Goal: Information Seeking & Learning: Find specific fact

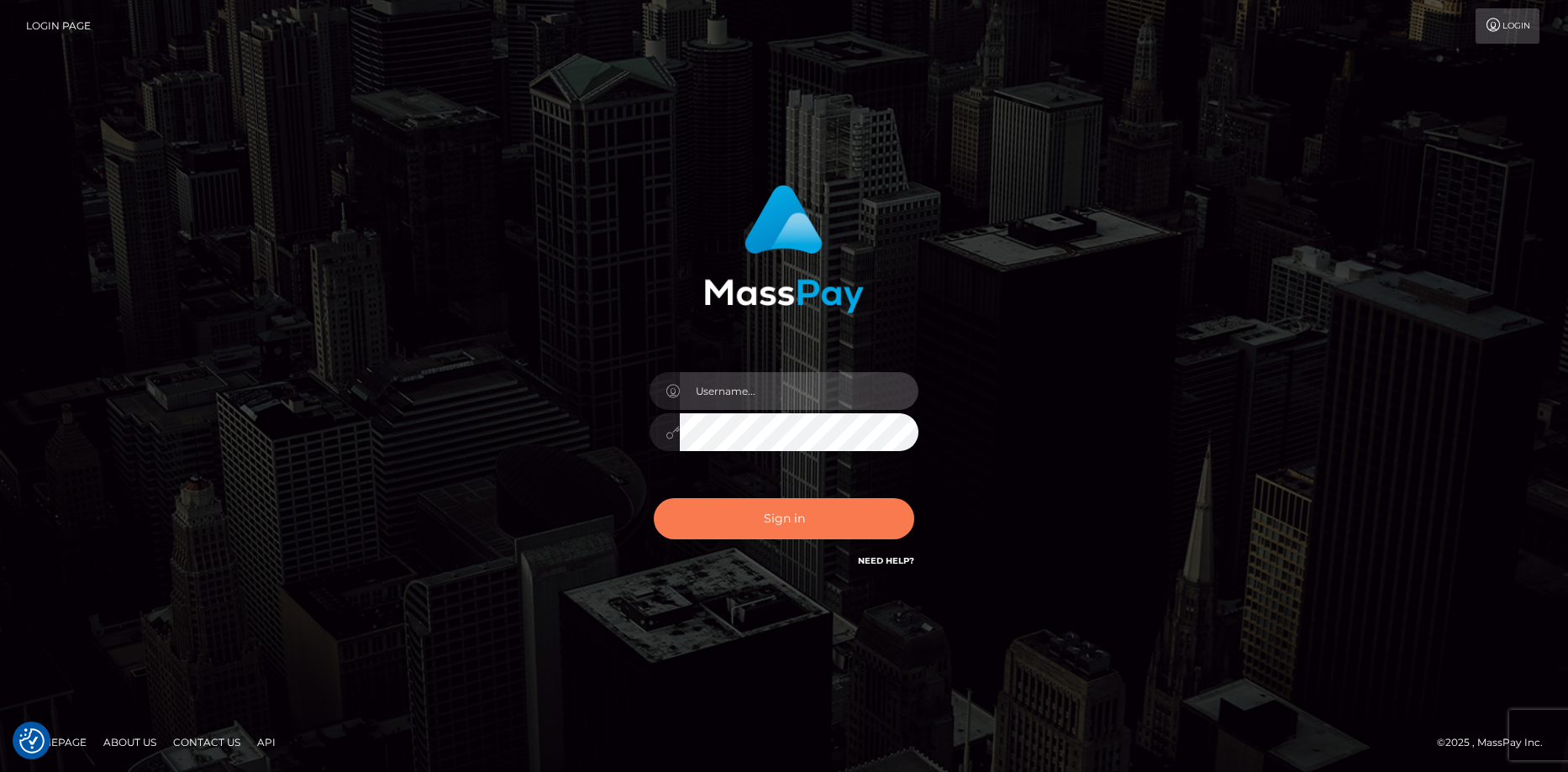
type input "Eduard Gavrilescu"
click at [794, 512] on button "Sign in" at bounding box center [784, 518] width 260 height 42
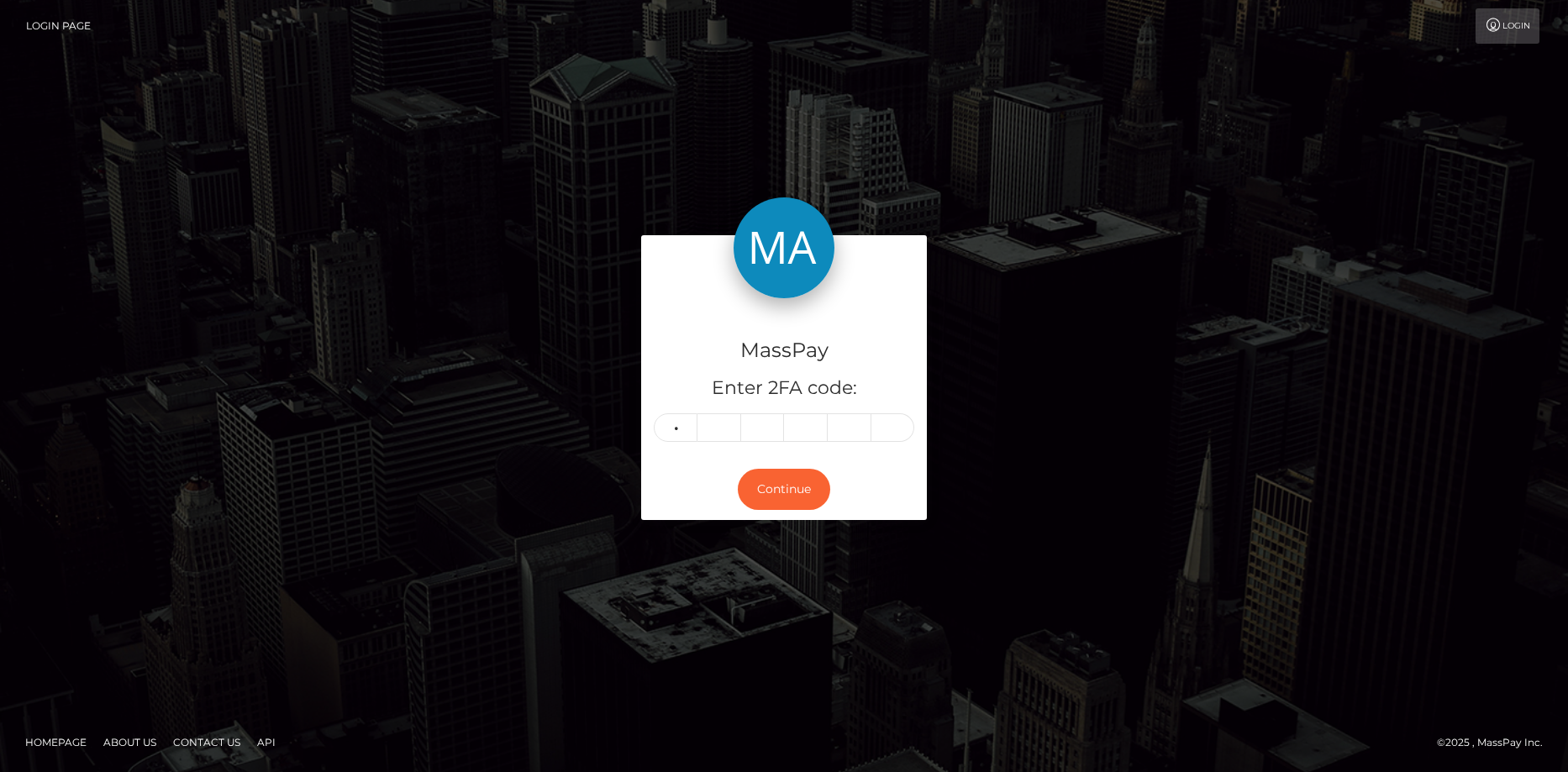
type input "8"
type input "2"
type input "7"
type input "5"
type input "9"
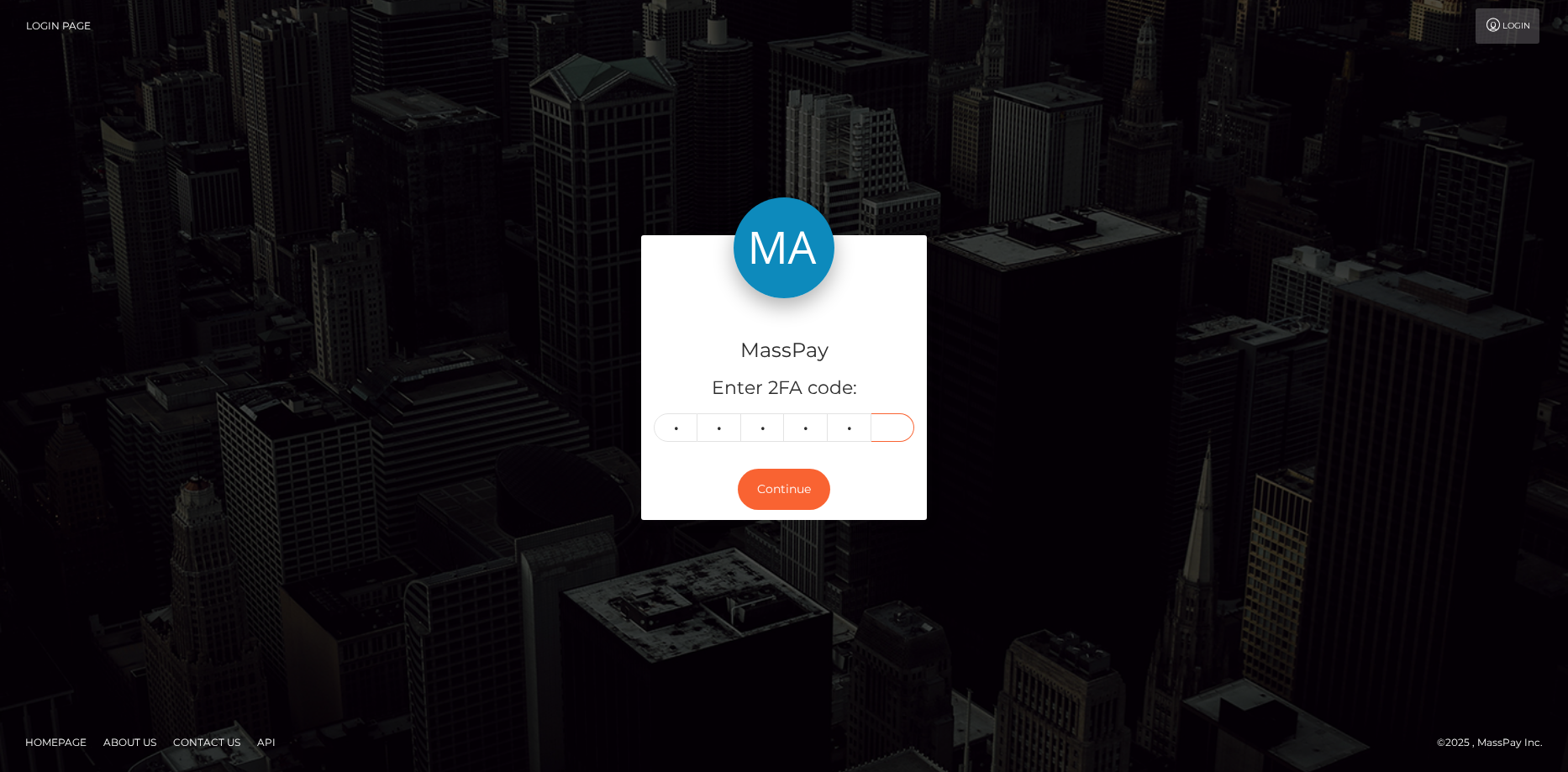
type input "9"
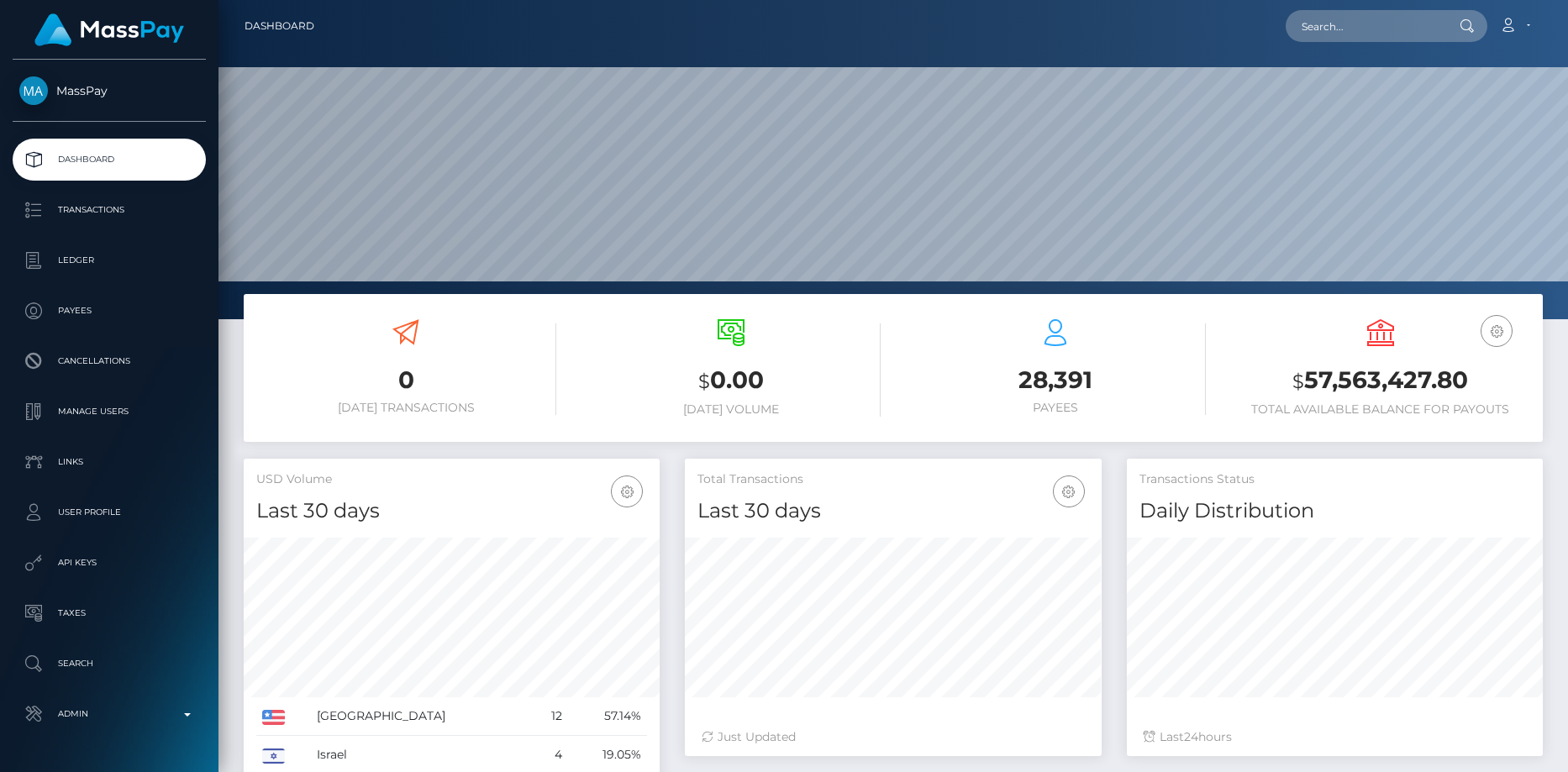
scroll to position [298, 416]
click at [1301, 29] on input "text" at bounding box center [1364, 26] width 158 height 32
paste input "68d3287d7a2eebde9a7ae1c6"
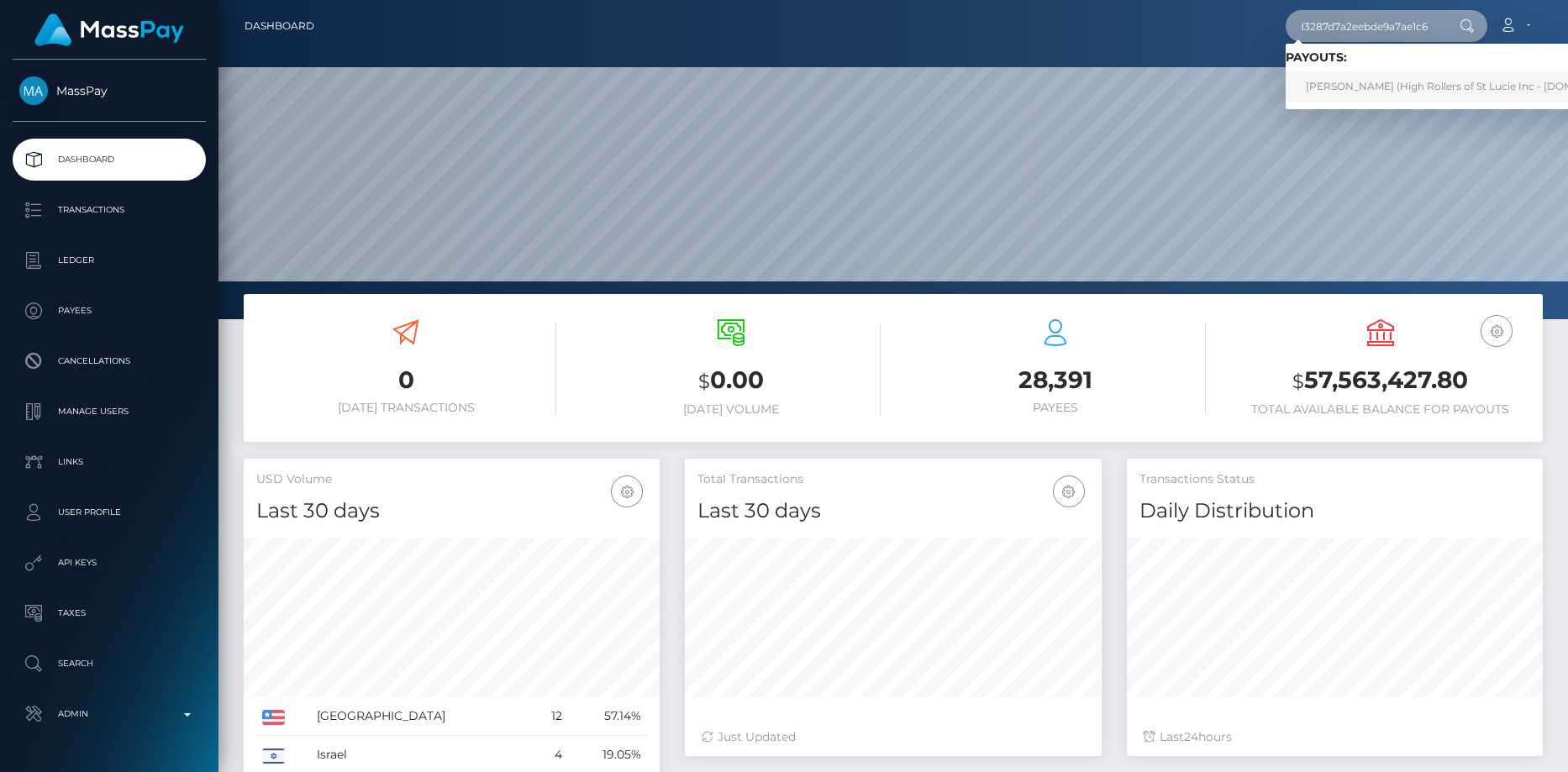
type input "68d3287d7a2eebde9a7ae1c6"
click at [1343, 85] on link "Kristen Prieur (High Rollers of St Lucie Inc - Luckyrush.io)" at bounding box center [1471, 86] width 371 height 31
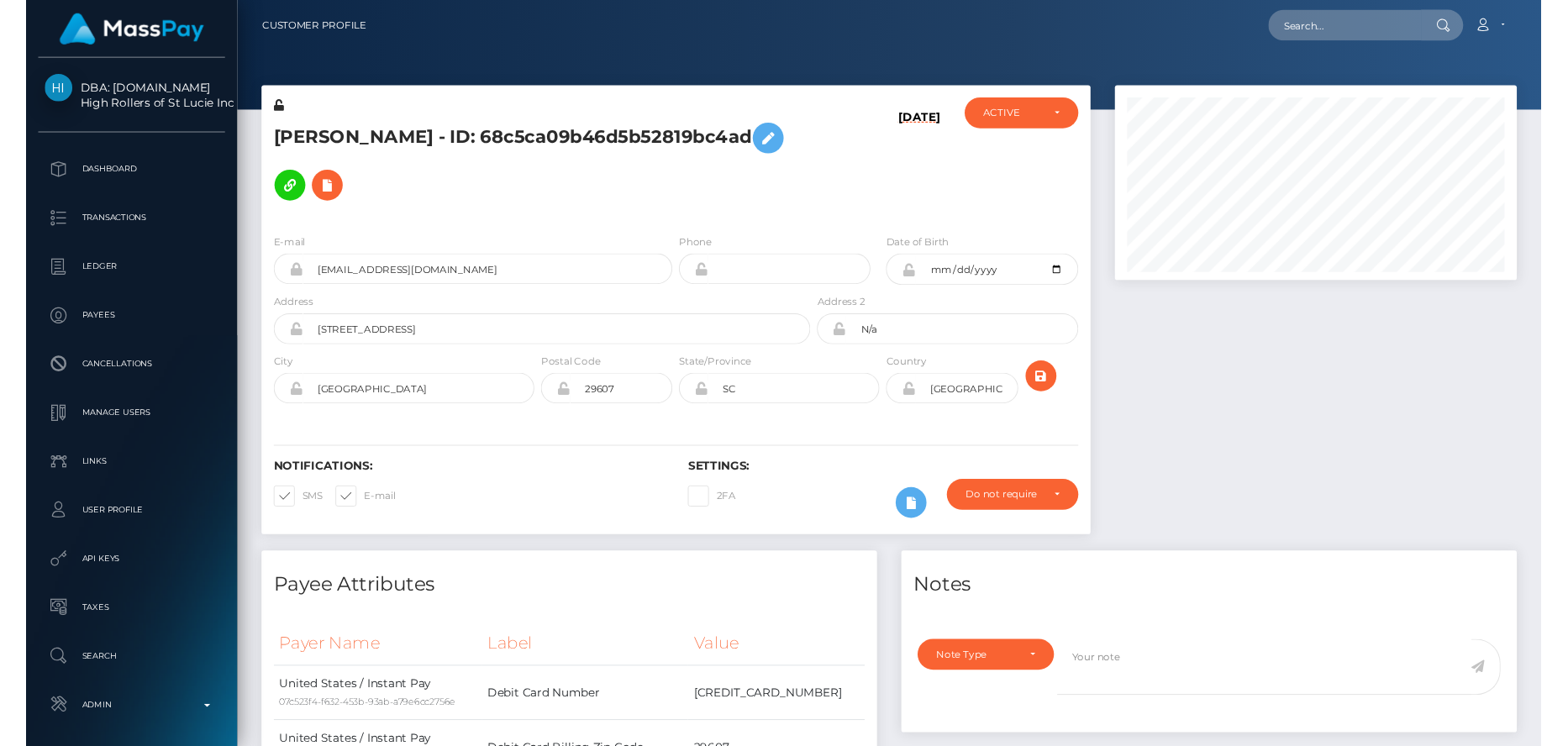
scroll to position [202, 416]
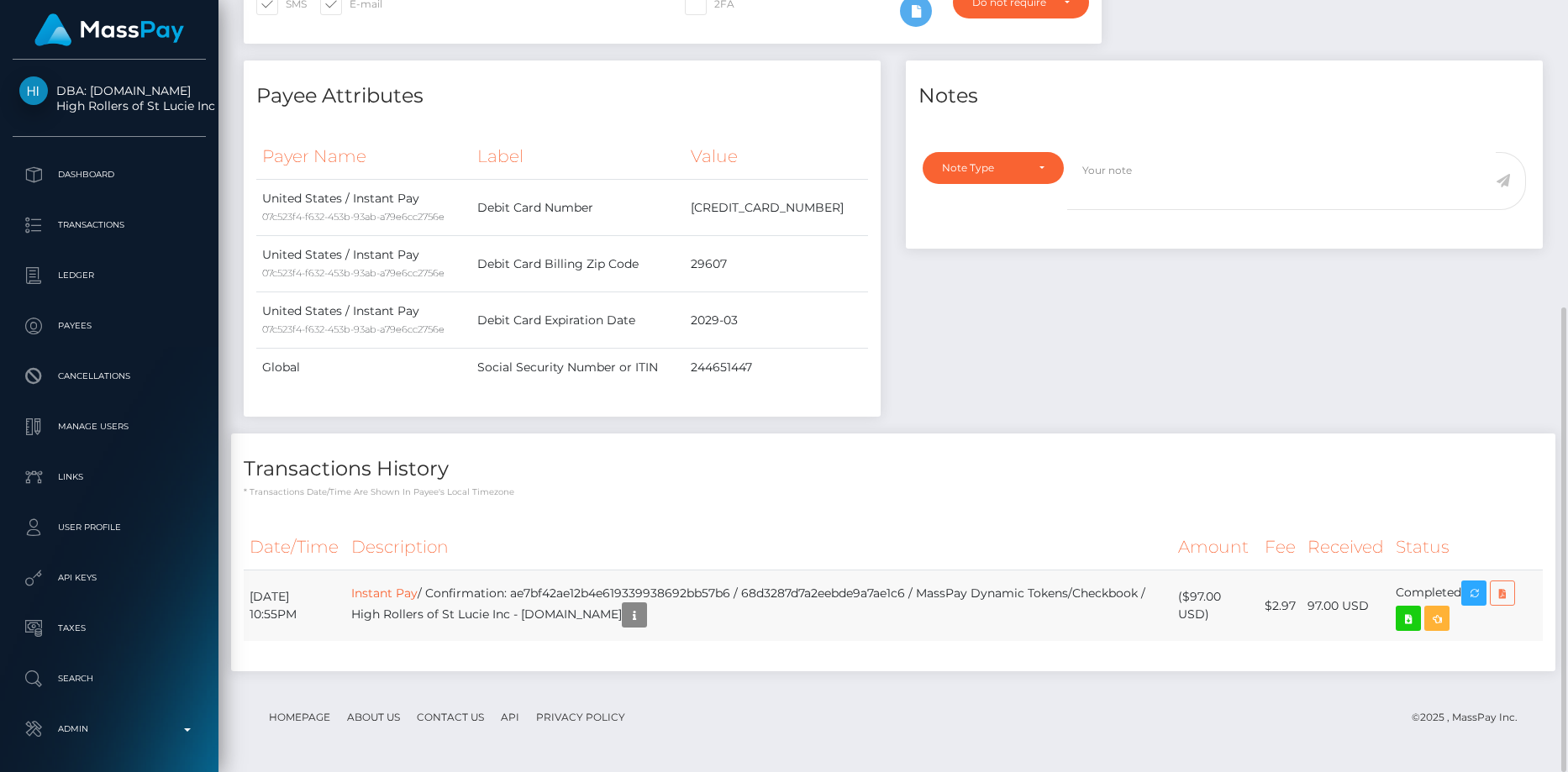
click at [1511, 591] on icon at bounding box center [1502, 593] width 20 height 21
drag, startPoint x: 793, startPoint y: 590, endPoint x: 953, endPoint y: 591, distance: 160.0
click at [953, 591] on td "Instant Pay / Confirmation: ae7bf42ae12b4e619339938692bb57b6 / 68d3287d7a2eebde…" at bounding box center [759, 605] width 827 height 71
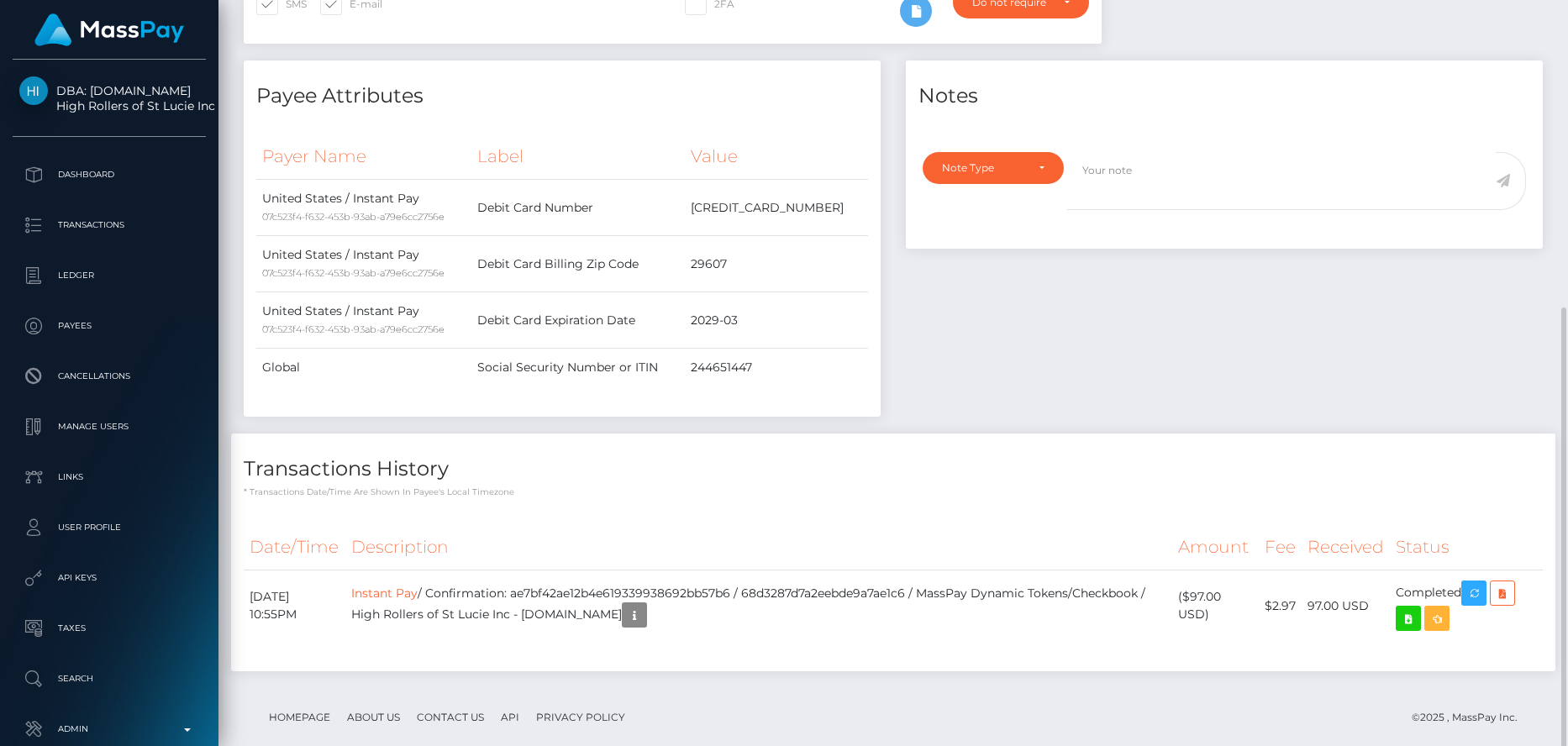
scroll to position [0, 0]
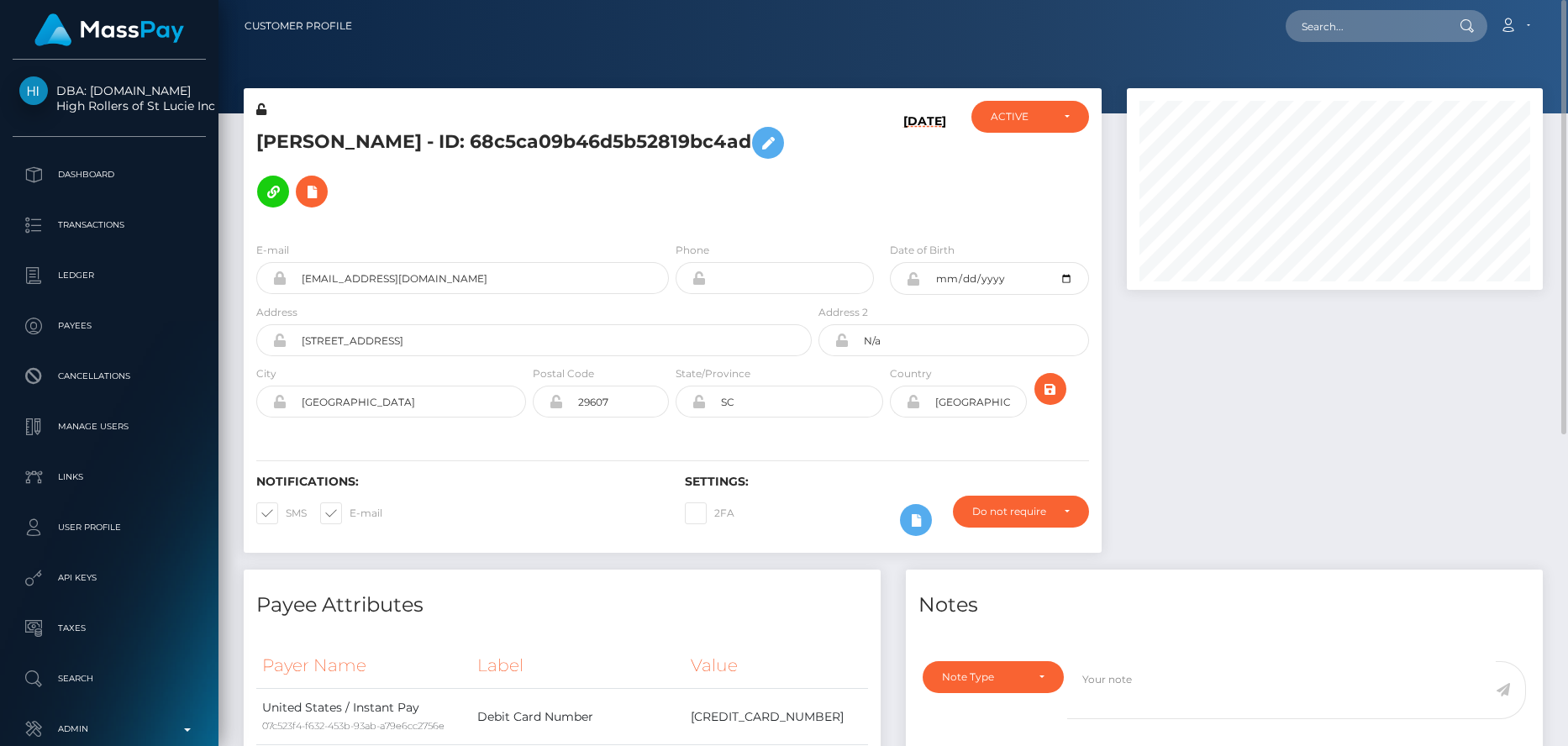
click at [1366, 44] on nav "Customer Profile Loading... Loading... Account" at bounding box center [893, 26] width 1349 height 52
click at [1356, 25] on input "text" at bounding box center [1364, 27] width 158 height 32
paste input "825023062222069760"
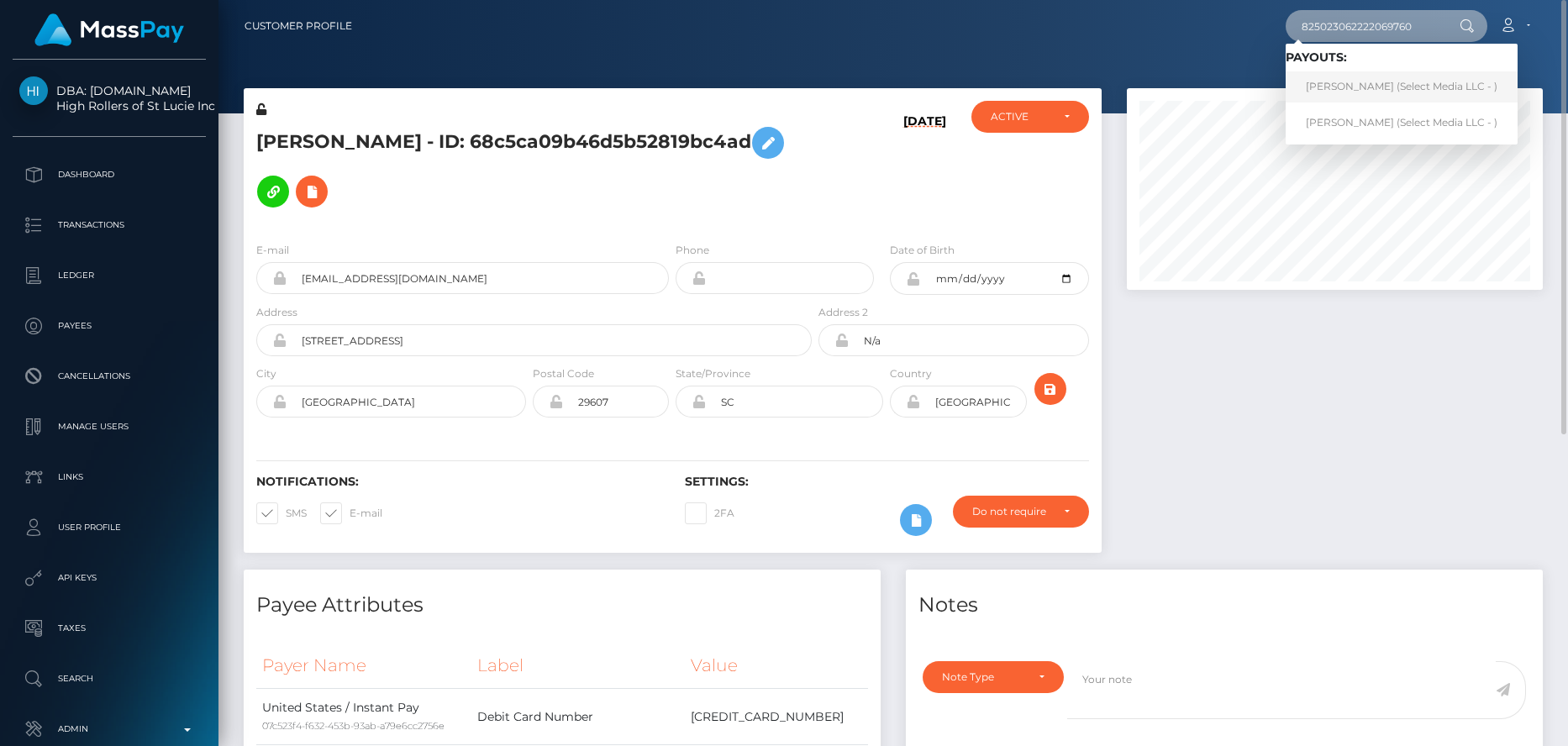
type input "825023062222069760"
click at [1337, 90] on link "Tony Hendricks (Select Media LLC - )" at bounding box center [1401, 86] width 232 height 31
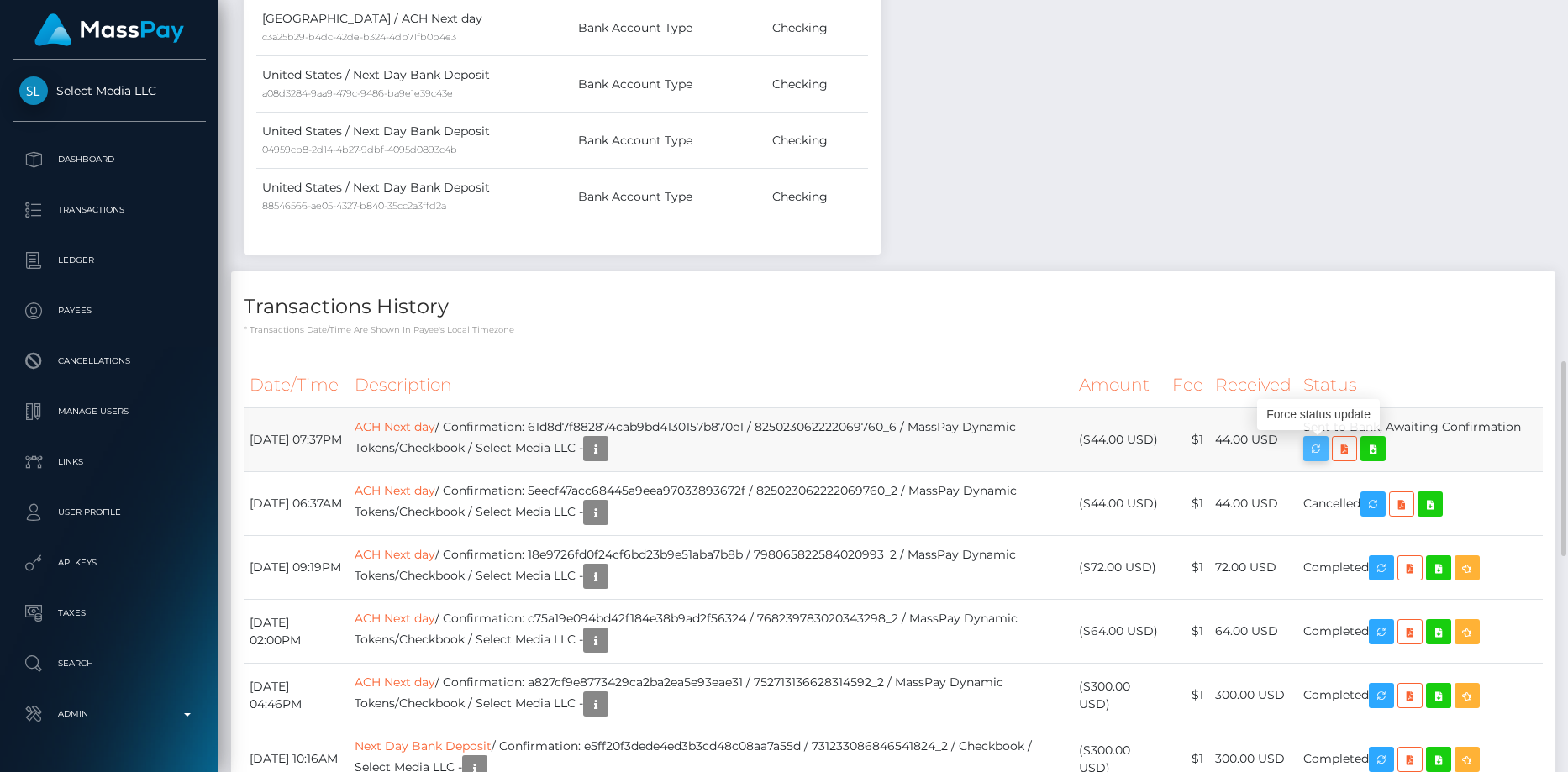
scroll to position [202, 416]
click at [1318, 448] on icon "button" at bounding box center [1315, 448] width 20 height 21
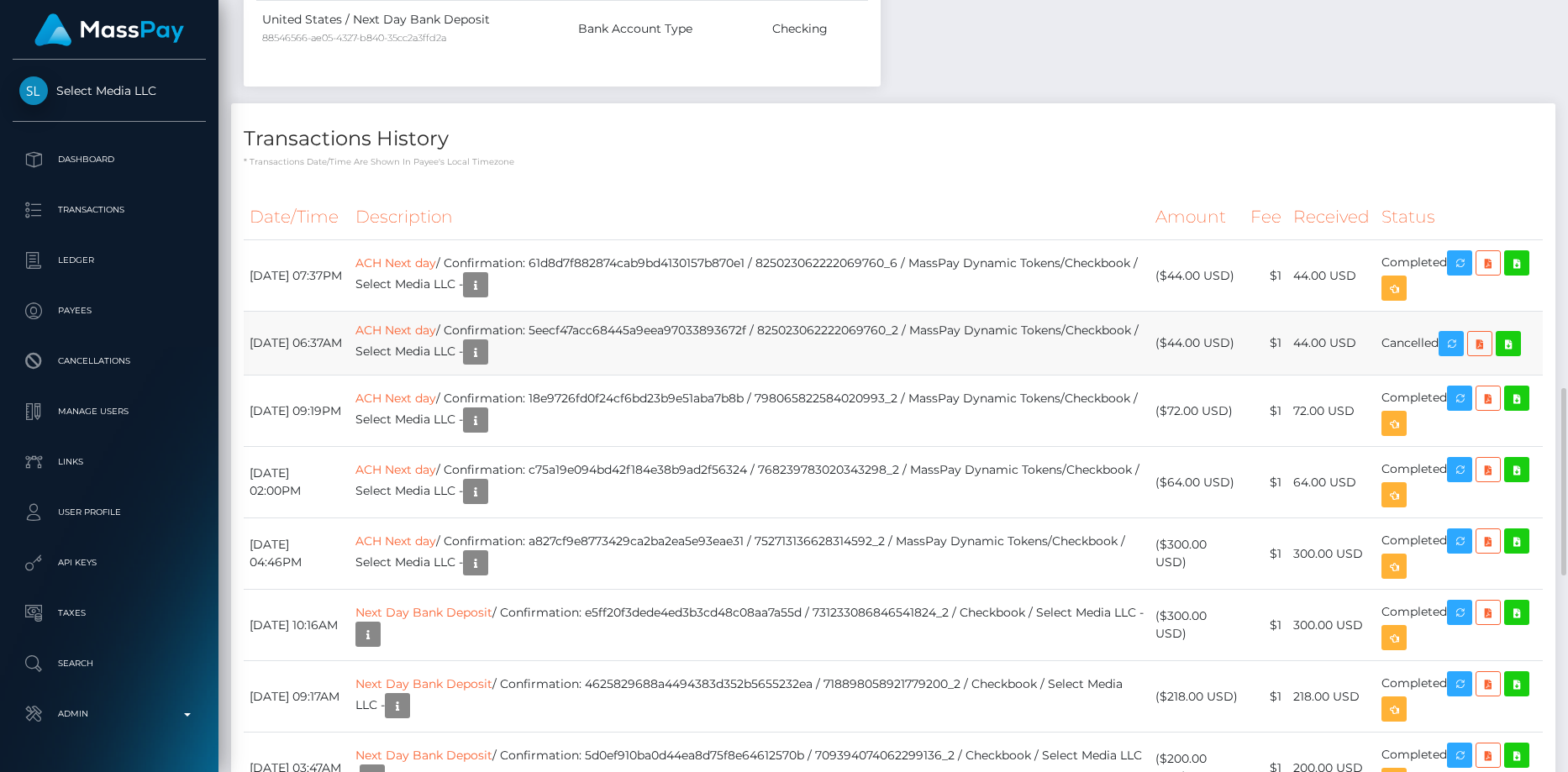
scroll to position [202, 416]
click at [693, 262] on td "ACH Next day / Confirmation: 61d8d7f882874cab9bd4130157b870e1 / 825023062222069…" at bounding box center [749, 275] width 801 height 71
copy td "61d8d7f882874cab9bd4130157b870e1"
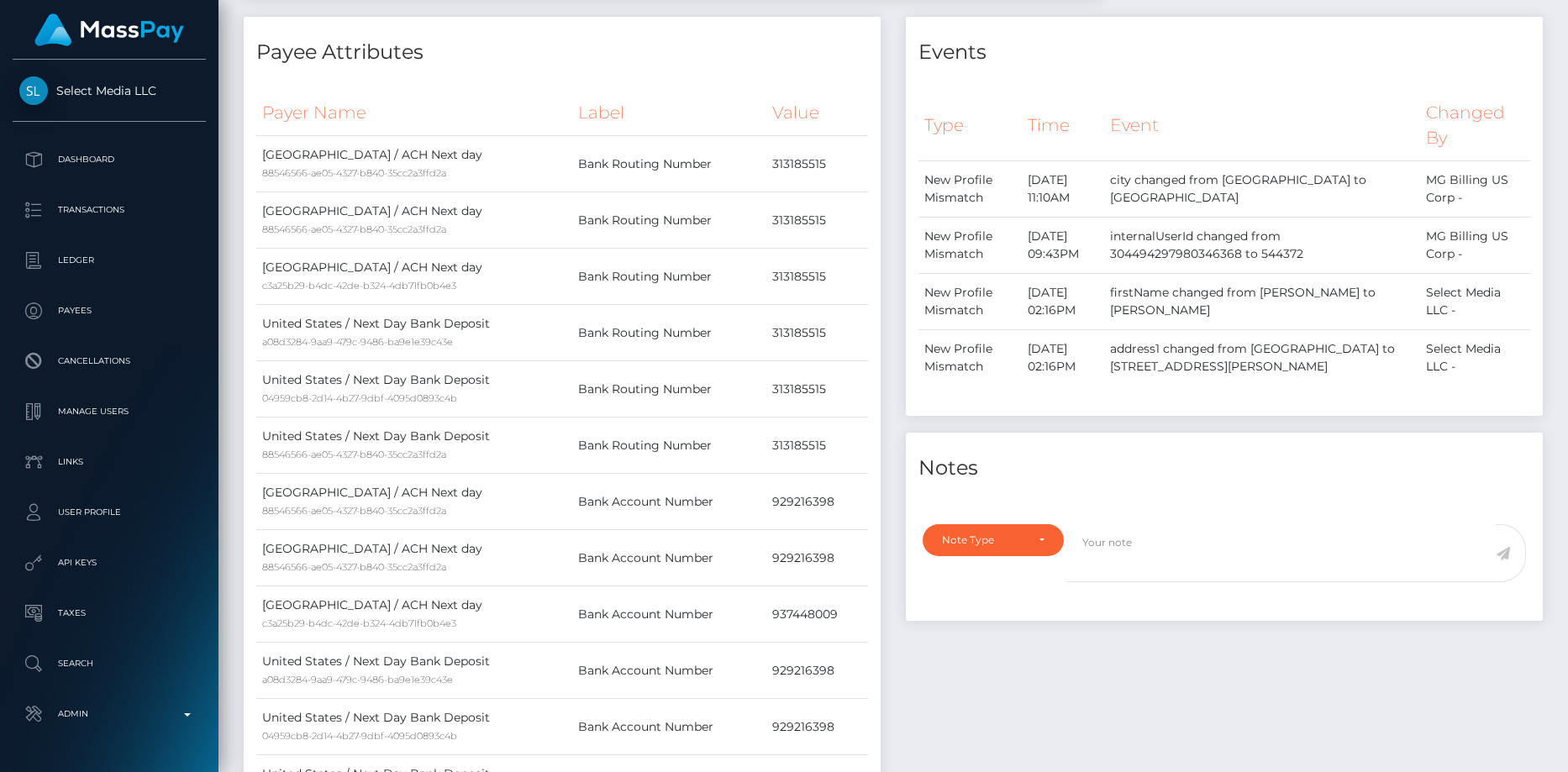
scroll to position [0, 0]
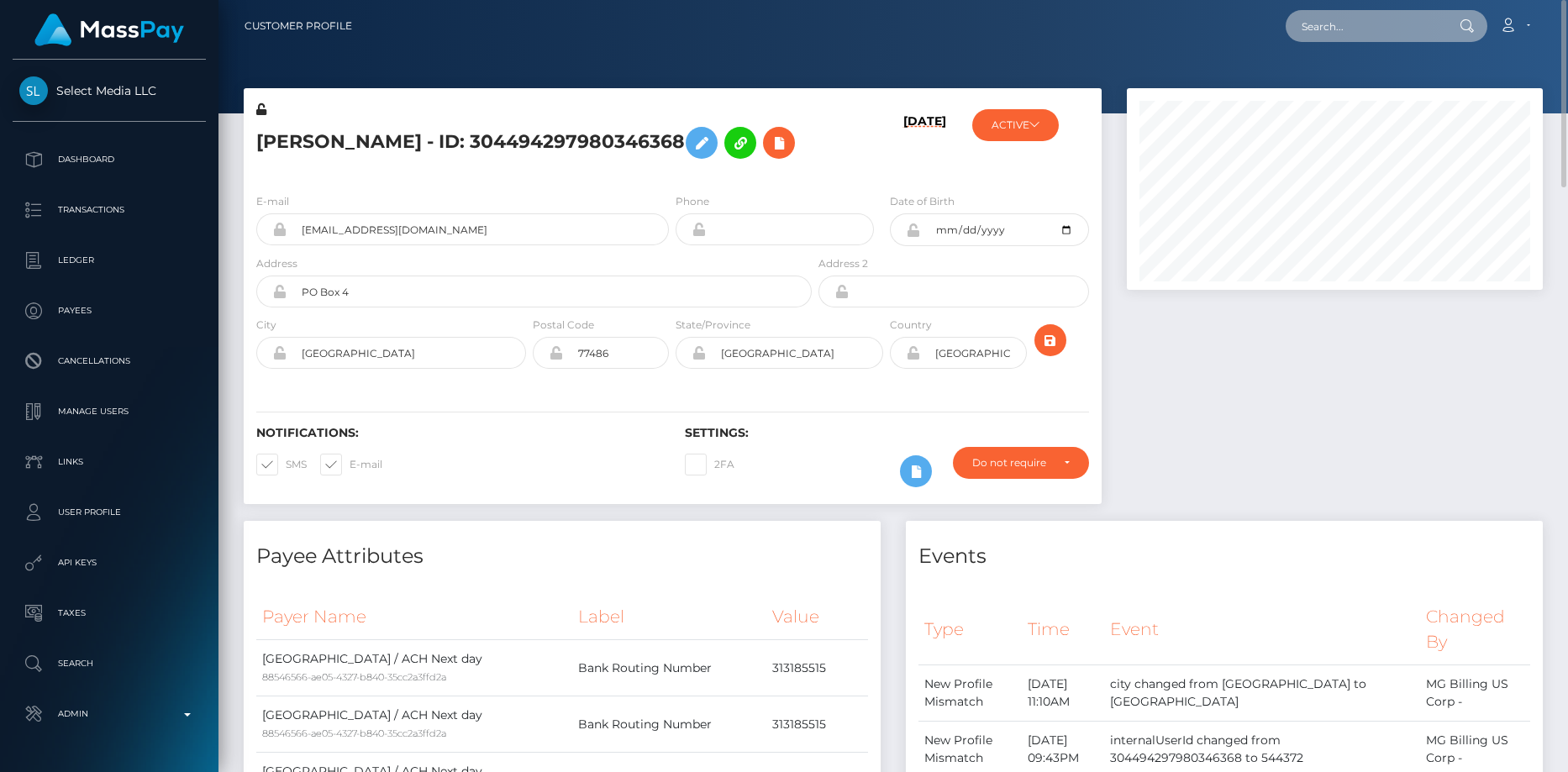
click at [1333, 39] on input "text" at bounding box center [1364, 26] width 158 height 32
paste input "MSPf99e37ed73ed2a2"
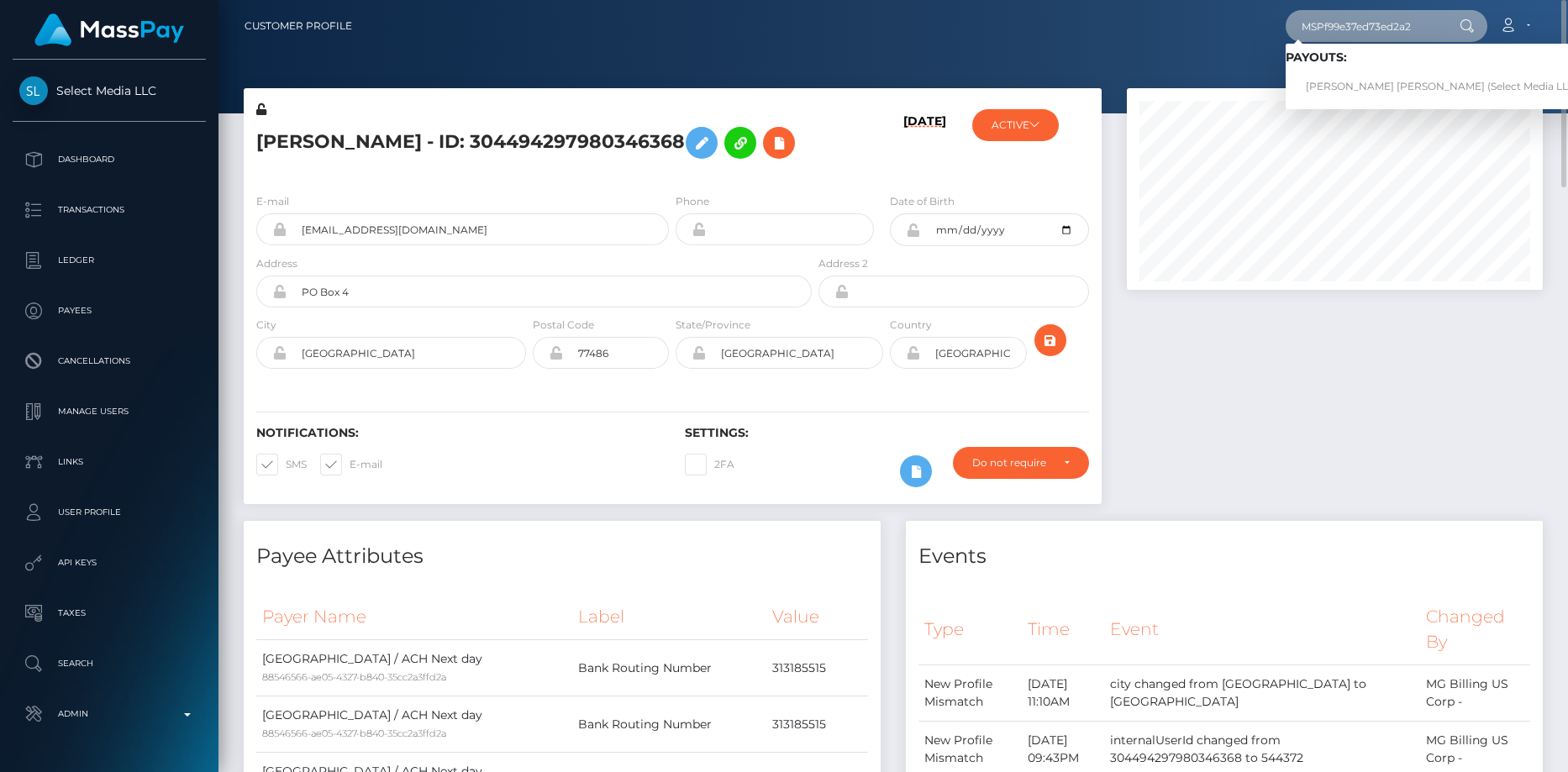
type input "MSPf99e37ed73ed2a2"
click at [1344, 78] on link "MICAELA VALENTINA ROGEL NUÑEZ (Select Media LLC - )" at bounding box center [1446, 86] width 323 height 31
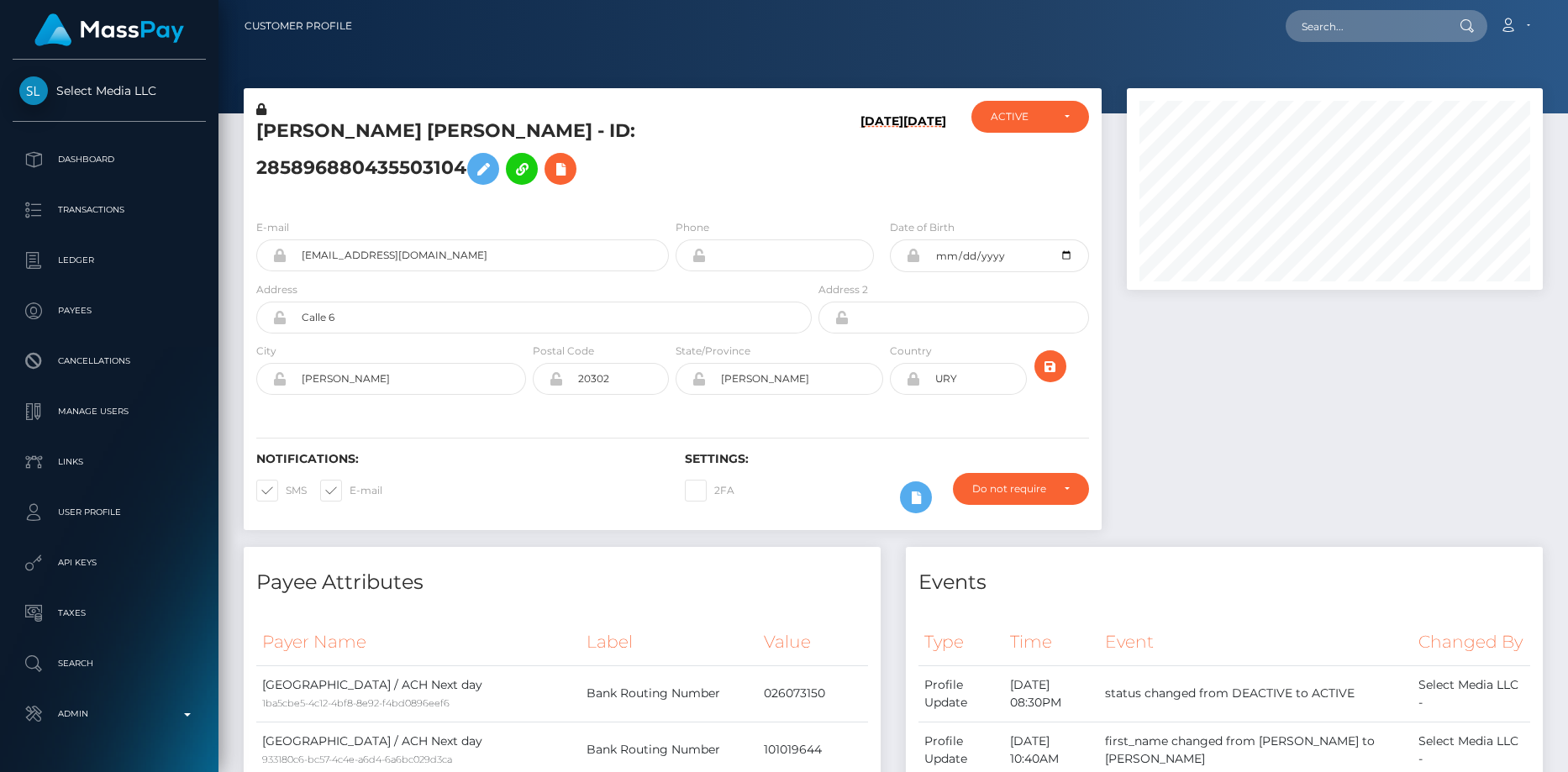
scroll to position [202, 416]
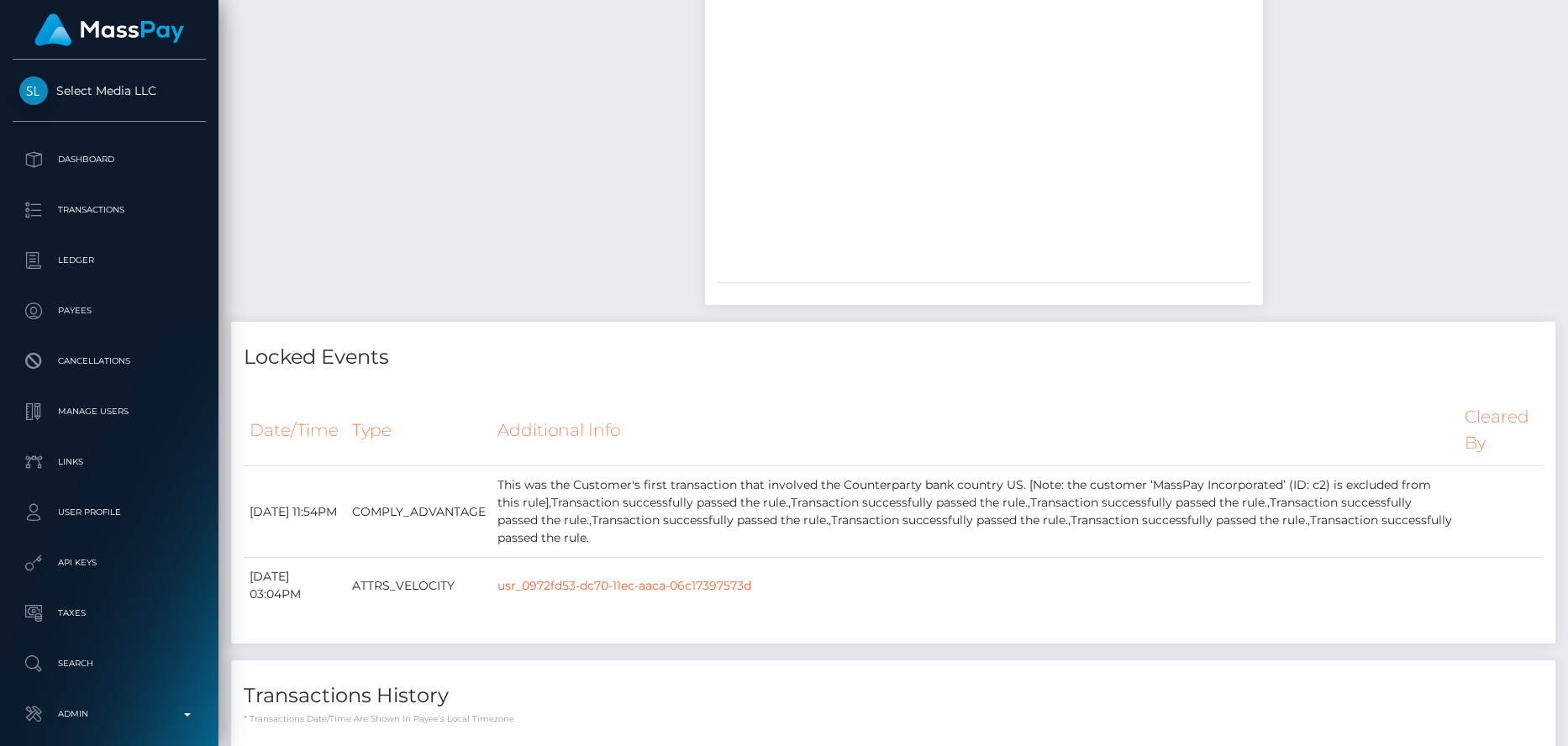
scroll to position [4959, 0]
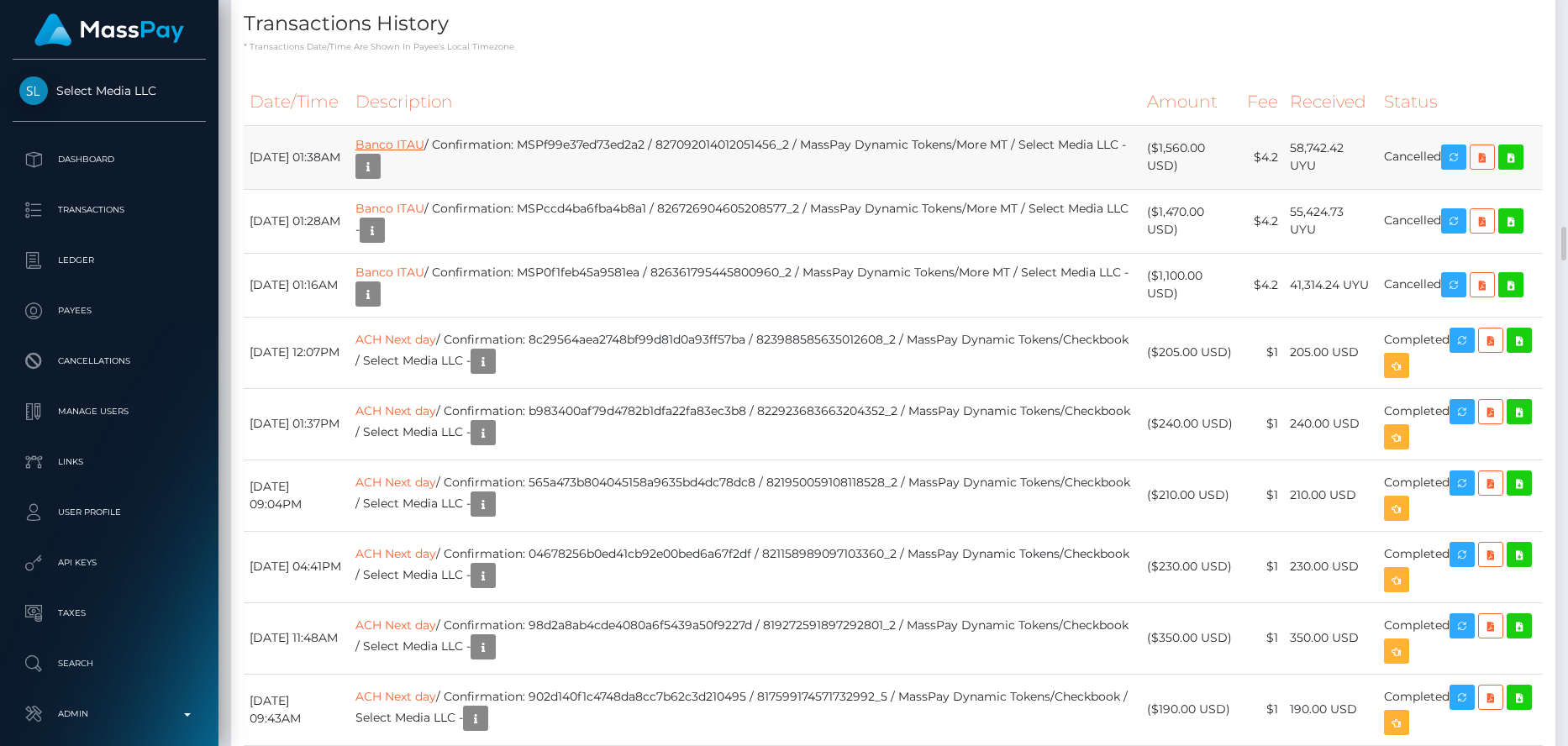
click at [424, 142] on link "Banco ITAU" at bounding box center [390, 145] width 69 height 15
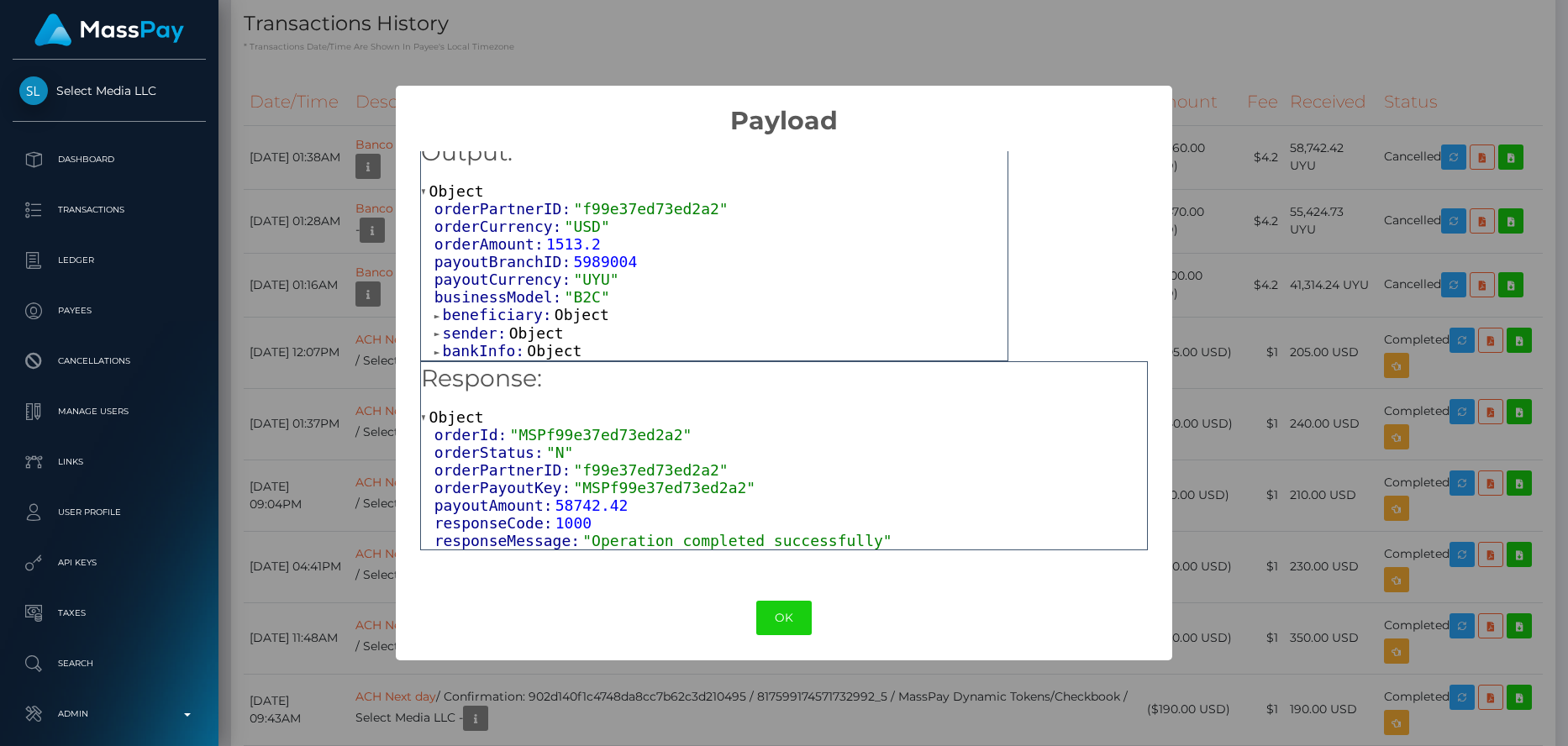
scroll to position [23, 0]
click at [475, 353] on span "bankInfo:" at bounding box center [485, 350] width 85 height 18
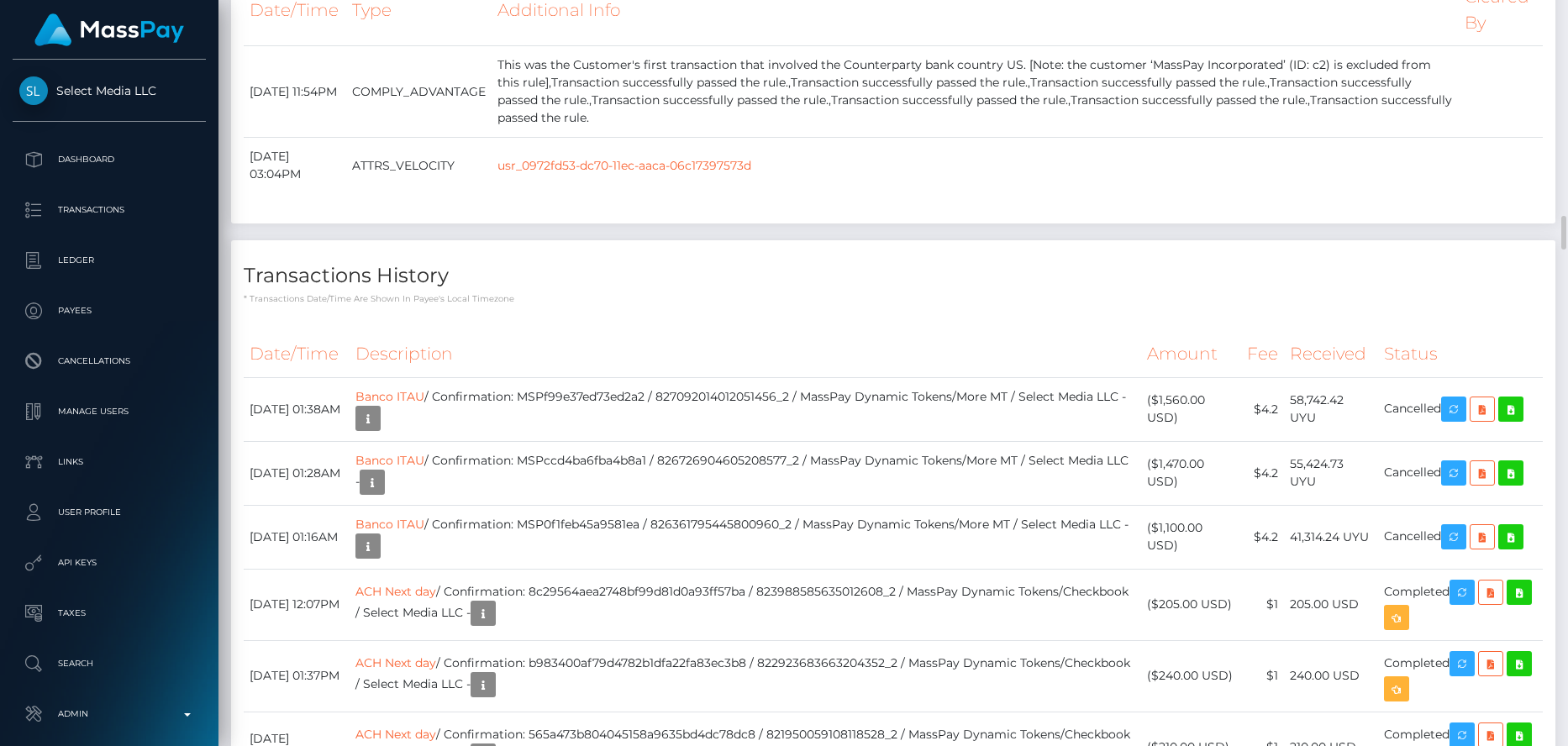
scroll to position [4959, 0]
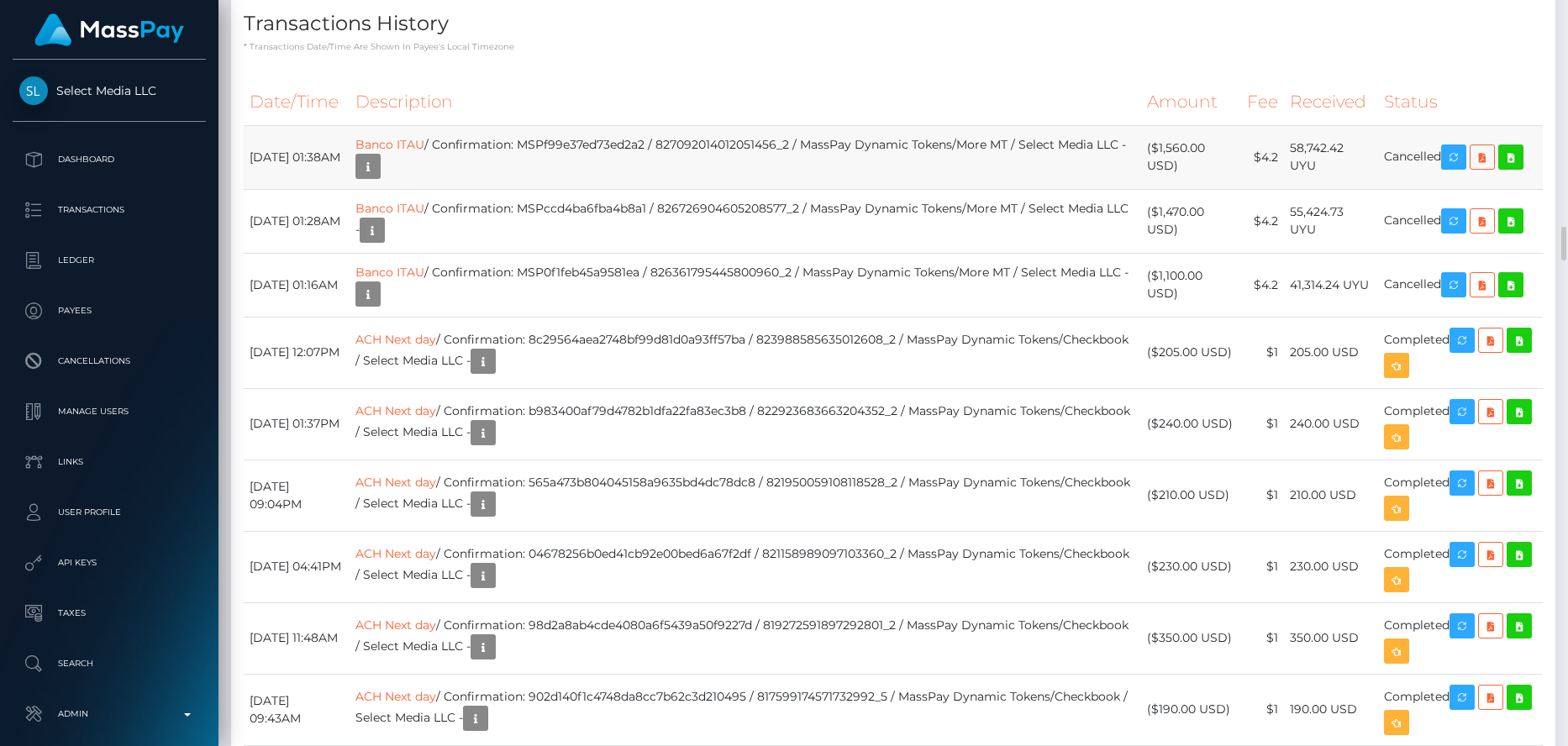
click at [610, 151] on td "Banco ITAU / Confirmation: MSPf99e37ed73ed2a2 / 827092014012051456_2 / MassPay …" at bounding box center [745, 156] width 791 height 63
click at [608, 150] on td "Banco ITAU / Confirmation: MSPf99e37ed73ed2a2 / 827092014012051456_2 / MassPay …" at bounding box center [745, 156] width 791 height 63
copy td "MSPf99e37ed73ed2a2"
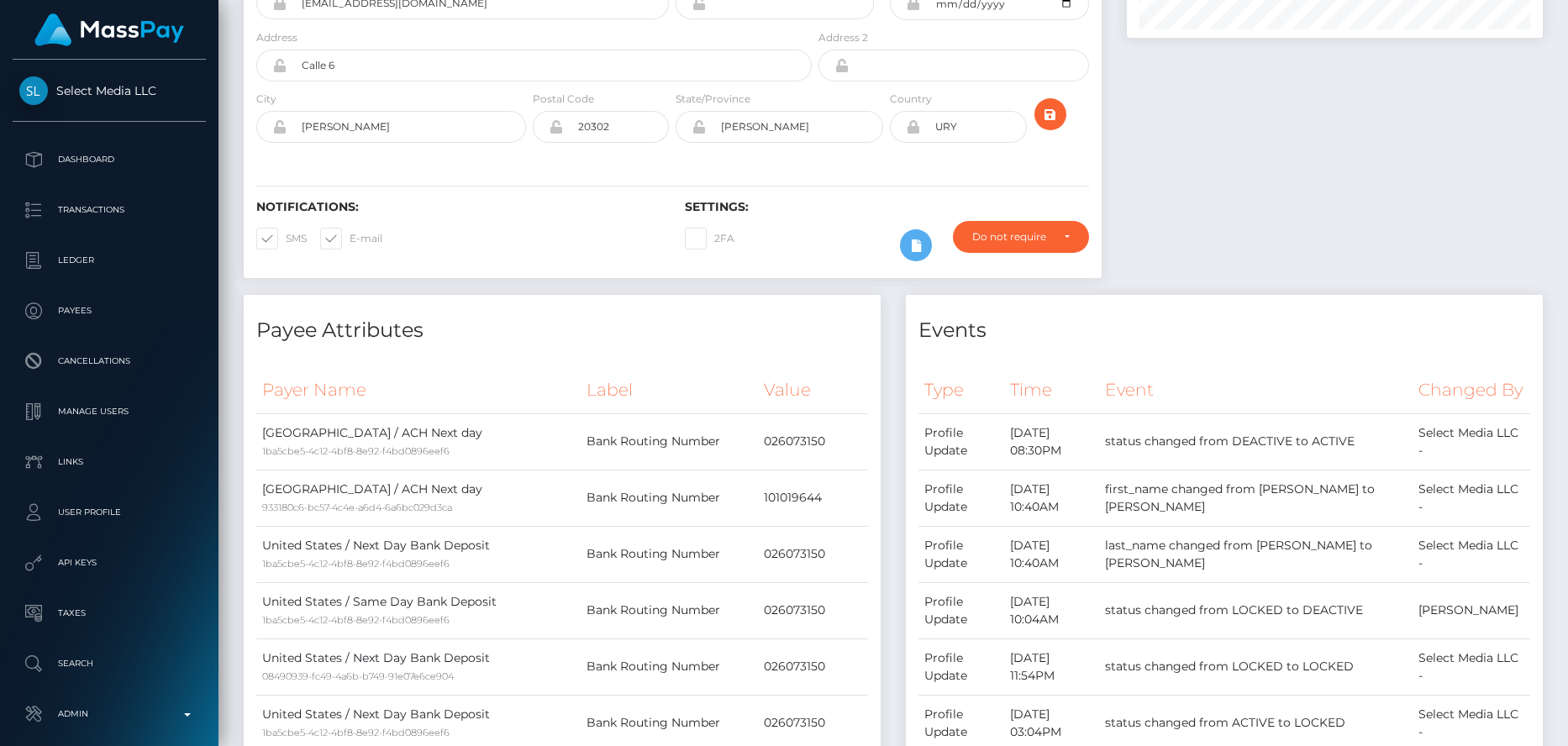
scroll to position [0, 0]
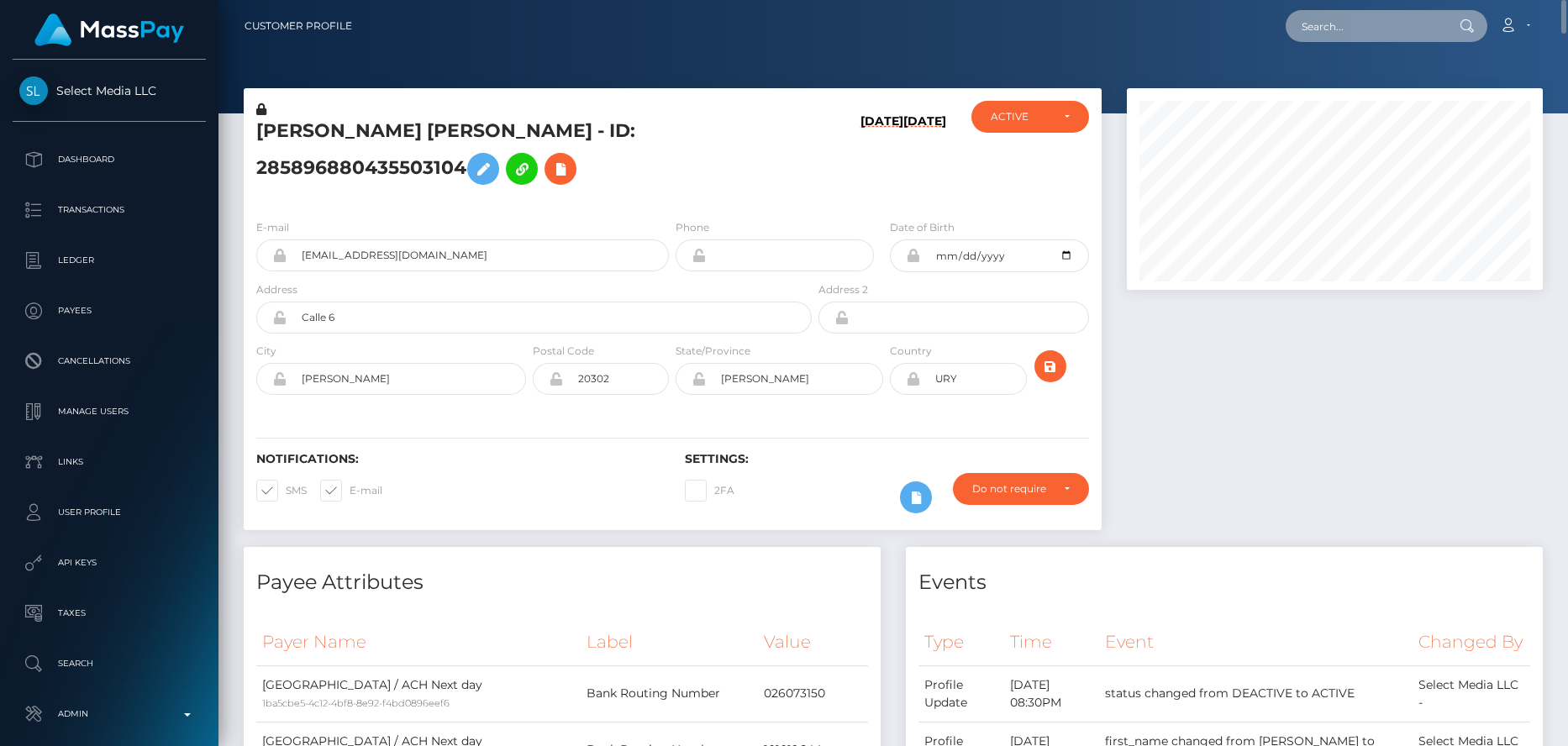
click at [1325, 30] on input "text" at bounding box center [1364, 27] width 158 height 32
paste input "a14be73a-389d-4b55-b2ab-e34a7eac2584"
paste input "playfame-1994914631"
type input "playfame-1994914631"
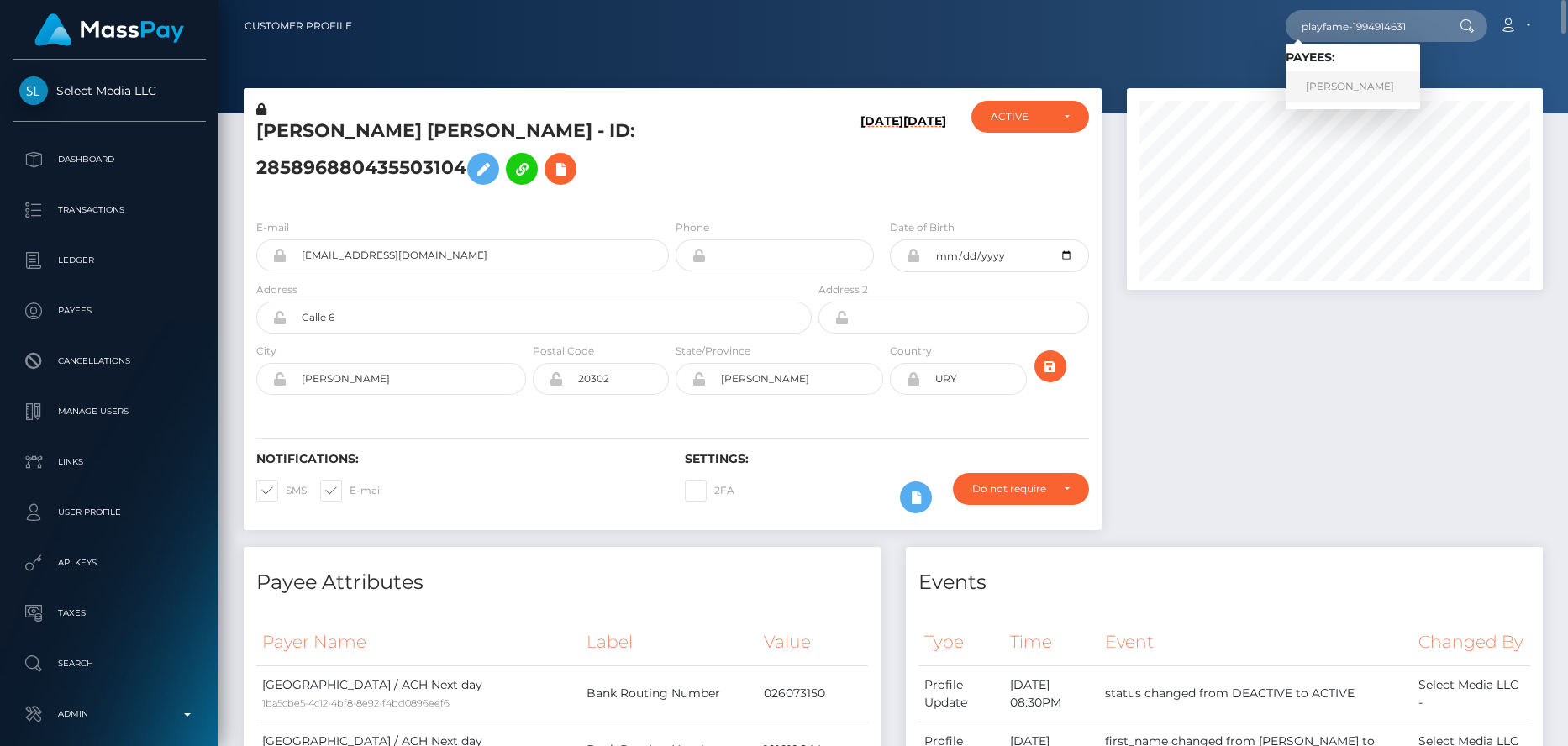
click at [1388, 79] on link "GEORGE RODRIGUEZ" at bounding box center [1352, 86] width 134 height 31
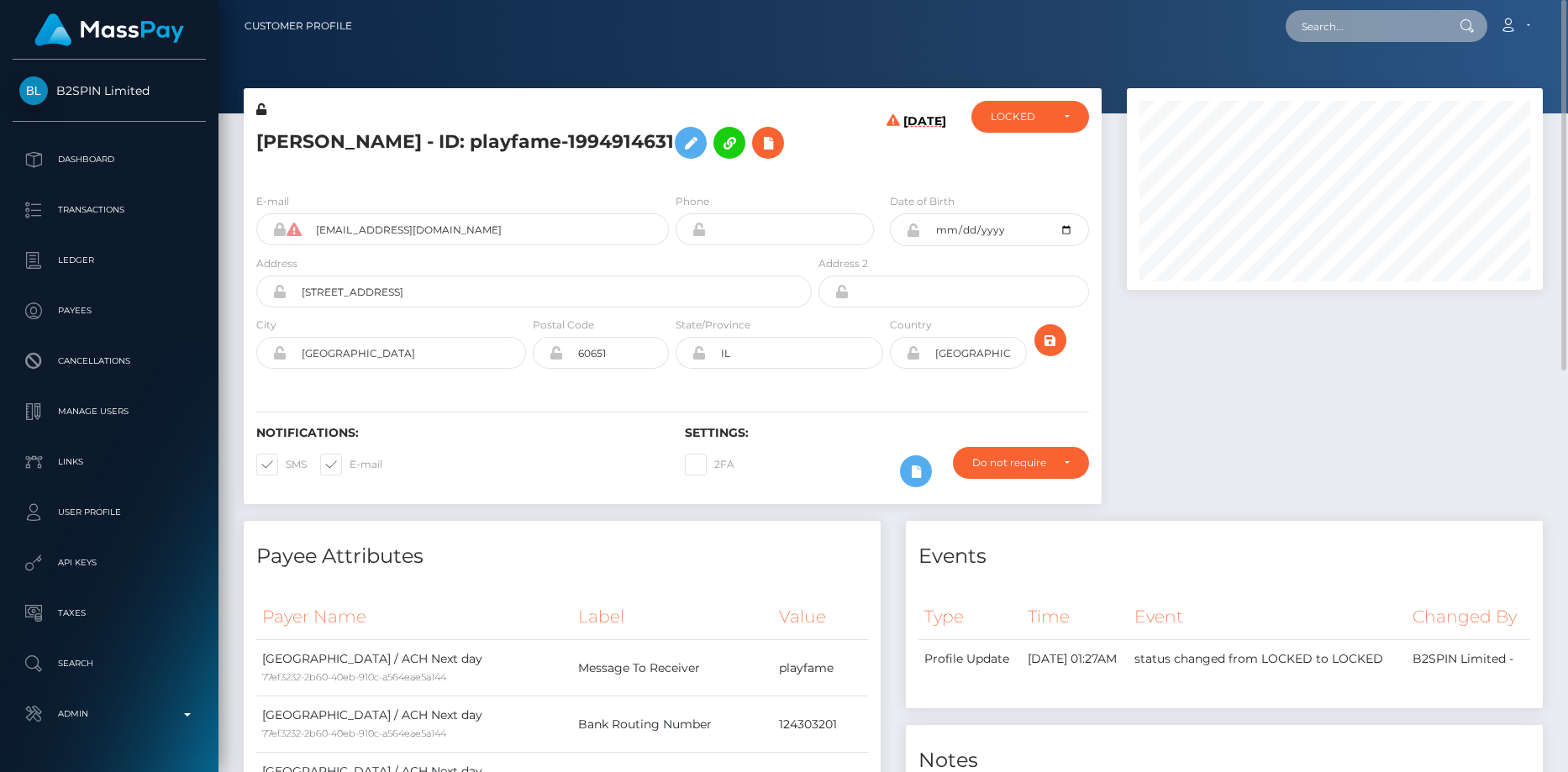
click at [1321, 23] on input "text" at bounding box center [1364, 26] width 158 height 32
paste input "xNkwVLu1GBT0172rWLGHMHjj"
paste input "omegalul18@gmail.com"
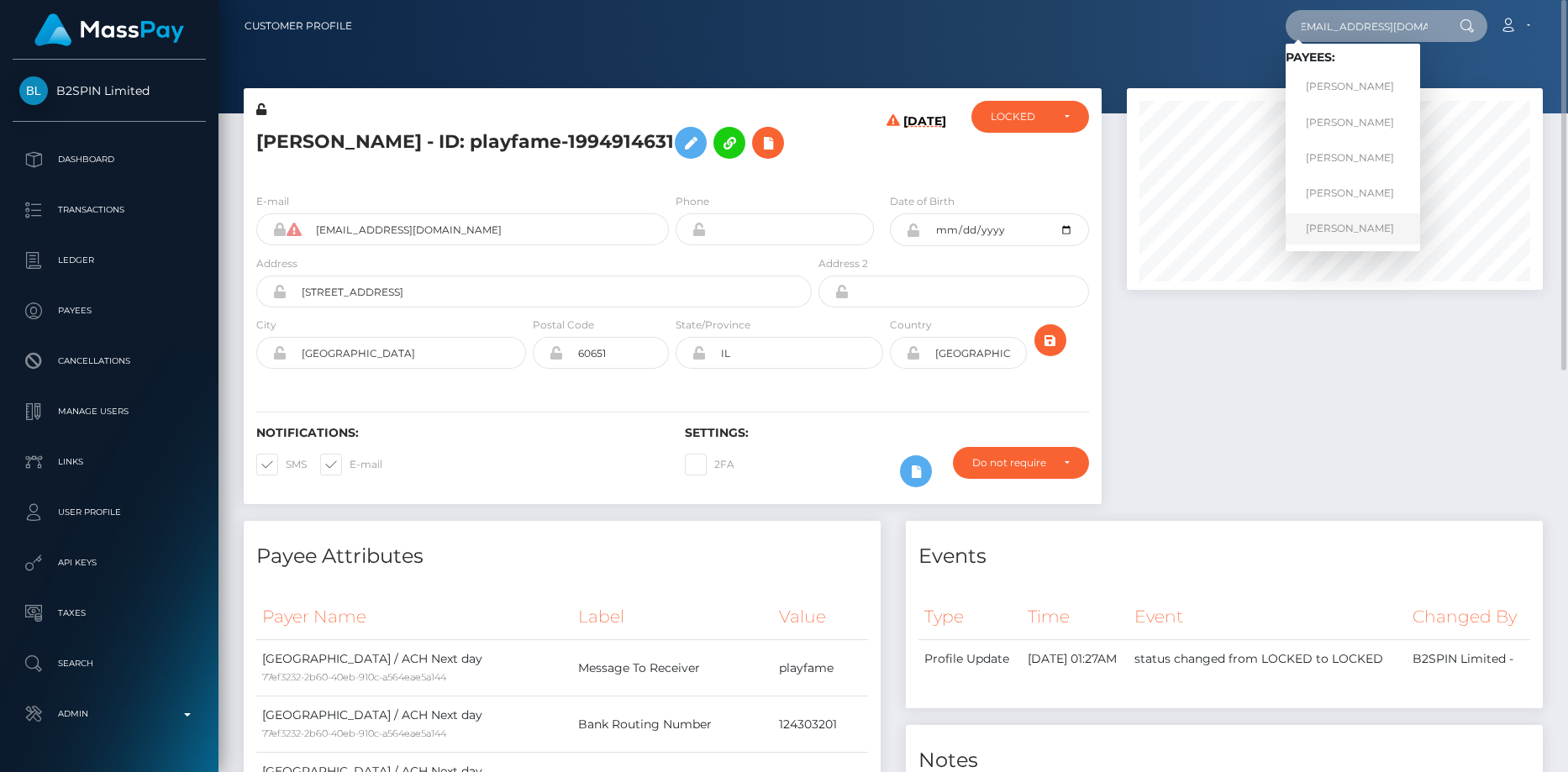
type input "omegalul18@gmail.com"
click at [1359, 237] on link "NATHAN KHANG NGUYEN" at bounding box center [1352, 228] width 134 height 31
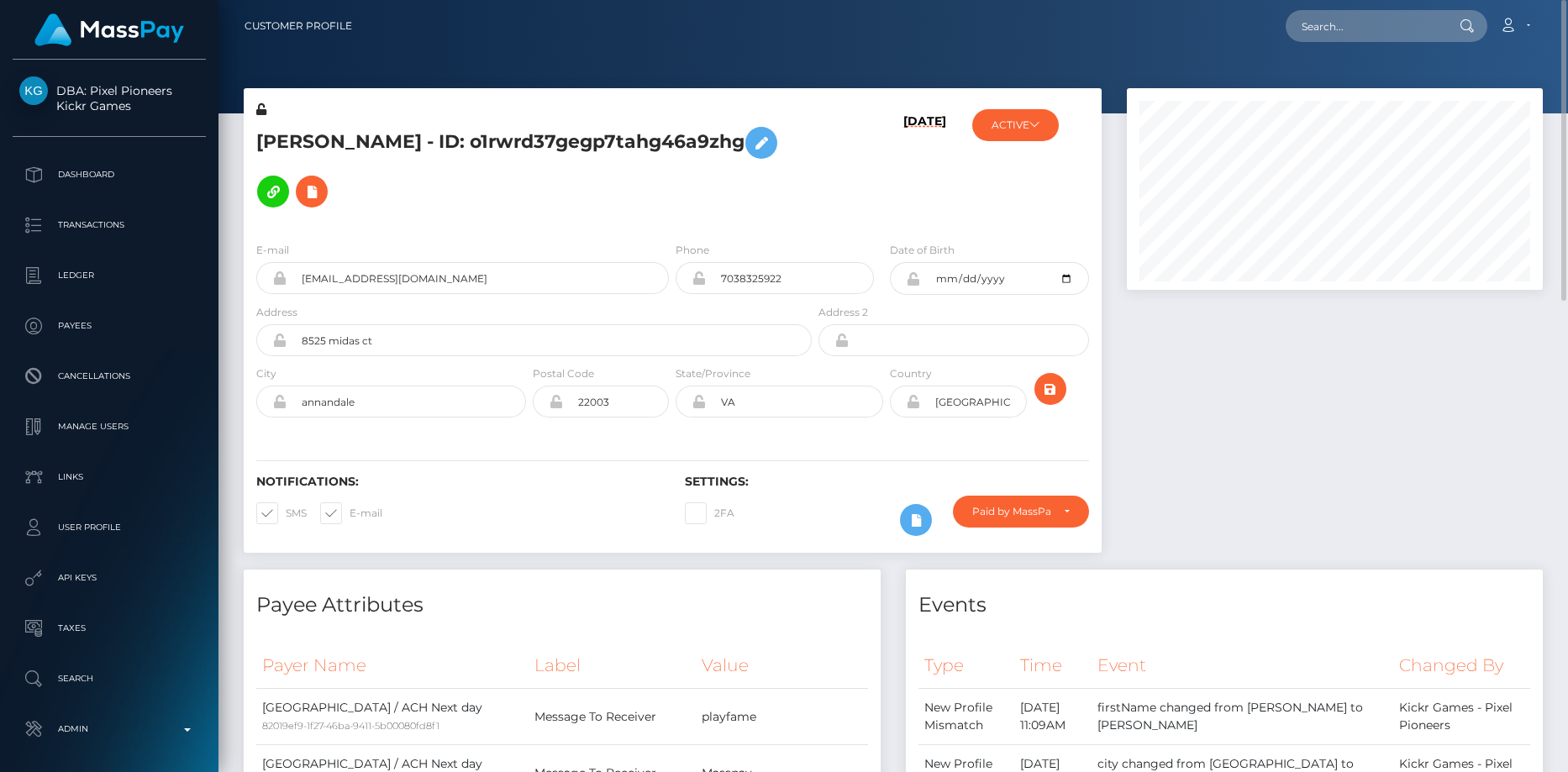
click at [318, 124] on h5 "[PERSON_NAME] - ID: o1rwrd37gegp7tahg46a9zhg" at bounding box center [529, 167] width 546 height 97
click at [317, 124] on h5 "[PERSON_NAME] - ID: o1rwrd37gegp7tahg46a9zhg" at bounding box center [529, 167] width 546 height 97
copy h5 "[PERSON_NAME] - ID: o1rwrd37gegp7tahg46a9zhg"
click at [1336, 29] on input "text" at bounding box center [1364, 26] width 158 height 32
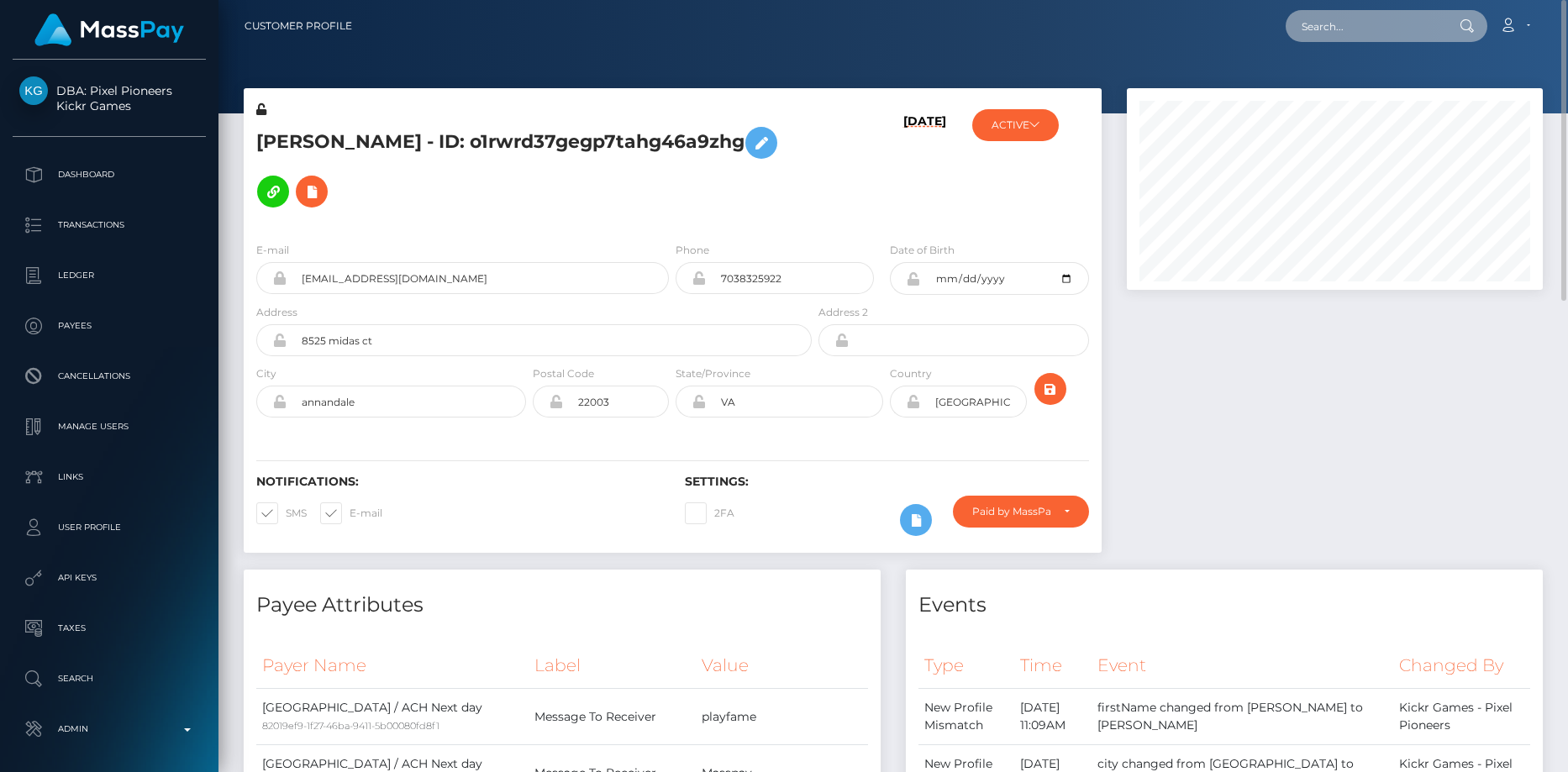
paste input "poact_6xotvcyopHFM"
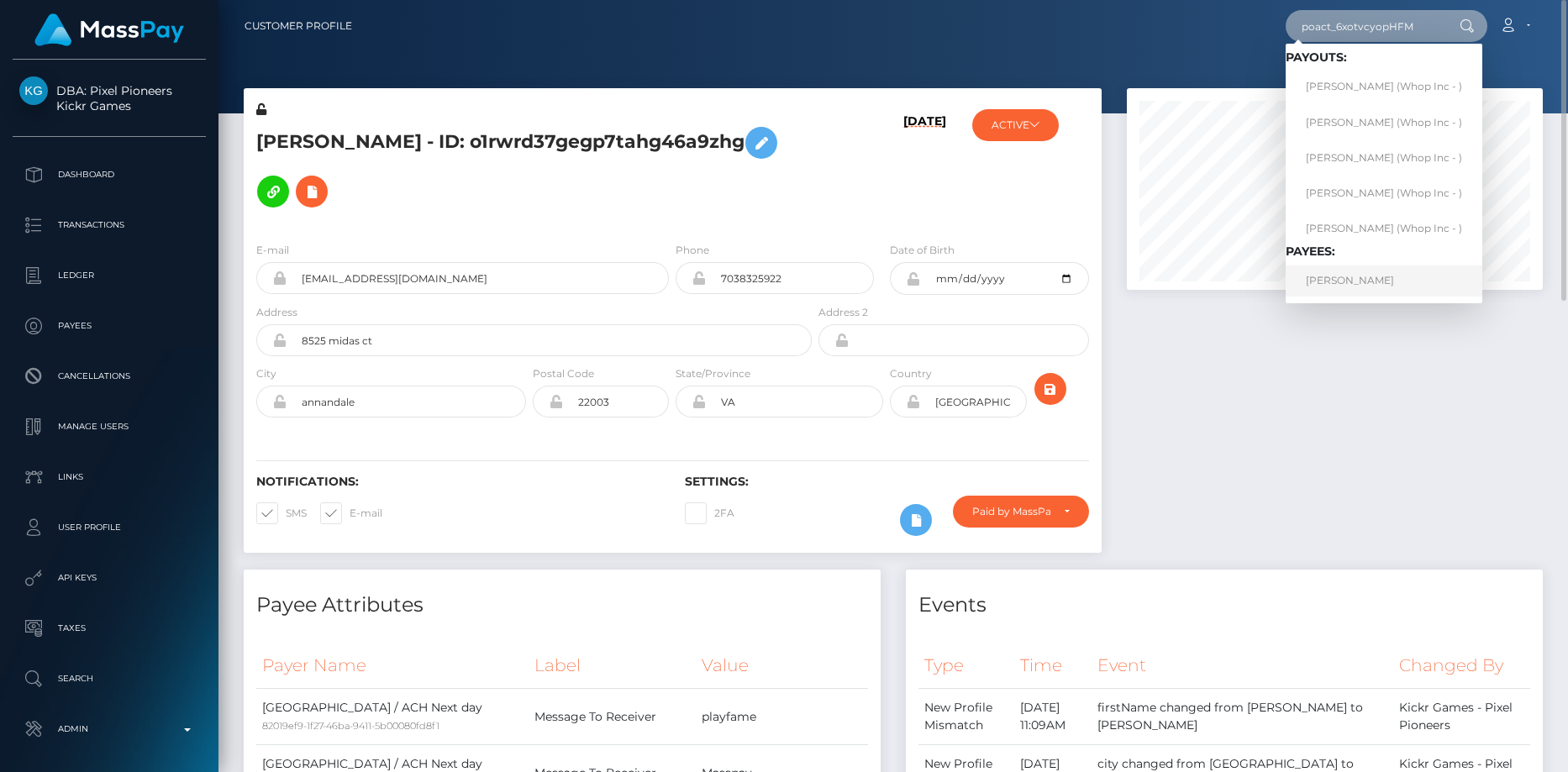
type input "poact_6xotvcyopHFM"
click at [1350, 276] on link "[PERSON_NAME]" at bounding box center [1383, 281] width 197 height 31
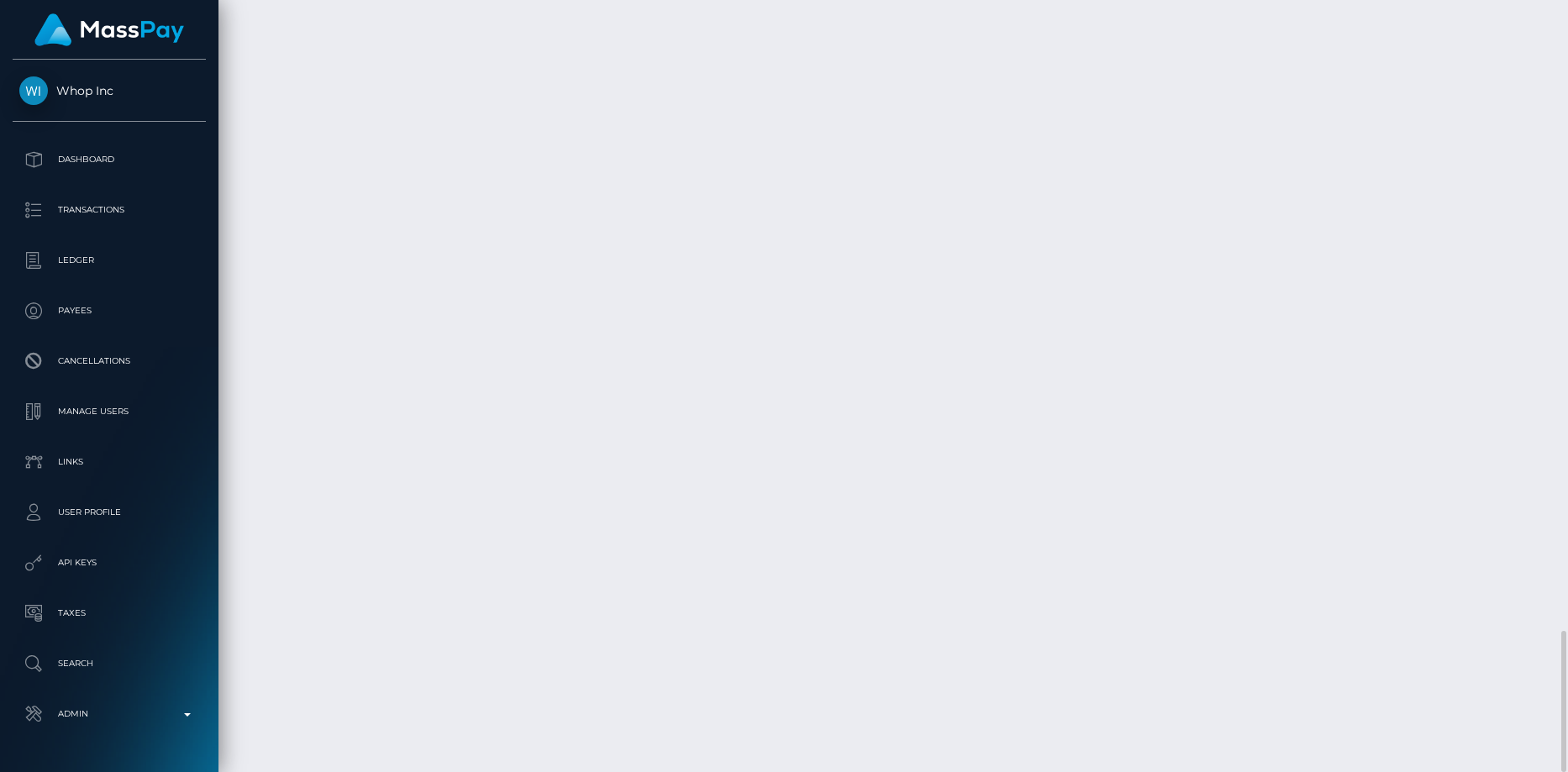
scroll to position [202, 416]
copy td "RQElvxQDEaVzeOStBa259b"
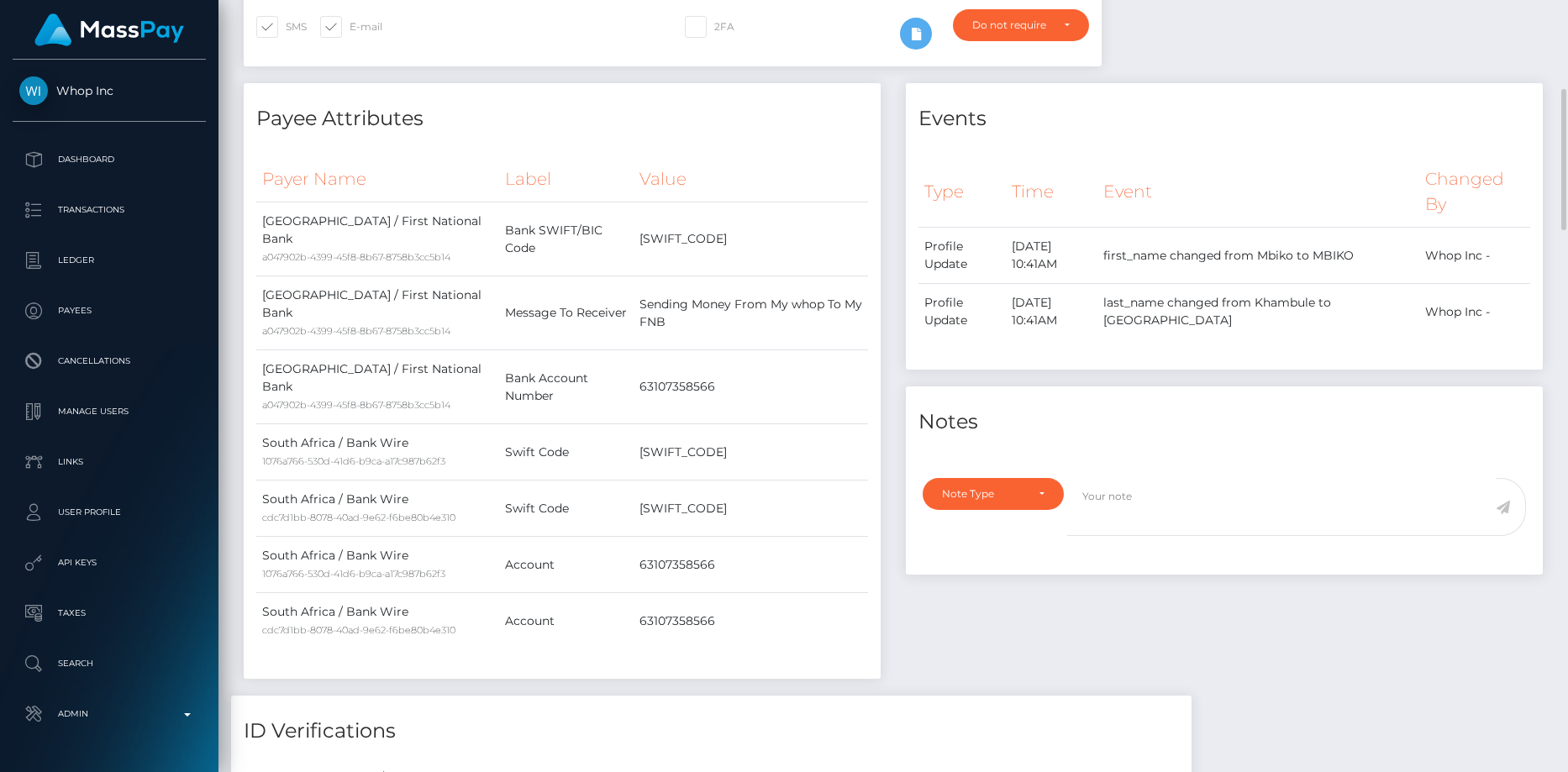
scroll to position [0, 0]
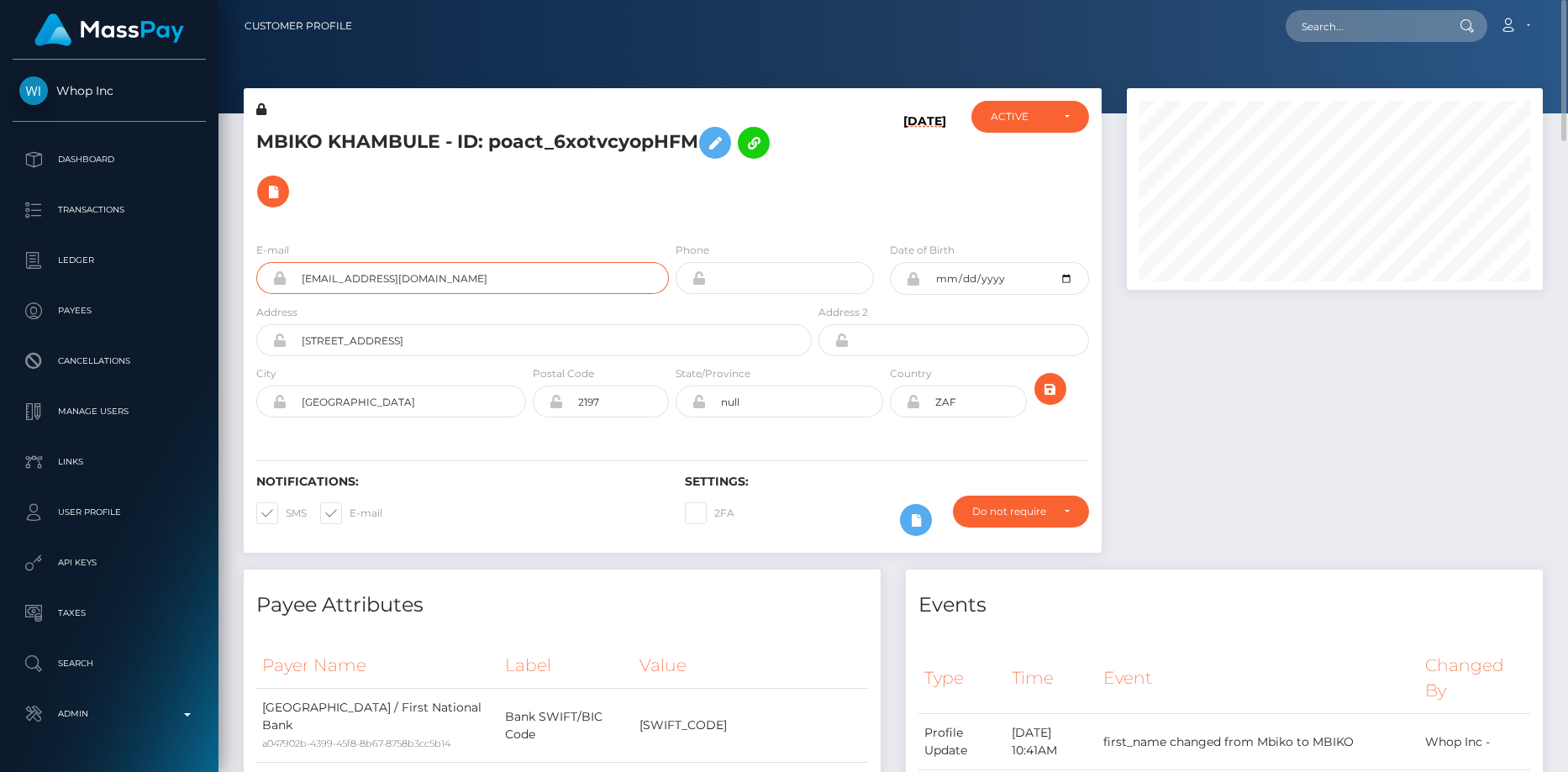
click at [337, 273] on input "[EMAIL_ADDRESS][DOMAIN_NAME]" at bounding box center [478, 278] width 382 height 32
drag, startPoint x: 490, startPoint y: 145, endPoint x: 693, endPoint y: 141, distance: 203.0
click at [693, 141] on h5 "MBIKO KHAMBULE - ID: poact_6xotvcyopHFM" at bounding box center [529, 167] width 546 height 97
click at [423, 284] on input "[EMAIL_ADDRESS][DOMAIN_NAME]" at bounding box center [478, 278] width 382 height 32
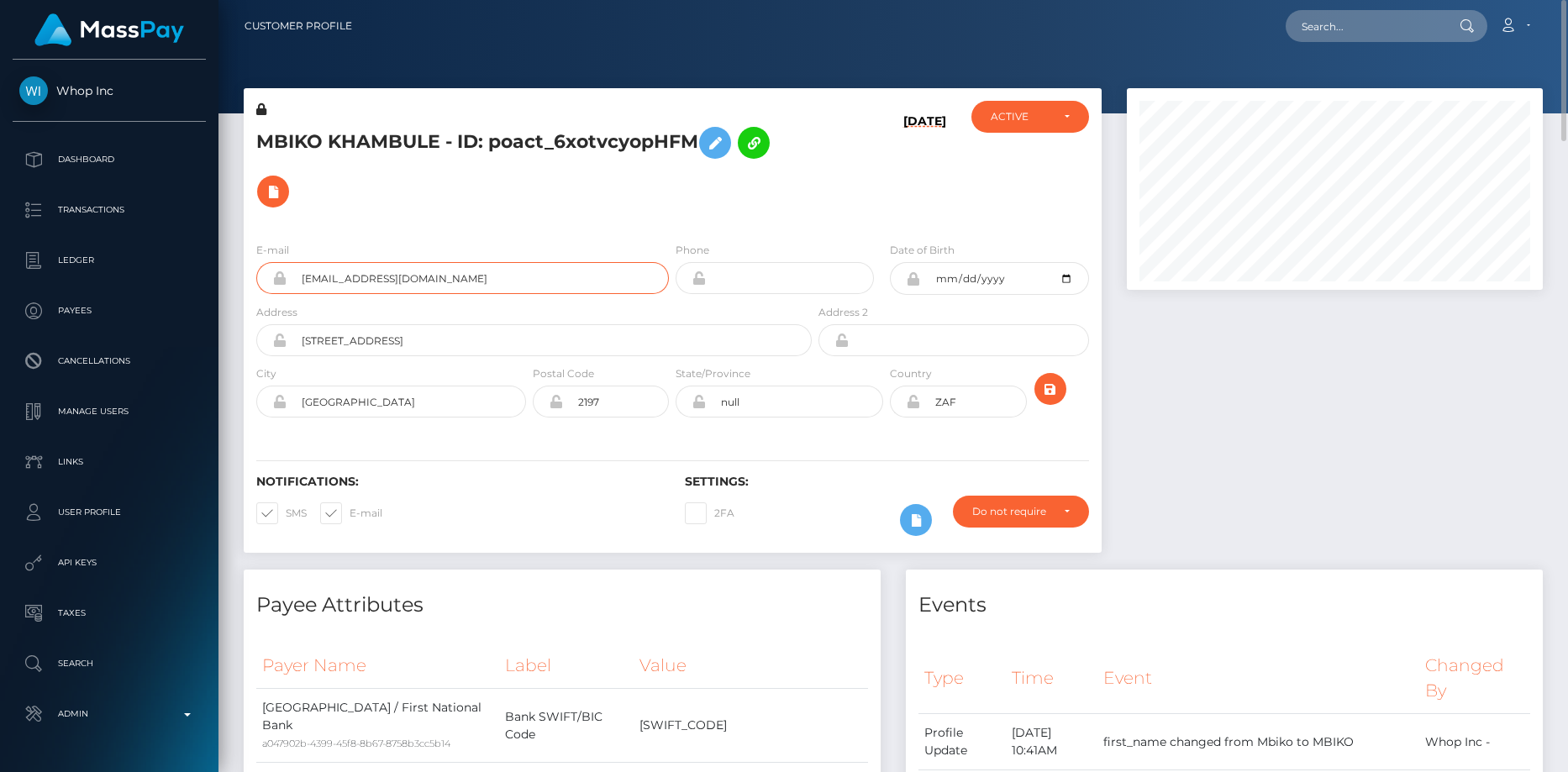
click at [423, 284] on input "[EMAIL_ADDRESS][DOMAIN_NAME]" at bounding box center [478, 278] width 382 height 32
click at [380, 131] on h5 "MBIKO KHAMBULE - ID: poact_6xotvcyopHFM" at bounding box center [529, 167] width 546 height 97
click at [377, 137] on h5 "MBIKO KHAMBULE - ID: poact_6xotvcyopHFM" at bounding box center [529, 167] width 546 height 97
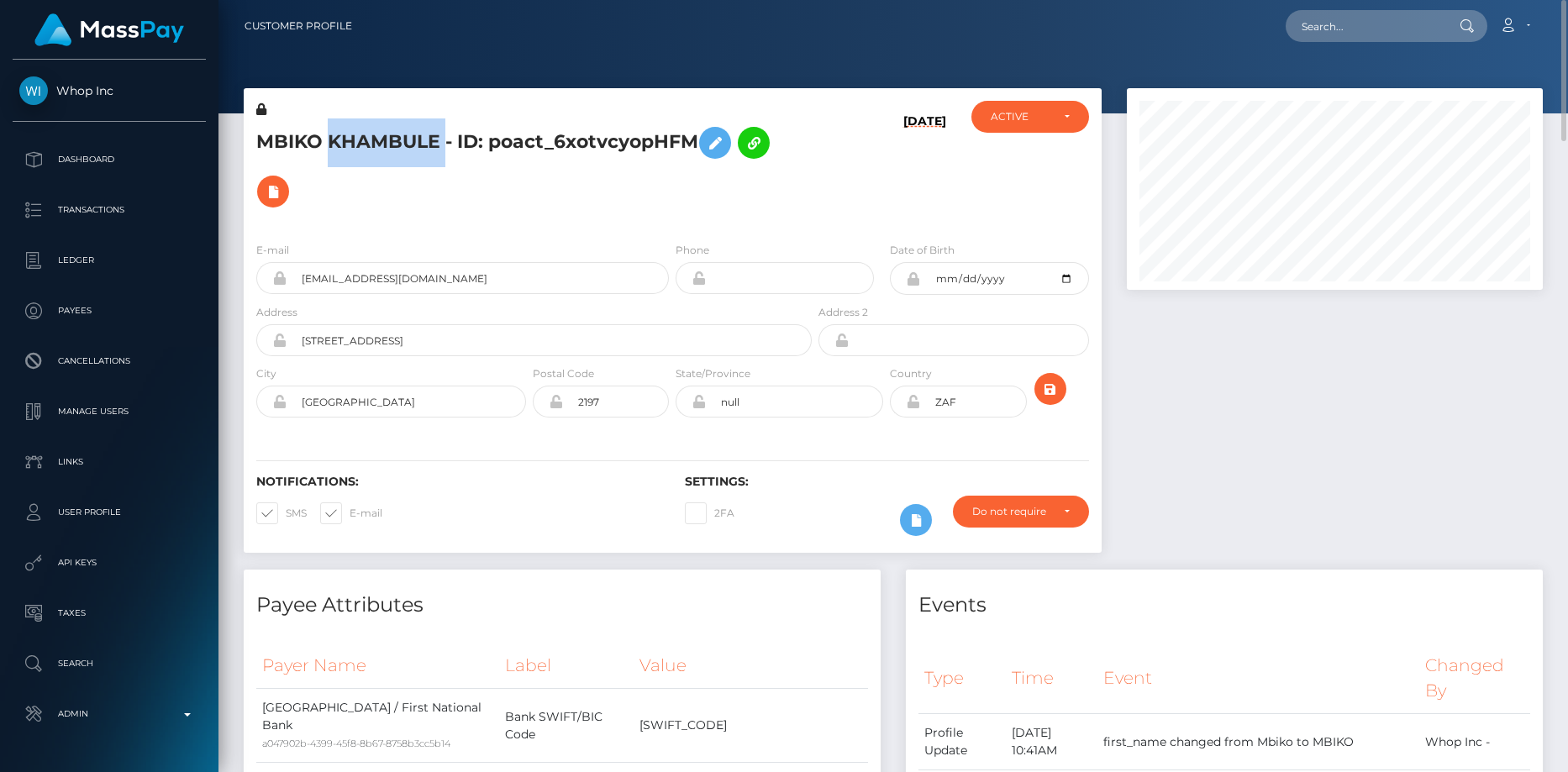
click at [377, 137] on h5 "MBIKO KHAMBULE - ID: poact_6xotvcyopHFM" at bounding box center [529, 167] width 546 height 97
copy h5 "MBIKO KHAMBULE - ID: poact_6xotvcyopHFM"
click at [1420, 19] on input "text" at bounding box center [1364, 26] width 158 height 32
paste input "poact_UrX5MmbNJxYL"
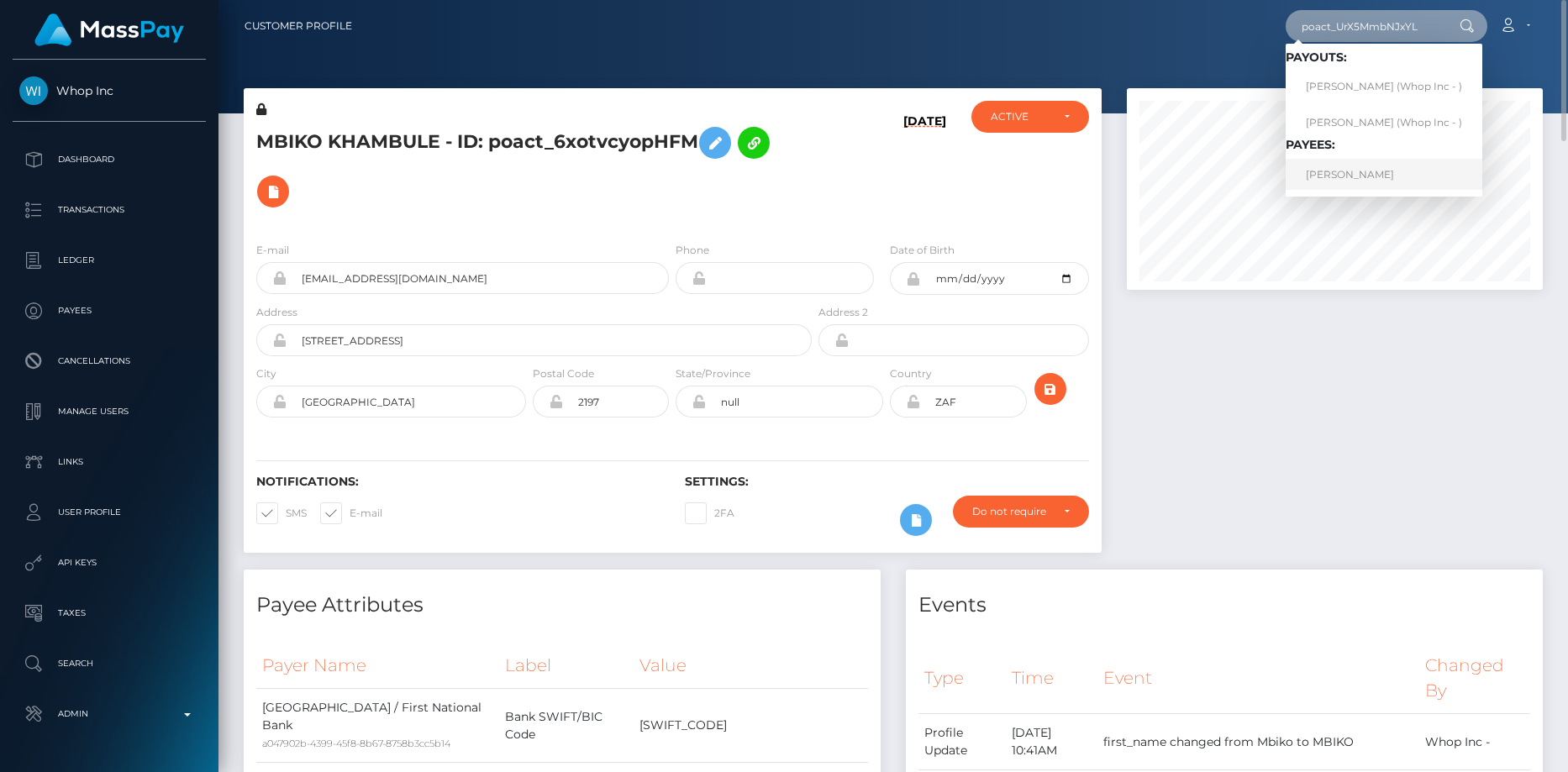
type input "poact_UrX5MmbNJxYL"
click at [1334, 171] on link "SOFIA ABDUL KADIR" at bounding box center [1383, 174] width 197 height 31
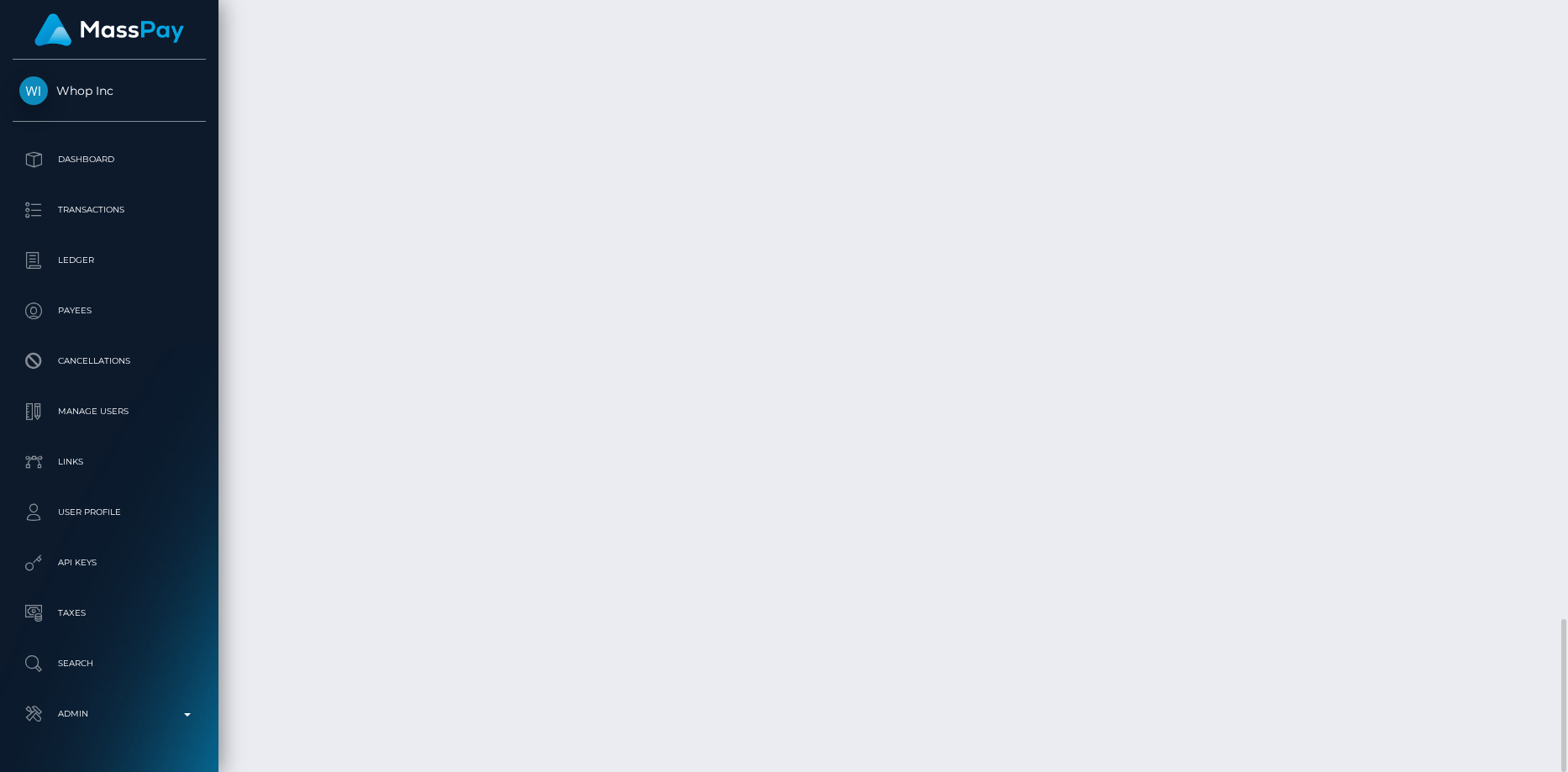
scroll to position [202, 416]
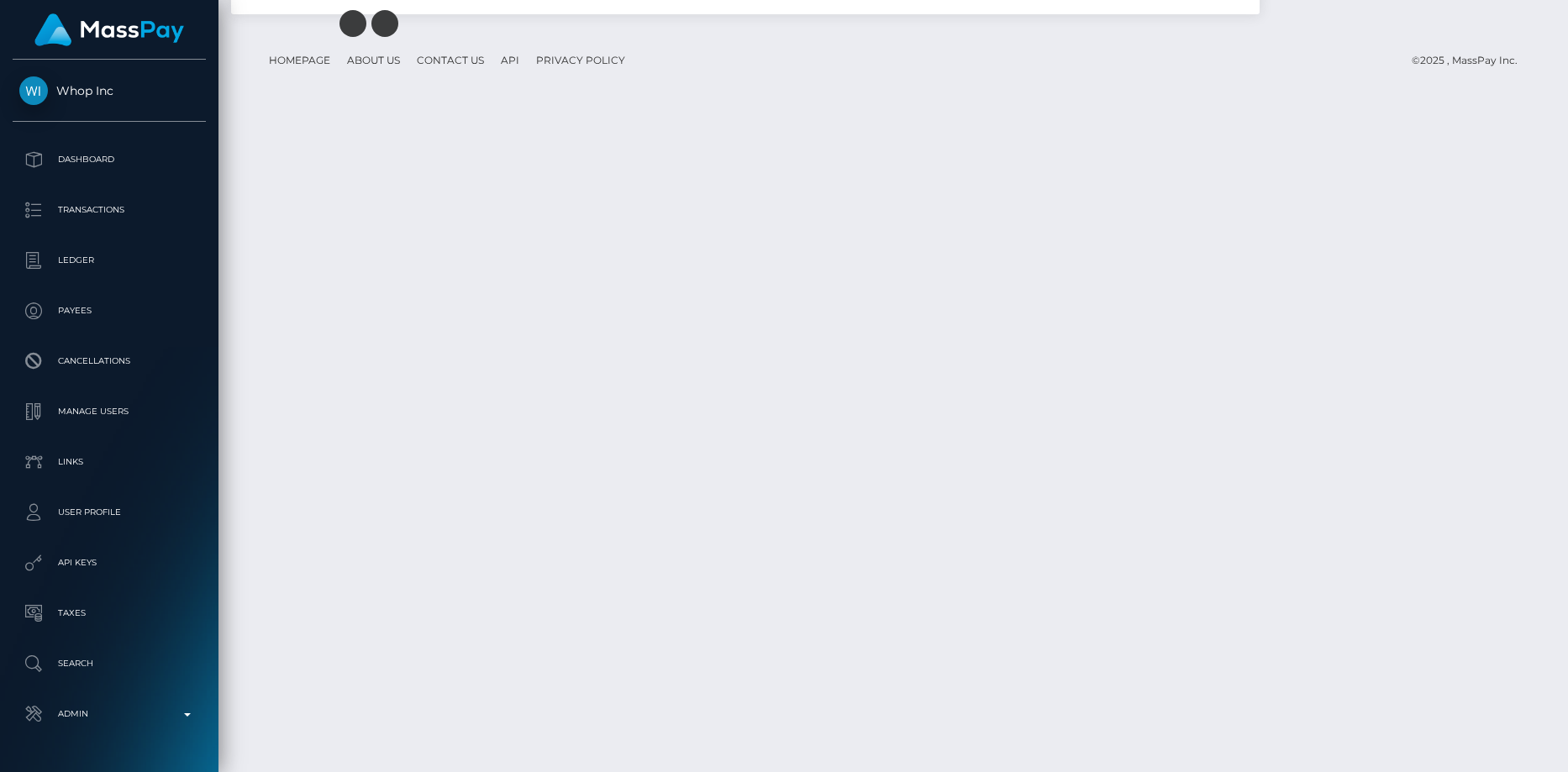
scroll to position [3116, 0]
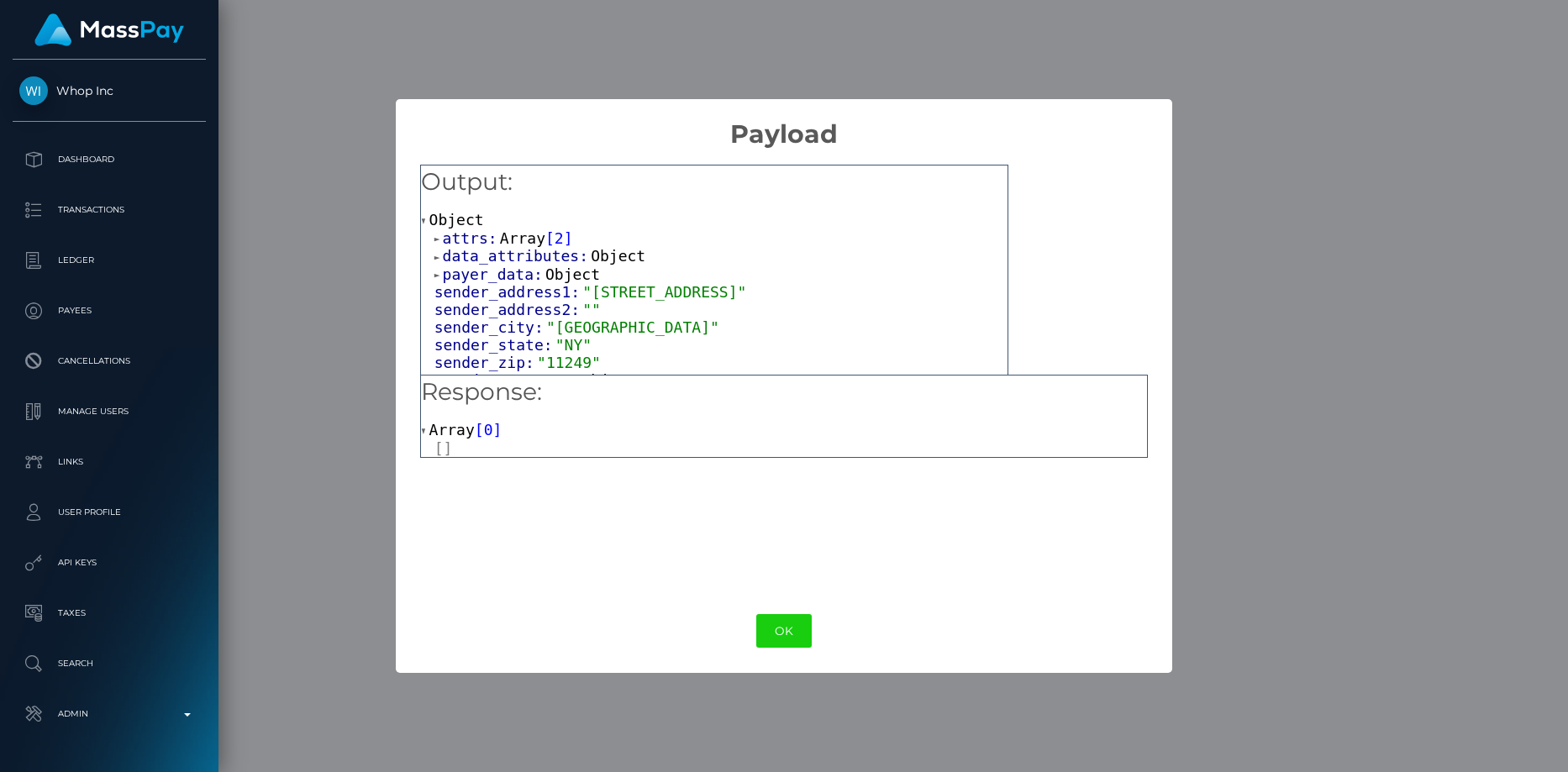
click at [477, 271] on span "payer_data:" at bounding box center [494, 274] width 102 height 18
click at [484, 251] on span "data_attributes:" at bounding box center [517, 255] width 149 height 18
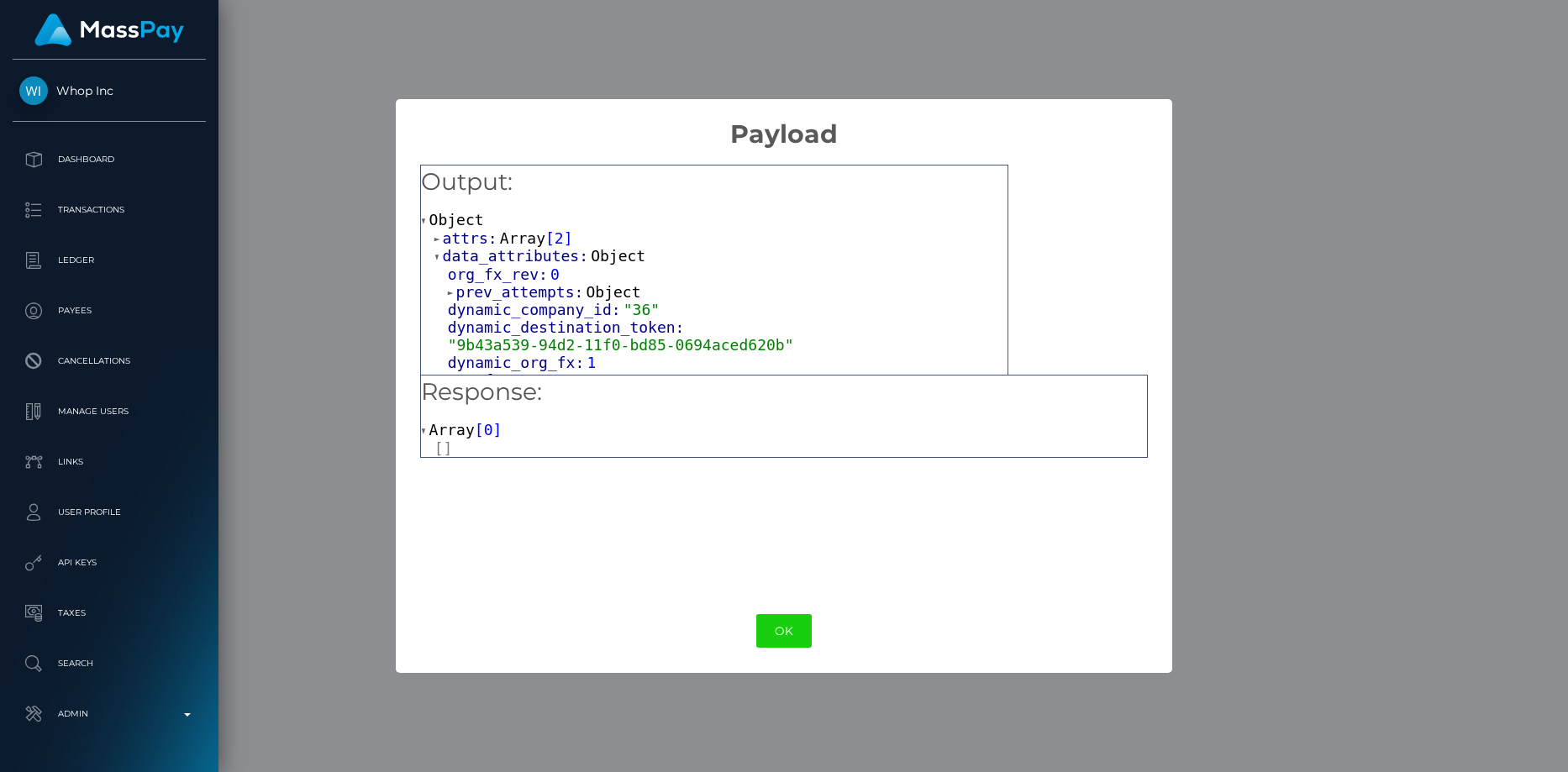
click at [486, 237] on span "attrs:" at bounding box center [471, 237] width 57 height 18
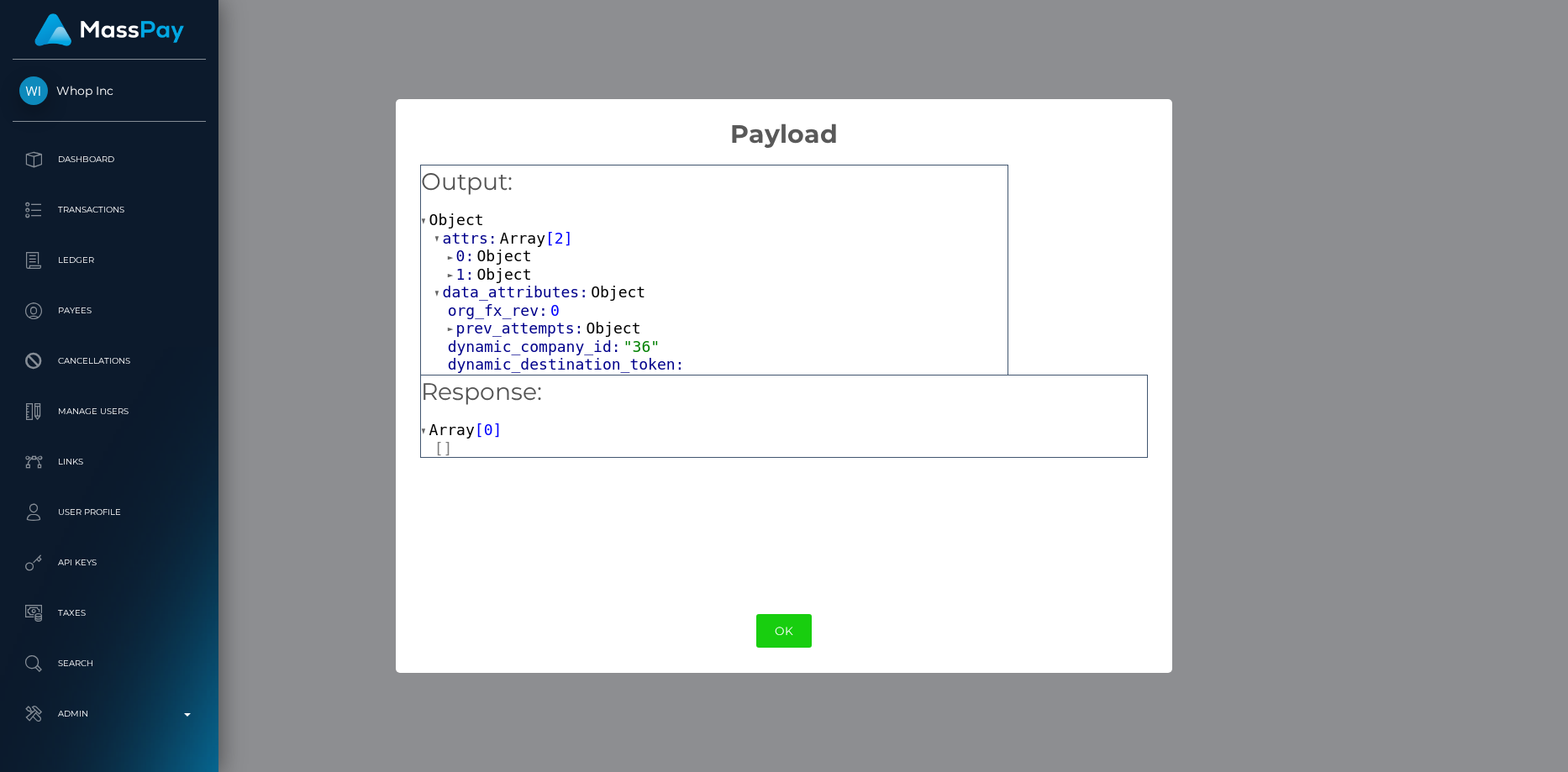
click at [520, 280] on span "Object" at bounding box center [503, 274] width 55 height 18
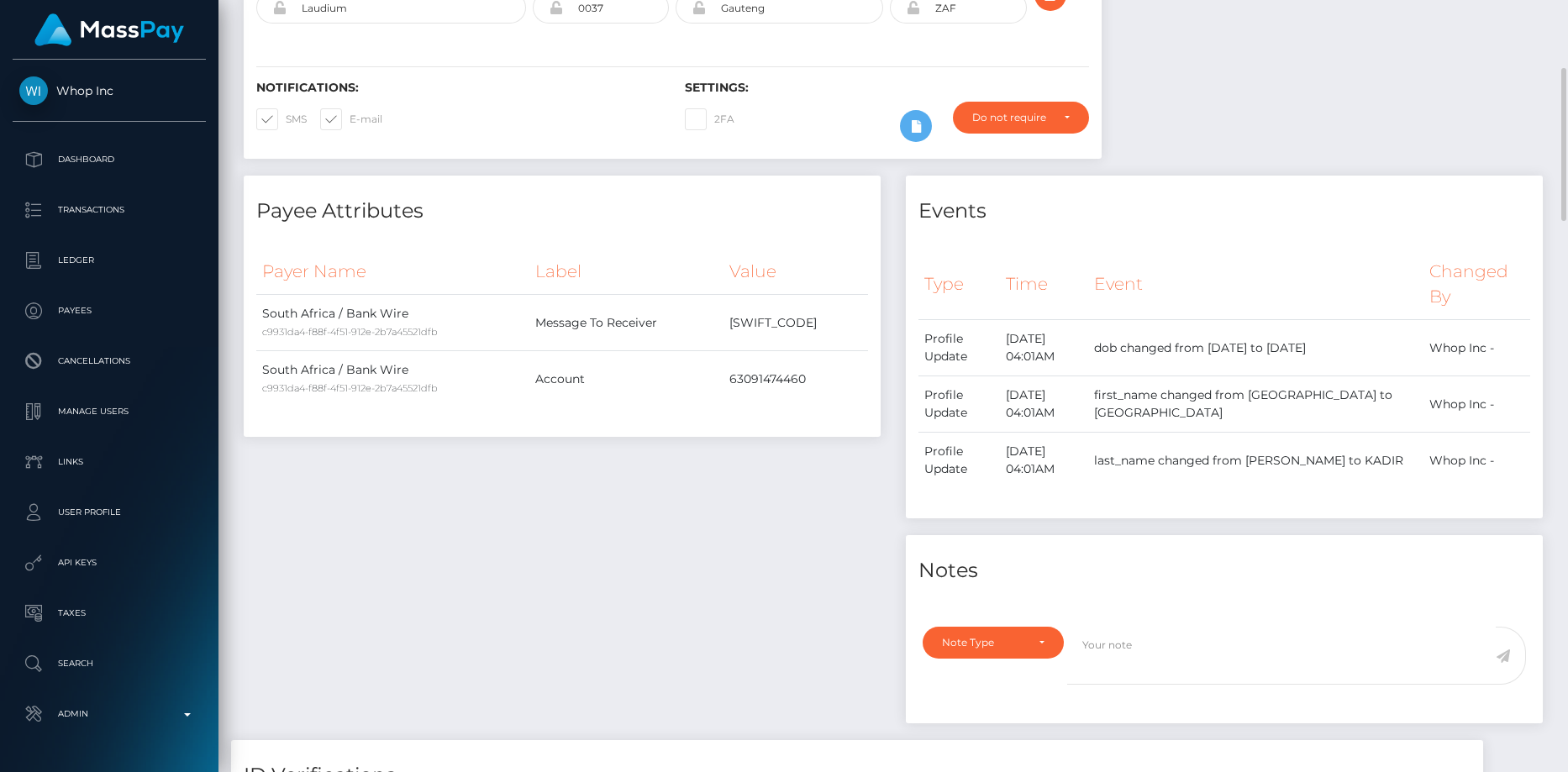
scroll to position [0, 0]
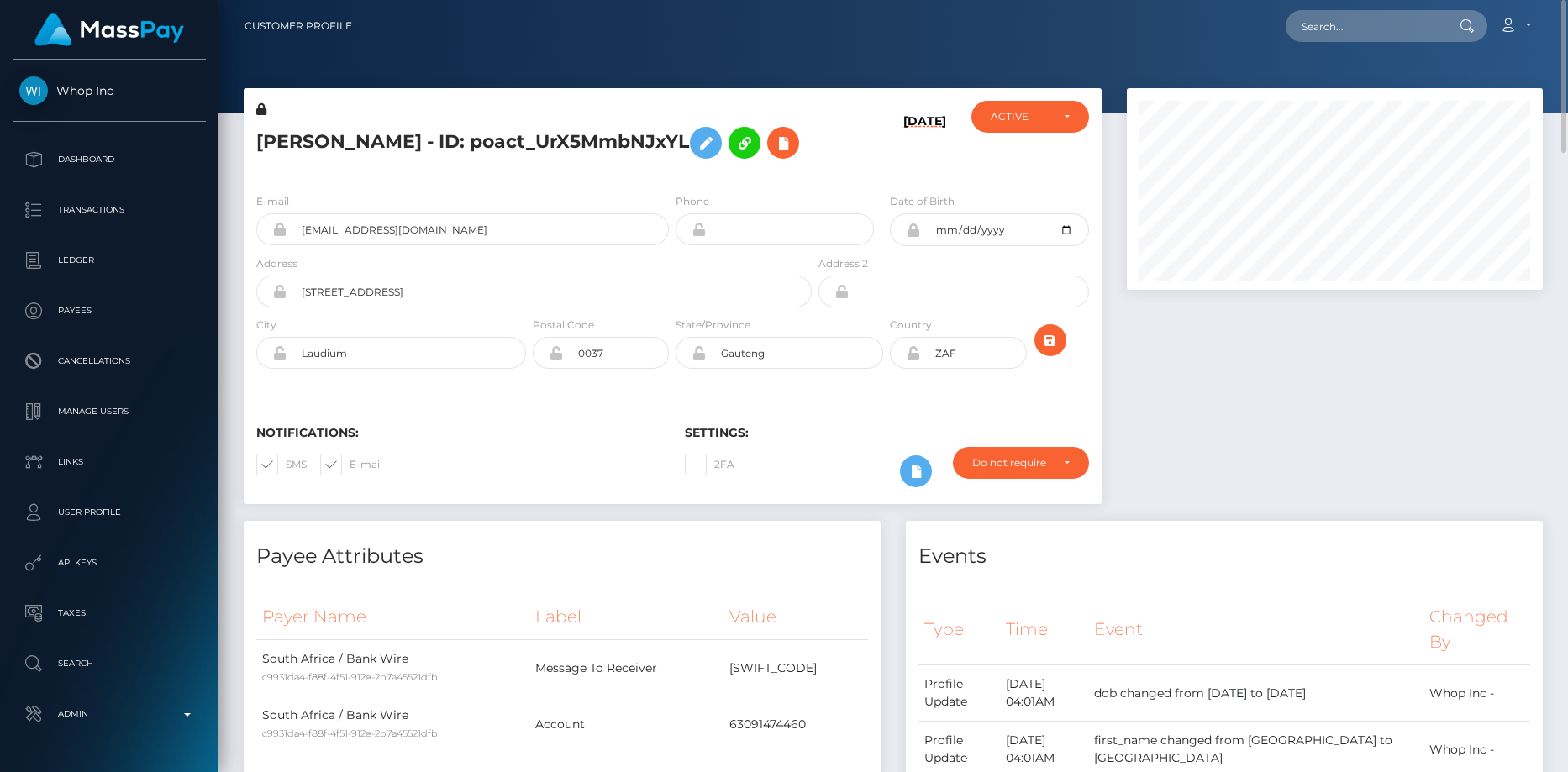
click at [292, 142] on h5 "SOFIA ABDUL KADIR - ID: poact_UrX5MmbNJxYL" at bounding box center [529, 142] width 546 height 48
copy h5 "SOFIA ABDUL KADIR - ID: poact_UrX5MmbNJxYL"
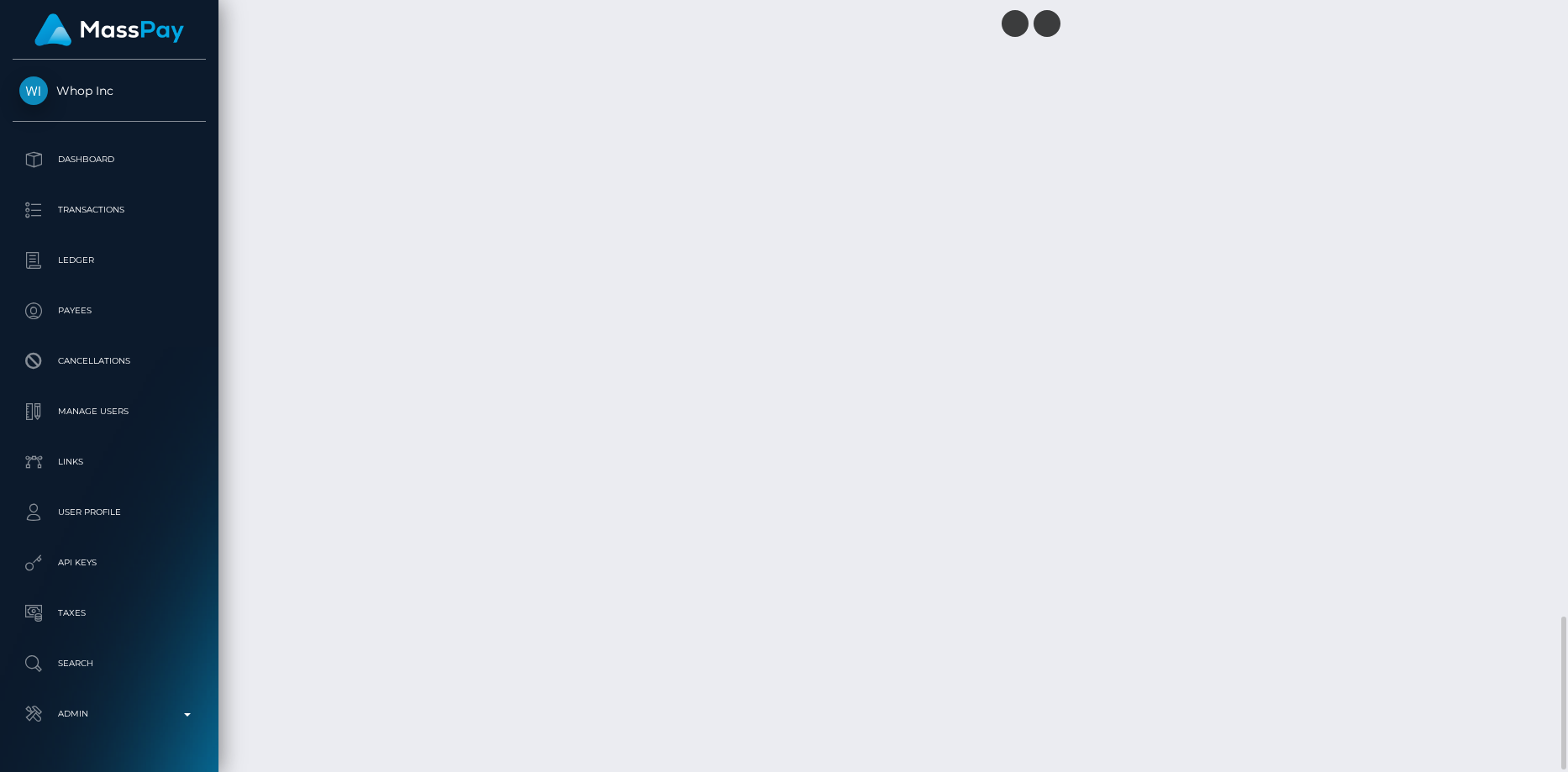
scroll to position [3116, 0]
copy h5 "SOFIA ABDUL KADIR - ID: poact_UrX5MmbNJxYL"
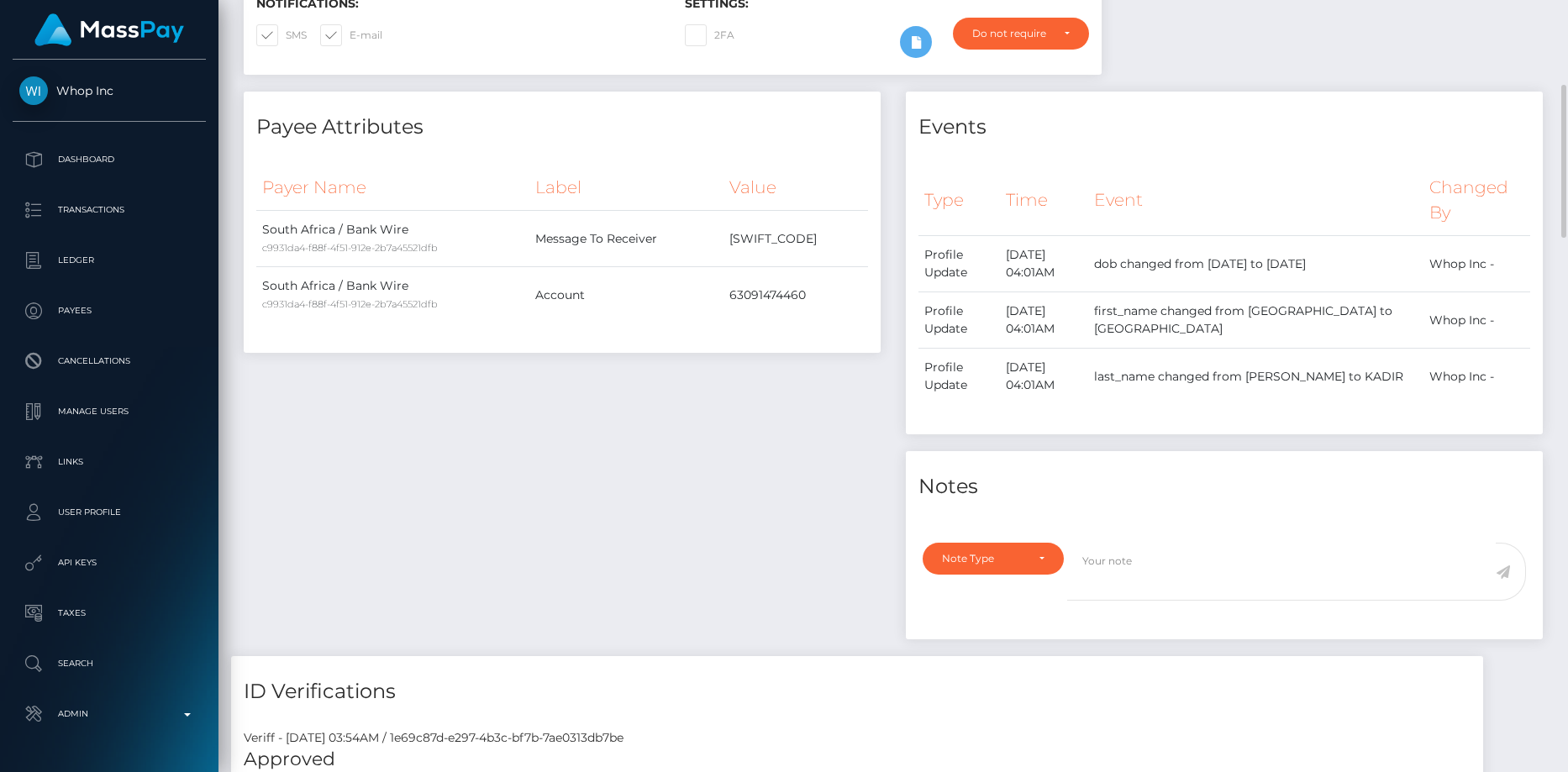
scroll to position [0, 0]
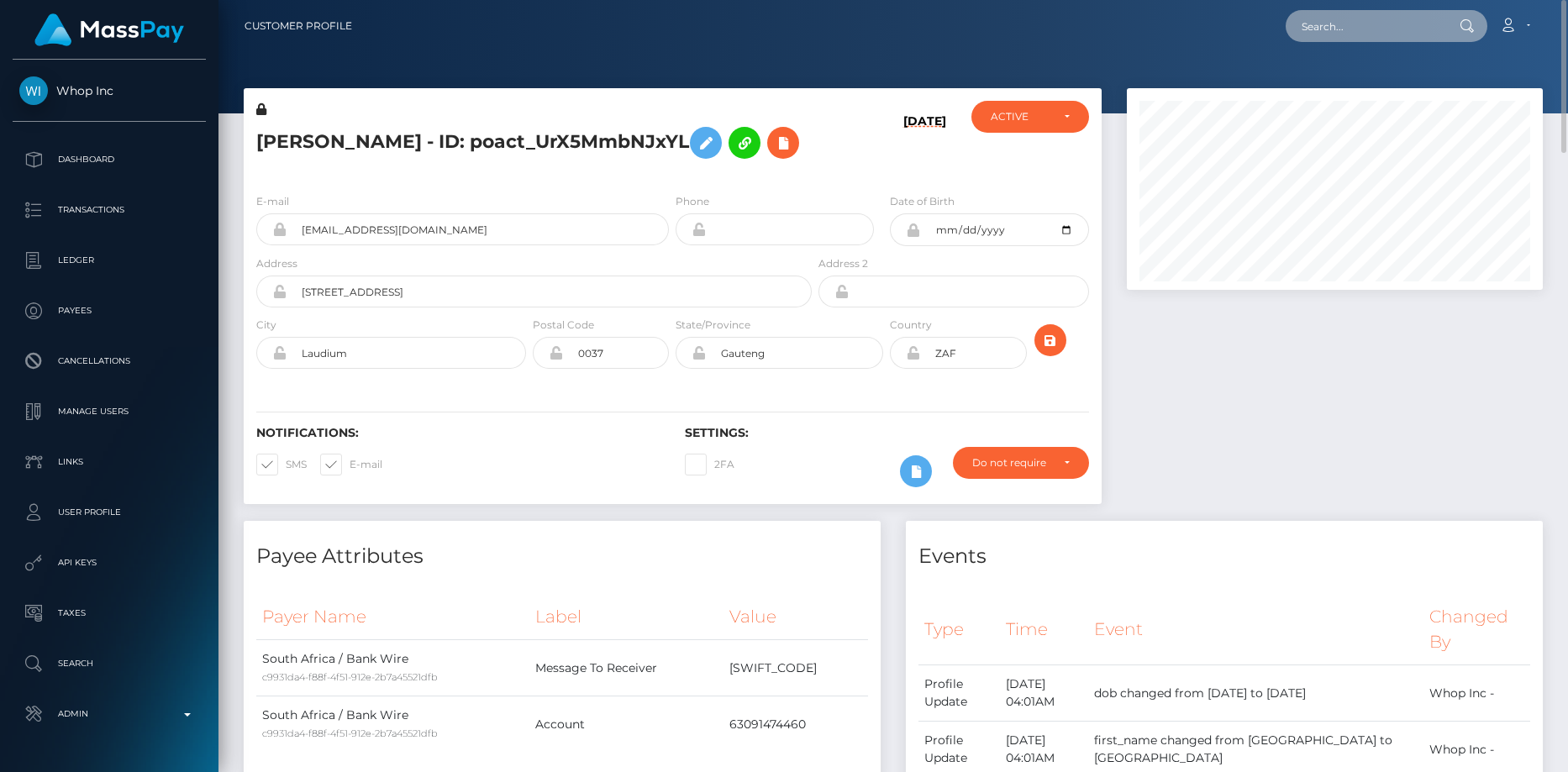
click at [1329, 35] on input "text" at bounding box center [1364, 26] width 158 height 32
paste input "poact_qKj8fyy5uRyx"
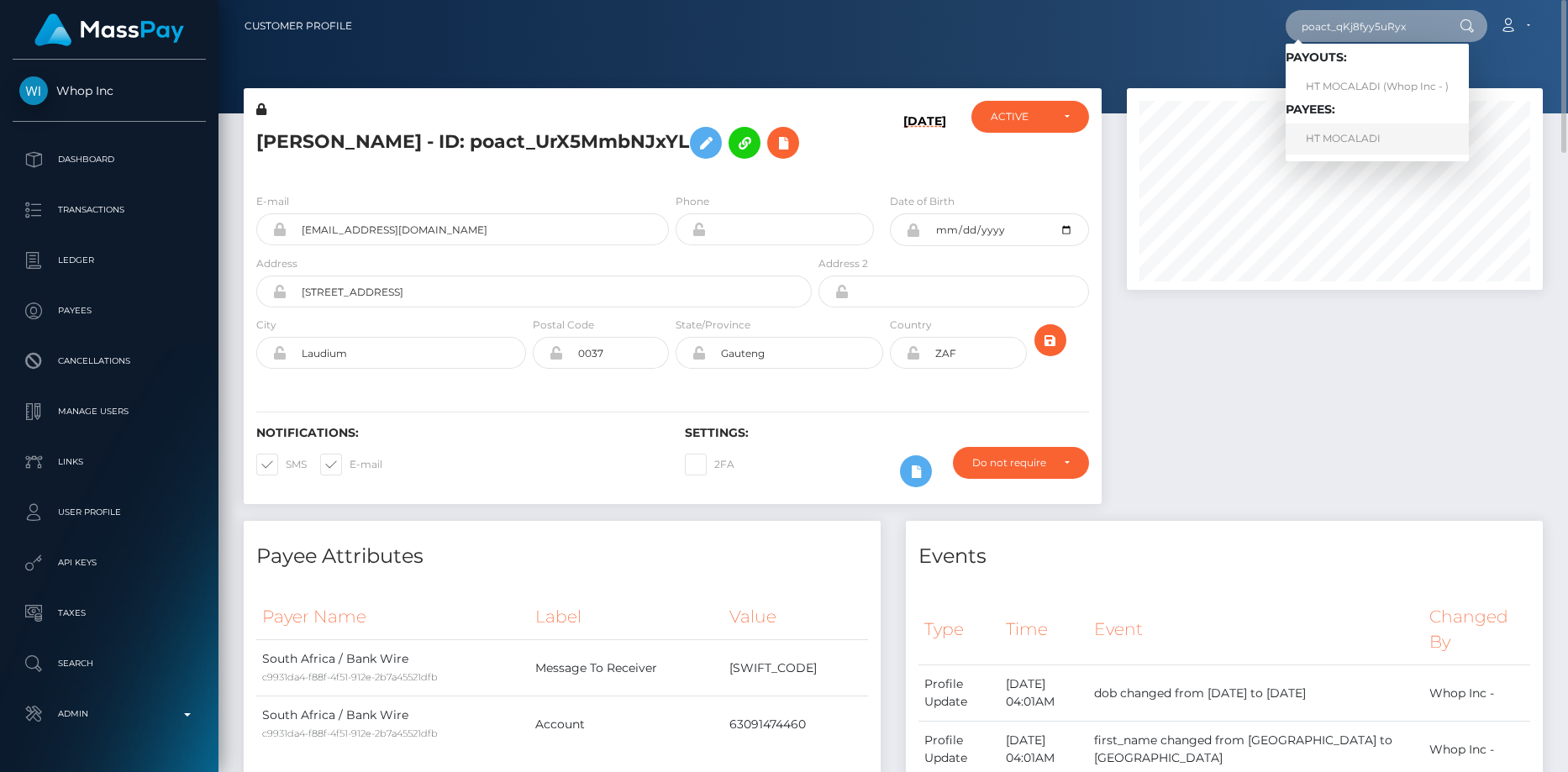
type input "poact_qKj8fyy5uRyx"
click at [1336, 145] on link "HT MOCALADI" at bounding box center [1377, 139] width 184 height 31
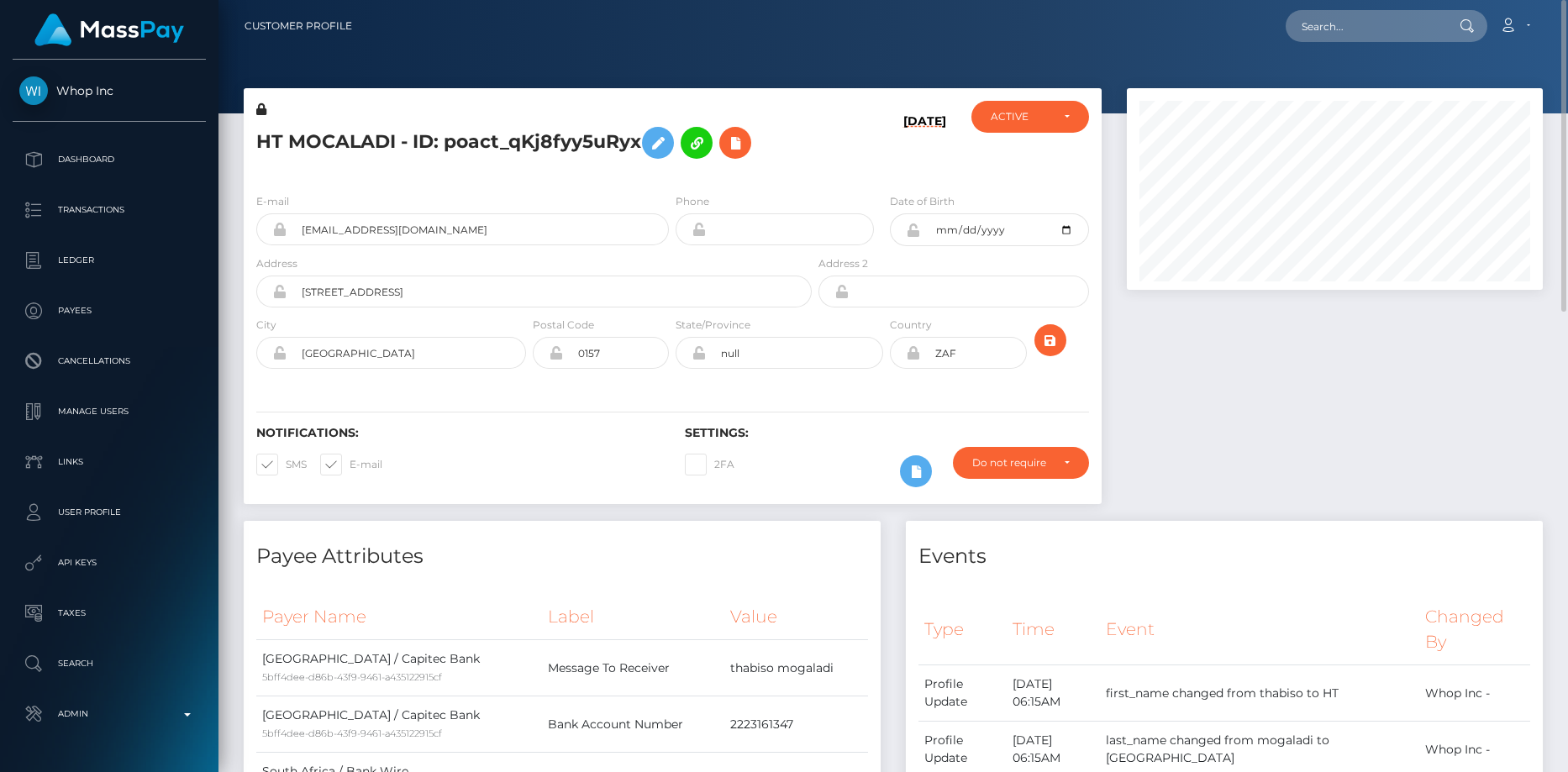
click at [313, 153] on h5 "HT MOCALADI - ID: poact_qKj8fyy5uRyx" at bounding box center [529, 142] width 546 height 48
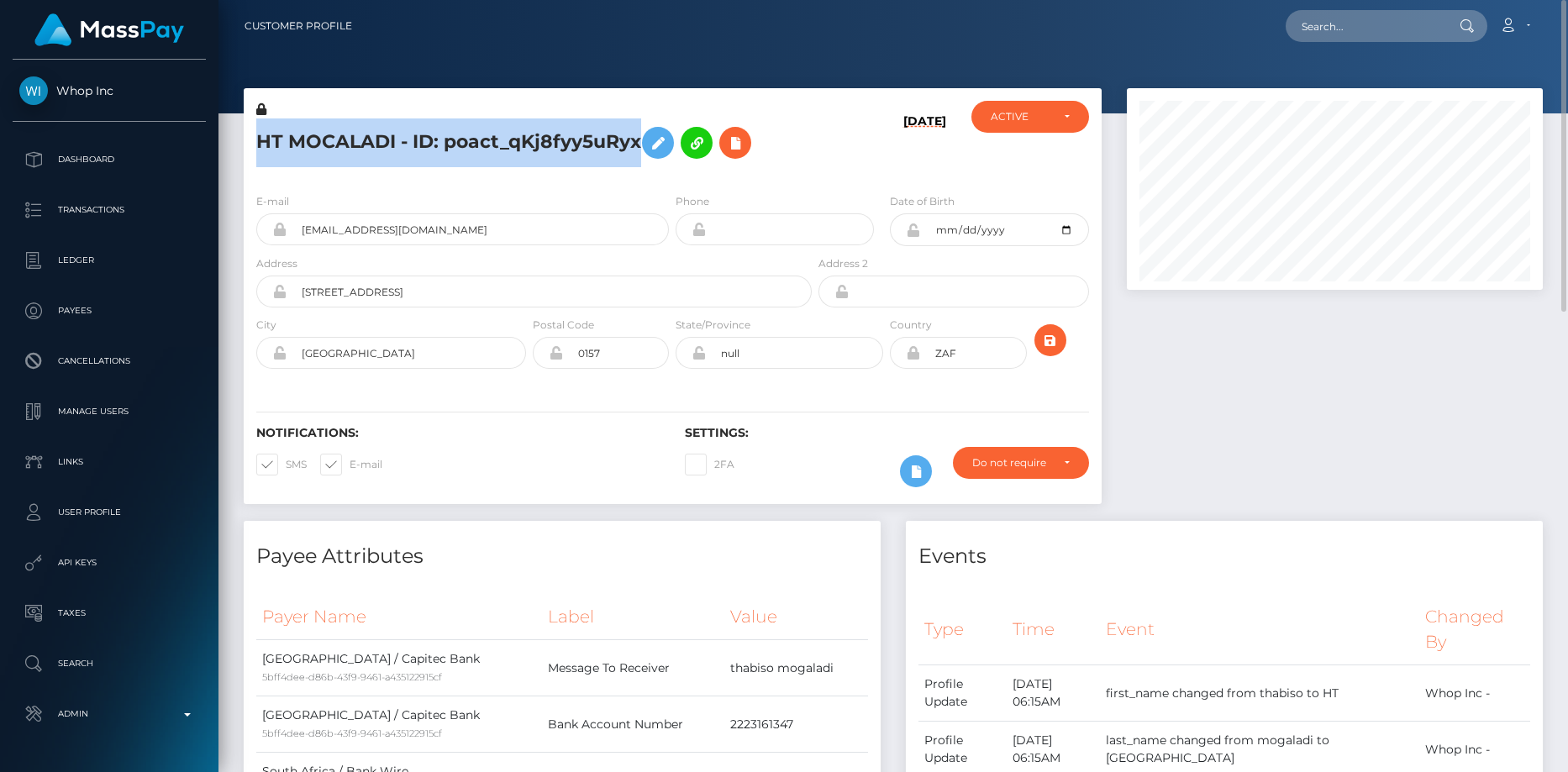
click at [313, 153] on h5 "HT MOCALADI - ID: poact_qKj8fyy5uRyx" at bounding box center [529, 142] width 546 height 48
copy h5 "HT MOCALADI - ID: poact_qKj8fyy5uRyx"
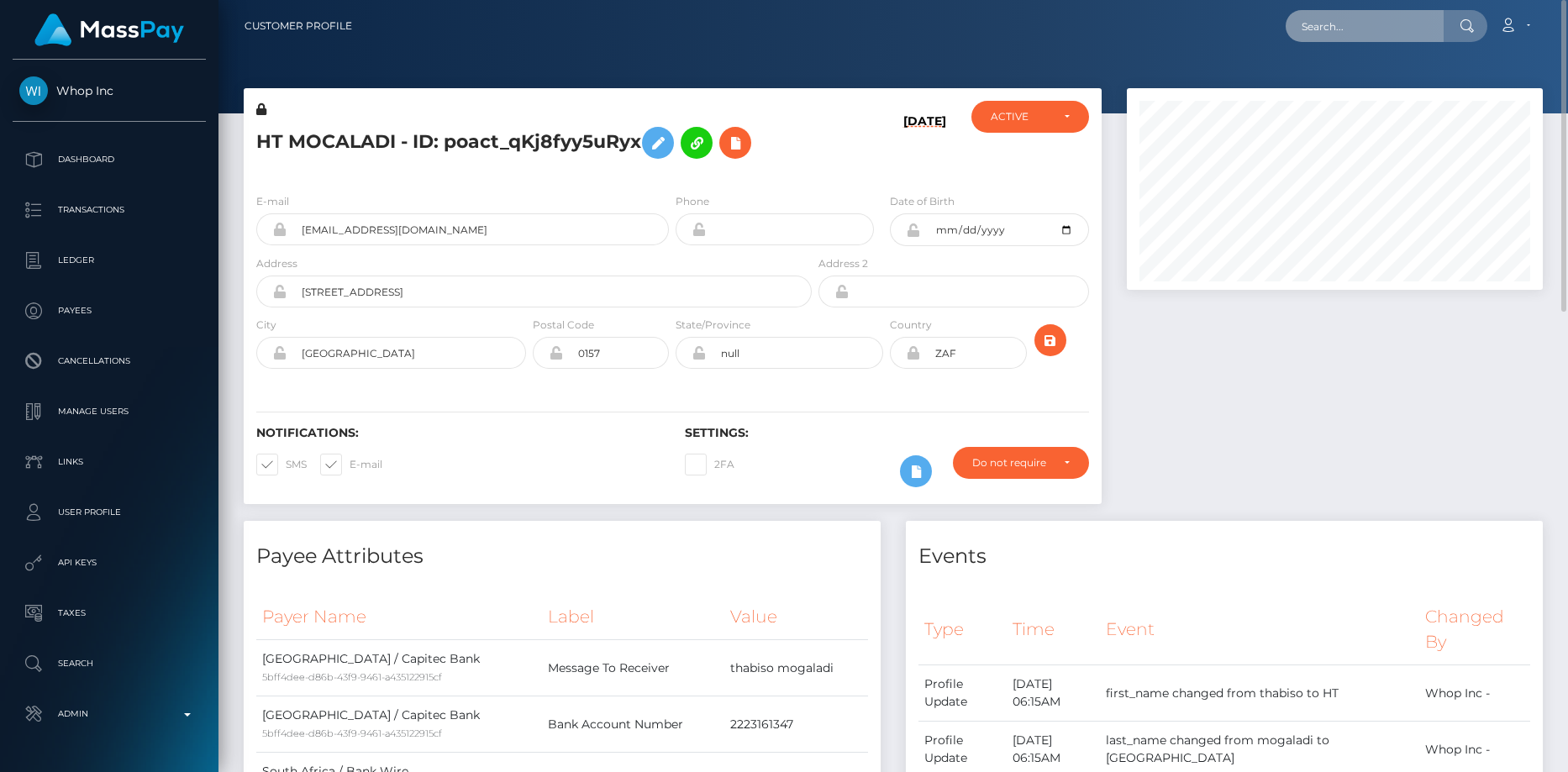
click at [1365, 26] on input "text" at bounding box center [1364, 26] width 158 height 32
paste input "poact_sppmIZ8QI4b2"
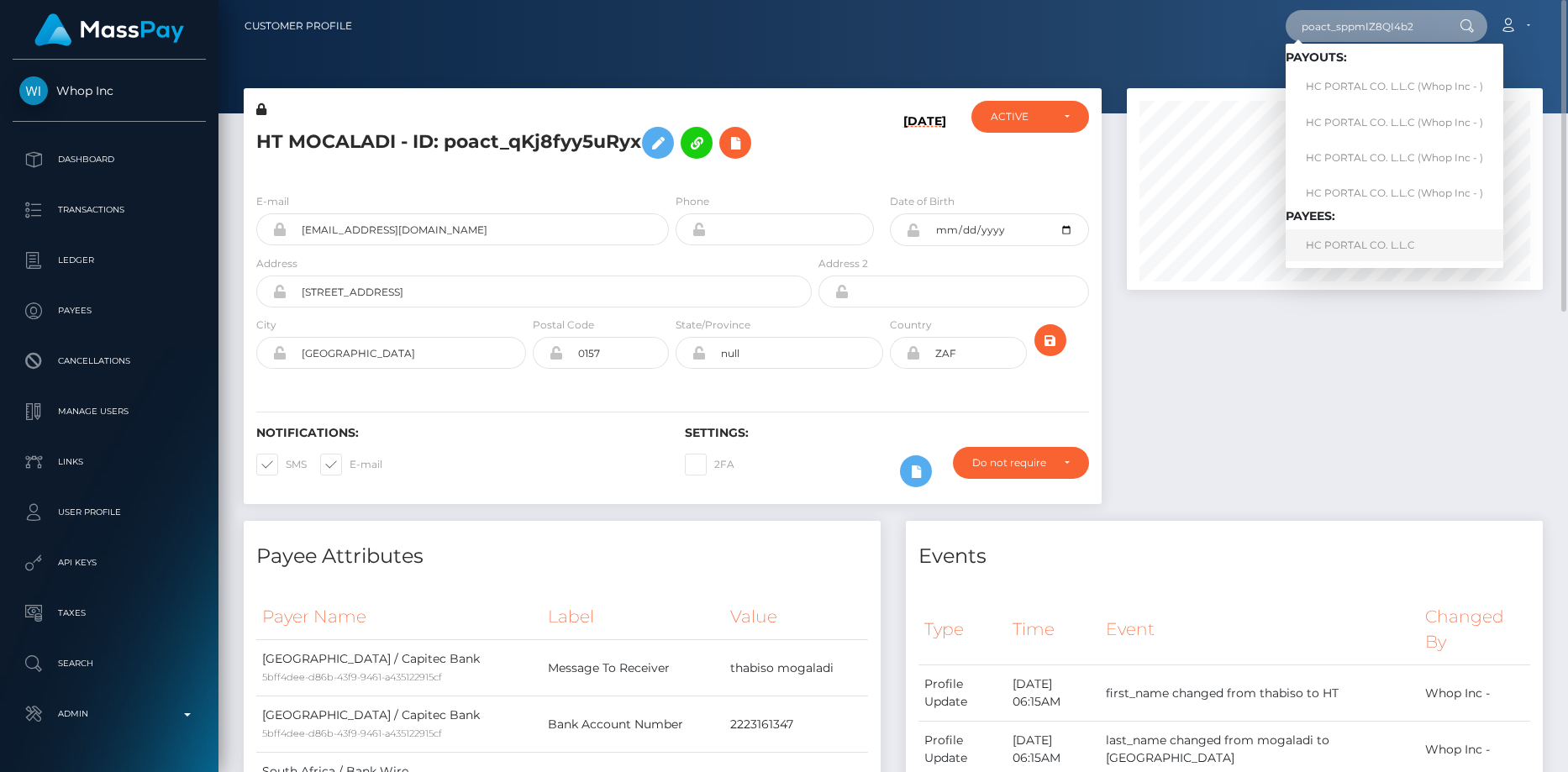
type input "poact_sppmIZ8QI4b2"
click at [1389, 244] on link "HC PORTAL CO. L.L.C" at bounding box center [1394, 244] width 218 height 31
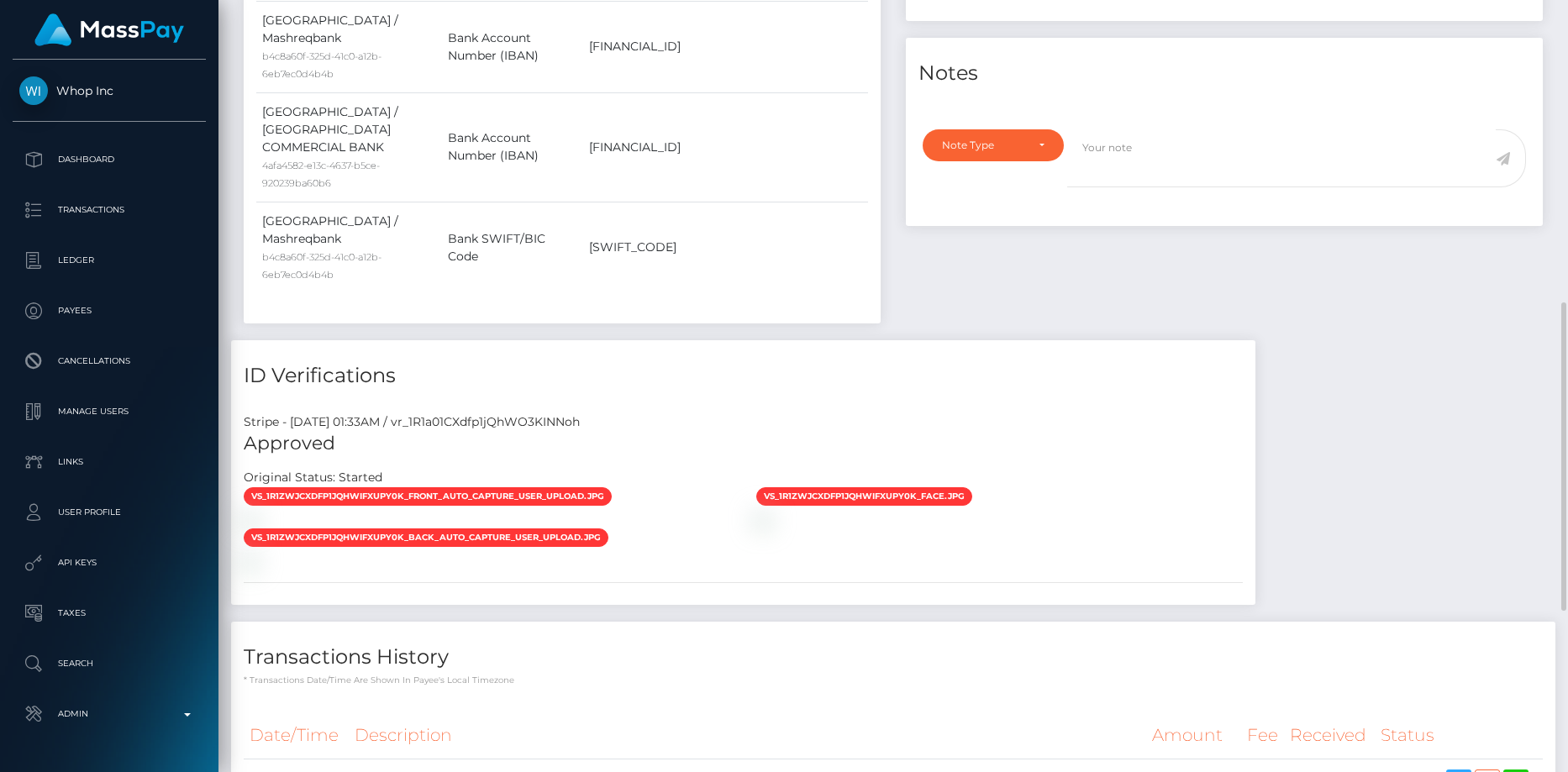
scroll to position [1158, 0]
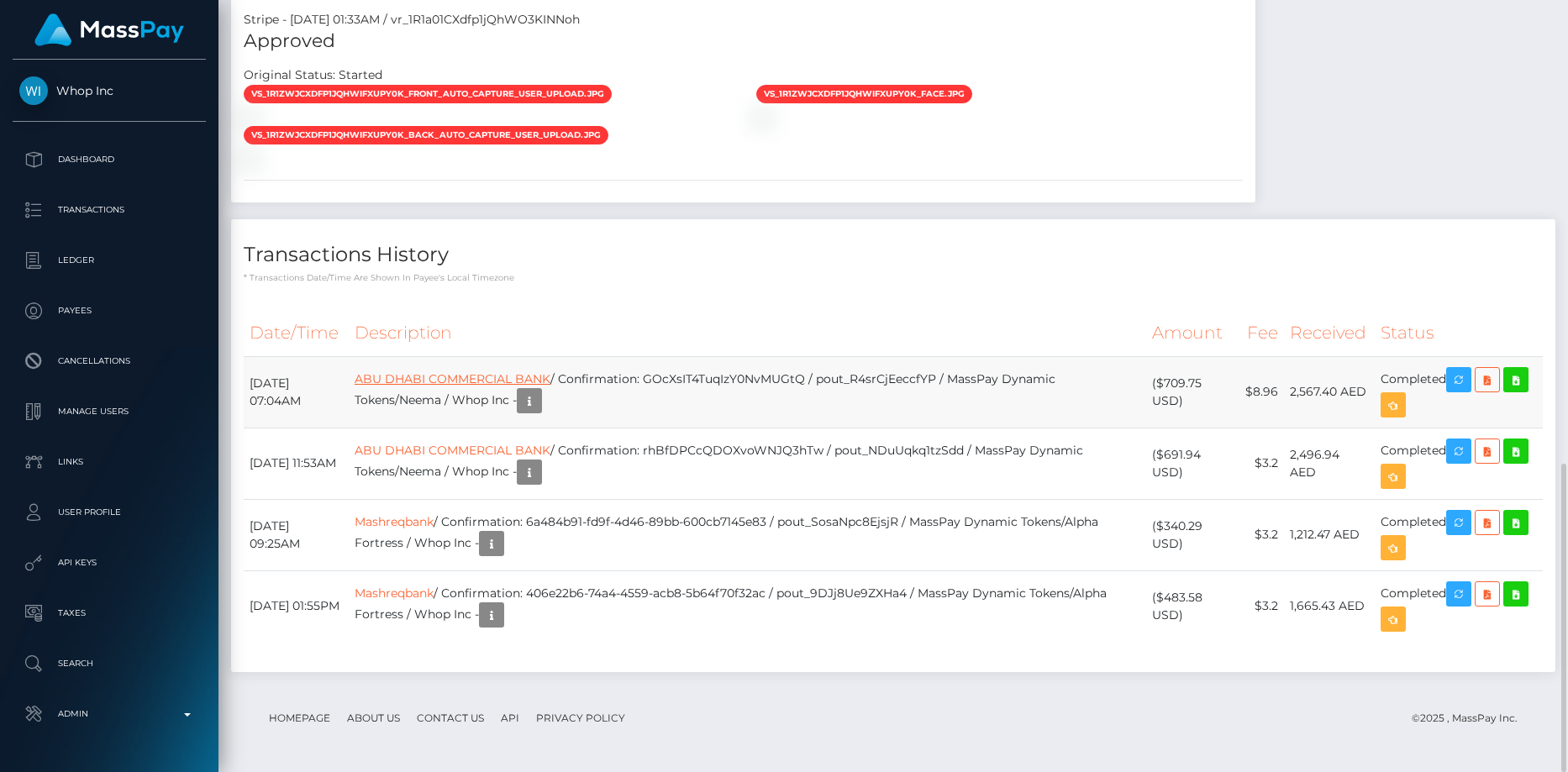
click at [467, 382] on link "ABU DHABI COMMERCIAL BANK" at bounding box center [452, 378] width 196 height 15
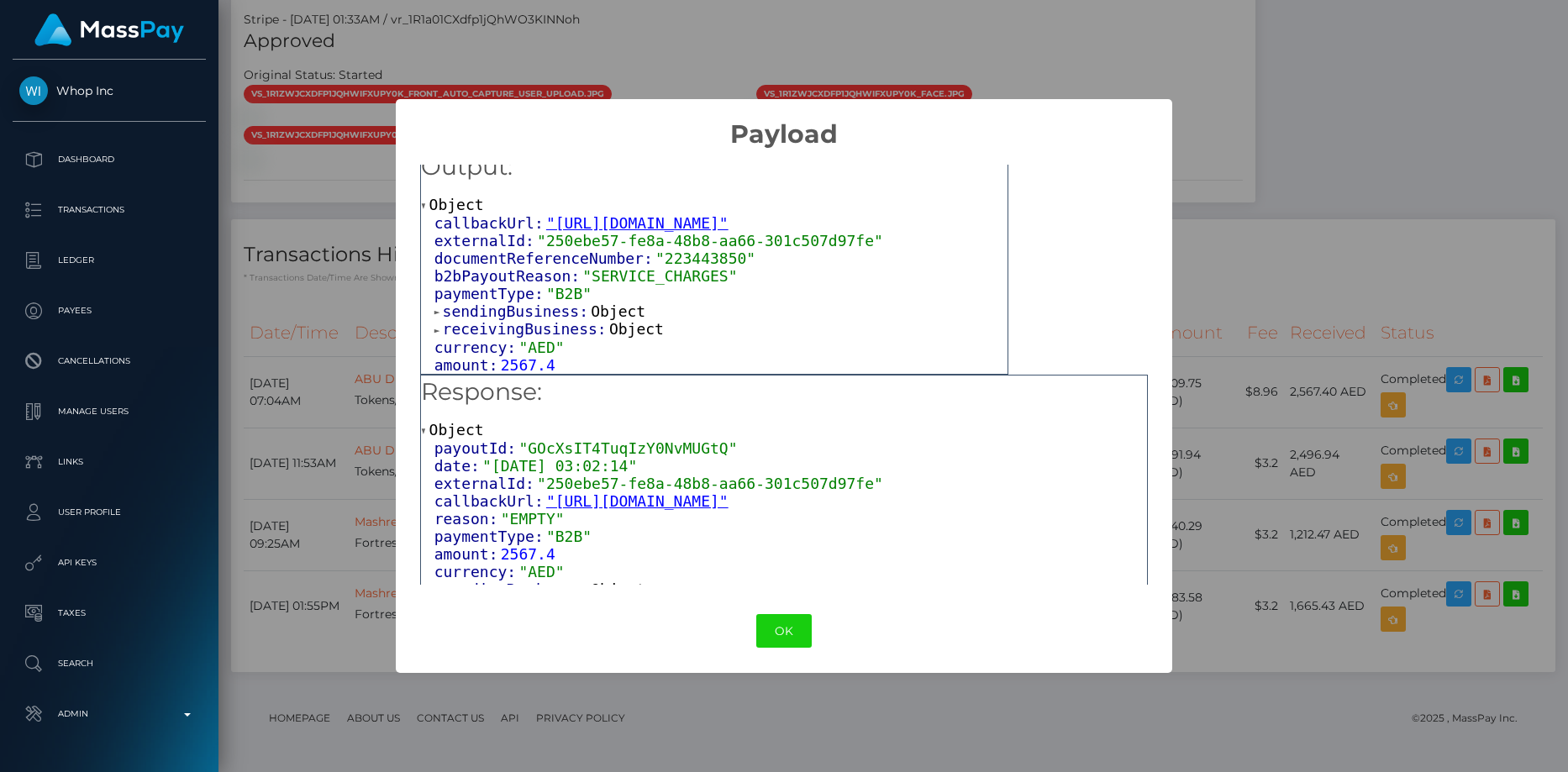
scroll to position [23, 0]
click at [500, 331] on span "receivingBusiness:" at bounding box center [526, 328] width 167 height 18
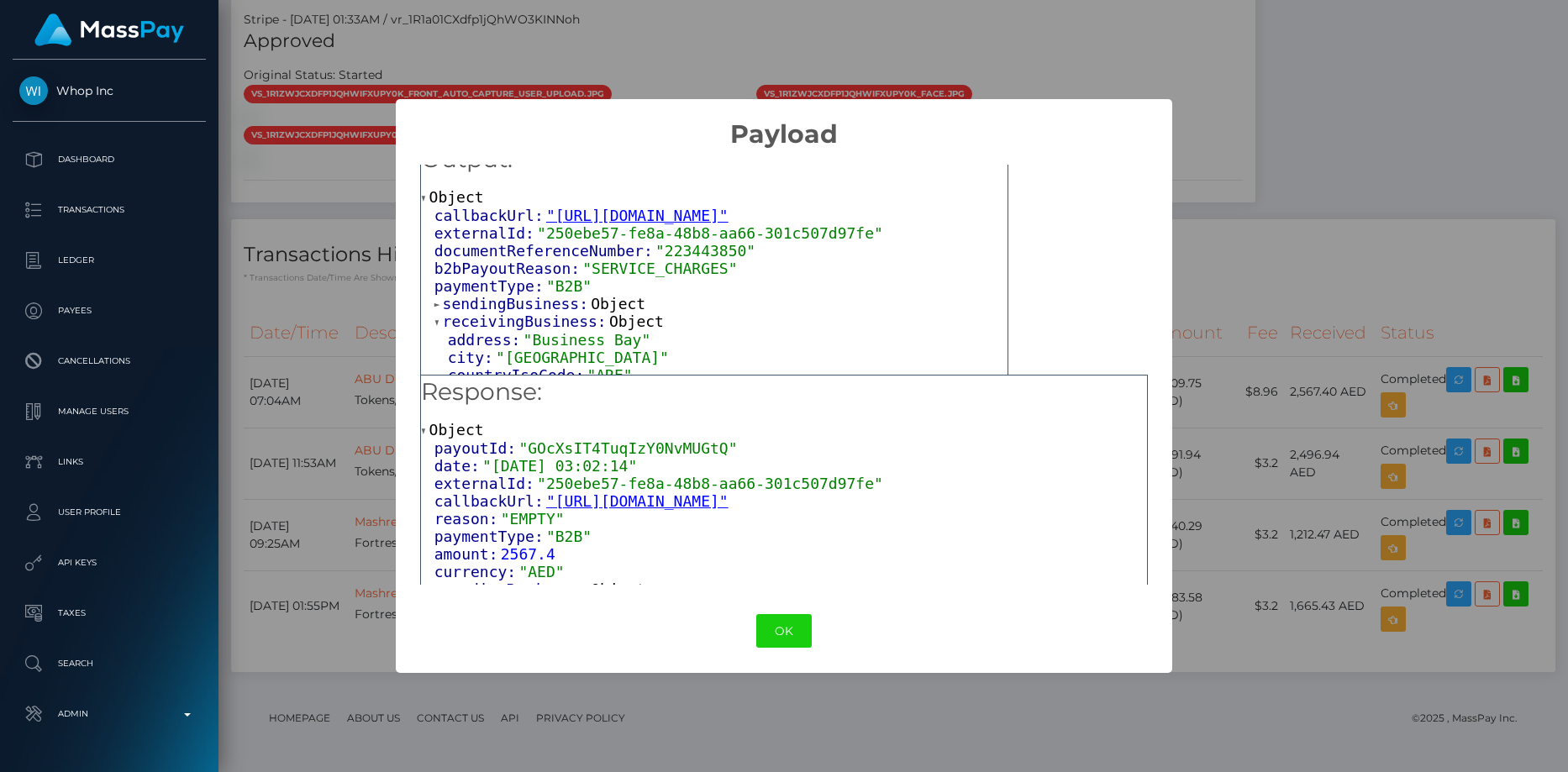
click at [499, 307] on span "sendingBusiness:" at bounding box center [517, 304] width 149 height 18
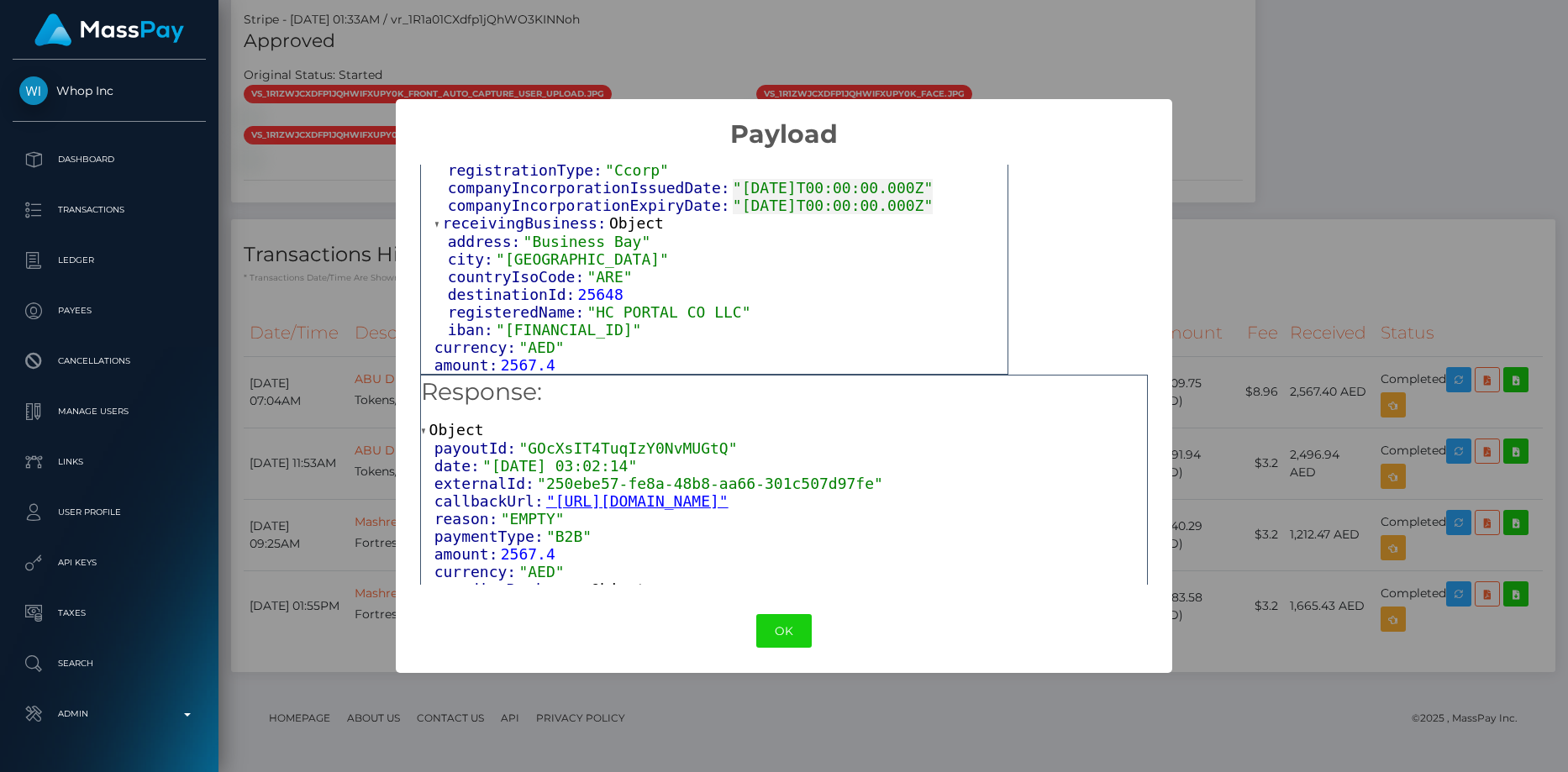
scroll to position [318, 0]
click at [558, 331] on span ""AE960330000019101433979"" at bounding box center [569, 329] width 146 height 18
copy span "AE960330000019101433979"
click at [774, 624] on button "OK" at bounding box center [784, 631] width 56 height 34
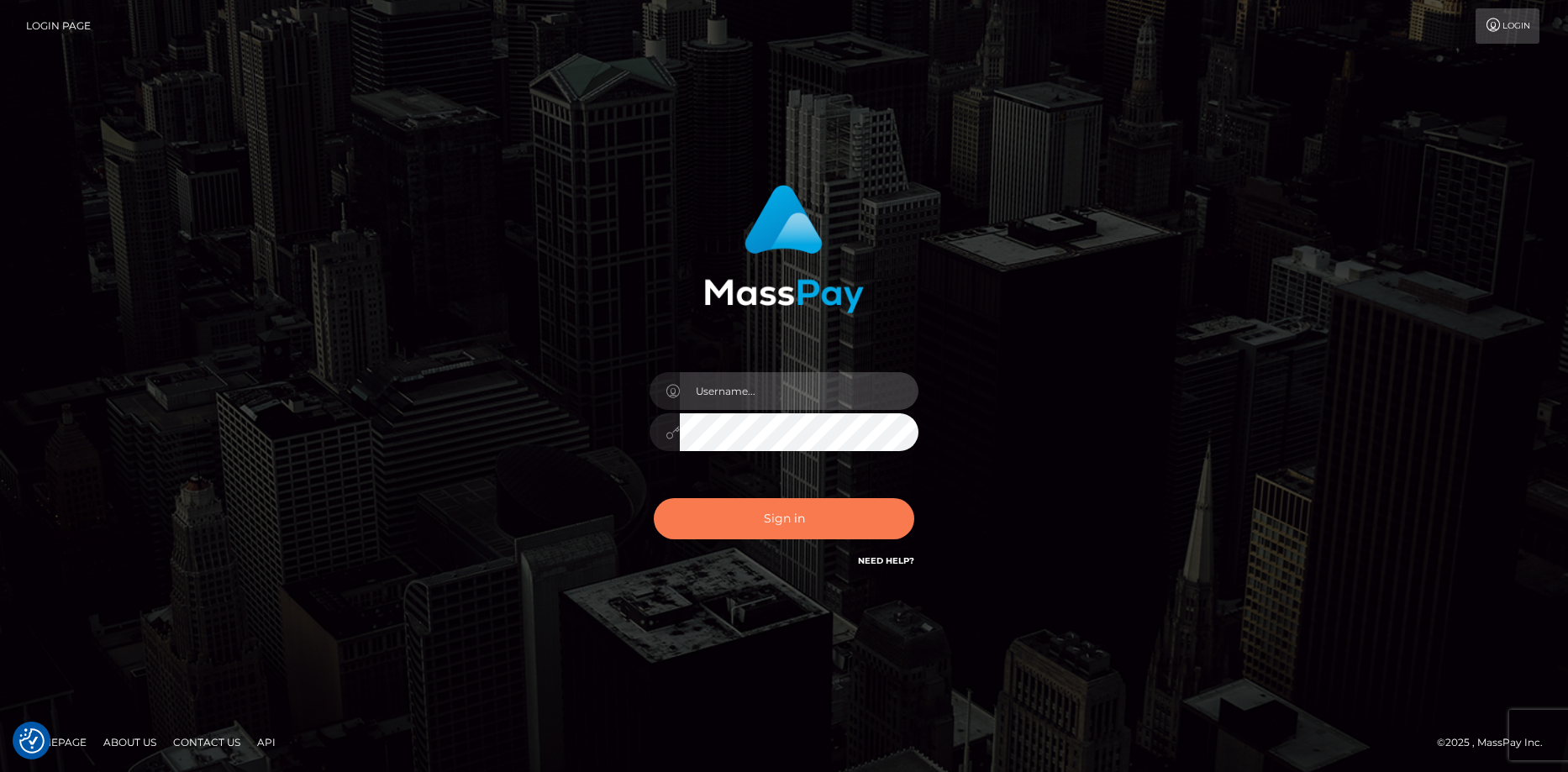
type input "[PERSON_NAME]"
click at [737, 517] on button "Sign in" at bounding box center [784, 518] width 260 height 42
type input "Eduard Gavrilescu"
click at [765, 520] on button "Sign in" at bounding box center [784, 518] width 260 height 42
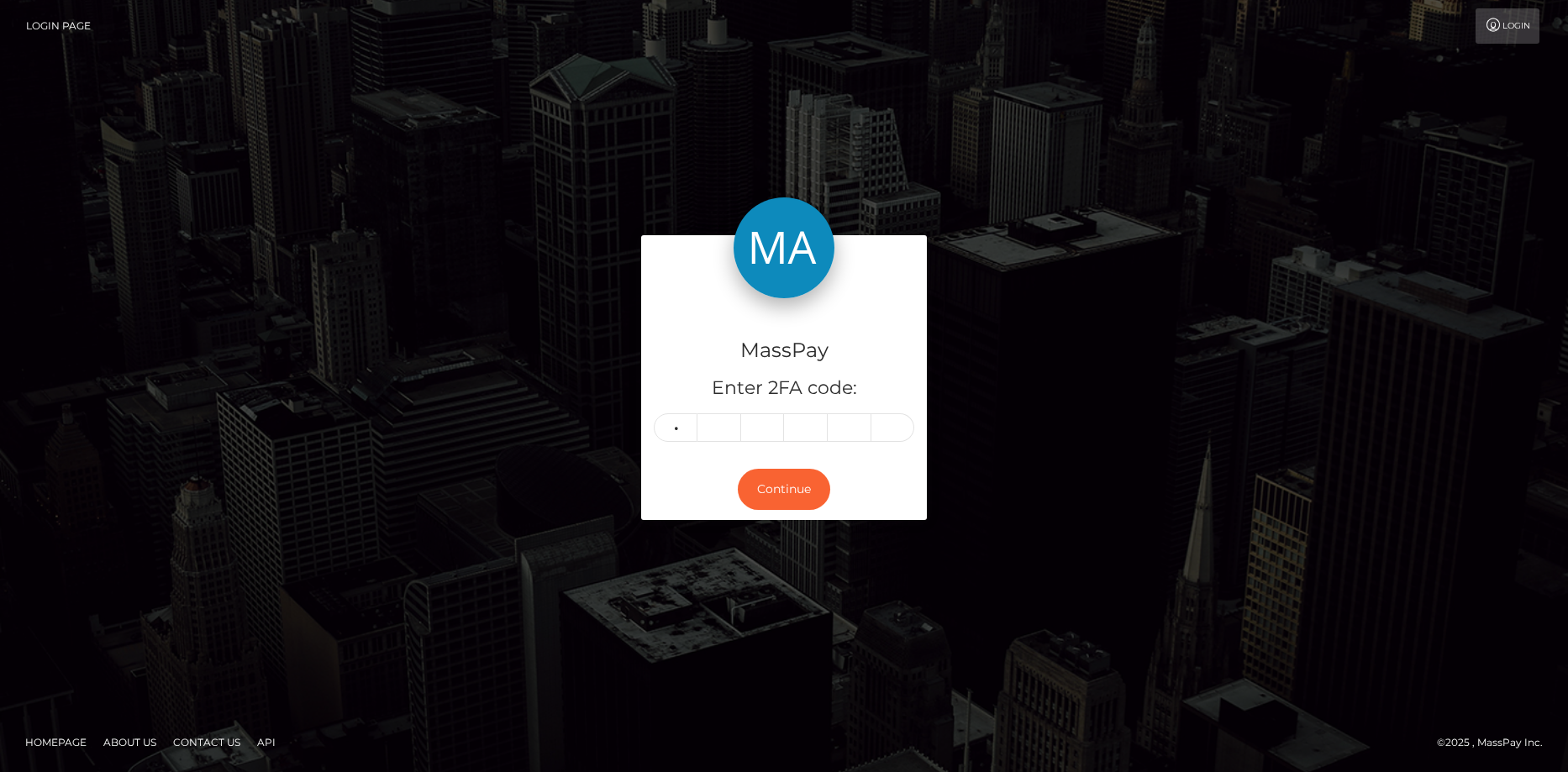
type input "1"
type input "2"
type input "8"
type input "1"
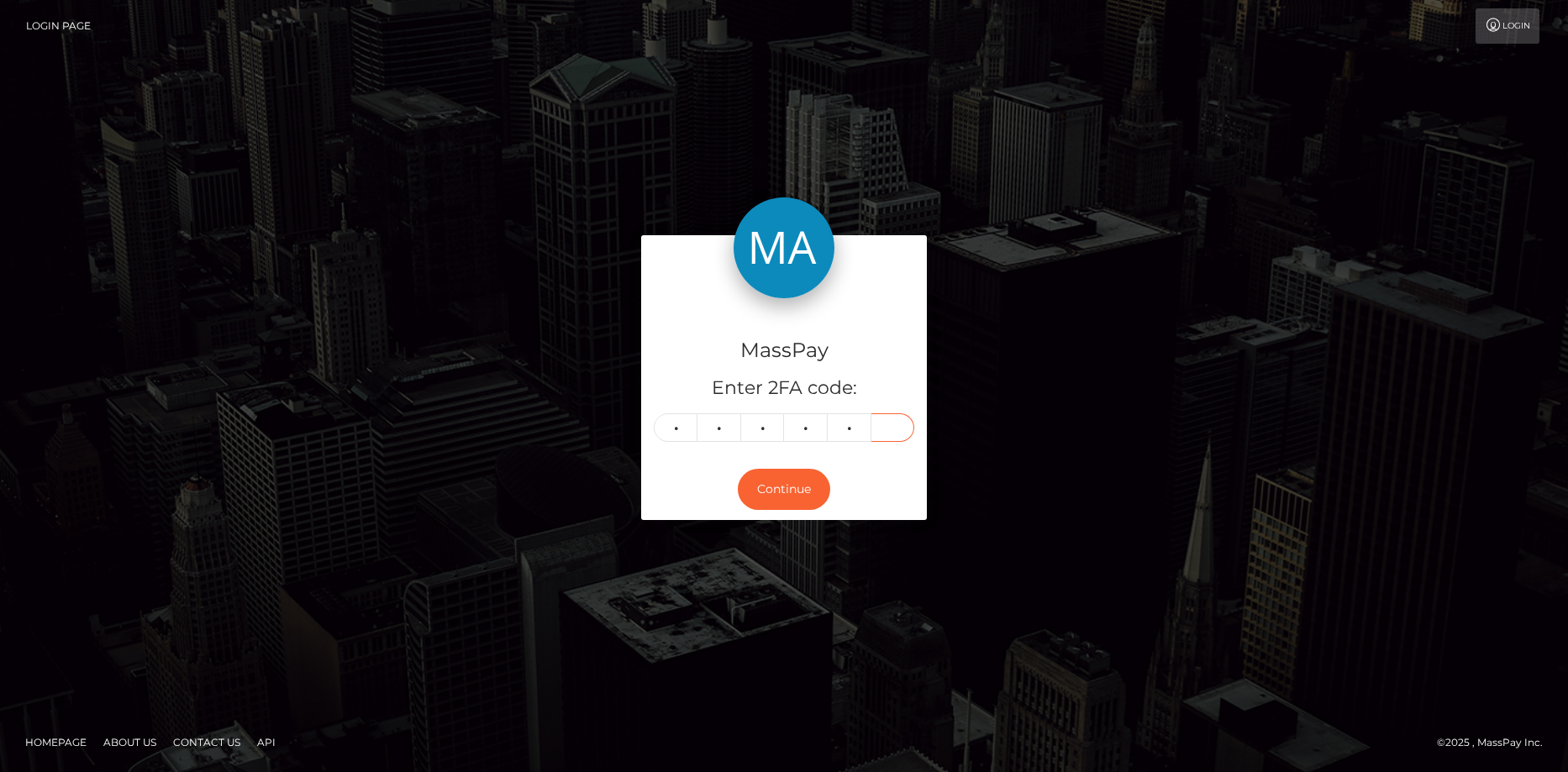
type input "3"
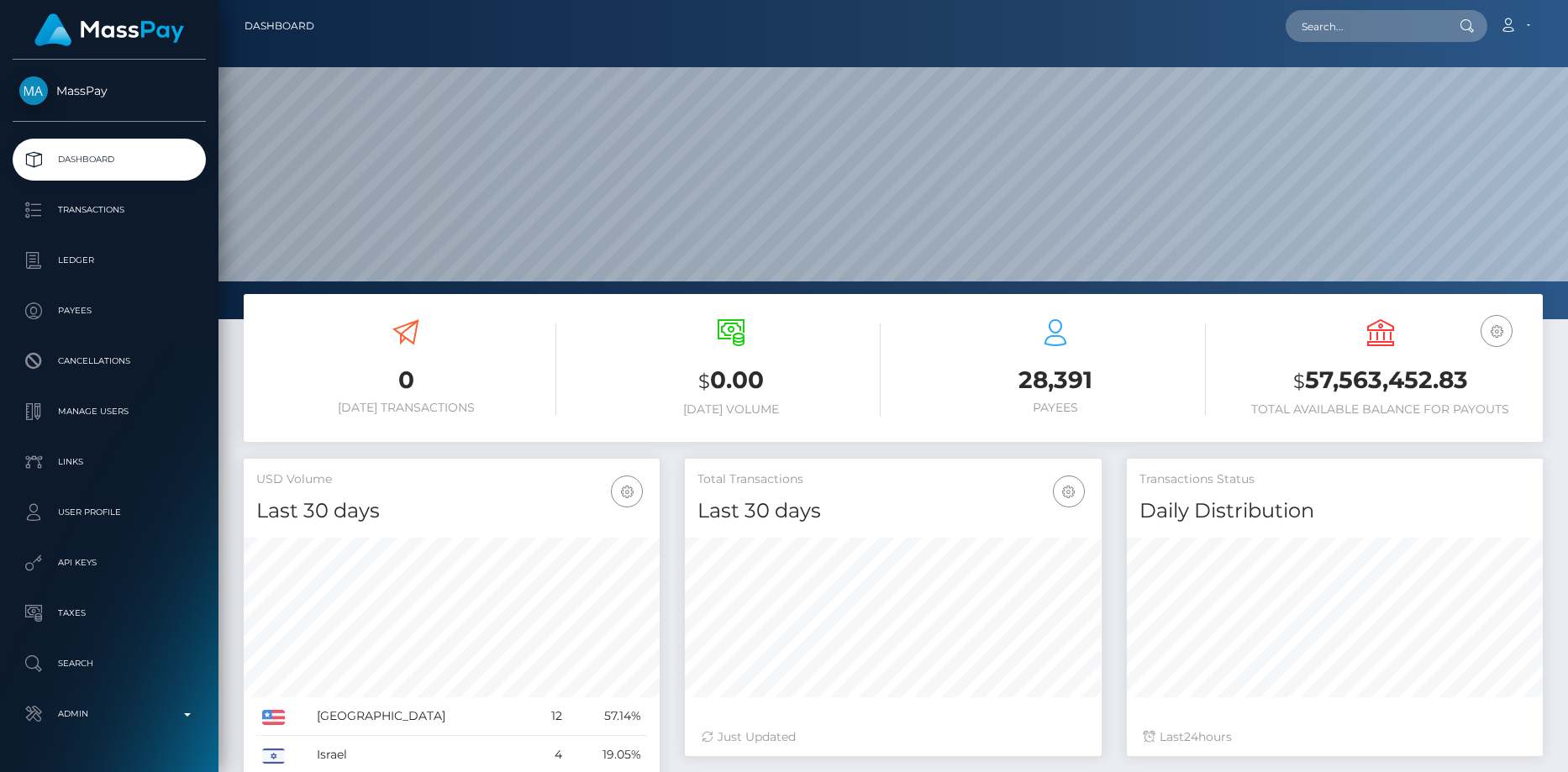
scroll to position [298, 416]
click at [1308, 42] on input "text" at bounding box center [1364, 26] width 158 height 32
paste input "spree-1624125"
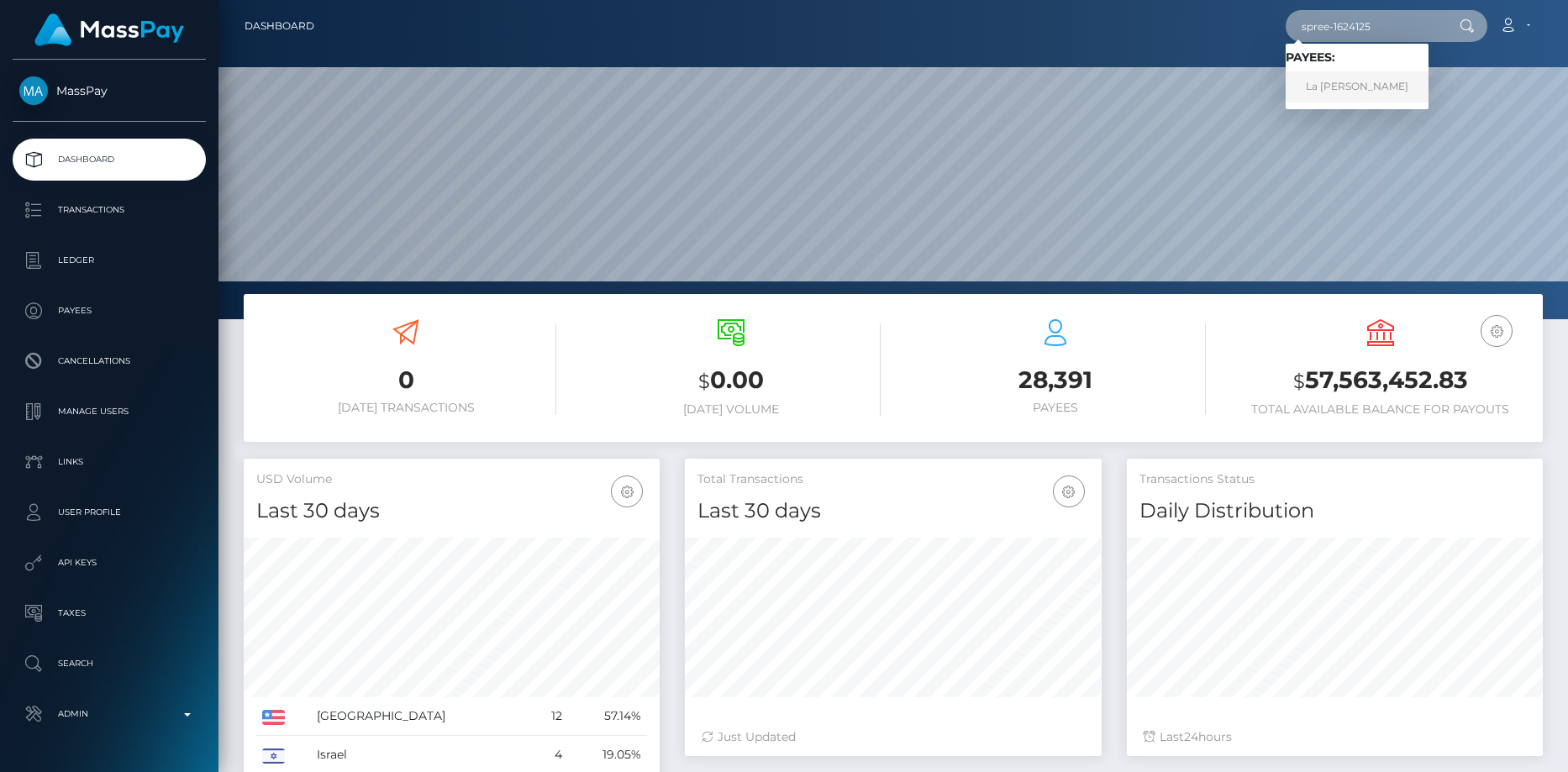
type input "spree-1624125"
click at [1377, 81] on link "La Shane Bilbrey" at bounding box center [1356, 86] width 143 height 31
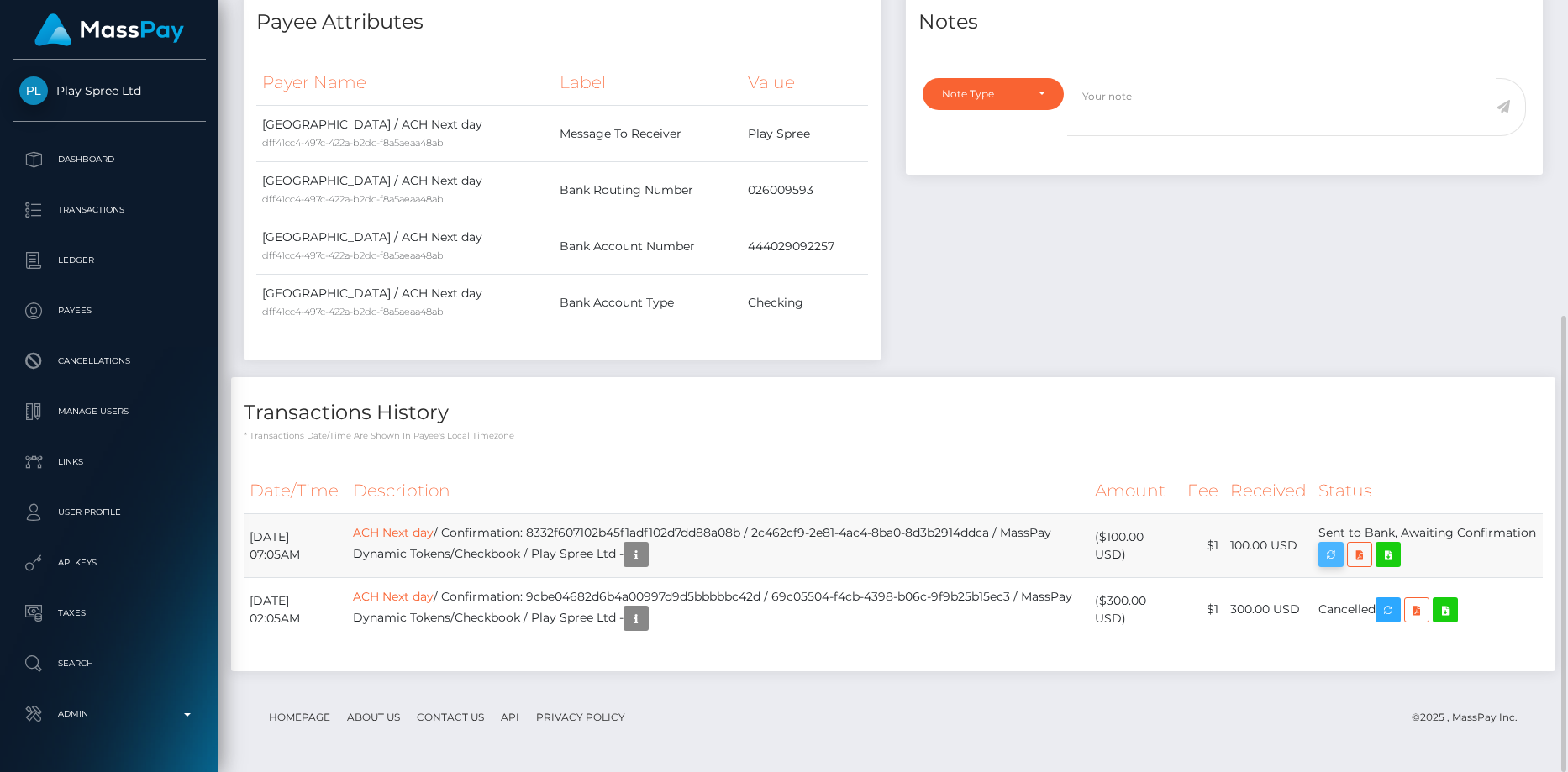
scroll to position [202, 416]
click at [1341, 560] on icon "button" at bounding box center [1330, 554] width 20 height 21
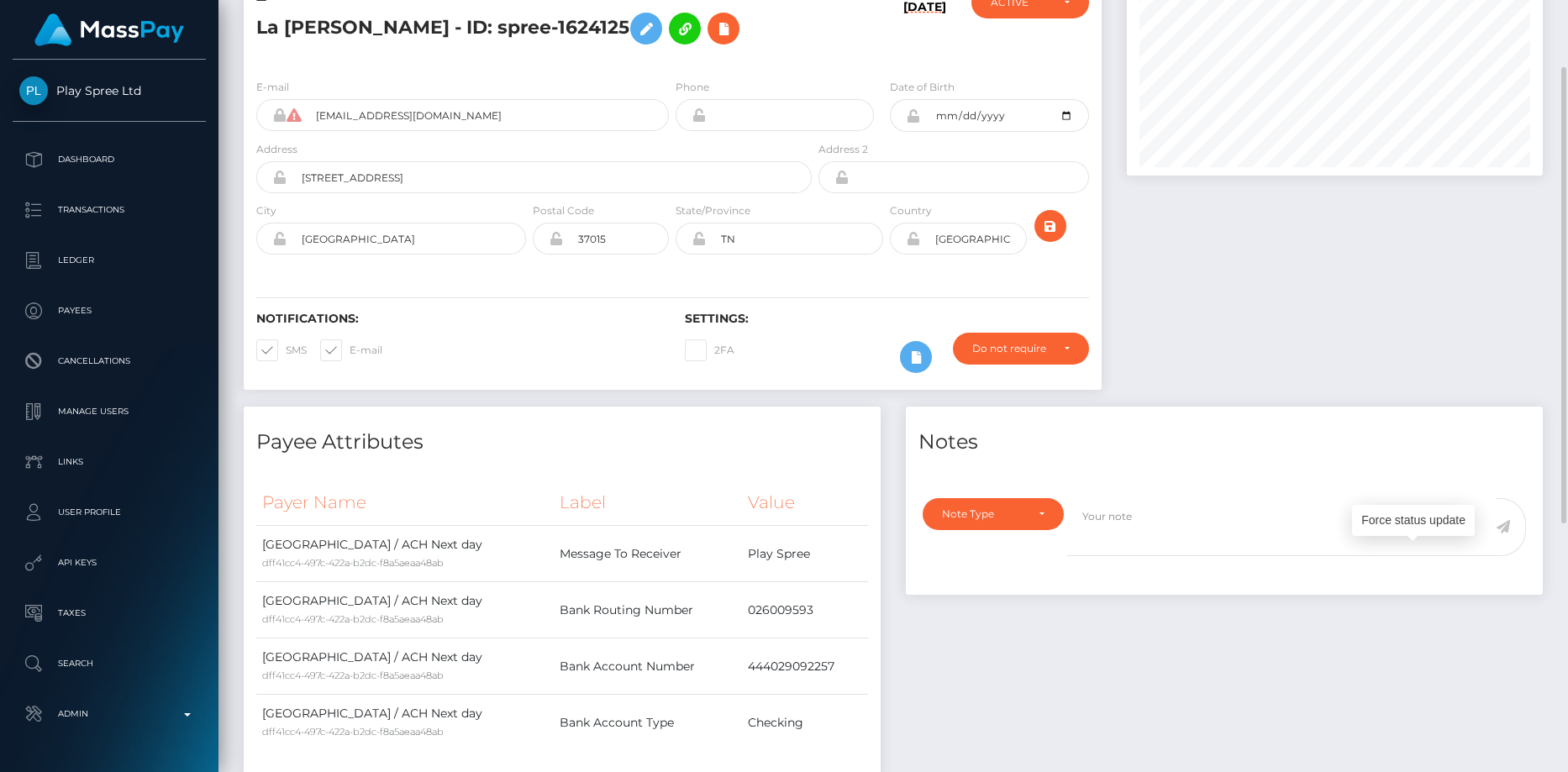
scroll to position [0, 0]
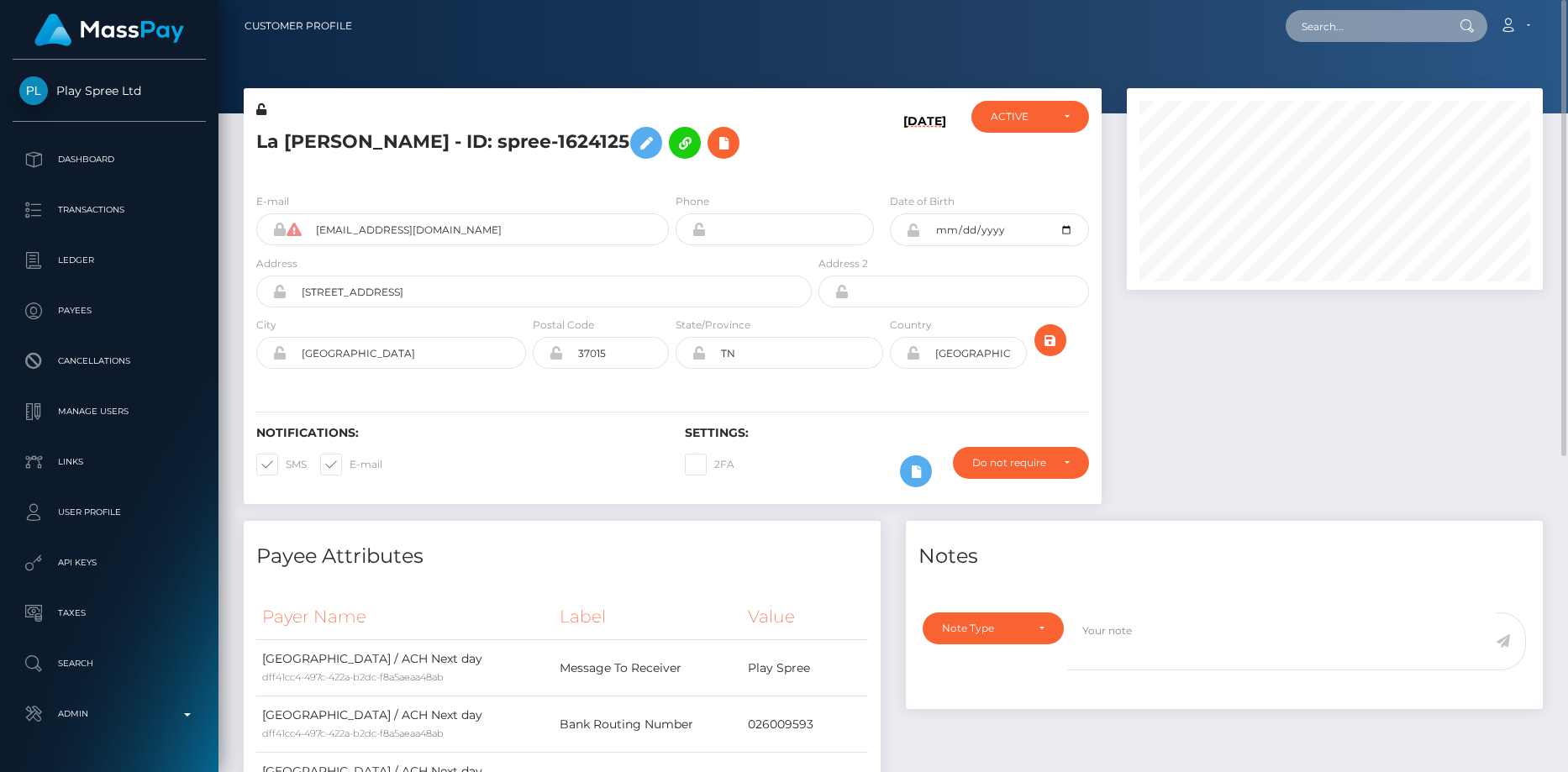
click at [1335, 27] on input "text" at bounding box center [1364, 26] width 158 height 32
paste input "1346234373"
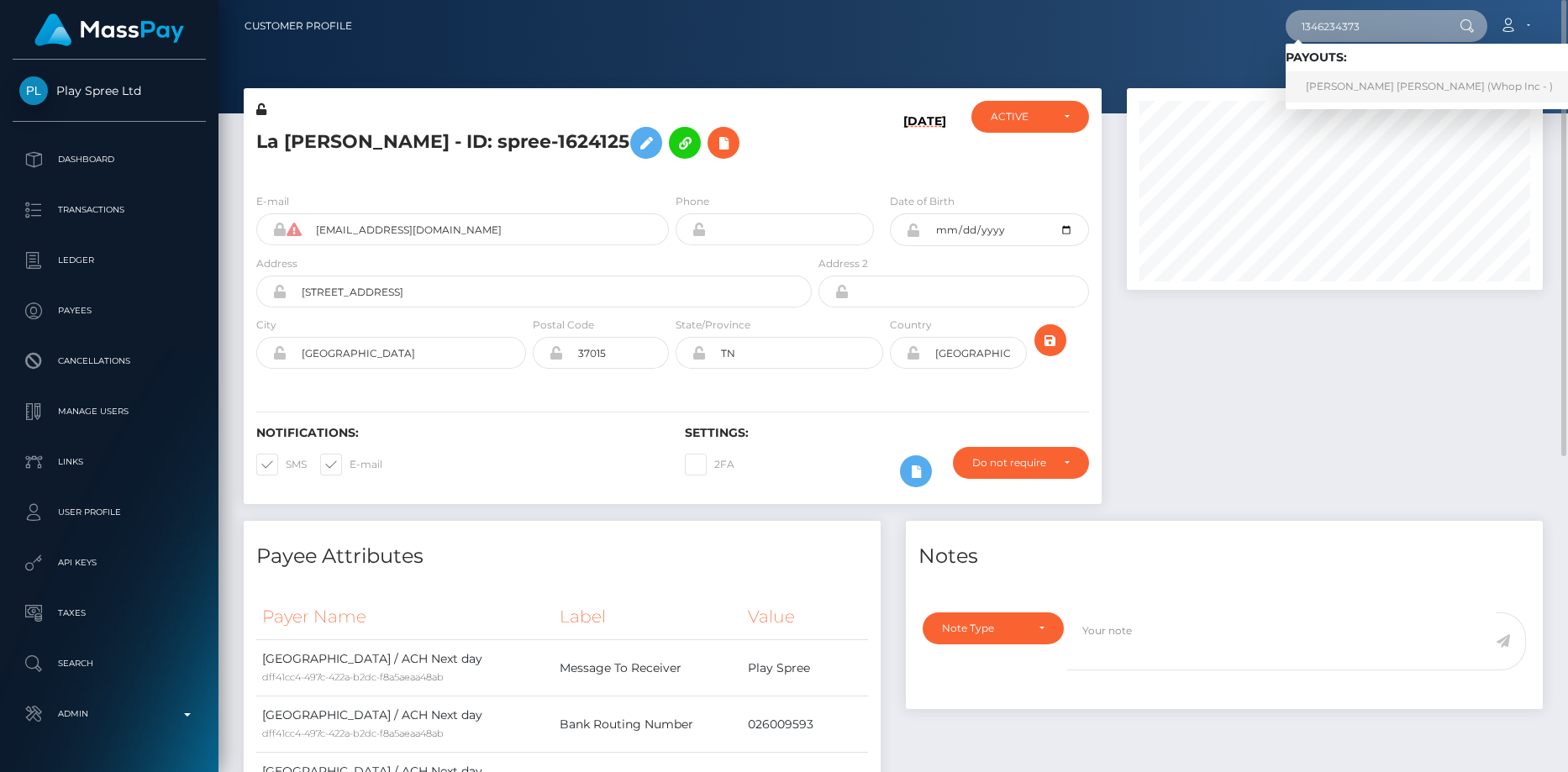
type input "1346234373"
click at [1349, 79] on link "MICHEL MARIE PEREZ VARGAS (Whop Inc - )" at bounding box center [1429, 86] width 288 height 31
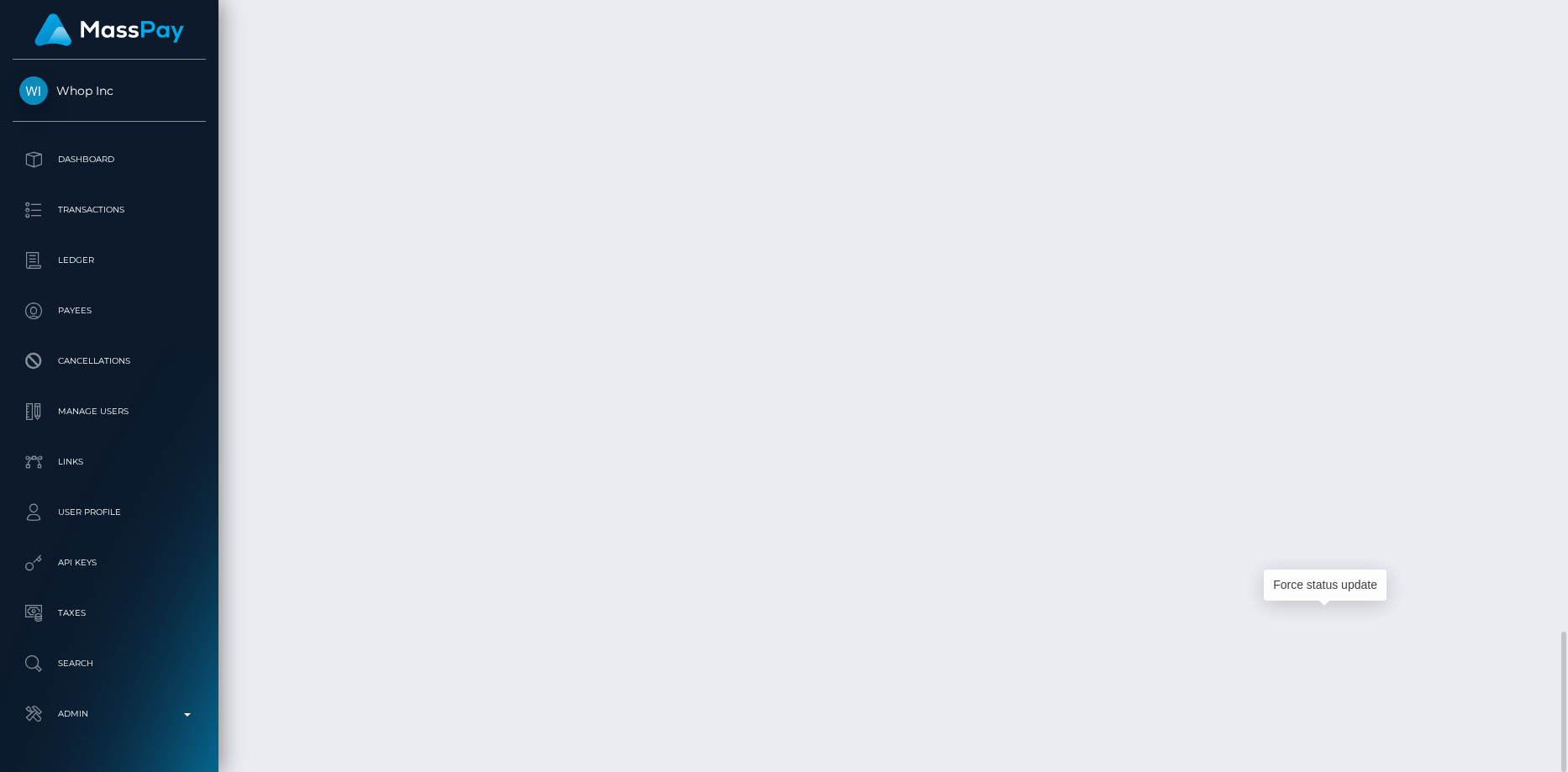
scroll to position [202, 416]
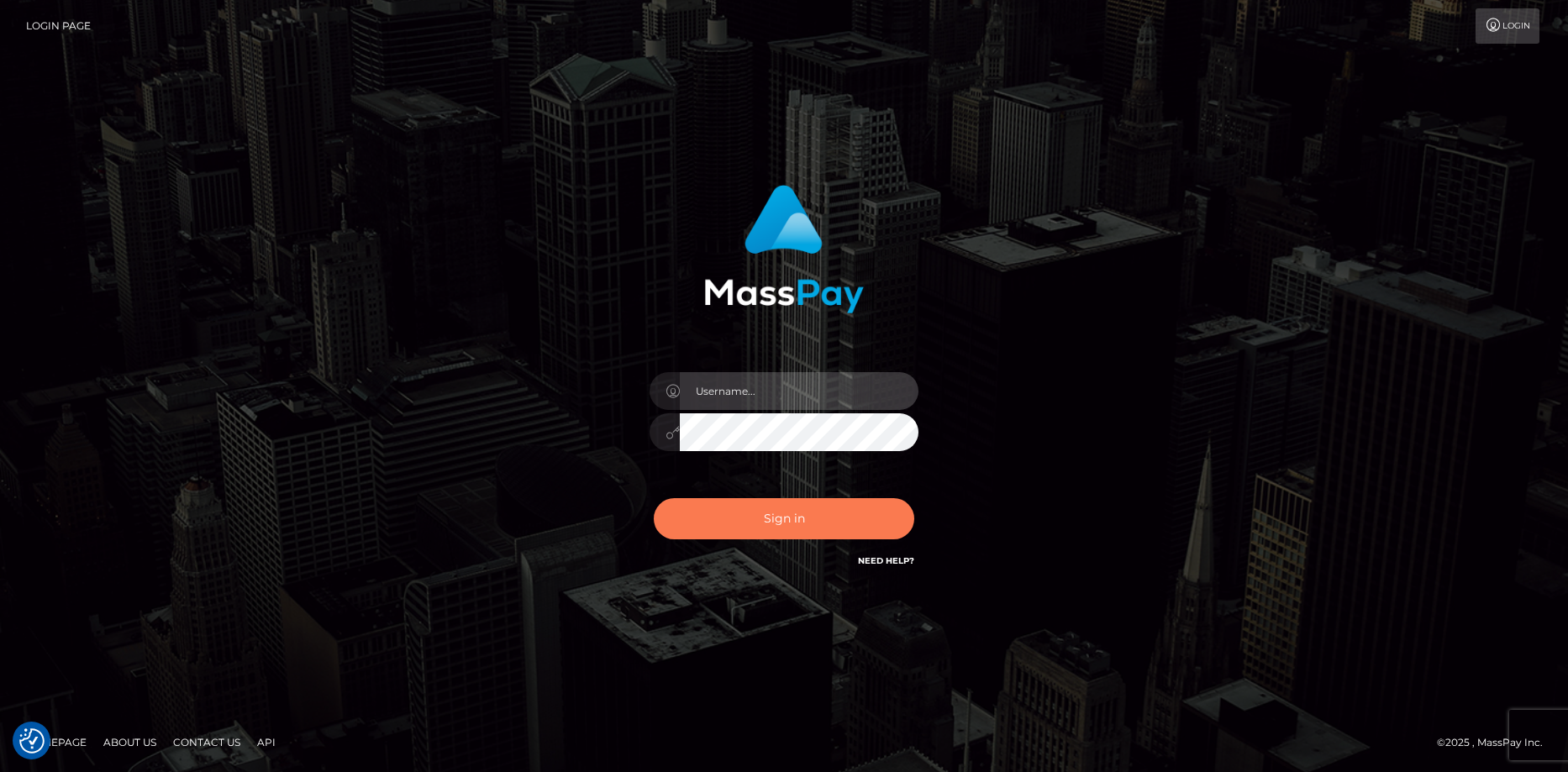
type input "[PERSON_NAME]"
click at [864, 525] on button "Sign in" at bounding box center [784, 518] width 260 height 42
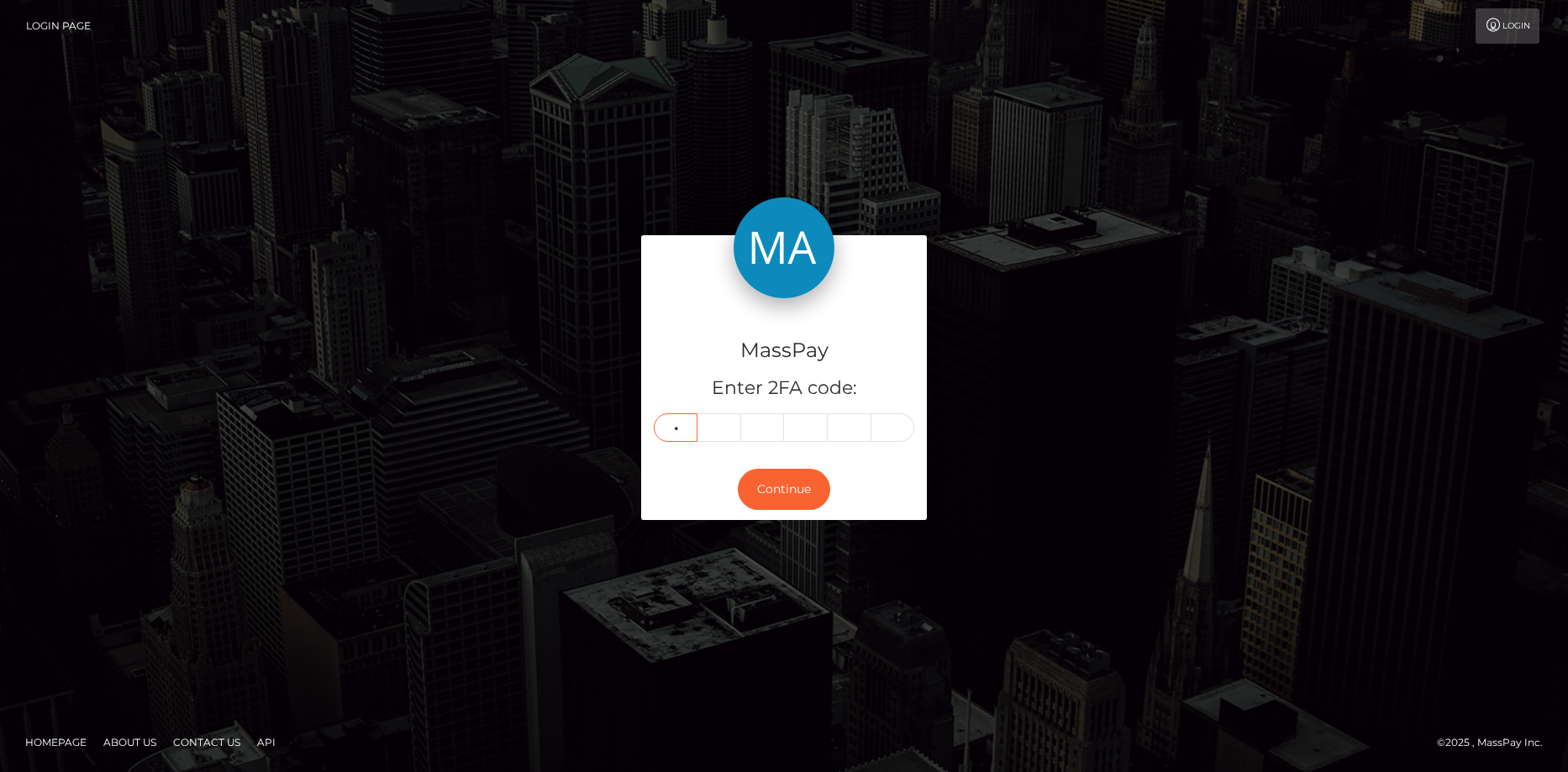
type input "1"
type input "5"
type input "3"
type input "7"
type input "2"
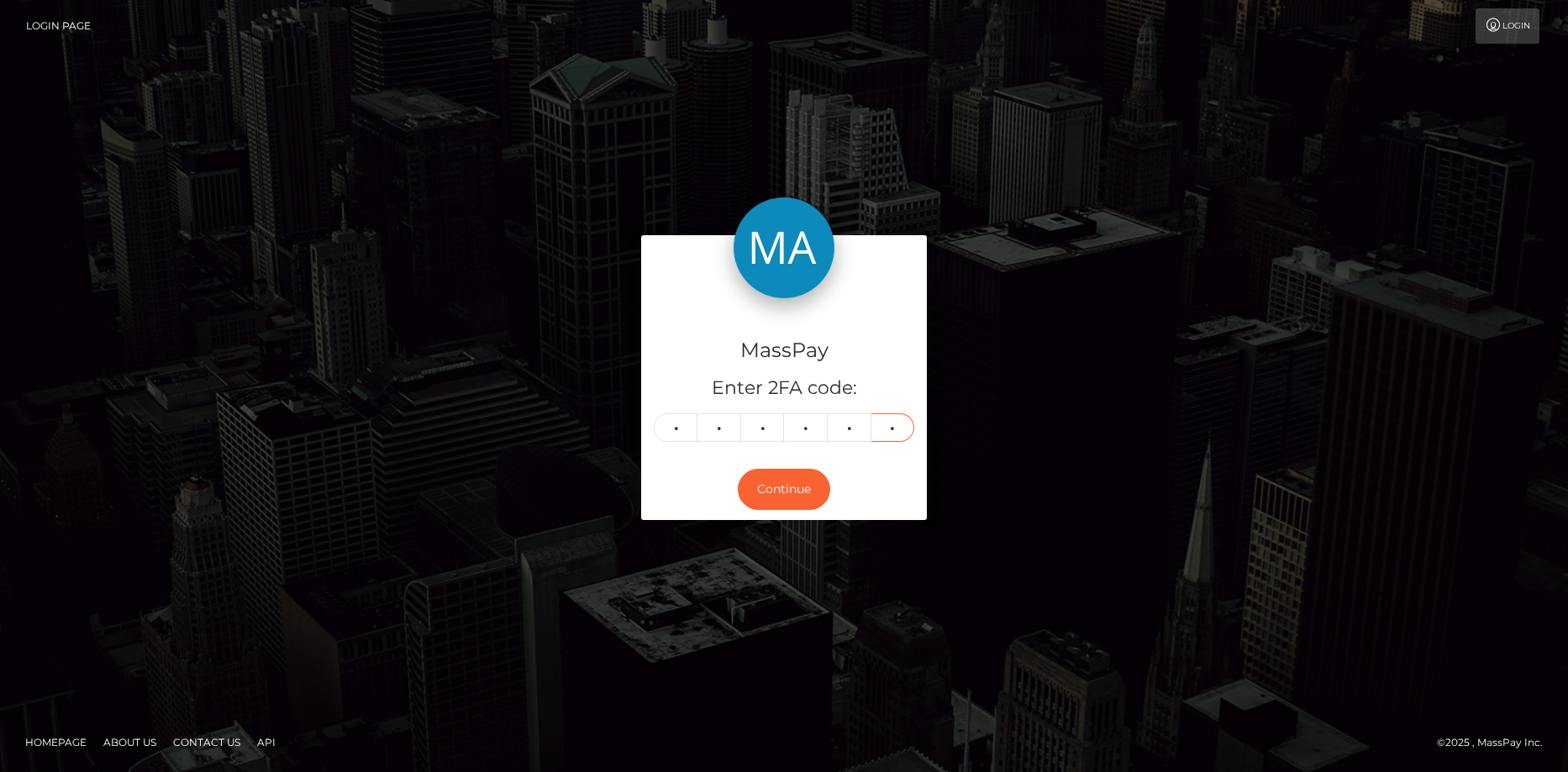
type input "1"
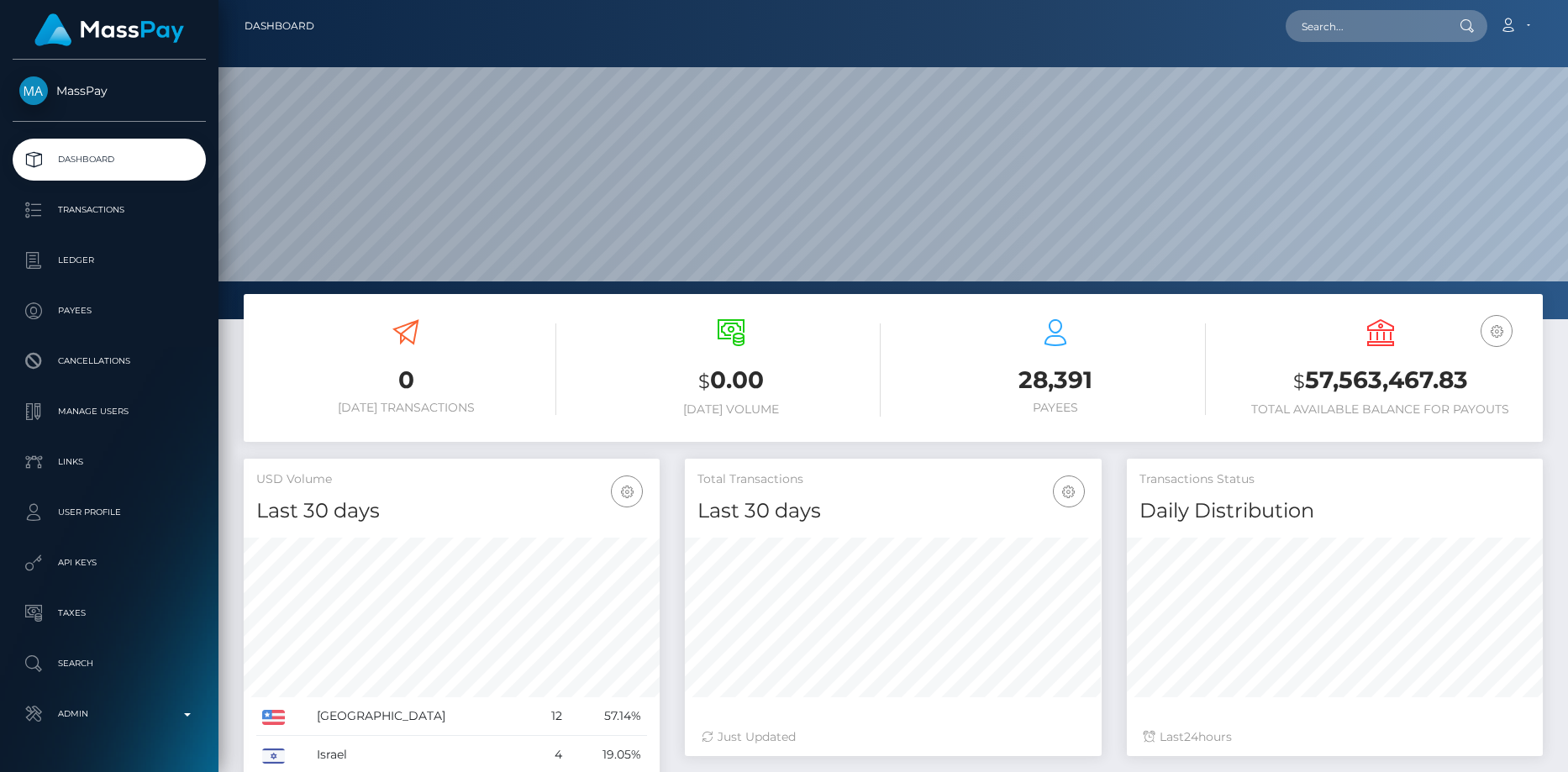
scroll to position [298, 416]
click at [1347, 26] on input "text" at bounding box center [1364, 26] width 158 height 32
paste input "pout_qoLnqSi6o2S8W"
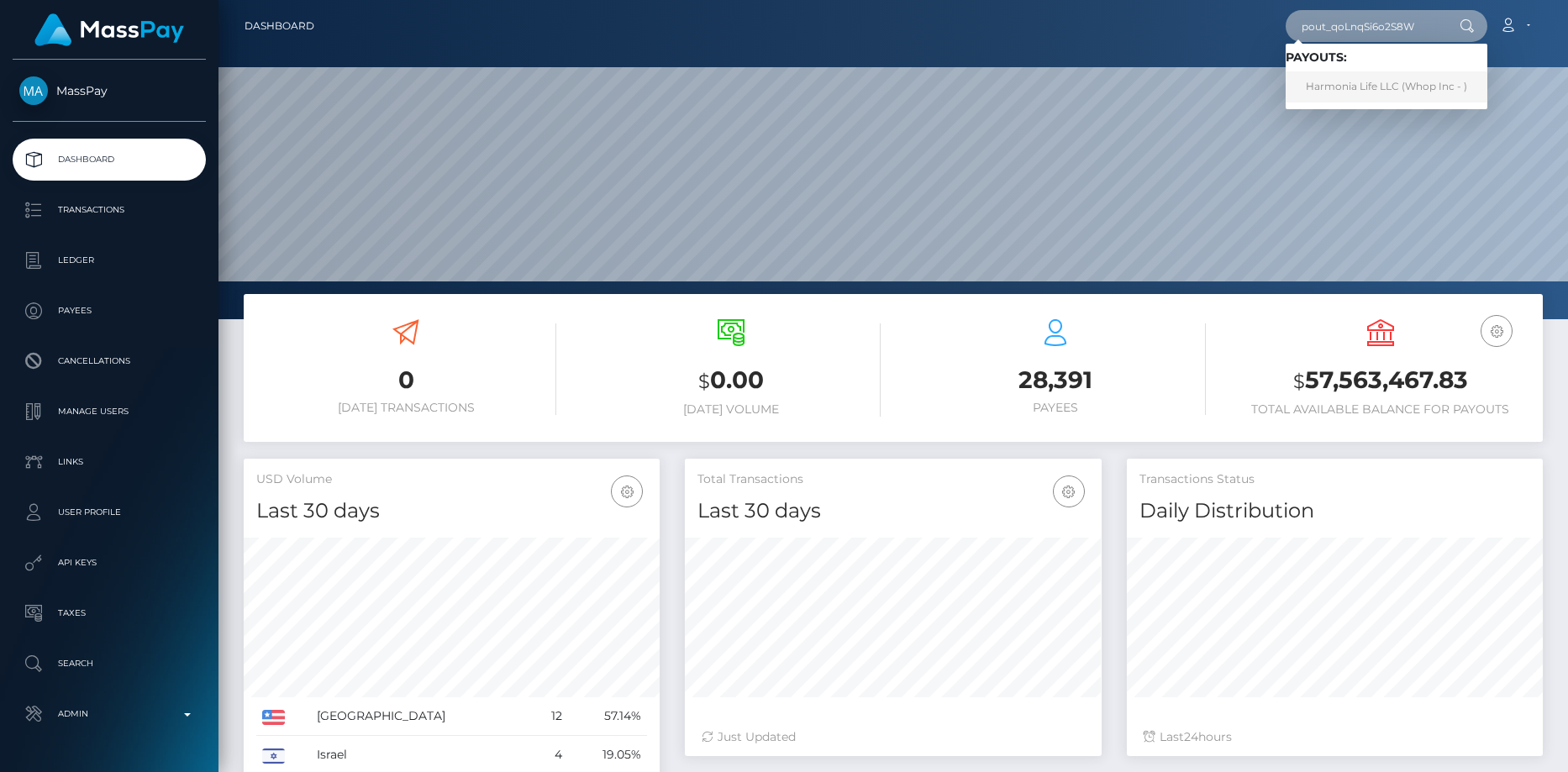
type input "pout_qoLnqSi6o2S8W"
click at [1351, 80] on link "Harmonia Life LLC (Whop Inc - )" at bounding box center [1385, 86] width 202 height 31
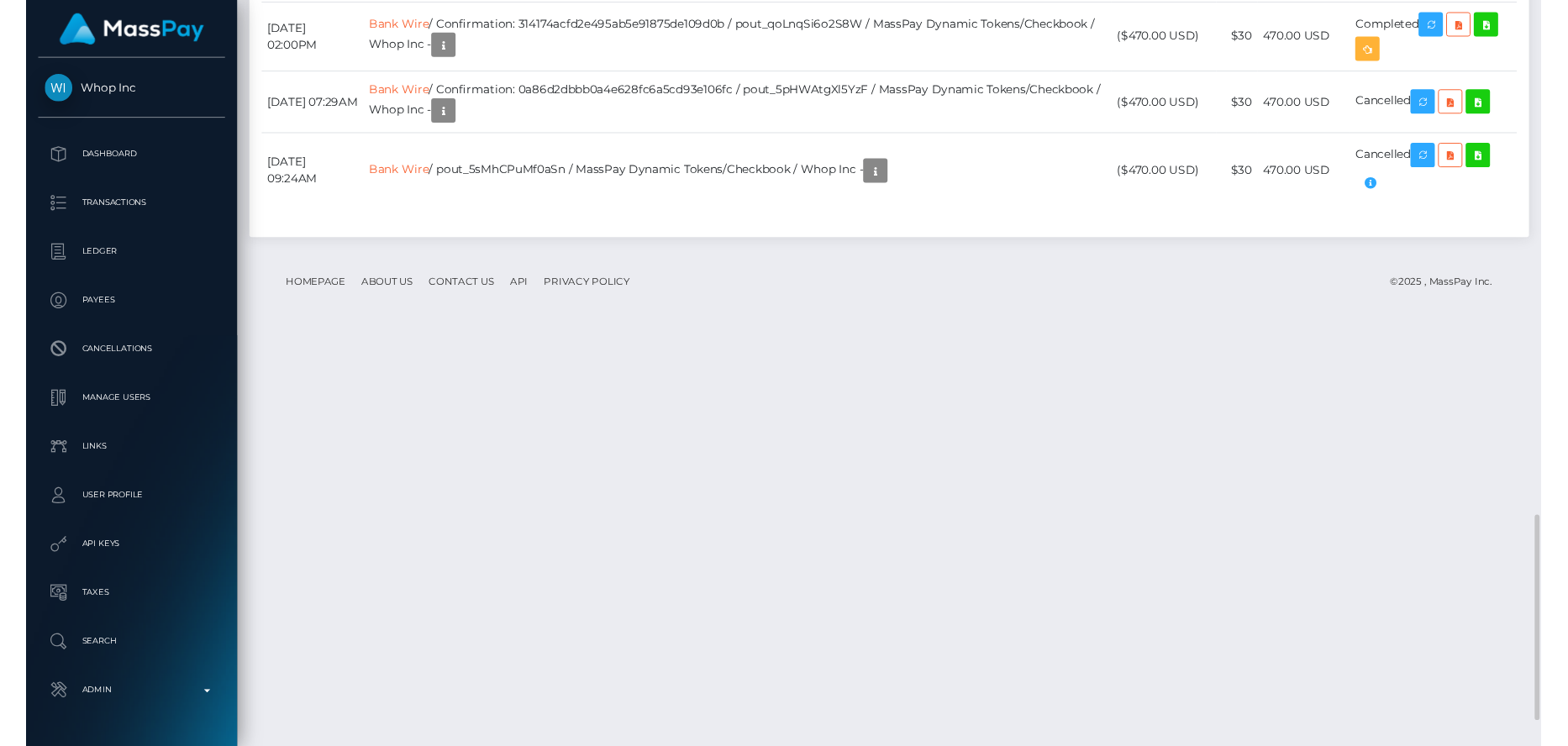
scroll to position [2029, 0]
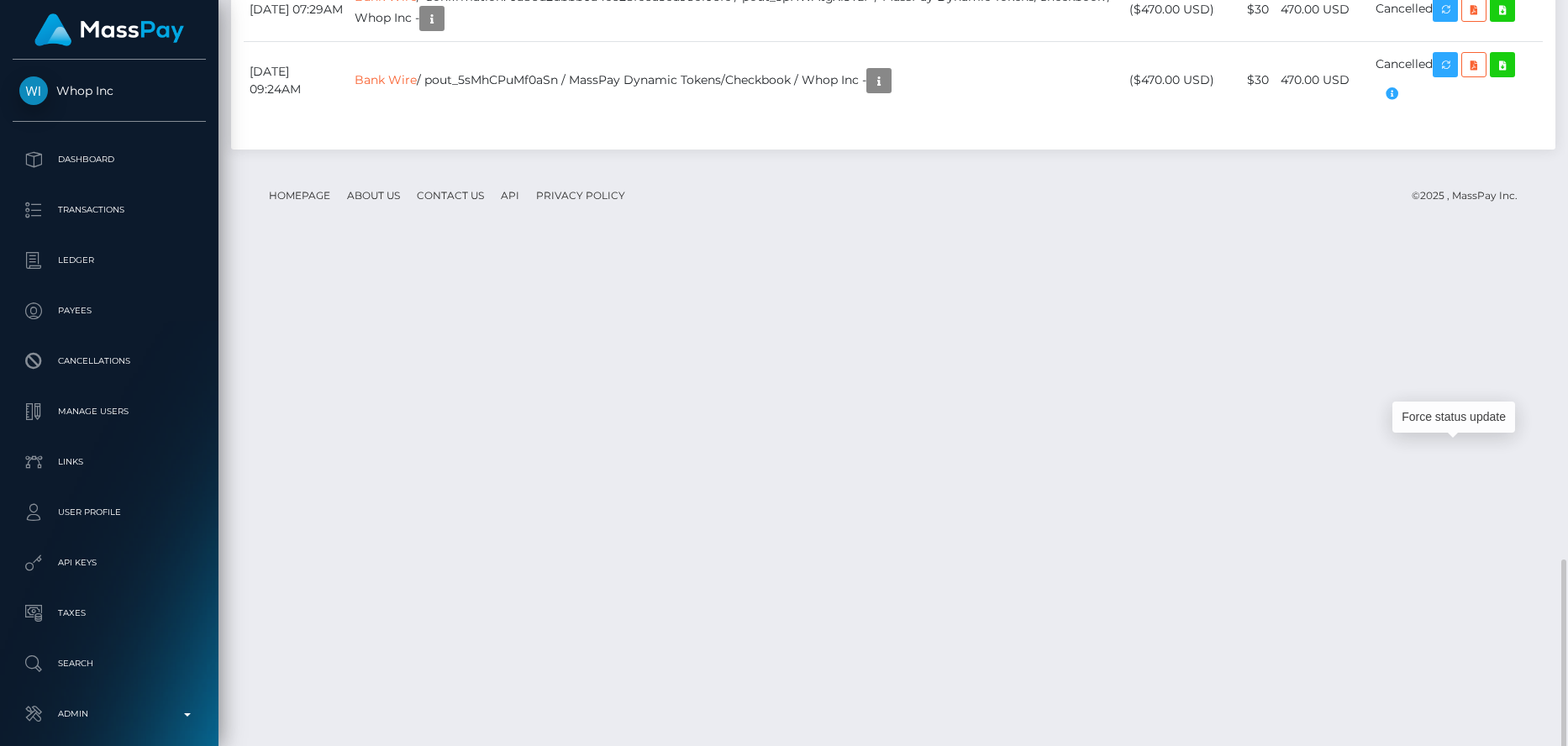
scroll to position [202, 416]
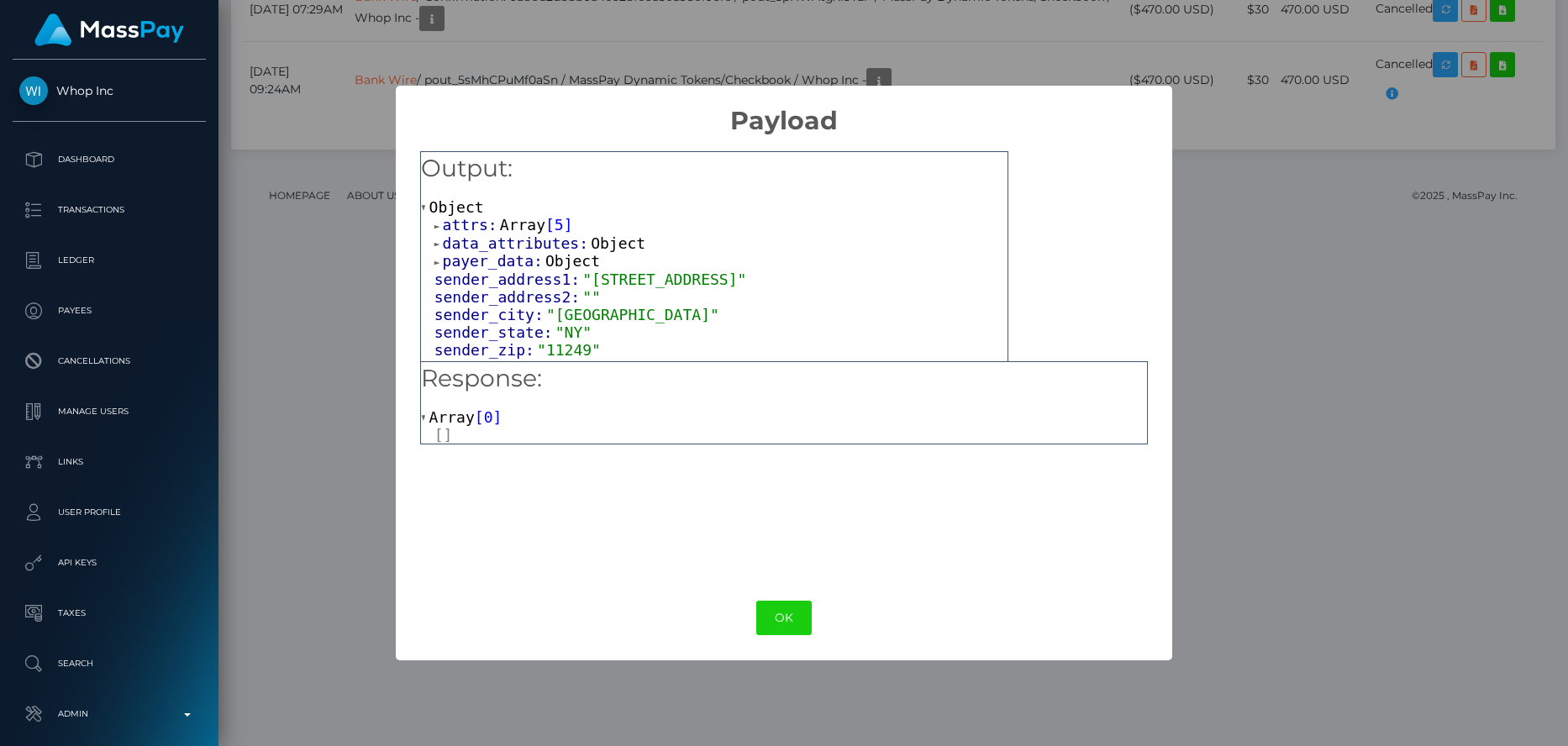
click at [352, 221] on div "× Payload Output: Object attrs: Array [ 5 ] data_attributes: Object payer_data:…" at bounding box center [784, 373] width 1568 height 746
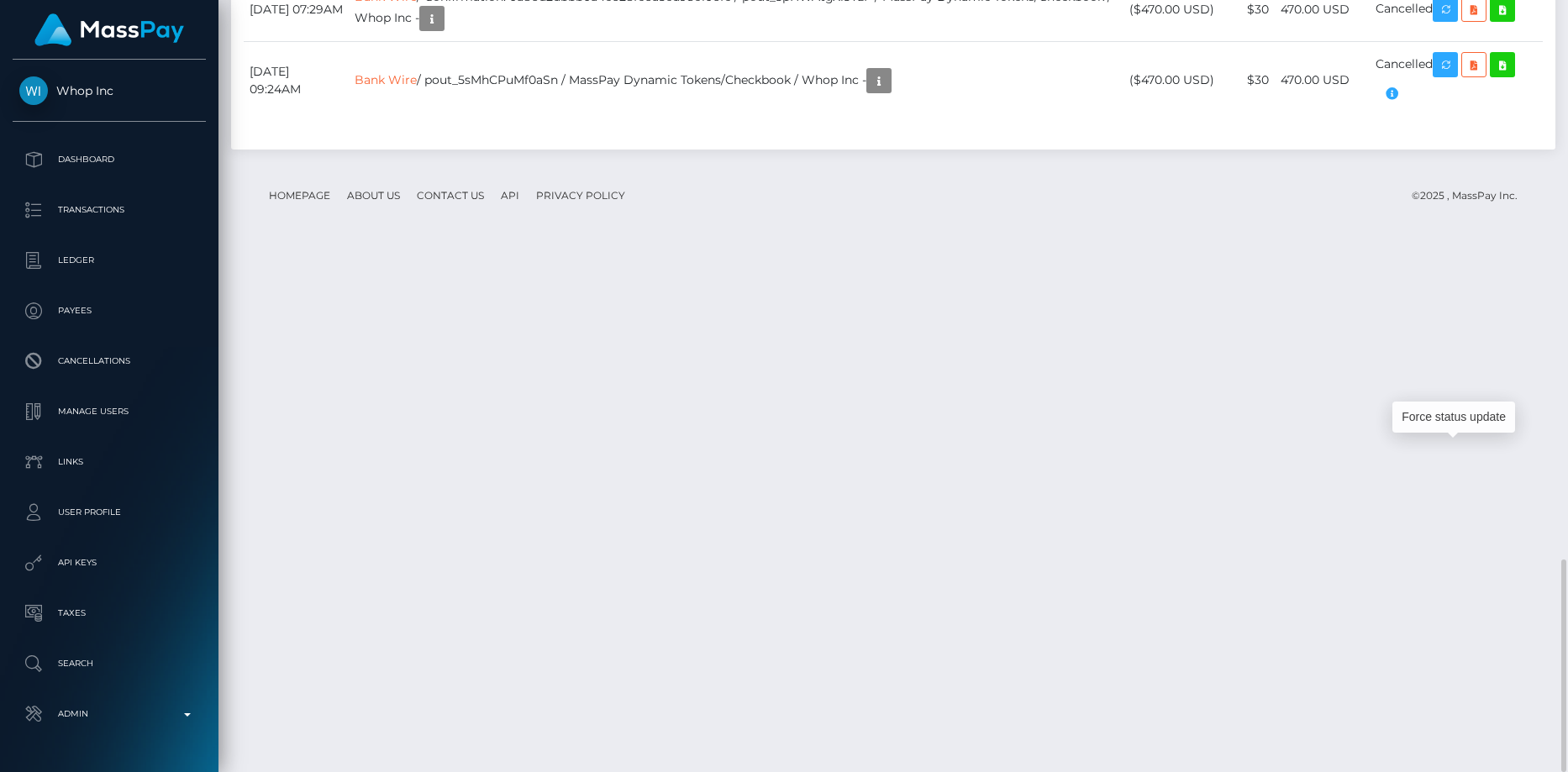
scroll to position [202, 416]
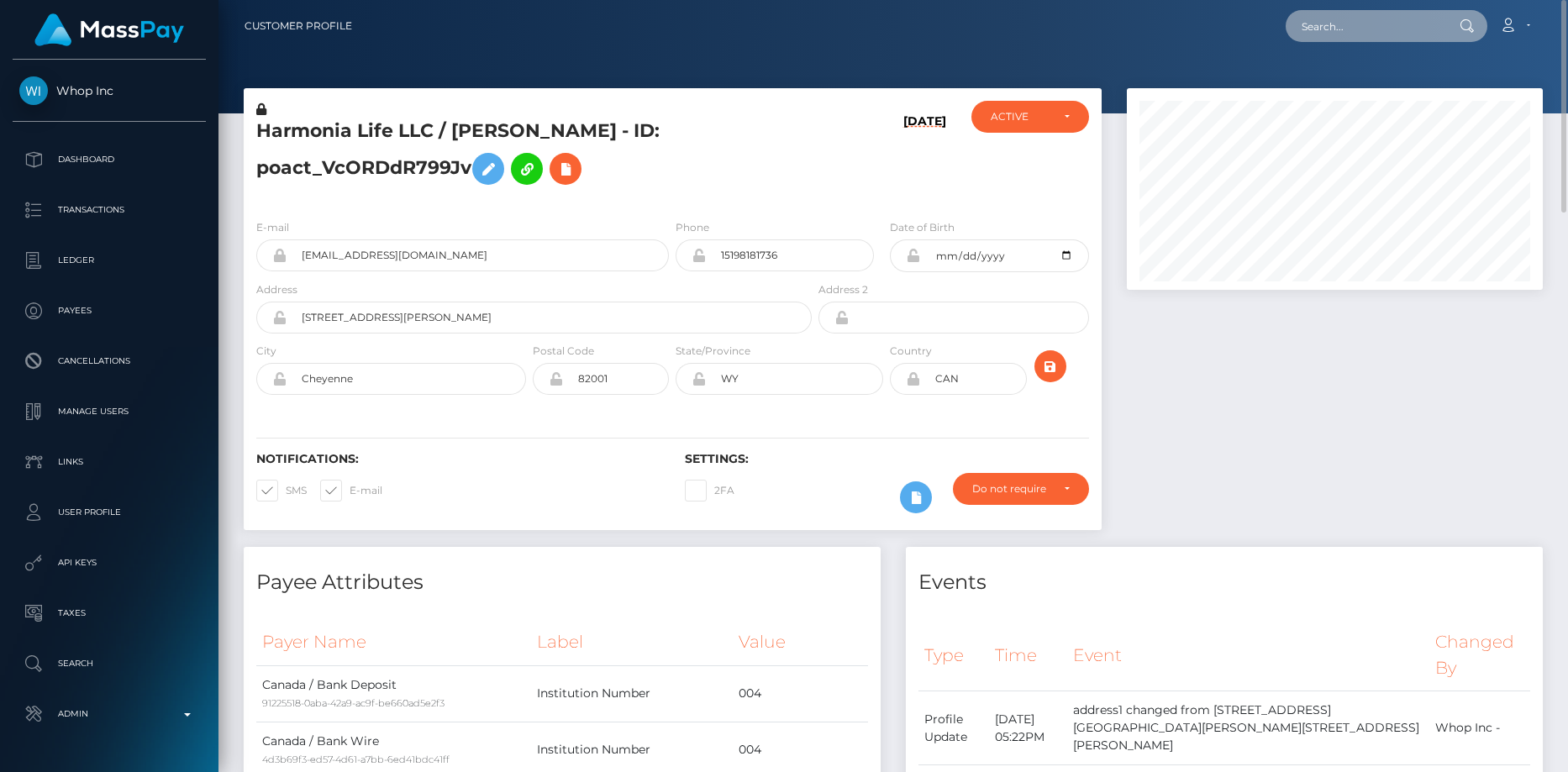
click at [1330, 26] on input "text" at bounding box center [1364, 26] width 158 height 32
paste input "poact_ACcQTGgdu6TK"
type input "poact_ACcQTGgdu6TK"
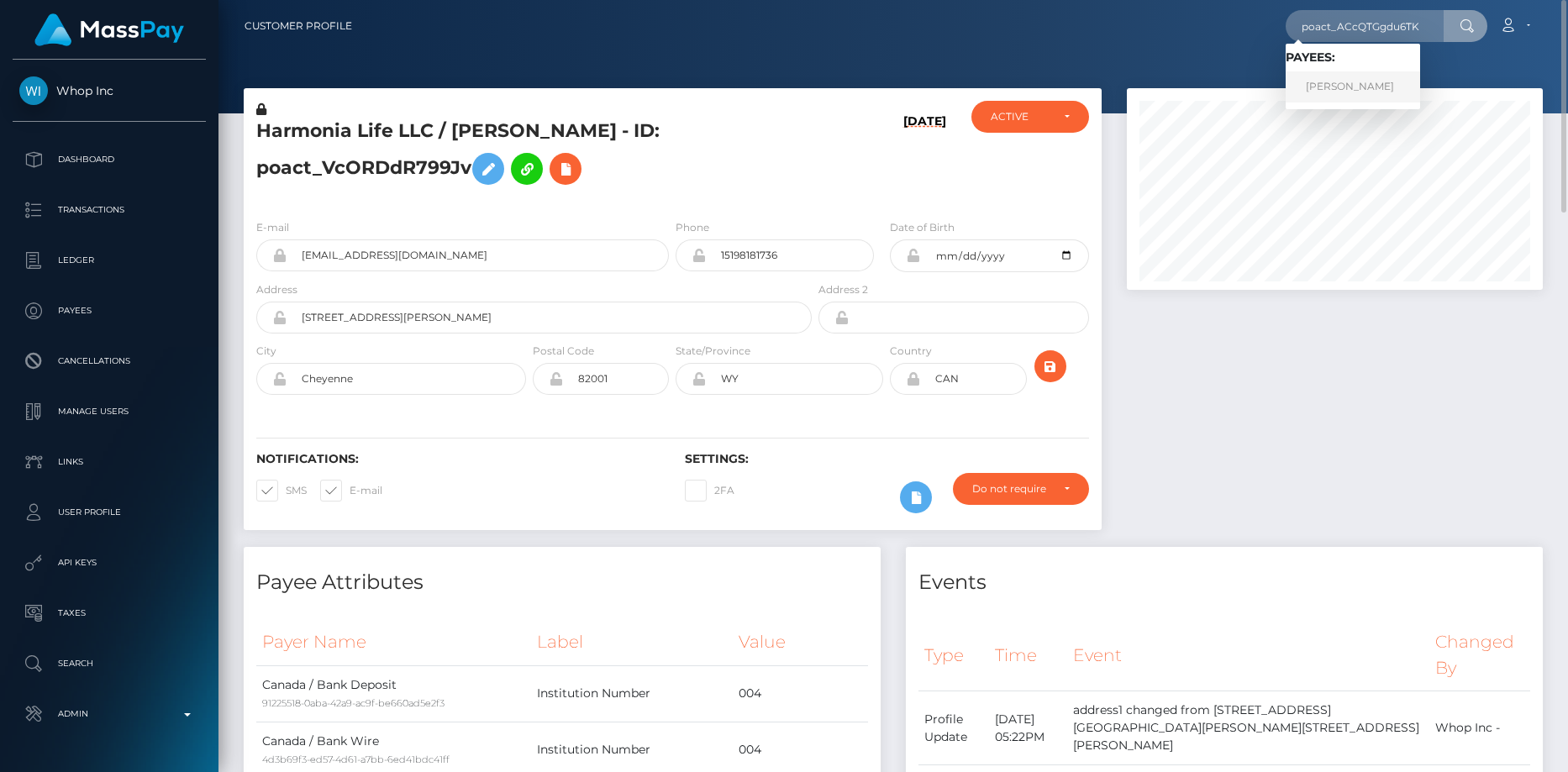
click at [1362, 89] on link "[PERSON_NAME]" at bounding box center [1352, 86] width 134 height 31
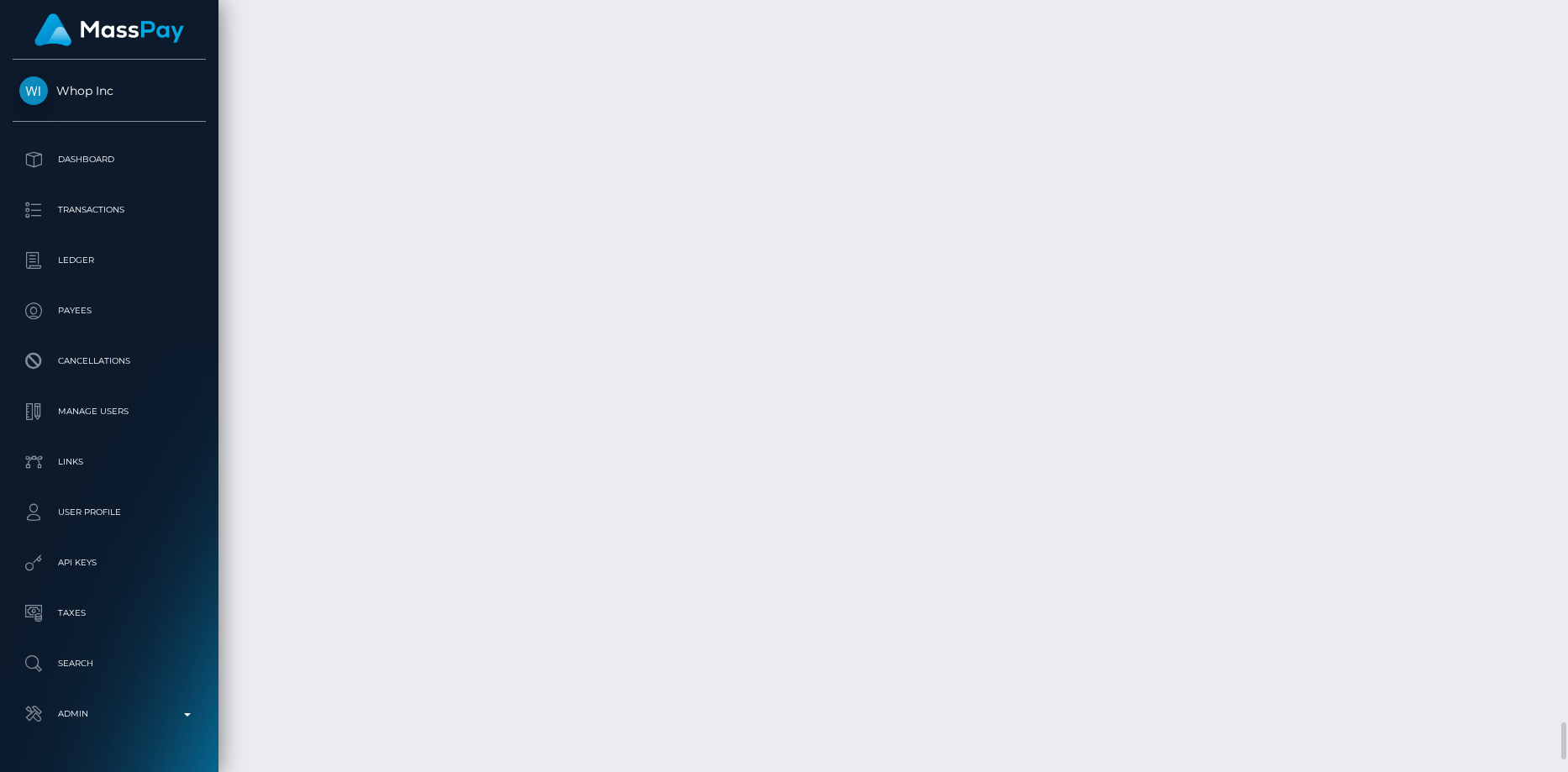
scroll to position [15286, 0]
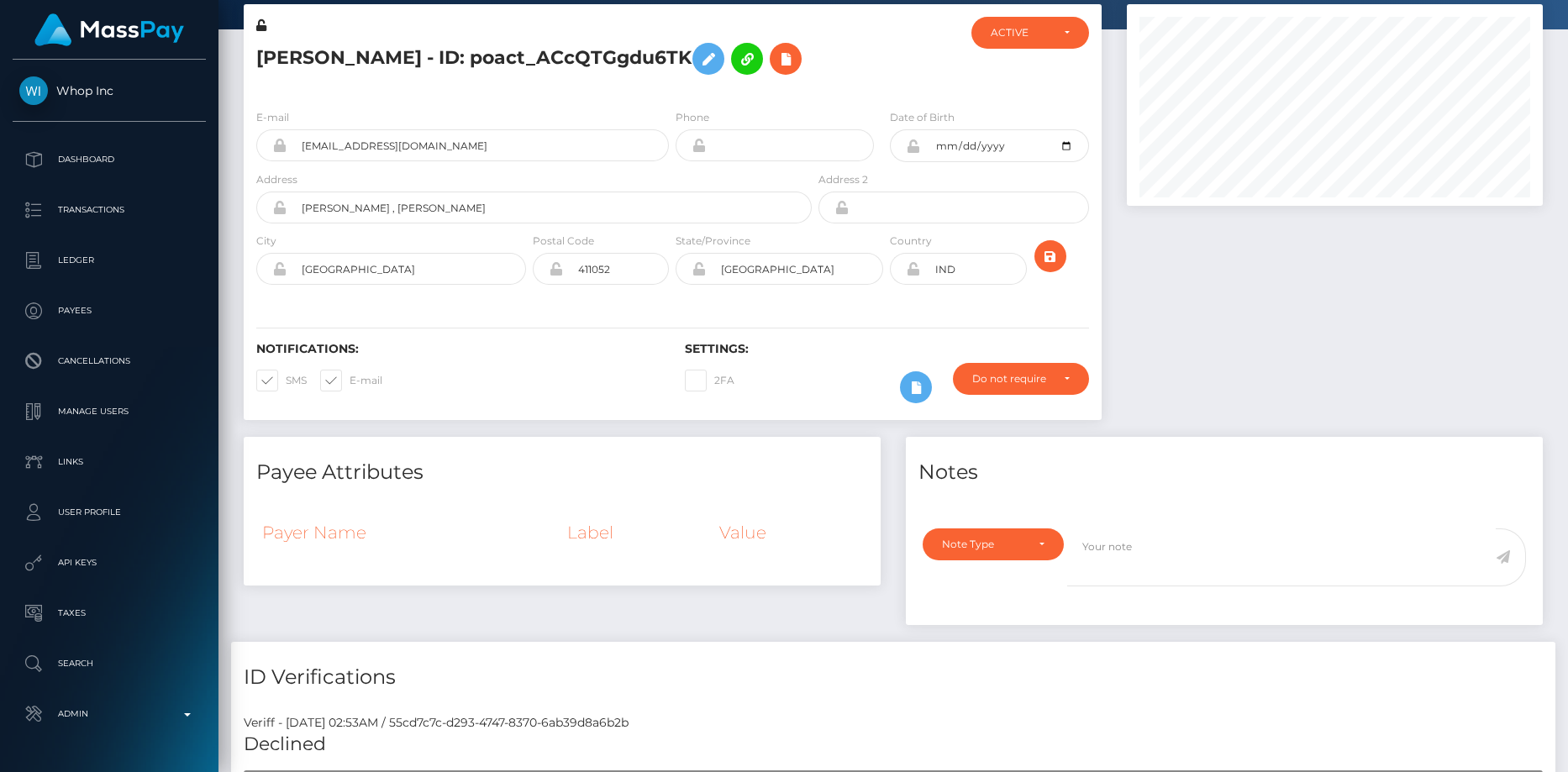
scroll to position [0, 0]
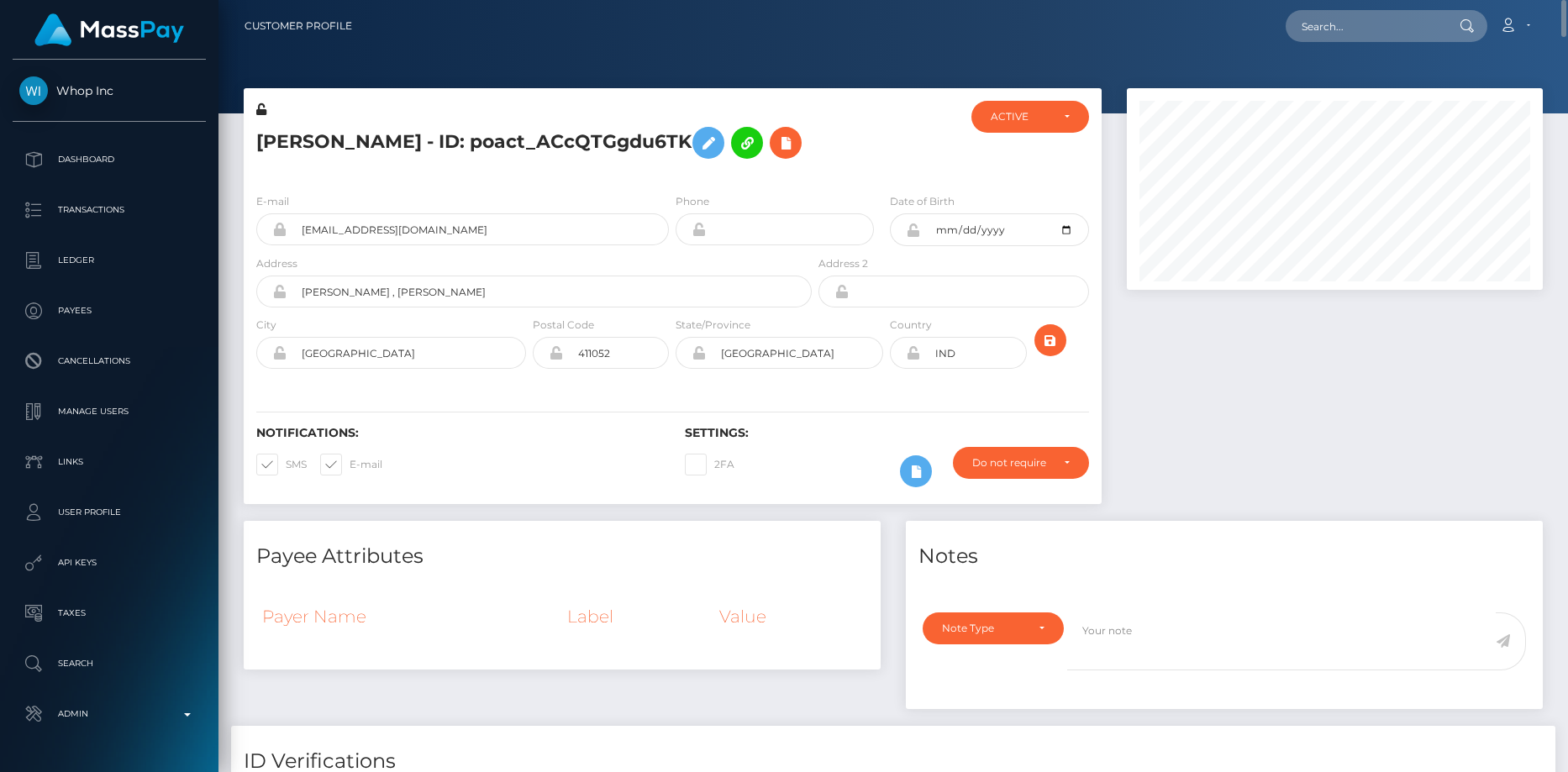
click at [385, 130] on h5 "[PERSON_NAME] - ID: poact_ACcQTGgdu6TK" at bounding box center [529, 142] width 546 height 48
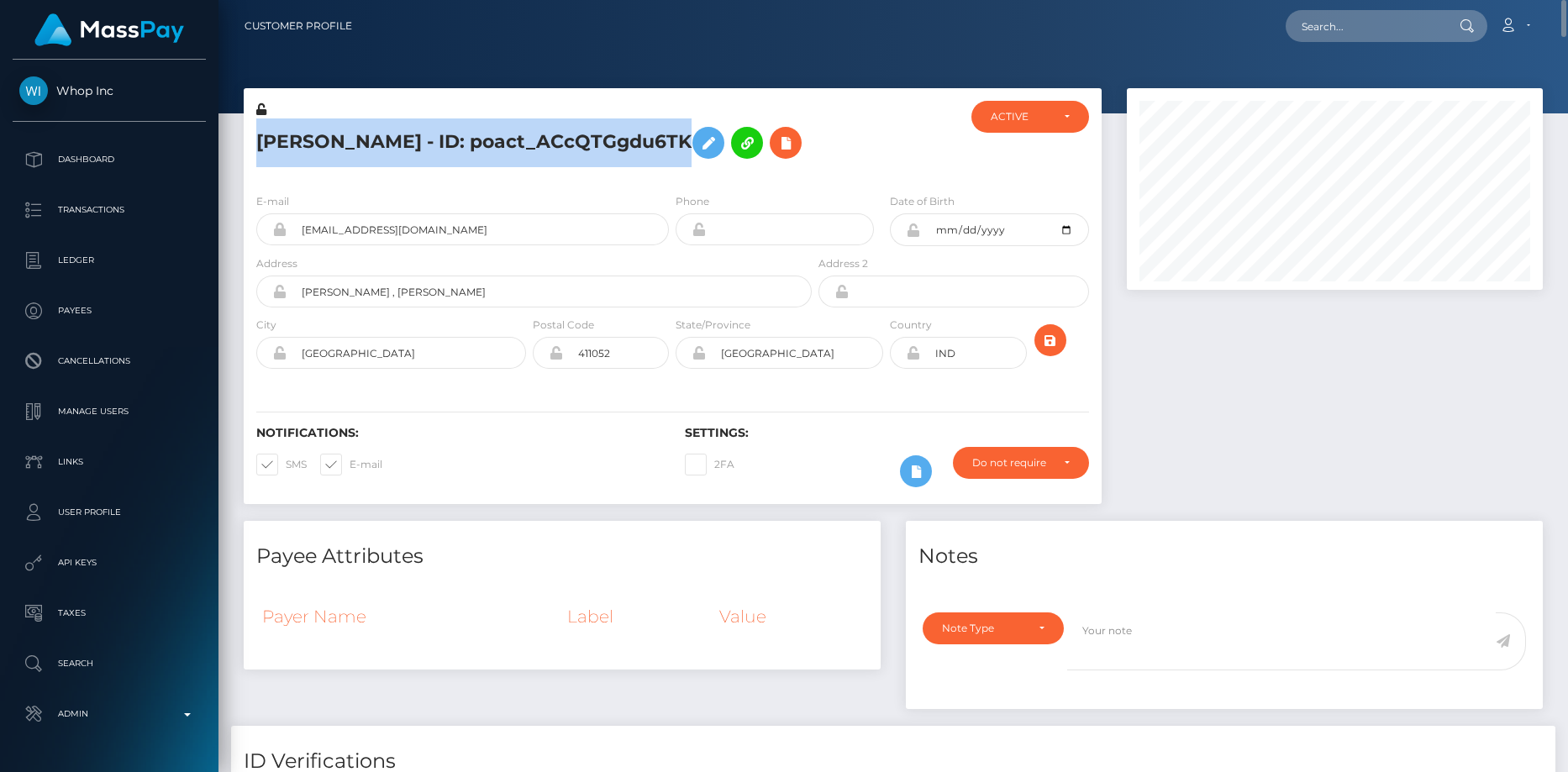
click at [385, 130] on h5 "prasad salvi - ID: poact_ACcQTGgdu6TK" at bounding box center [529, 142] width 546 height 48
copy h5 "prasad salvi - ID: poact_ACcQTGgdu6TK"
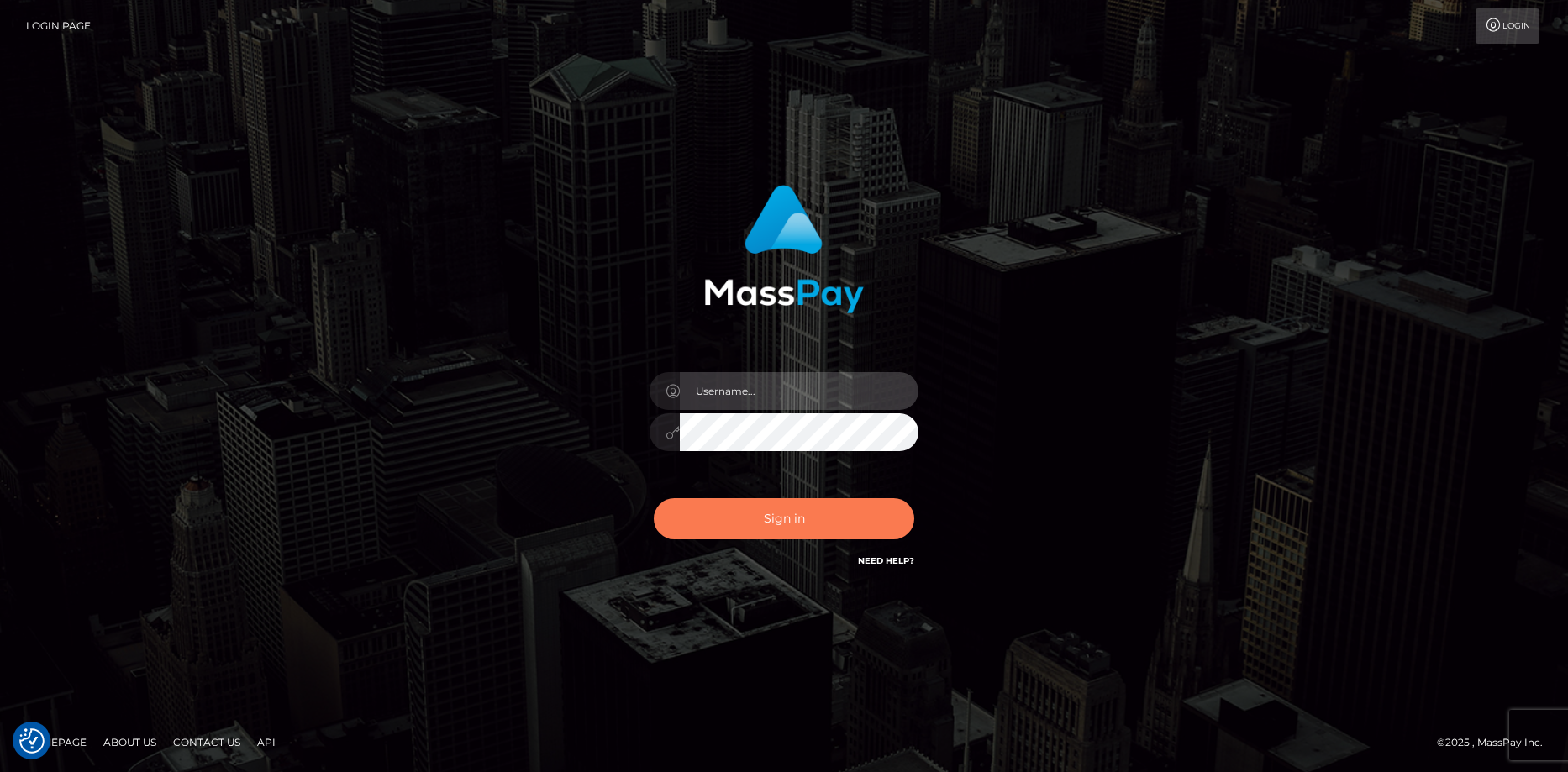
type input "[PERSON_NAME]"
click at [746, 530] on button "Sign in" at bounding box center [784, 518] width 260 height 42
type input "[PERSON_NAME]"
click at [705, 509] on button "Sign in" at bounding box center [784, 518] width 260 height 42
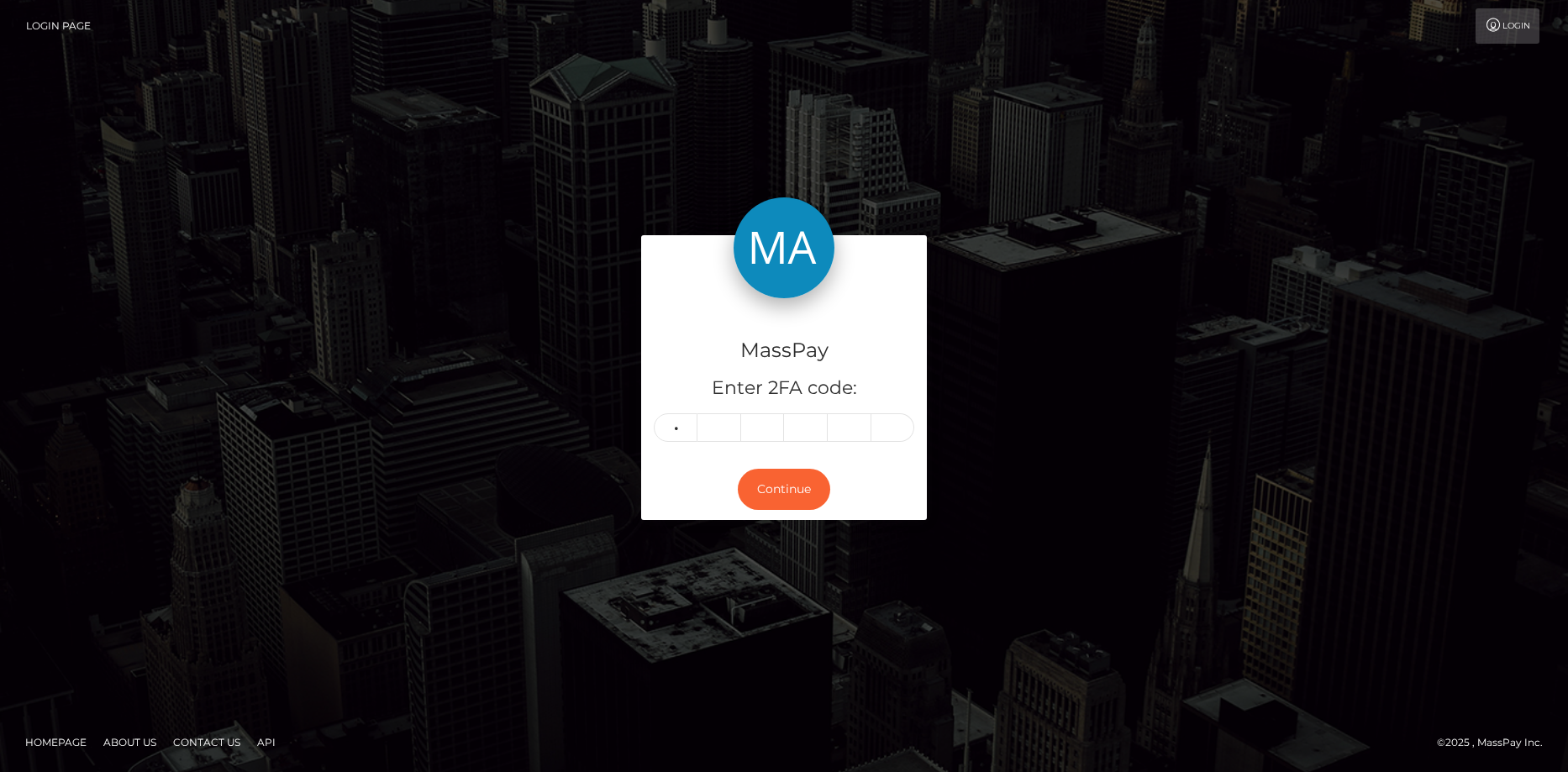
type input "1"
type input "6"
type input "7"
type input "2"
type input "0"
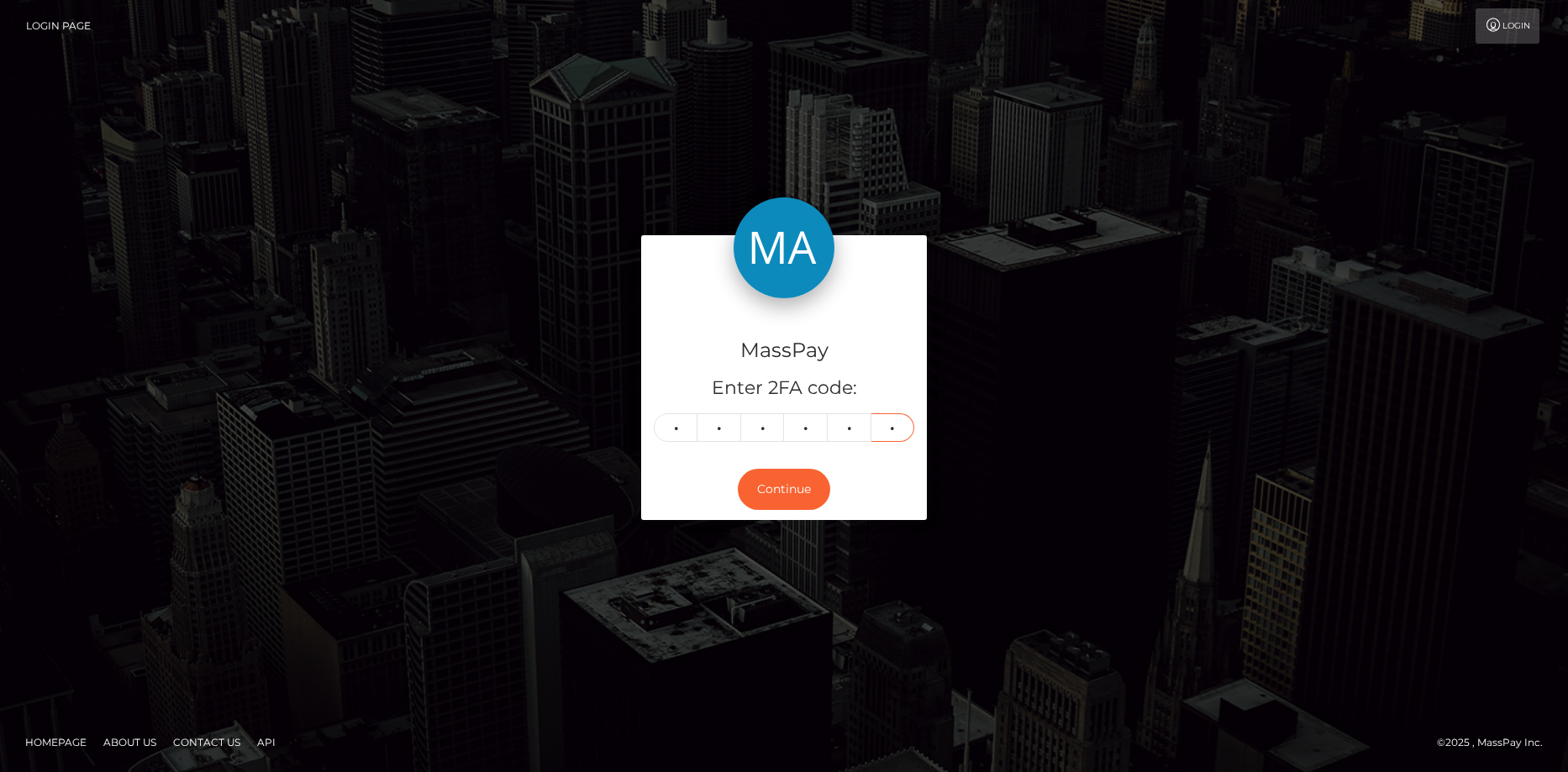
type input "6"
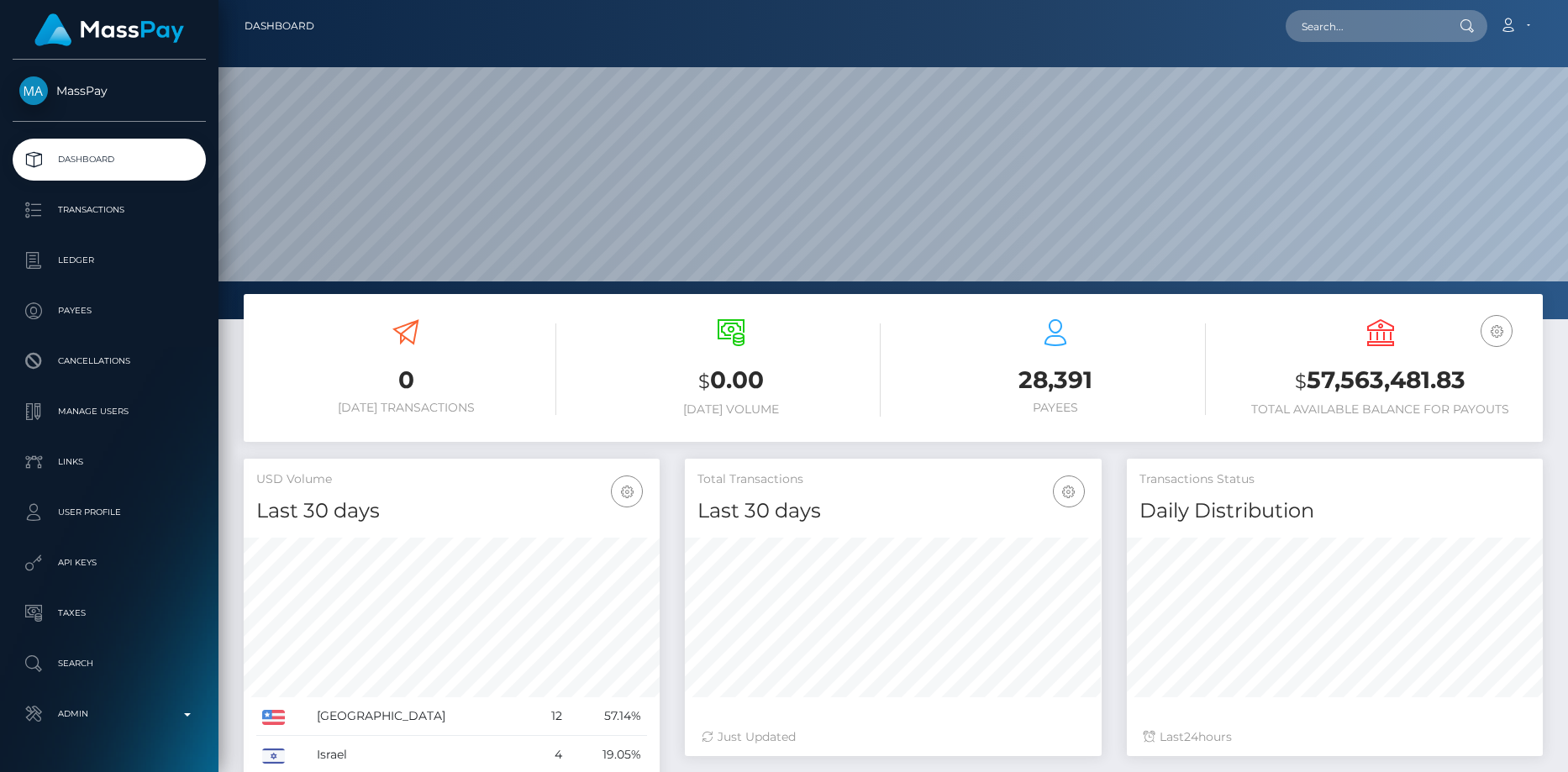
scroll to position [298, 416]
click at [1316, 33] on input "text" at bounding box center [1364, 26] width 158 height 32
paste input "[EMAIL_ADDRESS][DOMAIN_NAME]"
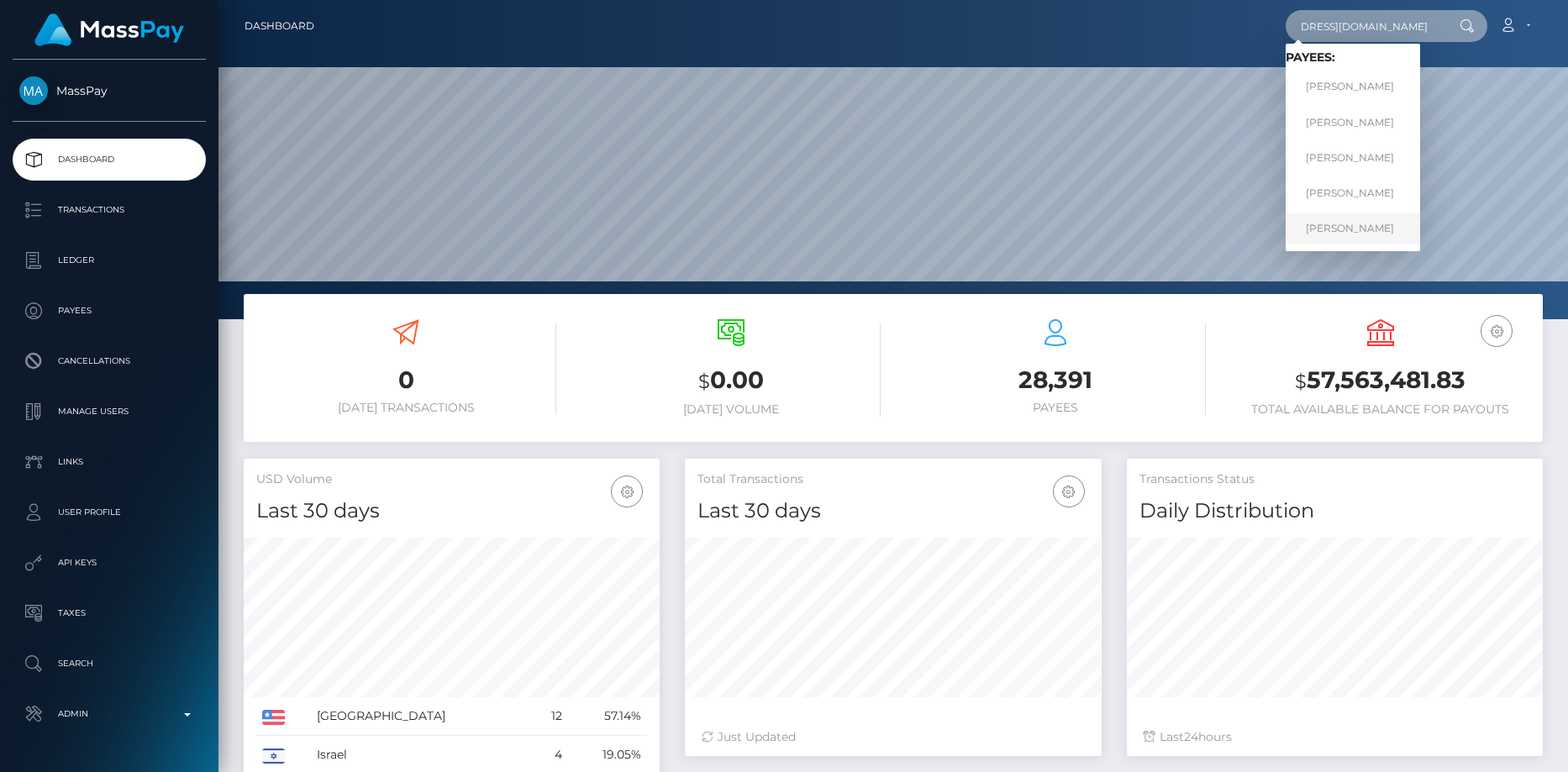
type input "[EMAIL_ADDRESS][DOMAIN_NAME]"
click at [1346, 231] on link "[PERSON_NAME]" at bounding box center [1352, 228] width 134 height 31
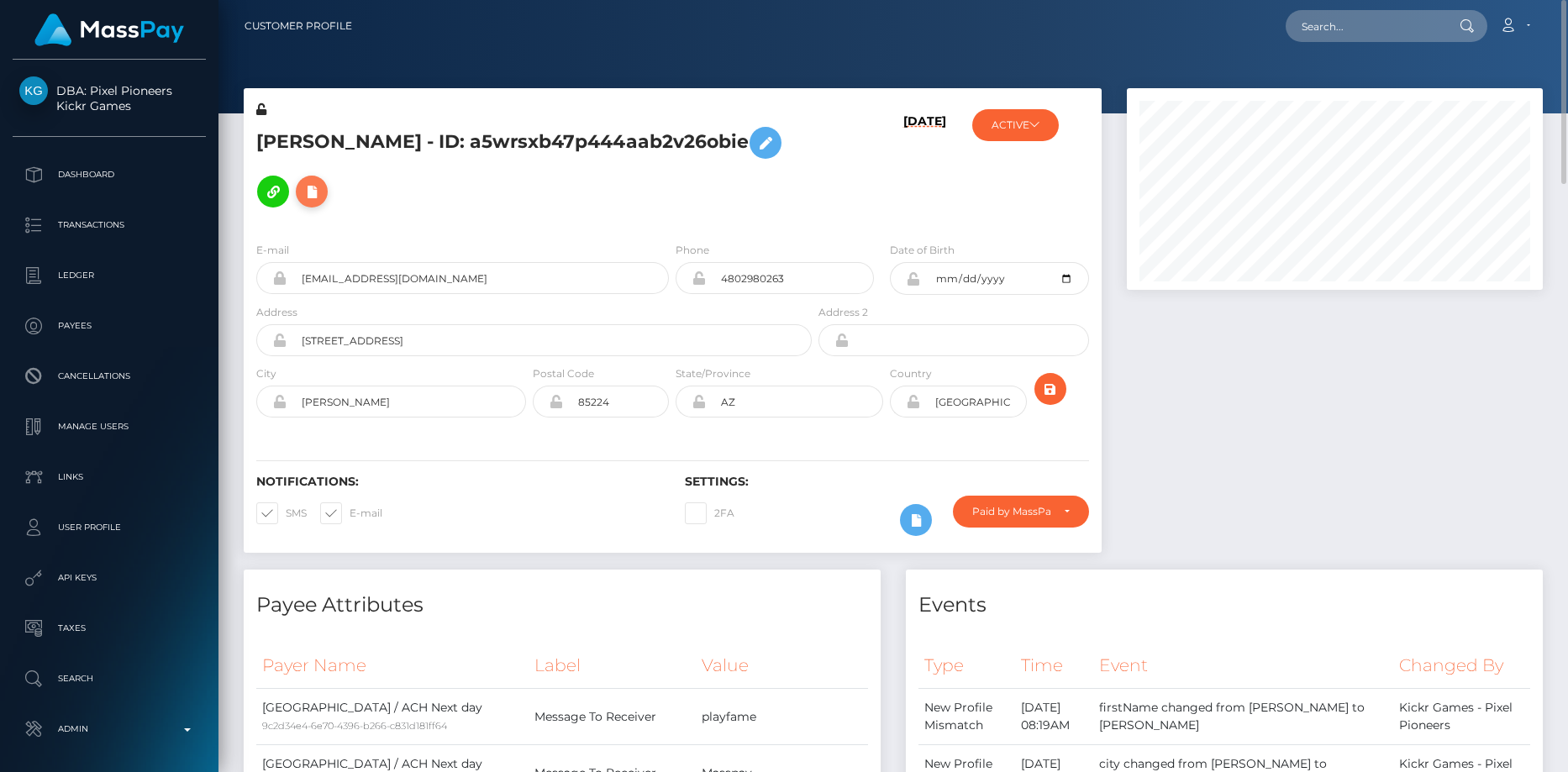
click at [312, 198] on icon at bounding box center [311, 192] width 20 height 21
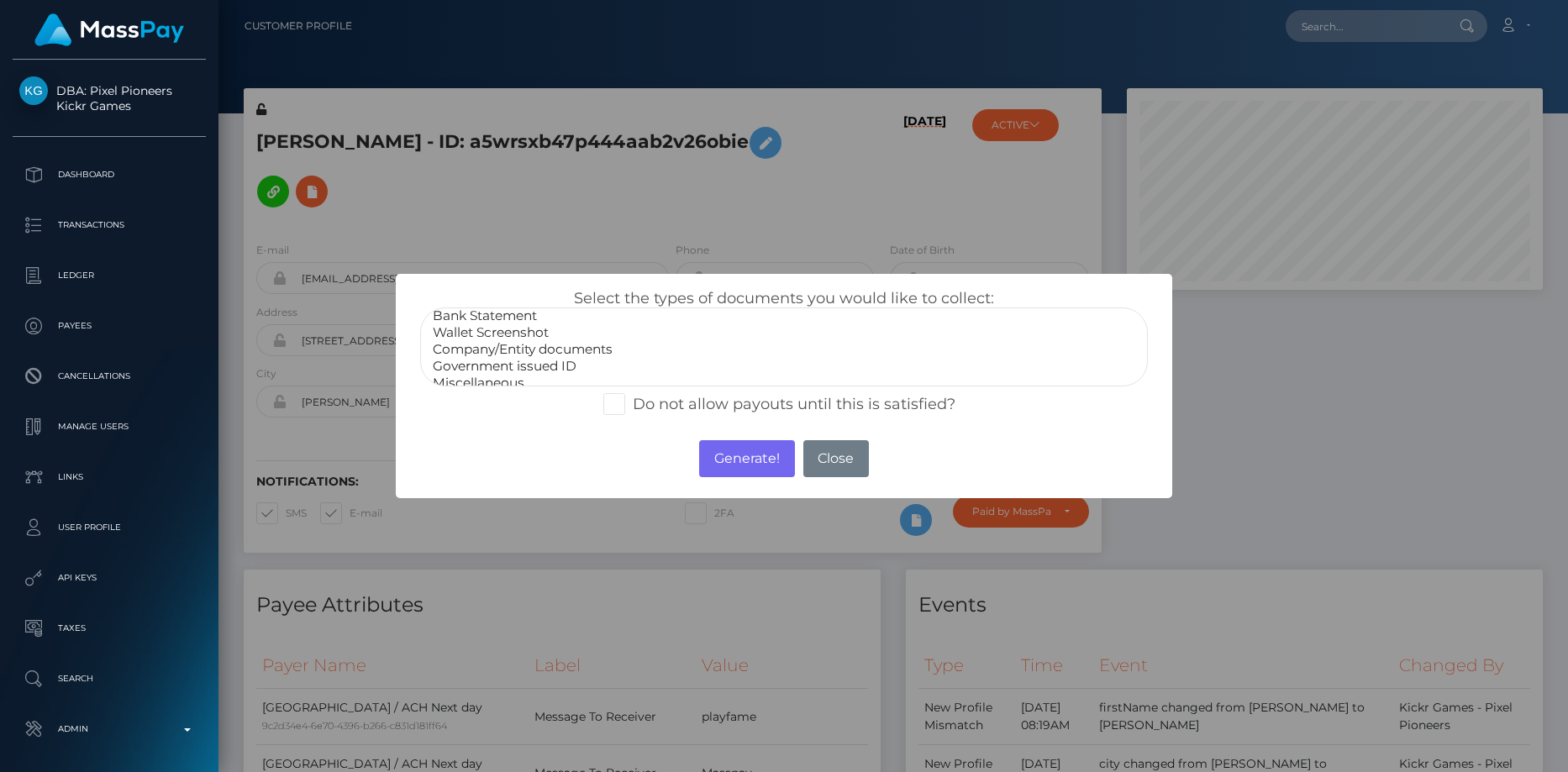
scroll to position [34, 0]
select select "Government issued ID"
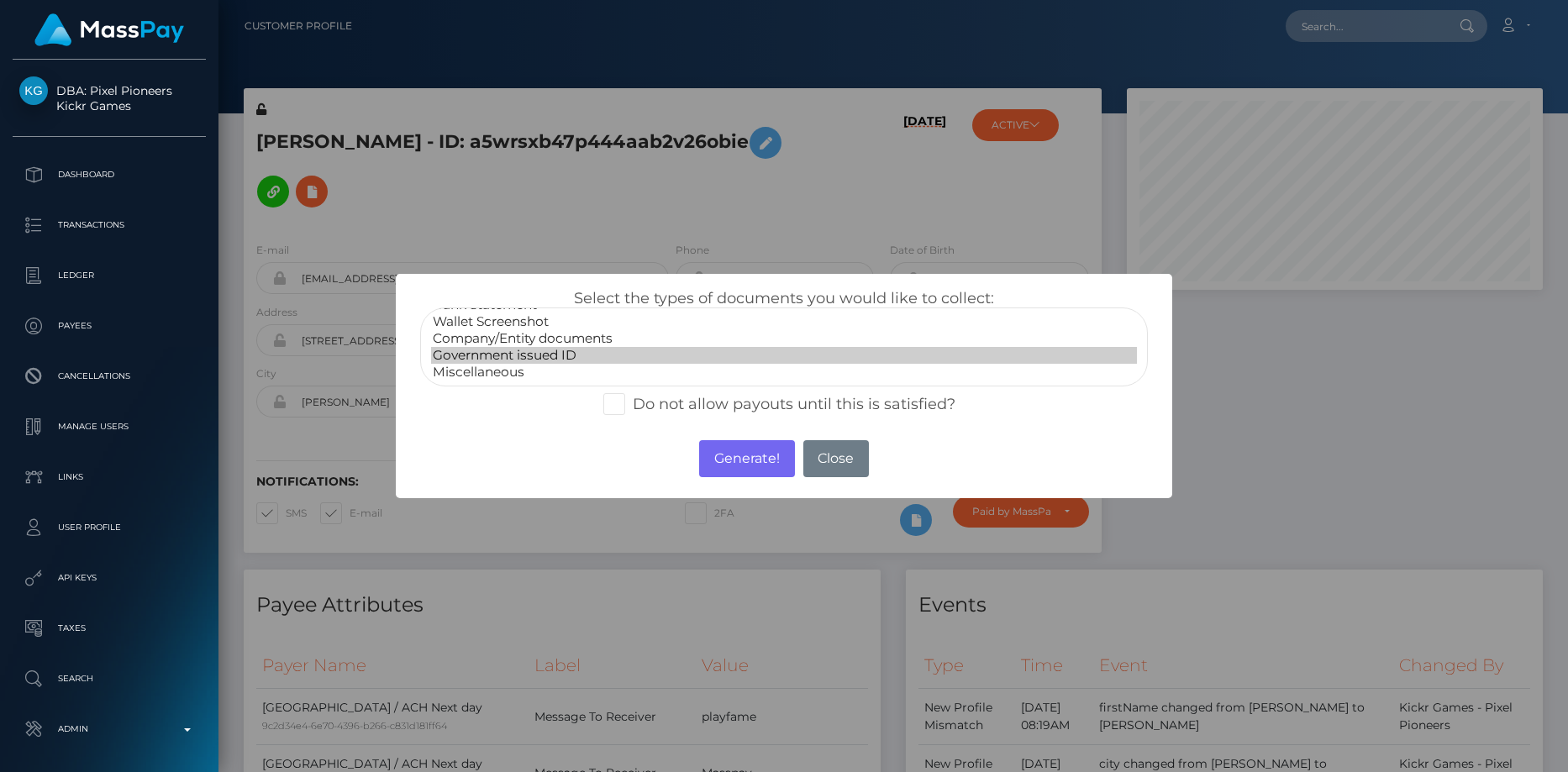
click at [499, 352] on option "Government issued ID" at bounding box center [784, 356] width 707 height 17
click at [752, 461] on button "Generate!" at bounding box center [747, 458] width 95 height 37
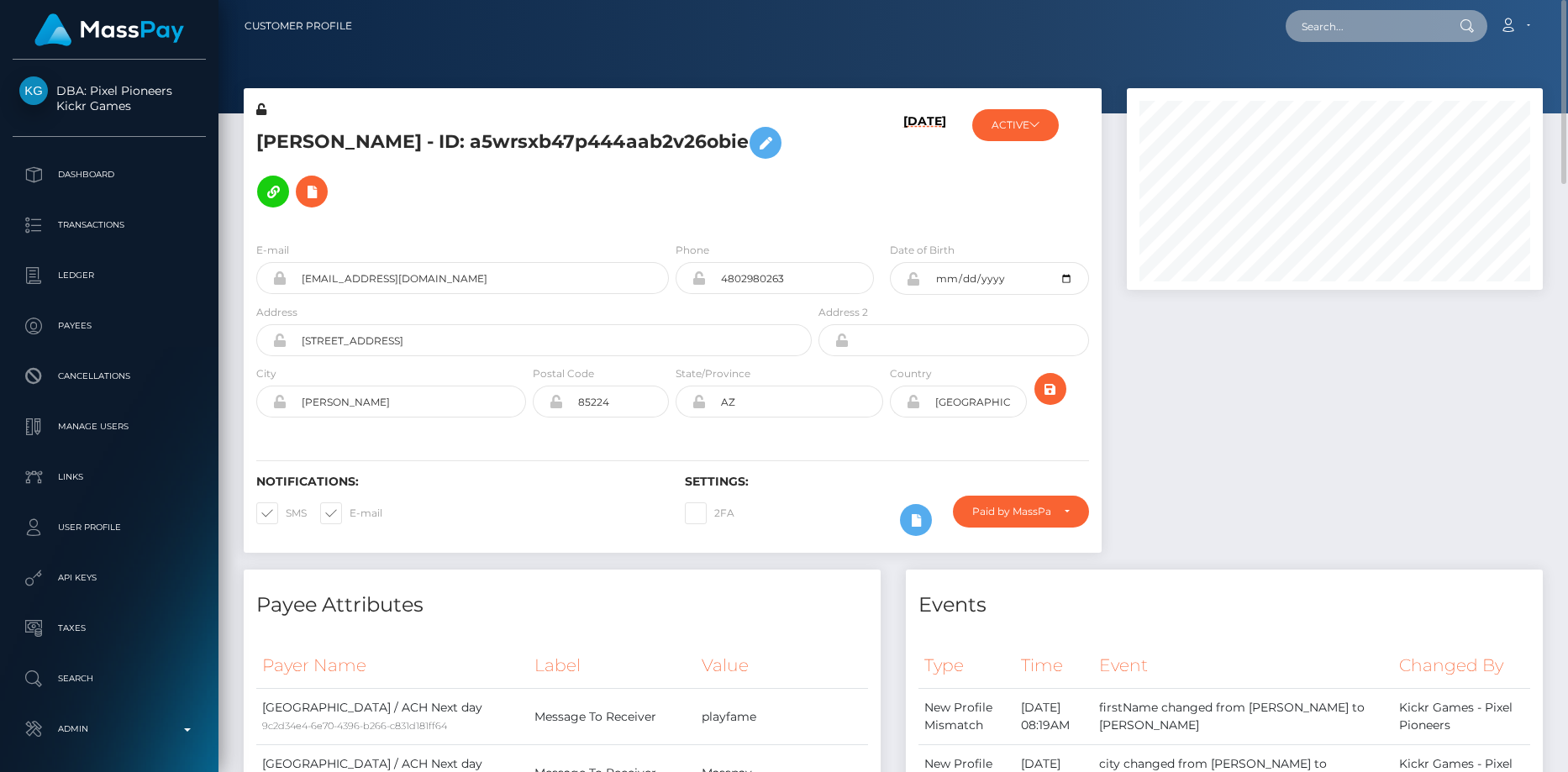
click at [1333, 26] on input "text" at bounding box center [1364, 26] width 158 height 32
paste input "poact_sppmIZ8QI4b2"
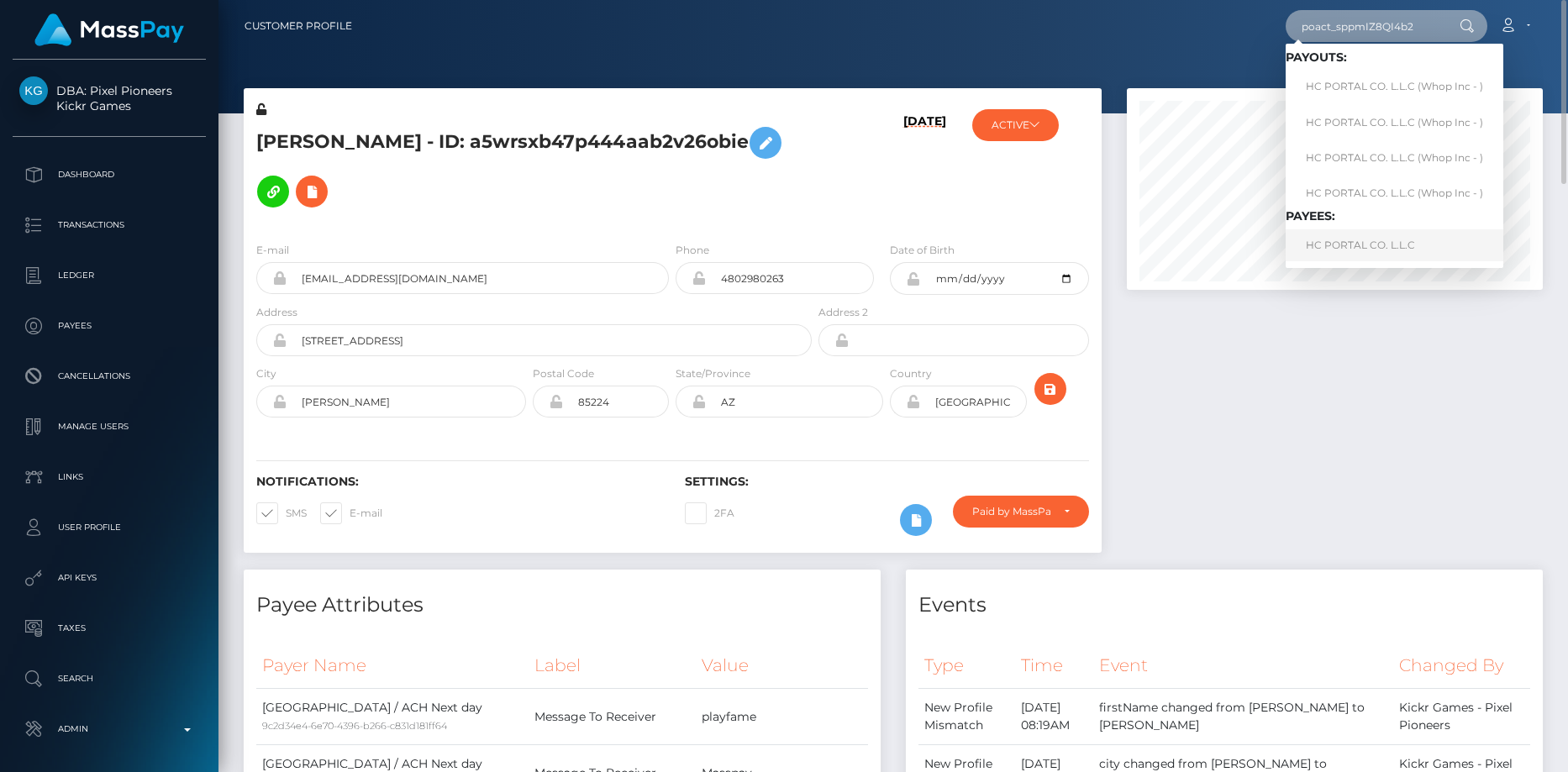
type input "poact_sppmIZ8QI4b2"
click at [1327, 250] on link "HC PORTAL CO. L.L.C" at bounding box center [1394, 244] width 218 height 31
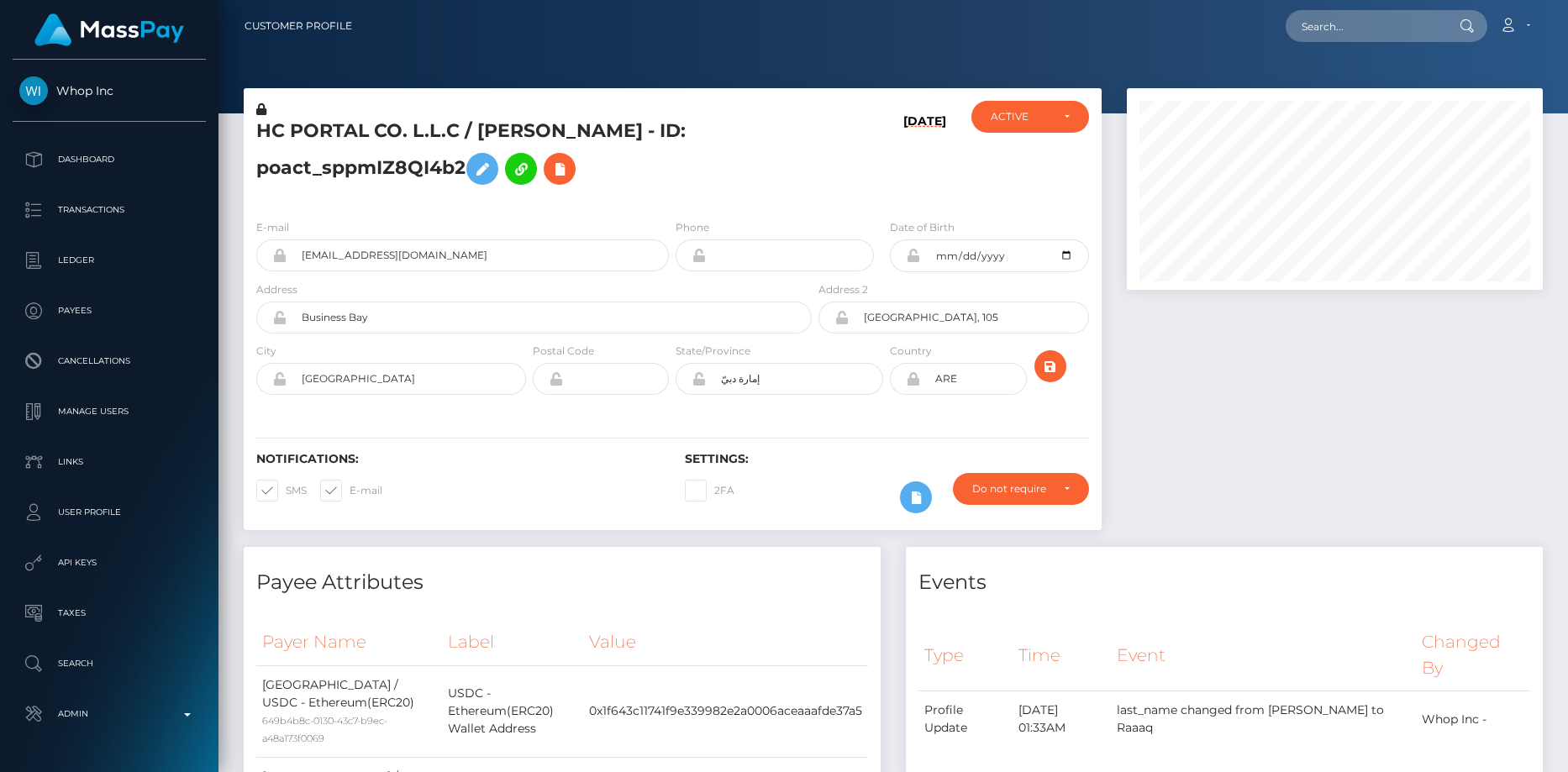
scroll to position [202, 416]
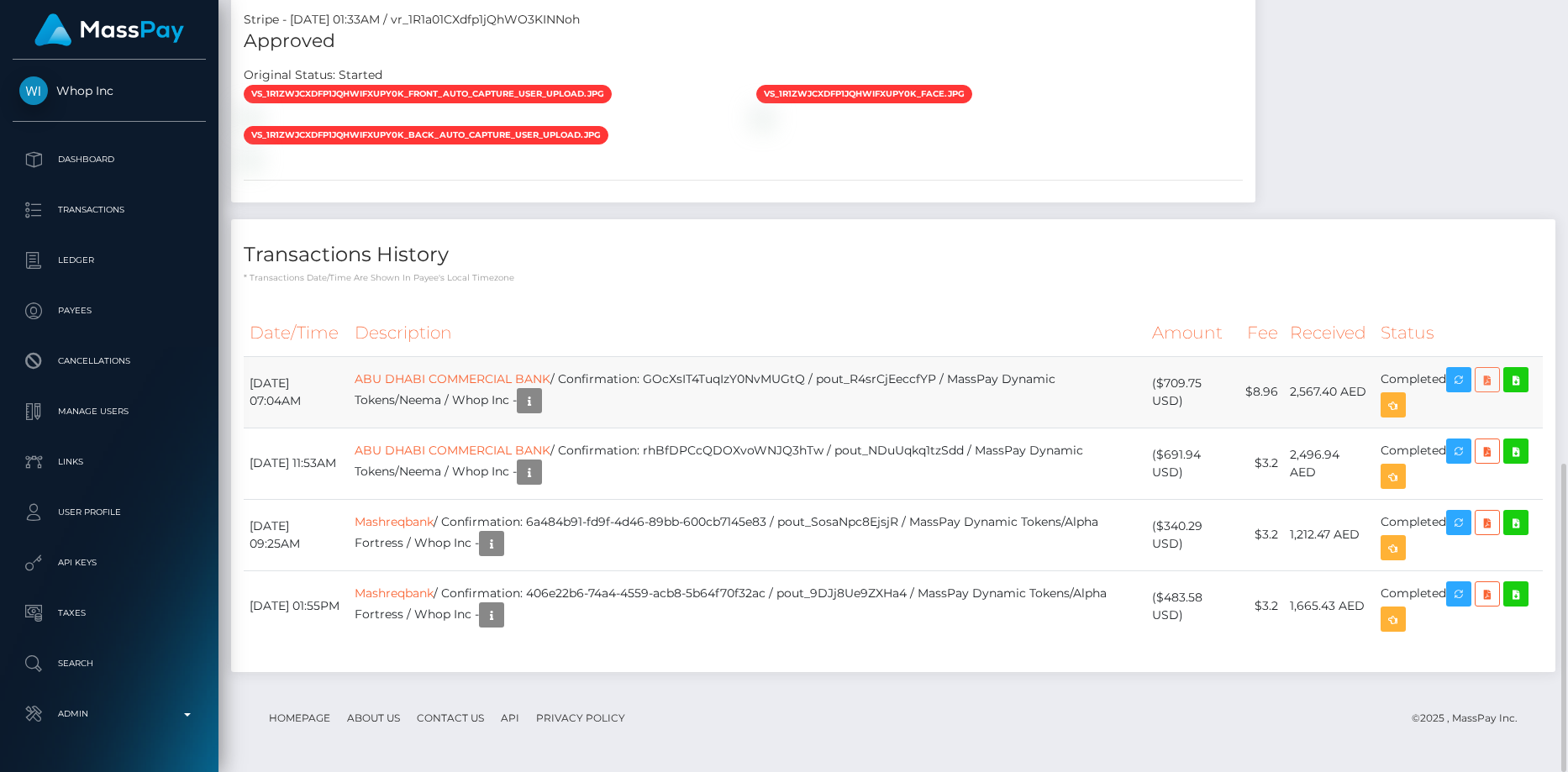
click at [1497, 386] on icon at bounding box center [1487, 380] width 20 height 21
drag, startPoint x: 872, startPoint y: 379, endPoint x: 992, endPoint y: 380, distance: 120.0
click at [992, 380] on td "ABU DHABI COMMERCIAL BANK / Confirmation: GOcXsIT4TuqIzY0NvMUGtQ / pout_R4srCjE…" at bounding box center [747, 391] width 797 height 71
copy td "pout_R4srCjEeccfYP"
click at [348, 337] on th "Date/Time" at bounding box center [295, 333] width 105 height 46
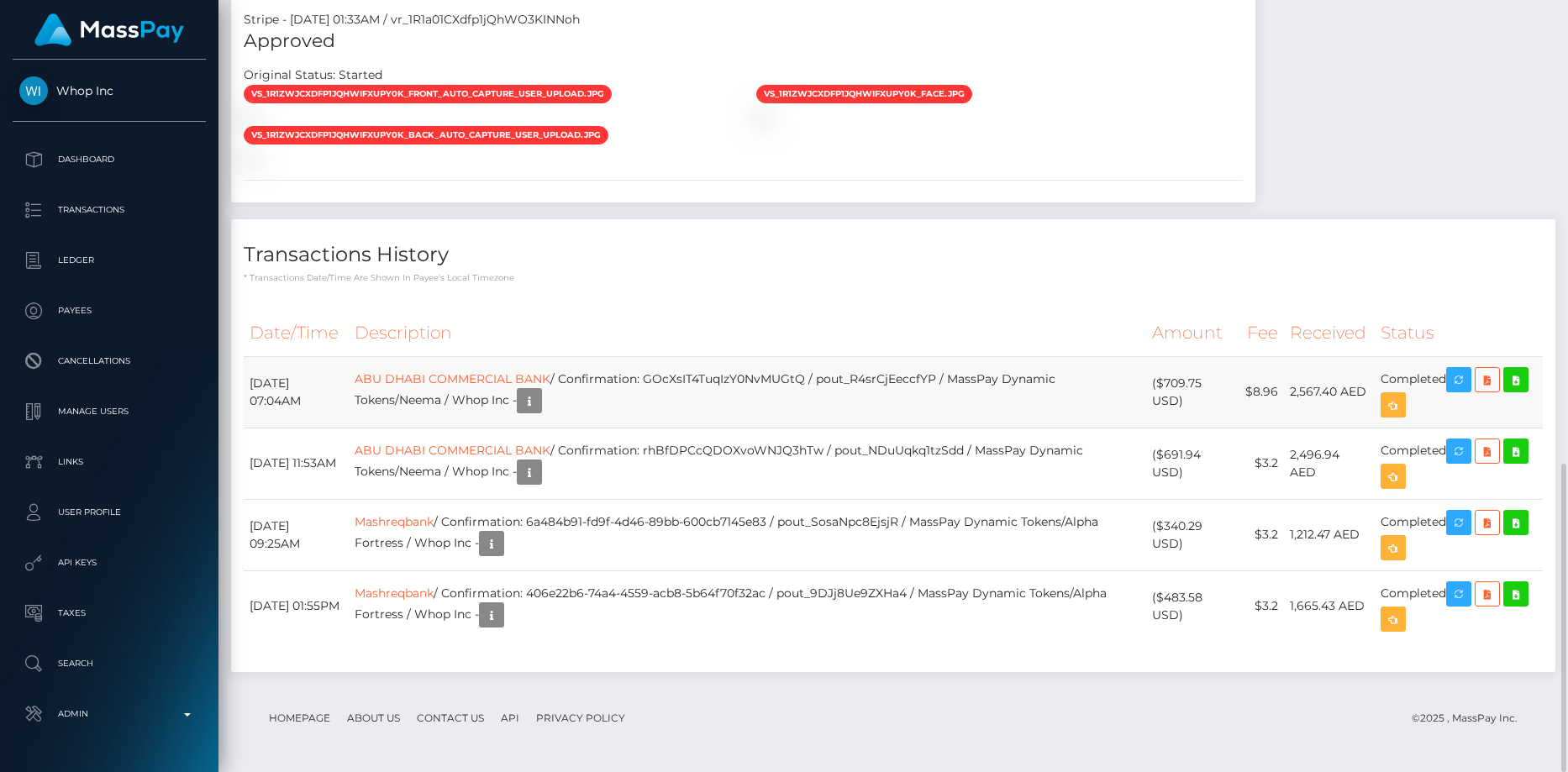
drag, startPoint x: 1164, startPoint y: 384, endPoint x: 1217, endPoint y: 386, distance: 53.0
click at [1217, 386] on td "($709.75 USD)" at bounding box center [1192, 391] width 94 height 71
copy td "$709.75"
click at [1464, 385] on icon "button" at bounding box center [1458, 380] width 20 height 21
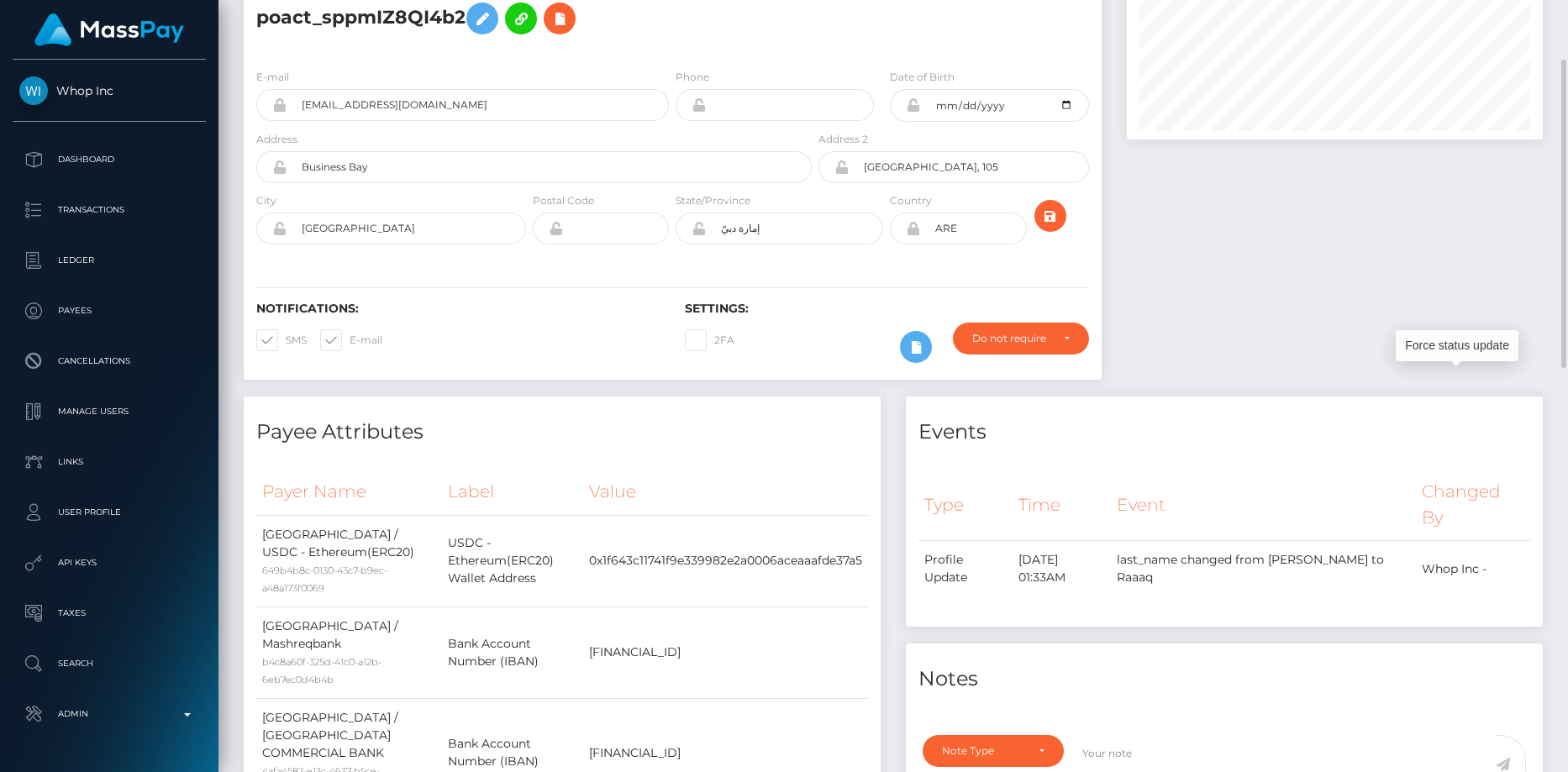
scroll to position [0, 0]
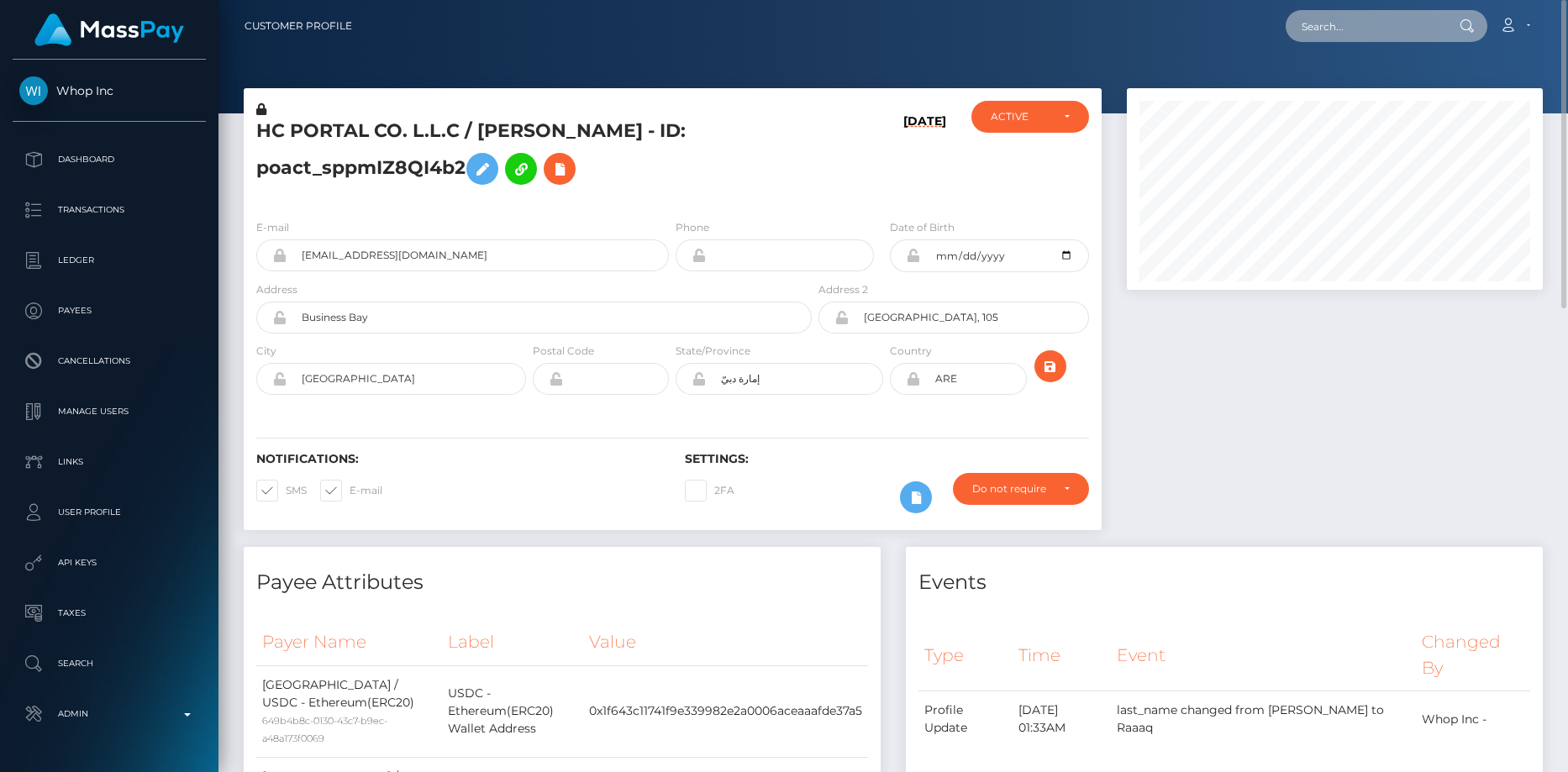
click at [1321, 25] on input "text" at bounding box center [1364, 26] width 158 height 32
paste input "poact_5PFZAejgBSdp"
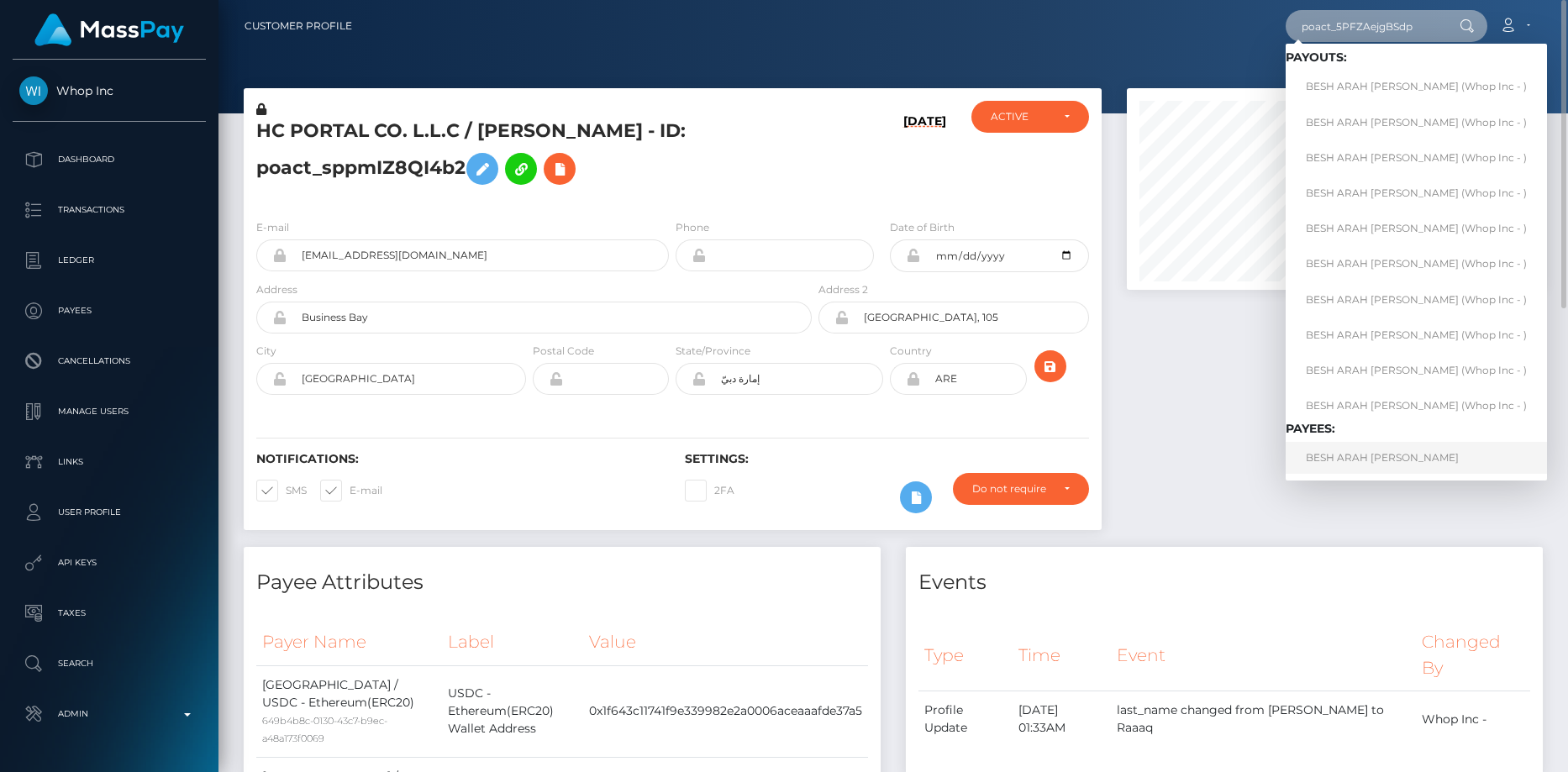
type input "poact_5PFZAejgBSdp"
click at [1351, 453] on link "BESH ARAH EMAD AWAD" at bounding box center [1416, 457] width 261 height 31
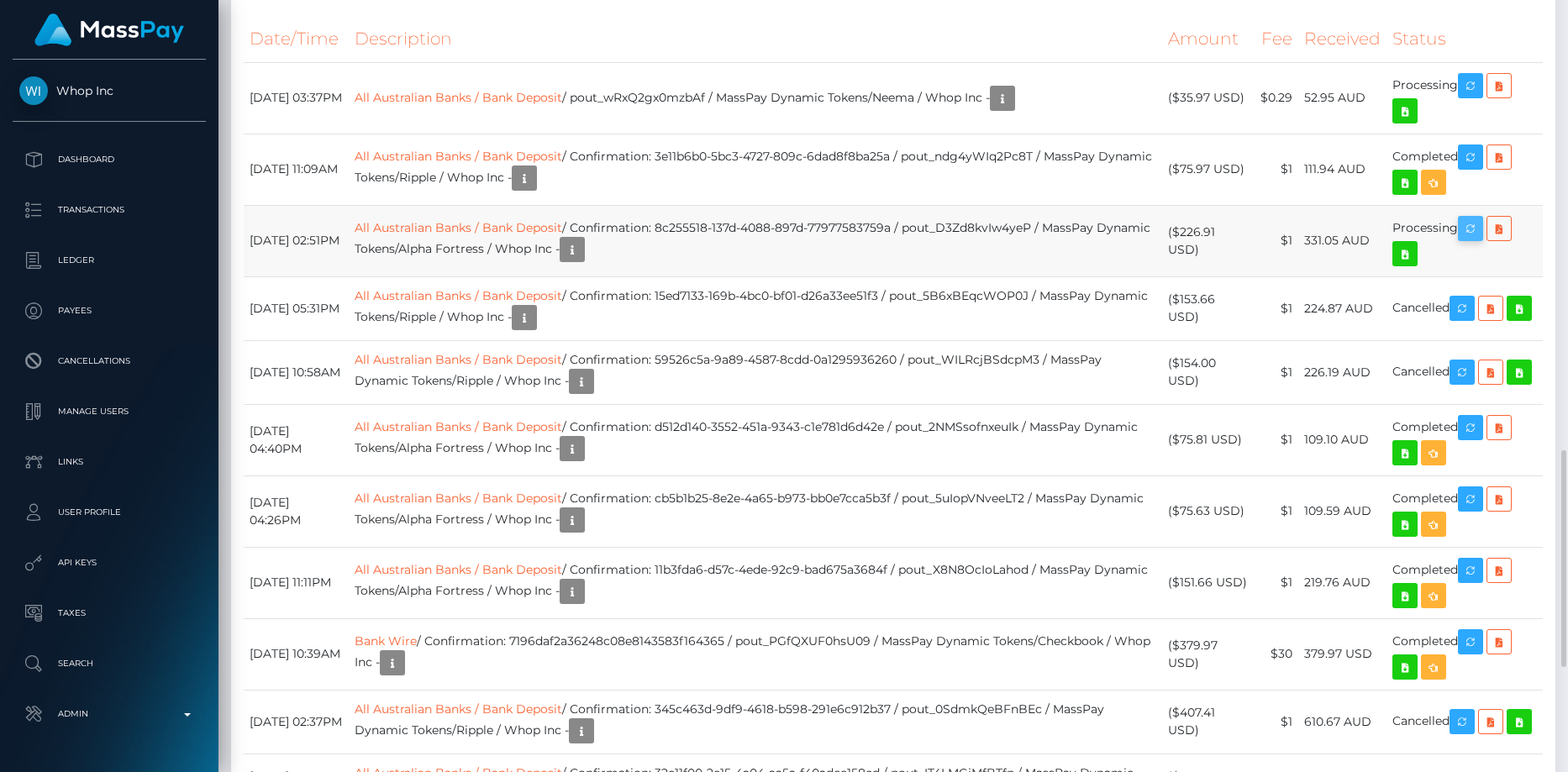
scroll to position [202, 416]
click at [1466, 239] on icon "button" at bounding box center [1470, 229] width 20 height 21
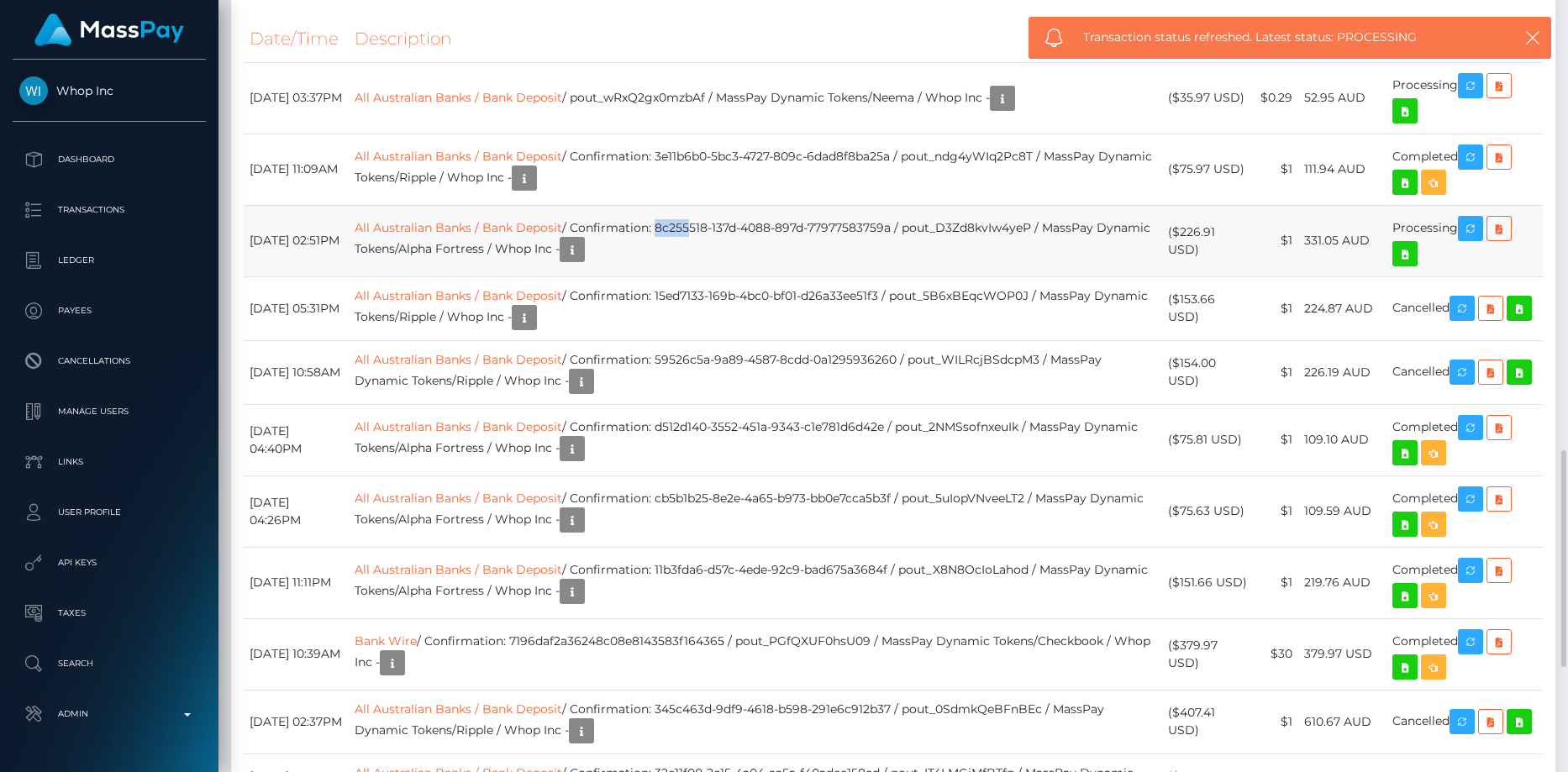
drag, startPoint x: 704, startPoint y: 249, endPoint x: 731, endPoint y: 250, distance: 27.0
click at [731, 250] on td "All Australian Banks / Bank Deposit / Confirmation: 8c255518-137d-4088-897d-779…" at bounding box center [754, 240] width 813 height 71
drag, startPoint x: 939, startPoint y: 255, endPoint x: 705, endPoint y: 256, distance: 234.0
click at [705, 256] on td "All Australian Banks / Bank Deposit / Confirmation: 8c255518-137d-4088-897d-779…" at bounding box center [754, 240] width 813 height 71
copy td "8c255518-137d-4088-897d-77977583759a"
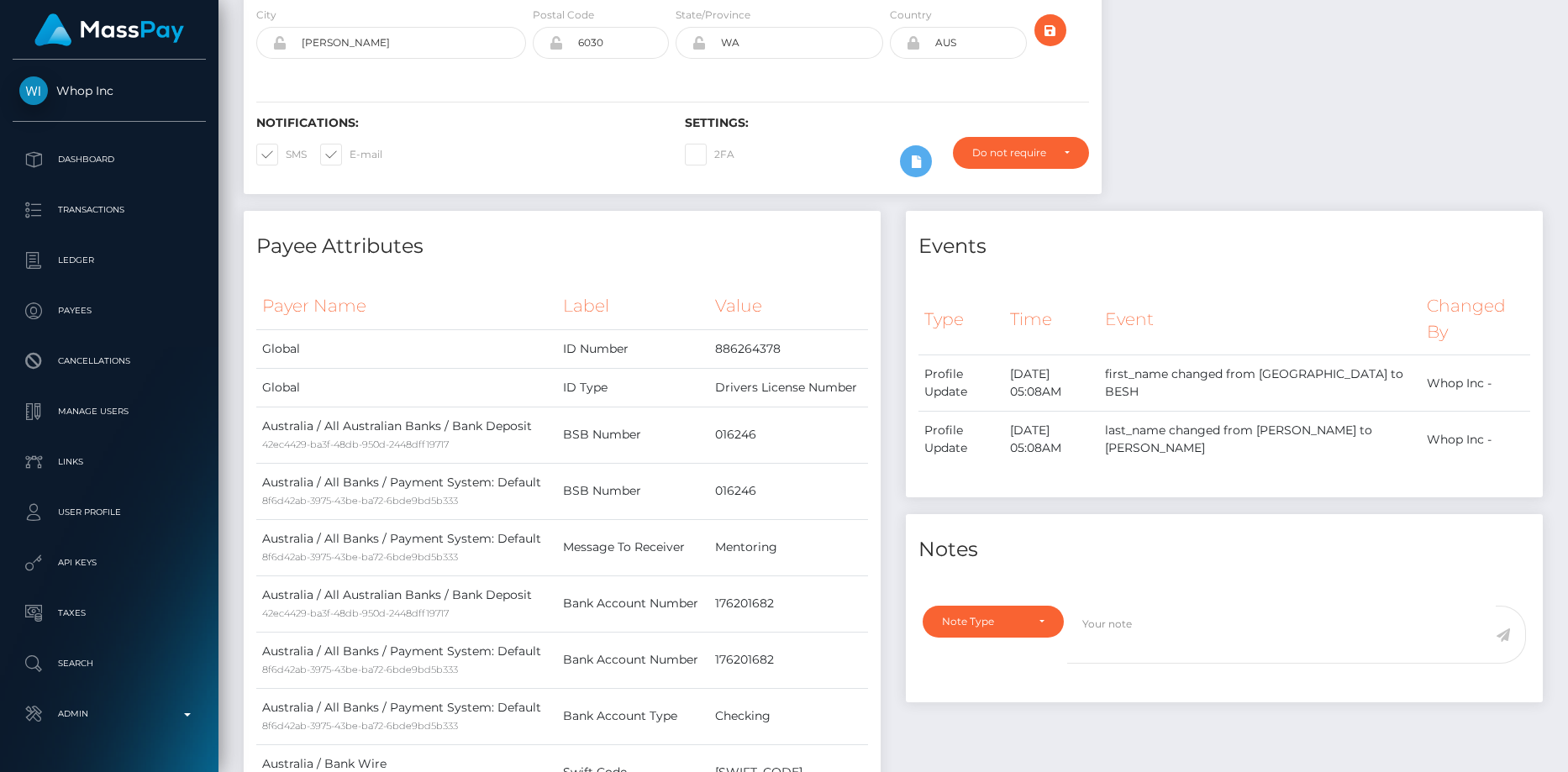
scroll to position [0, 0]
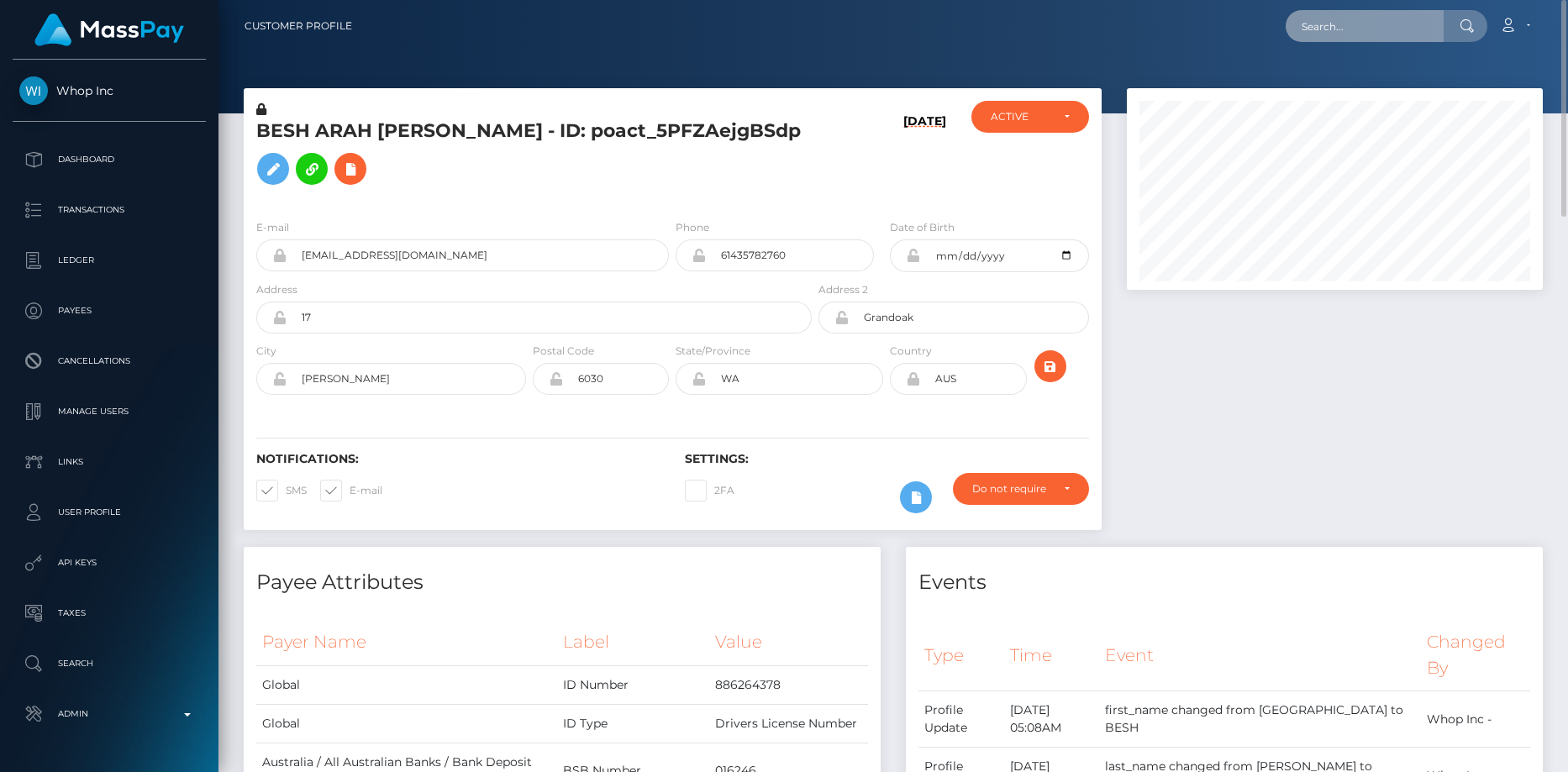
click at [1397, 20] on input "text" at bounding box center [1364, 26] width 158 height 32
paste input "poact_sppmIZ8QI4b2"
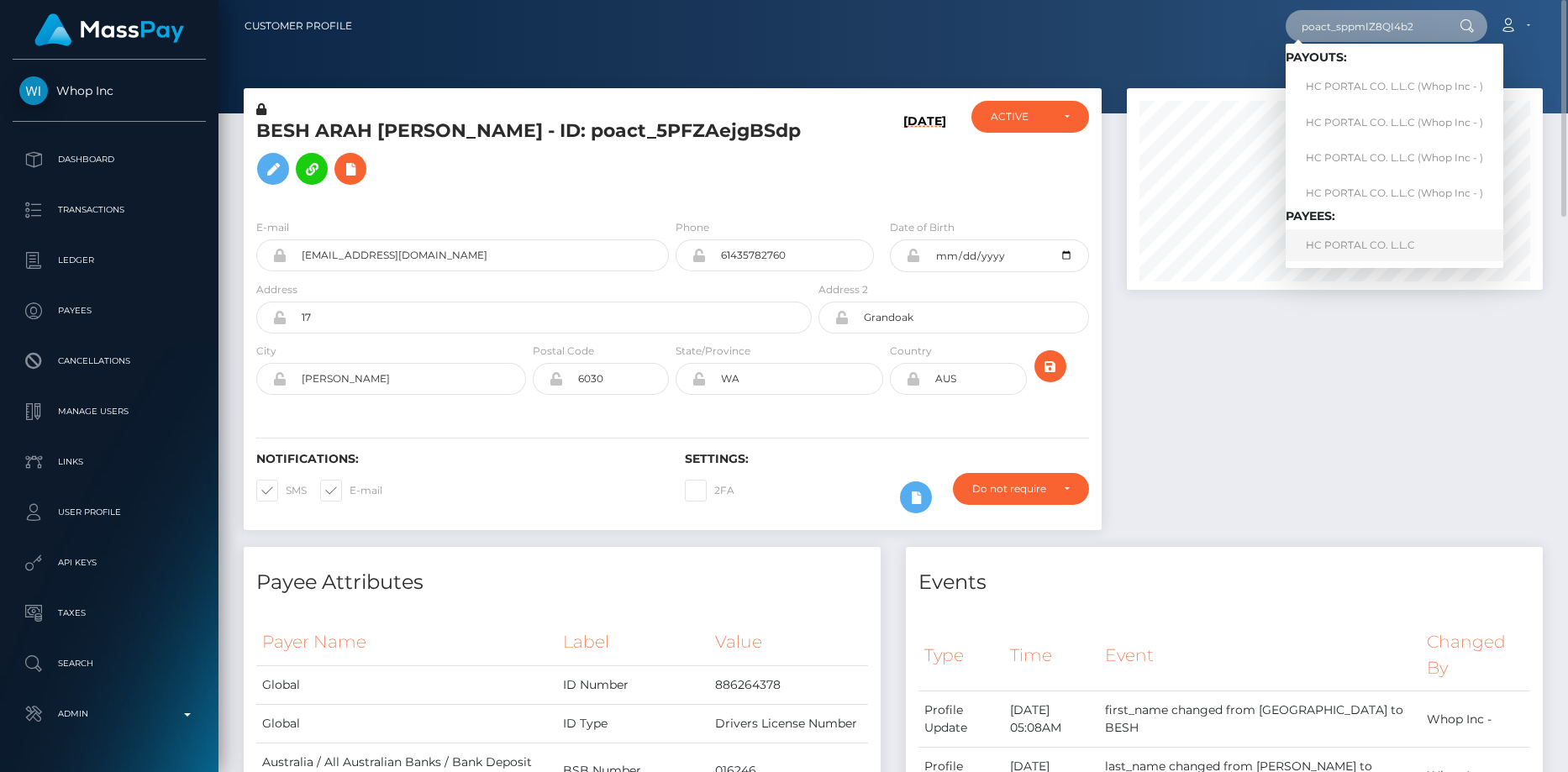
type input "poact_sppmIZ8QI4b2"
click at [1333, 246] on link "HC PORTAL CO. L.L.C" at bounding box center [1394, 244] width 218 height 31
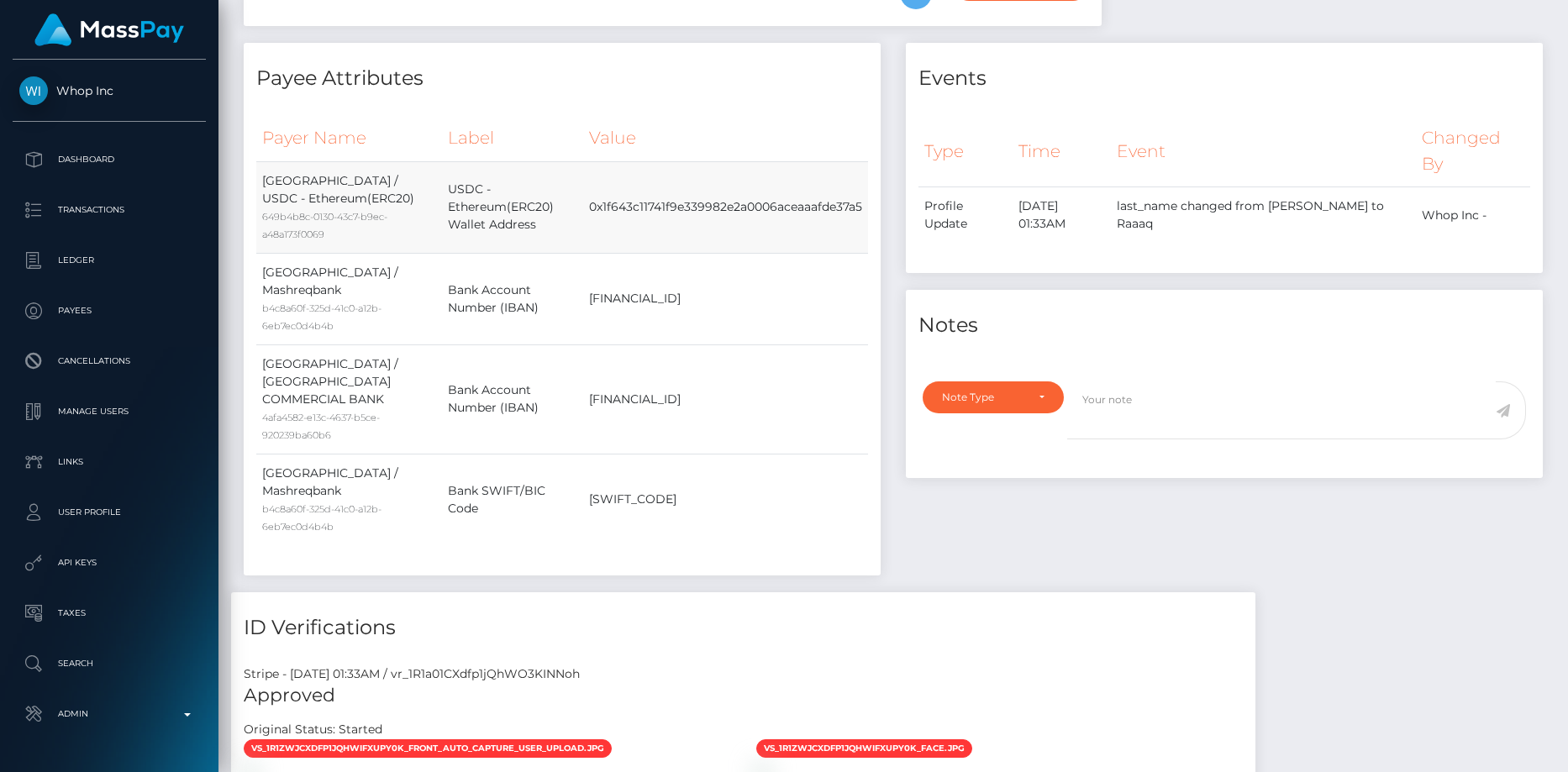
scroll to position [1158, 0]
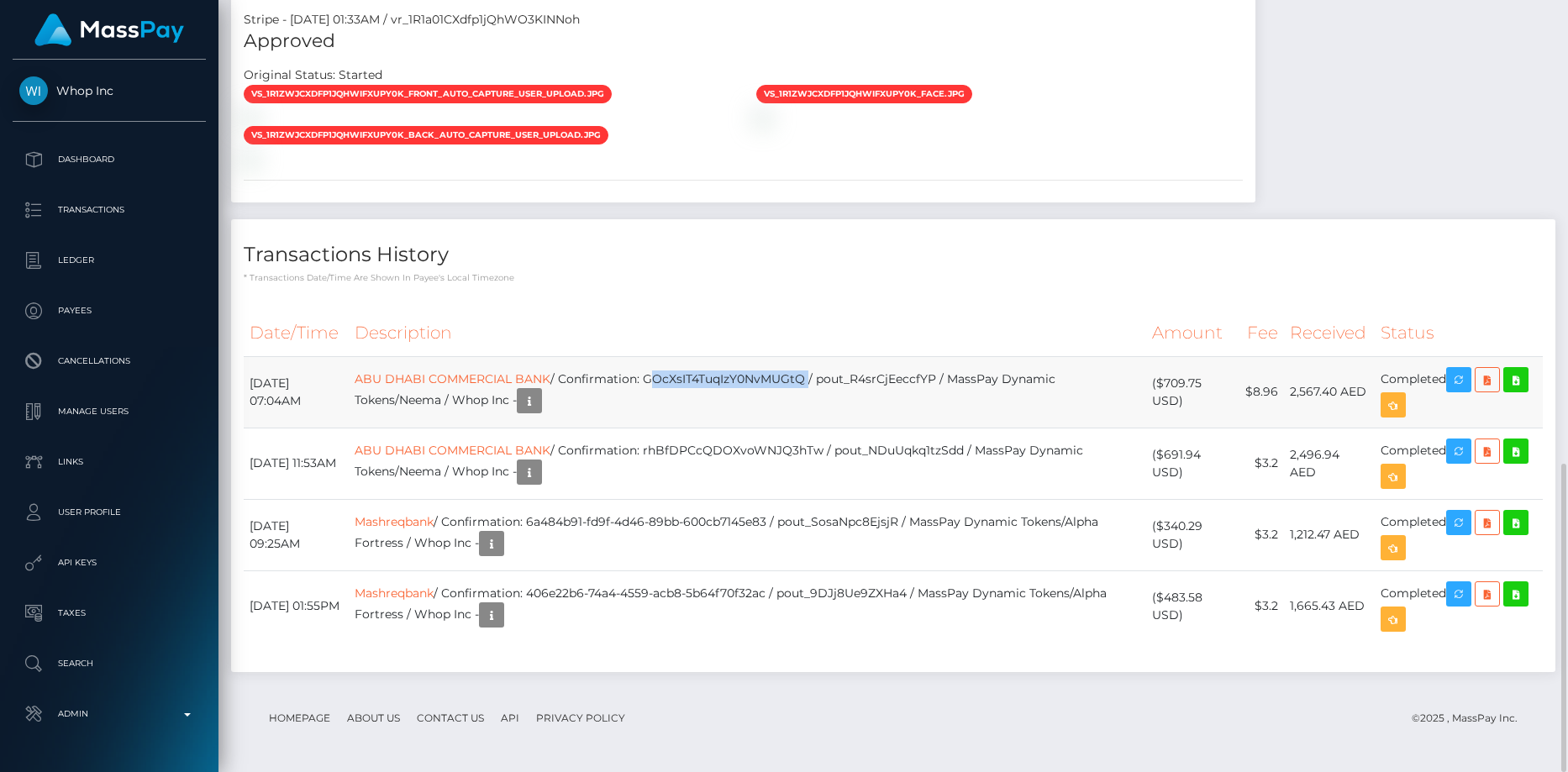
drag, startPoint x: 700, startPoint y: 377, endPoint x: 863, endPoint y: 377, distance: 163.0
click at [863, 377] on td "ABU DHABI COMMERCIAL BANK / Confirmation: GOcXsIT4TuqIzY0NvMUGtQ / pout_R4srCjE…" at bounding box center [747, 391] width 797 height 71
copy td "GOcXsIT4TuqIzY0NvMUGtQ"
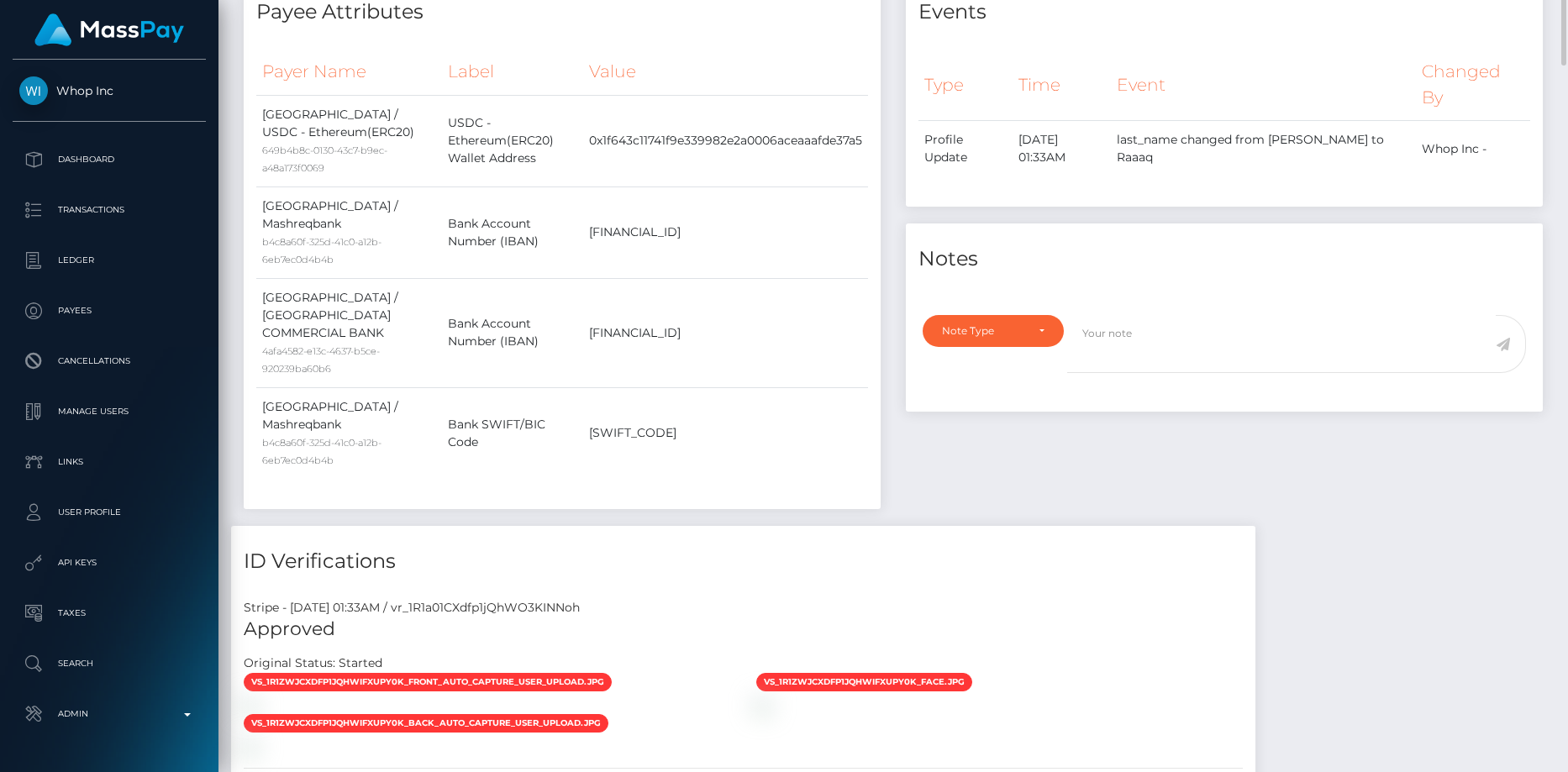
scroll to position [0, 0]
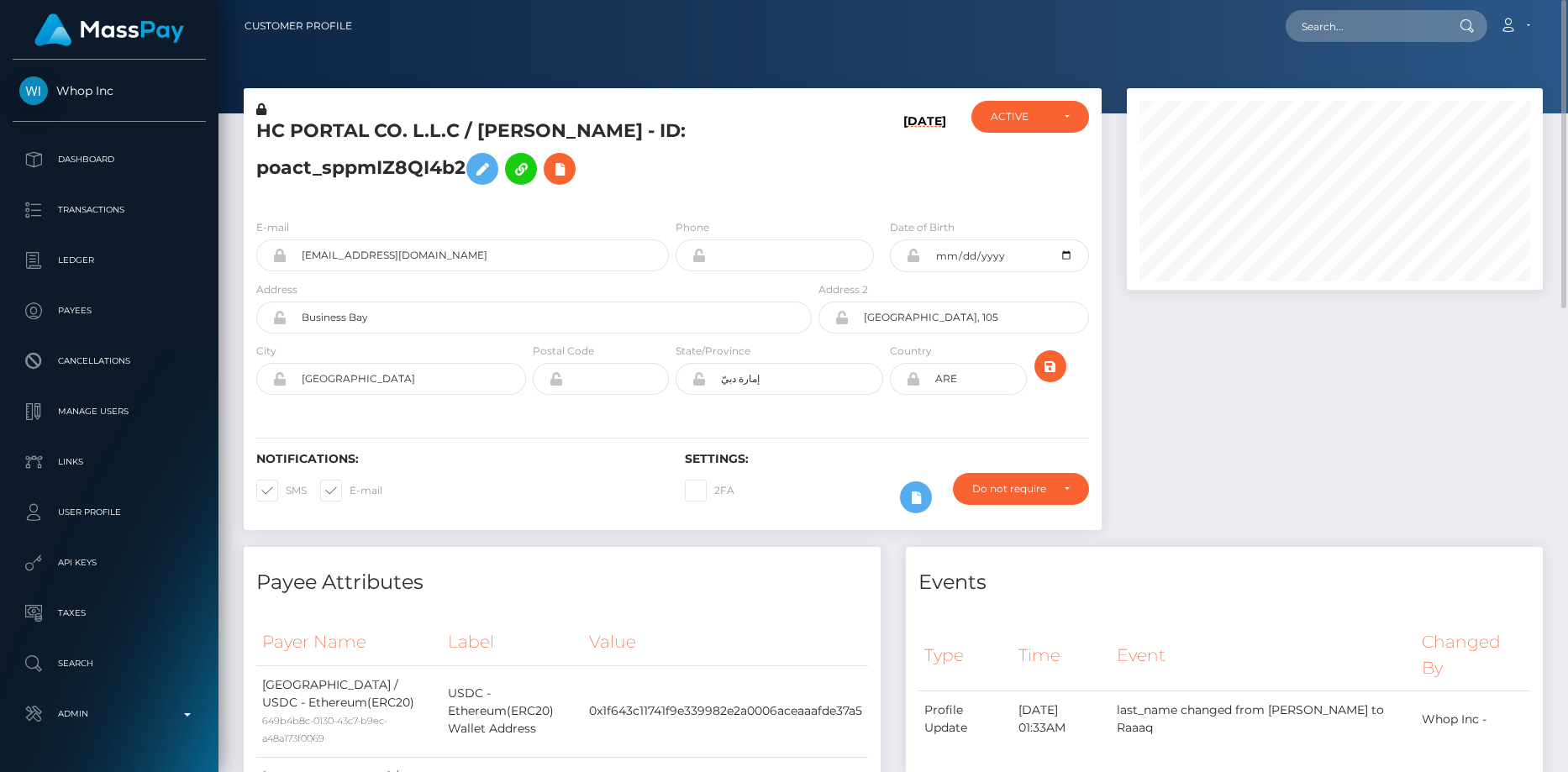
drag, startPoint x: 1228, startPoint y: 61, endPoint x: 1322, endPoint y: 26, distance: 100.3
click at [1229, 61] on div at bounding box center [893, 57] width 1349 height 114
click at [1323, 26] on input "text" at bounding box center [1364, 26] width 158 height 32
paste input "250876"
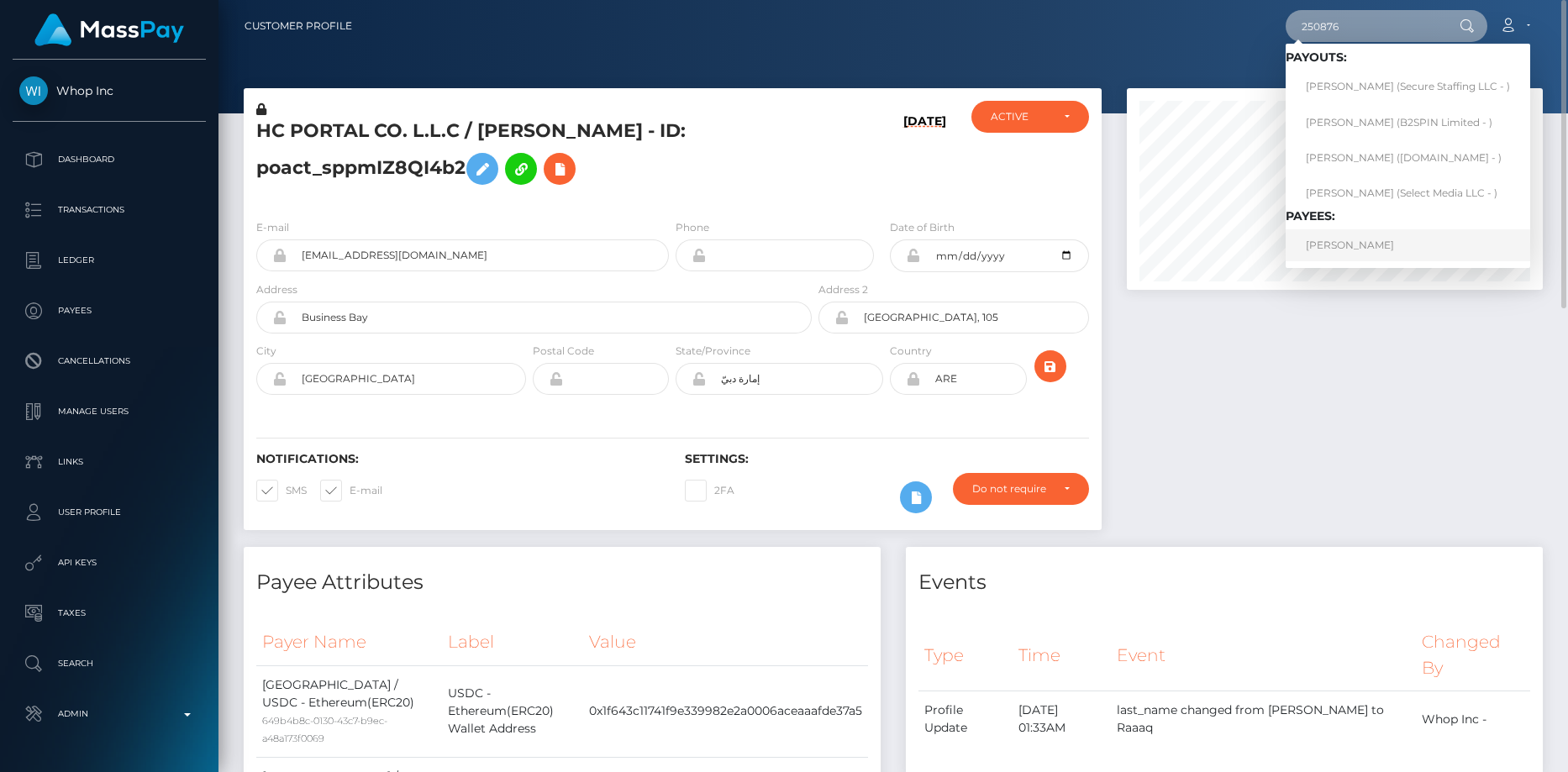
type input "250876"
click at [1348, 249] on link "Muhammad Hakim" at bounding box center [1407, 244] width 244 height 31
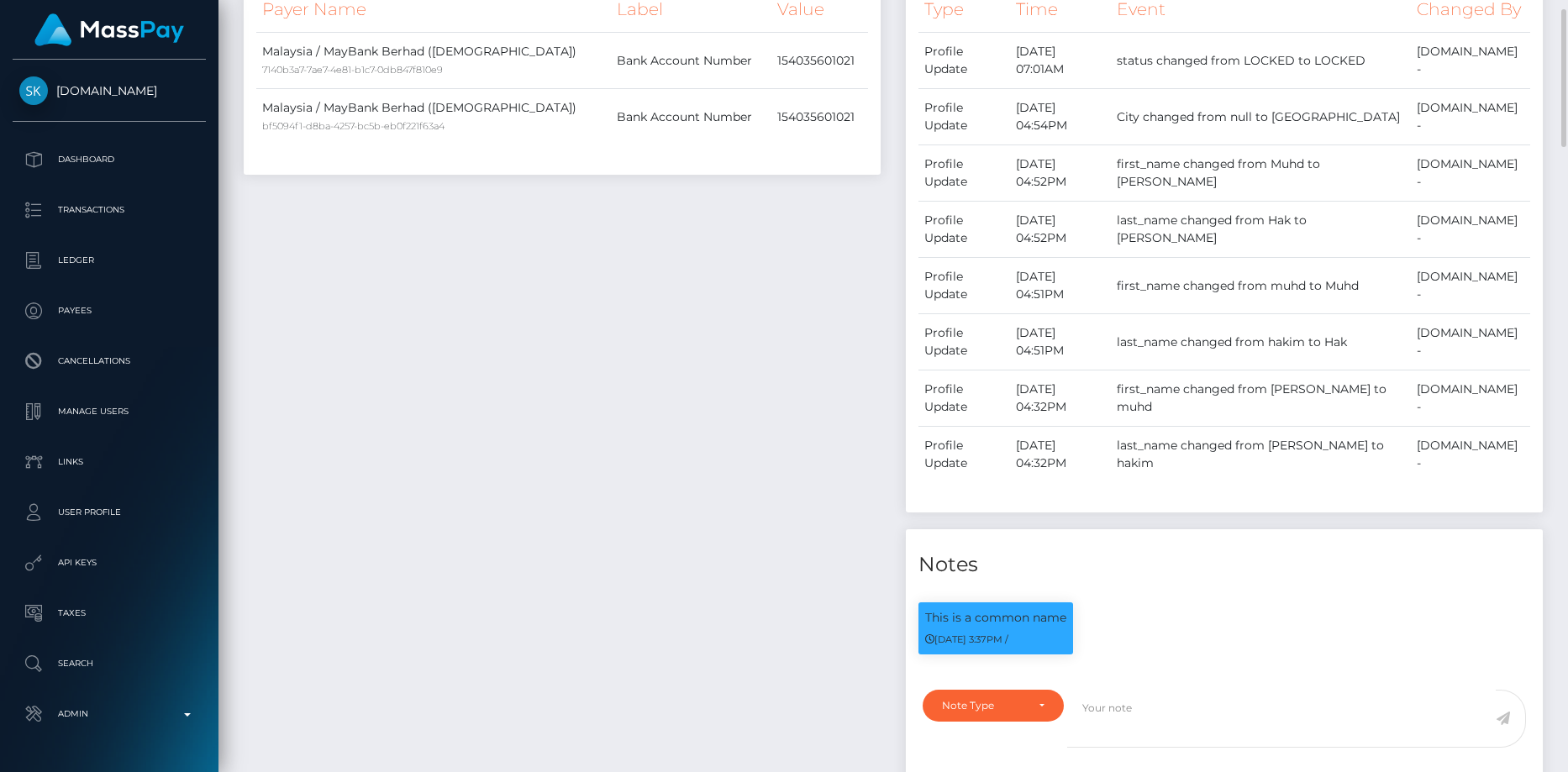
scroll to position [103, 0]
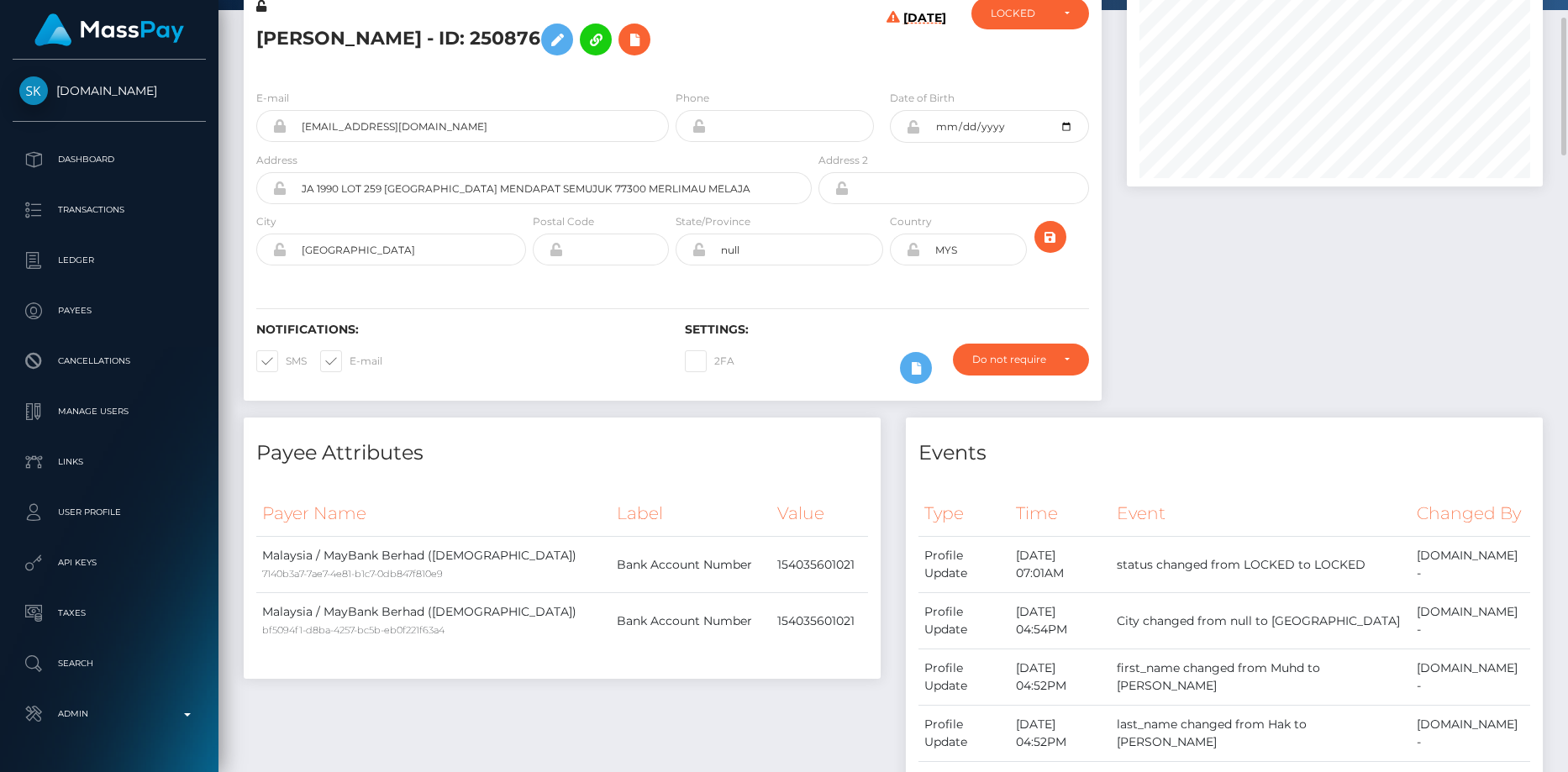
click at [364, 42] on h5 "[PERSON_NAME] - ID: 250876" at bounding box center [529, 39] width 546 height 48
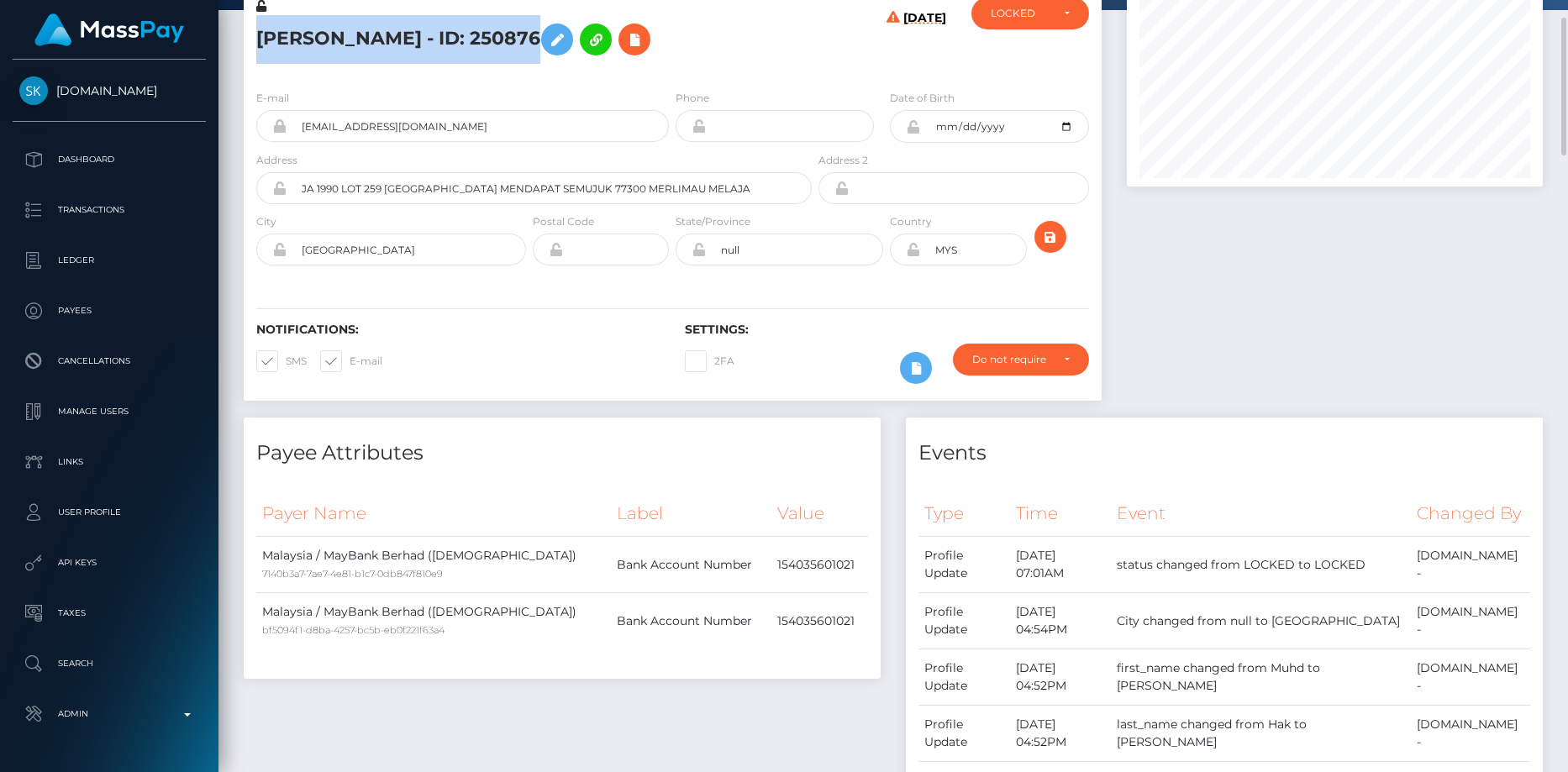
click at [364, 42] on h5 "[PERSON_NAME] - ID: 250876" at bounding box center [529, 39] width 546 height 48
copy h5 "[PERSON_NAME] - ID: 250876"
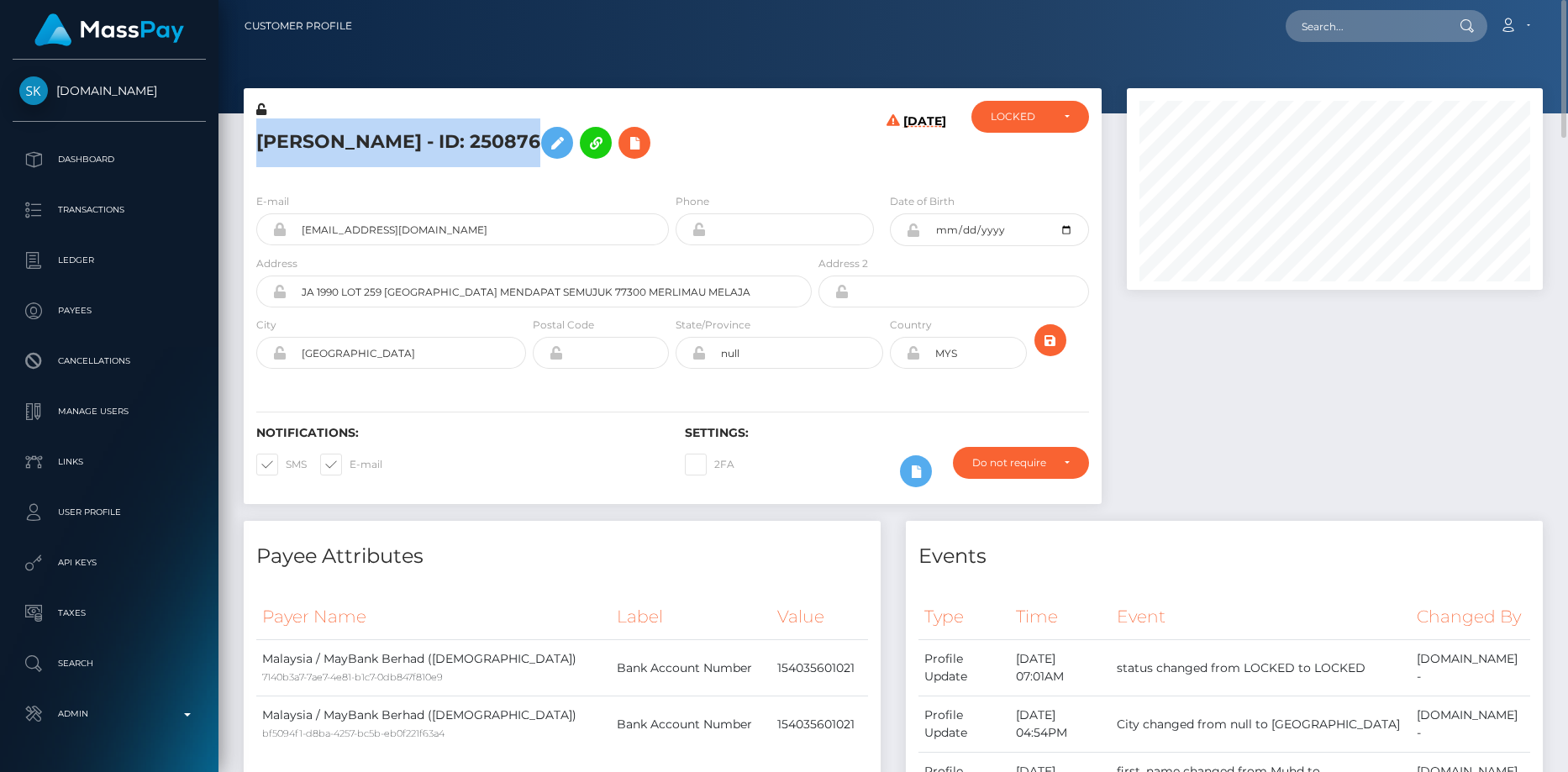
copy h5 "[PERSON_NAME] - ID: 250876"
click at [1463, 94] on div at bounding box center [1333, 188] width 415 height 202
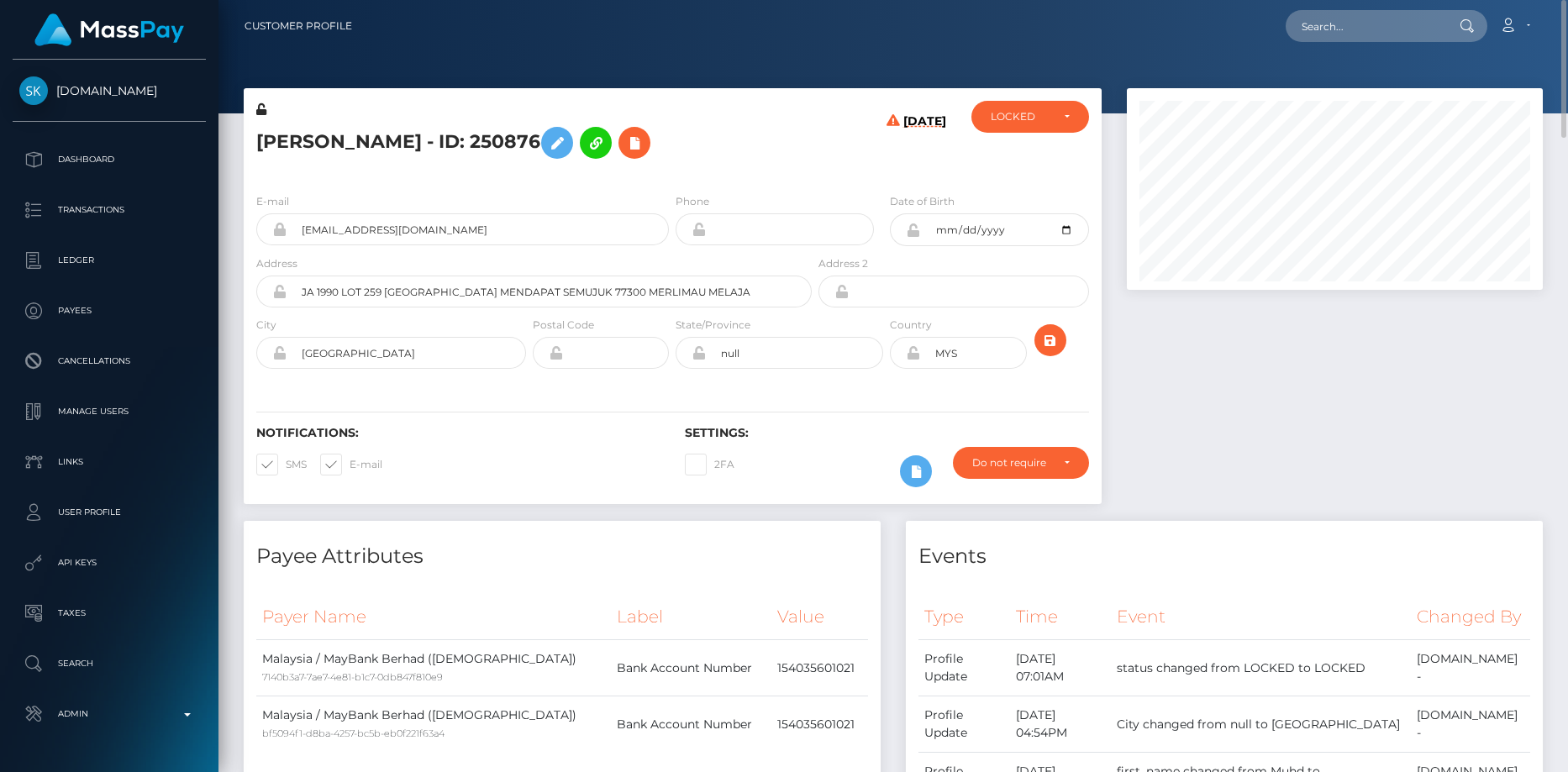
click at [1391, 44] on nav "Customer Profile Loading... Loading... Account" at bounding box center [893, 26] width 1349 height 52
click at [1377, 32] on input "text" at bounding box center [1364, 26] width 158 height 32
paste input "poact_XPz0xzIoI1Pb"
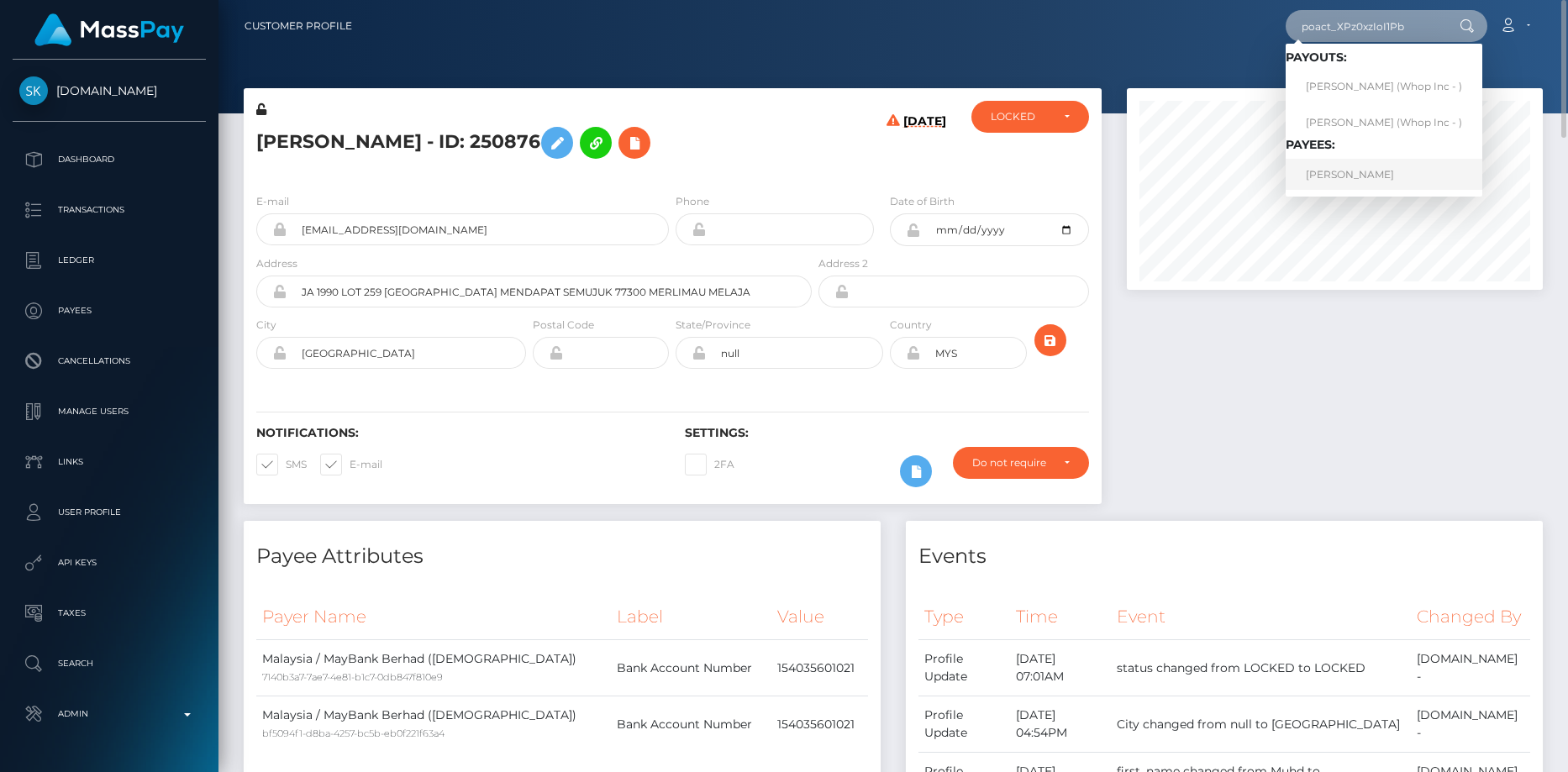
type input "poact_XPz0xzIoI1Pb"
click at [1341, 173] on link "[PERSON_NAME]" at bounding box center [1383, 174] width 197 height 31
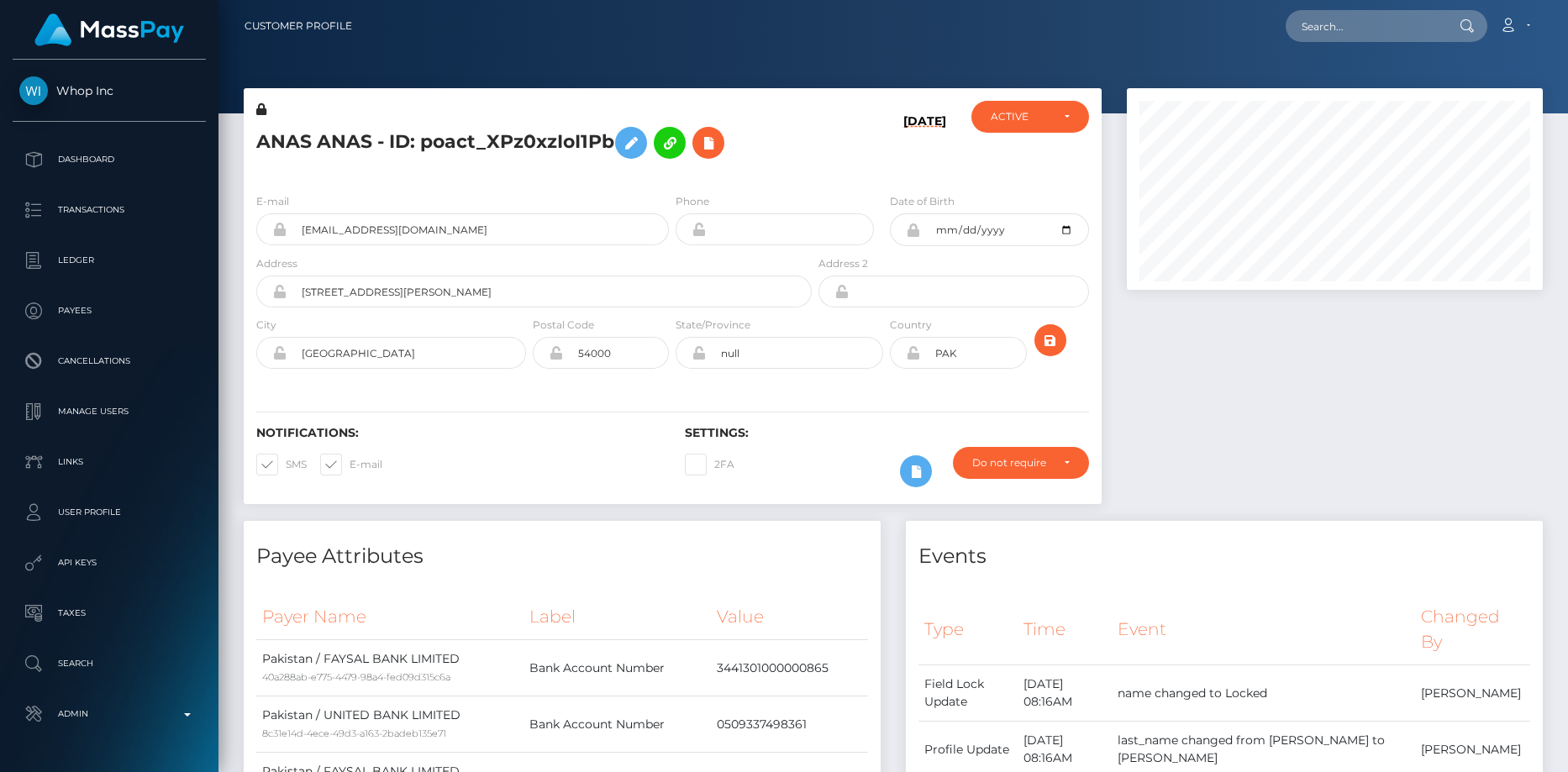
scroll to position [202, 416]
click at [443, 168] on div "ANAS ANAS - ID: poact_XPz0xzIoI1Pb" at bounding box center [529, 140] width 572 height 79
click at [443, 142] on h5 "ANAS ANAS - ID: poact_XPz0xzIoI1Pb" at bounding box center [529, 142] width 546 height 48
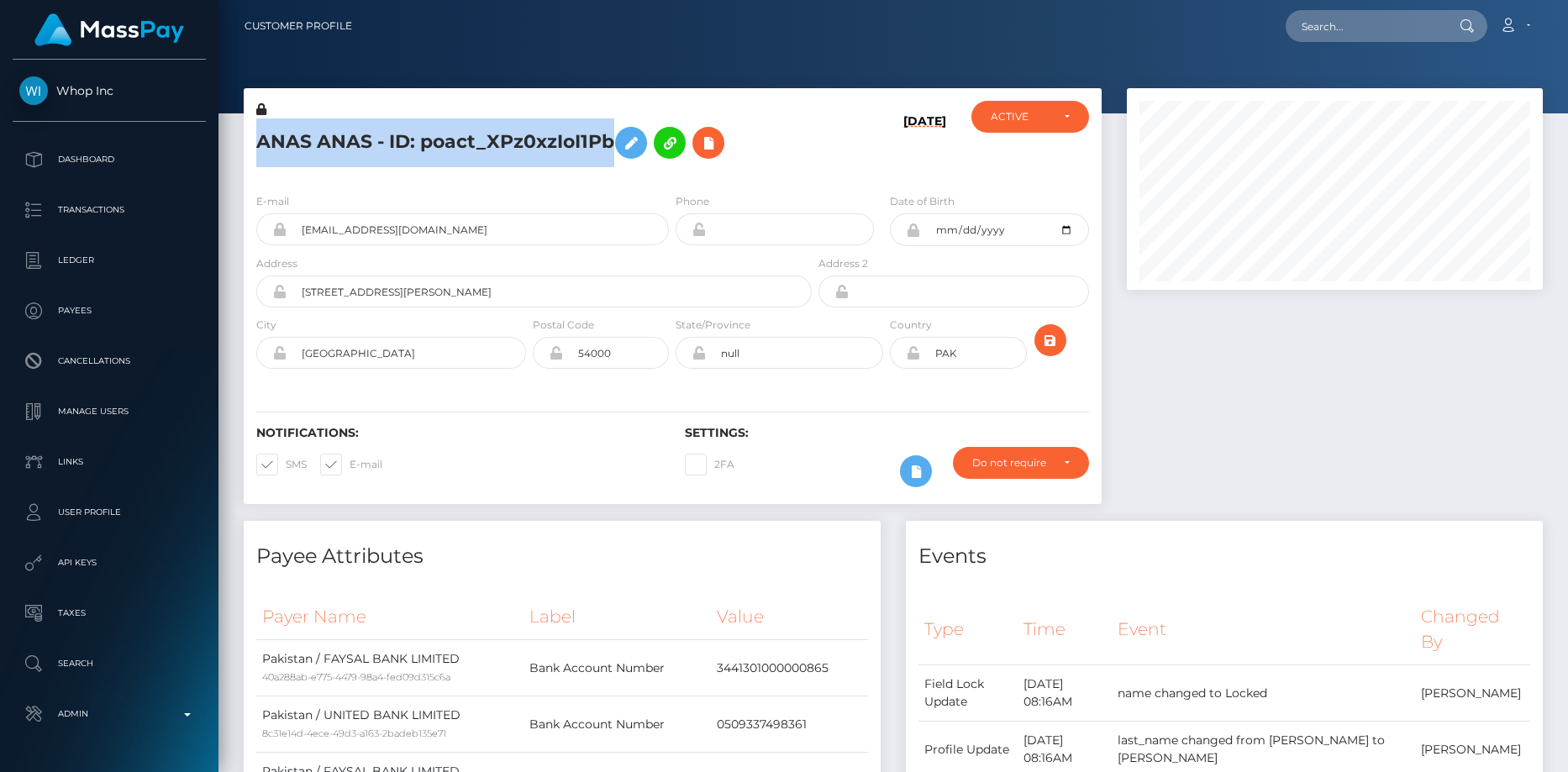
click at [443, 142] on h5 "ANAS ANAS - ID: poact_XPz0xzIoI1Pb" at bounding box center [529, 142] width 546 height 48
copy h5 "ANAS ANAS - ID: poact_XPz0xzIoI1Pb"
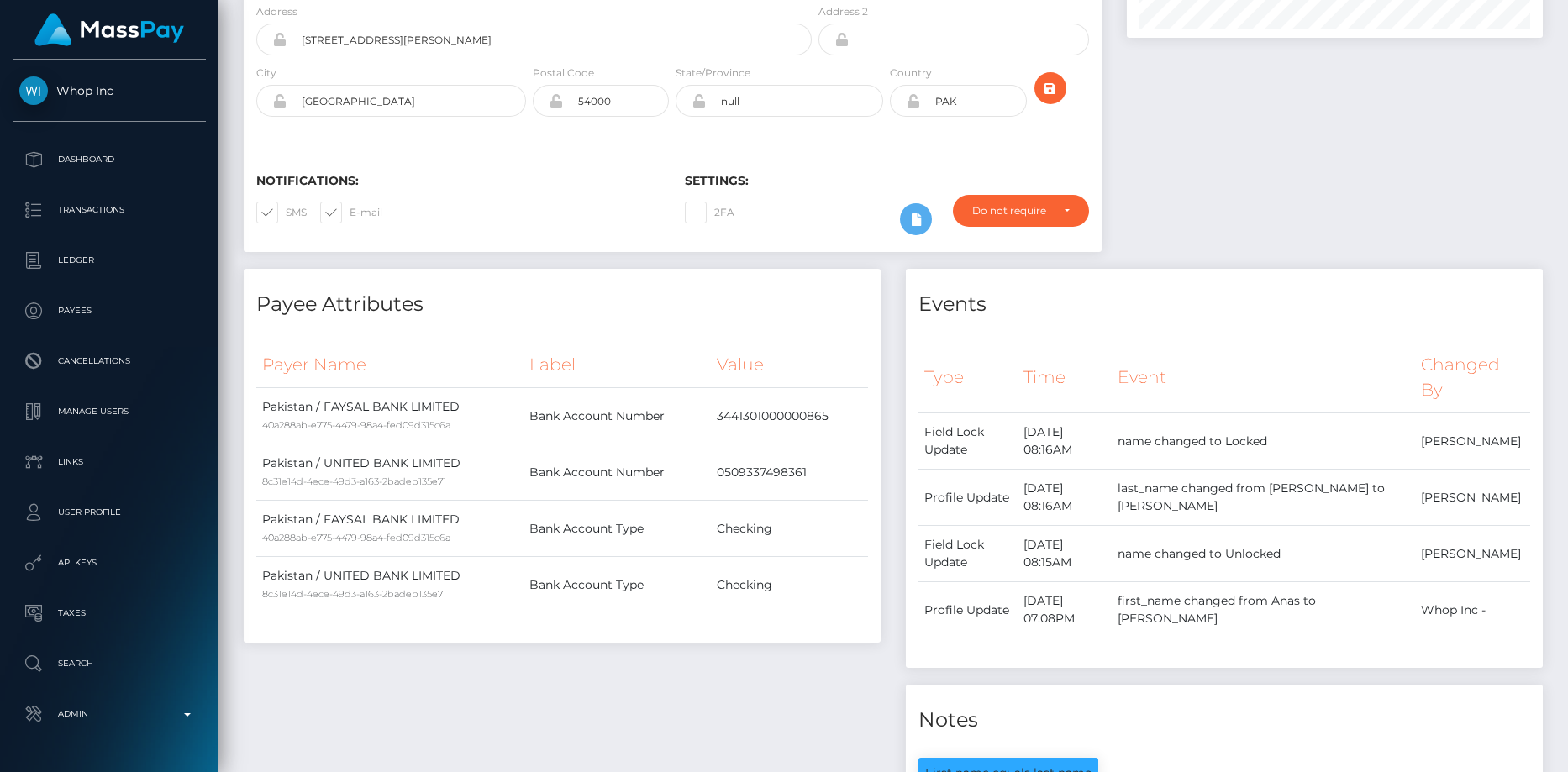
scroll to position [0, 0]
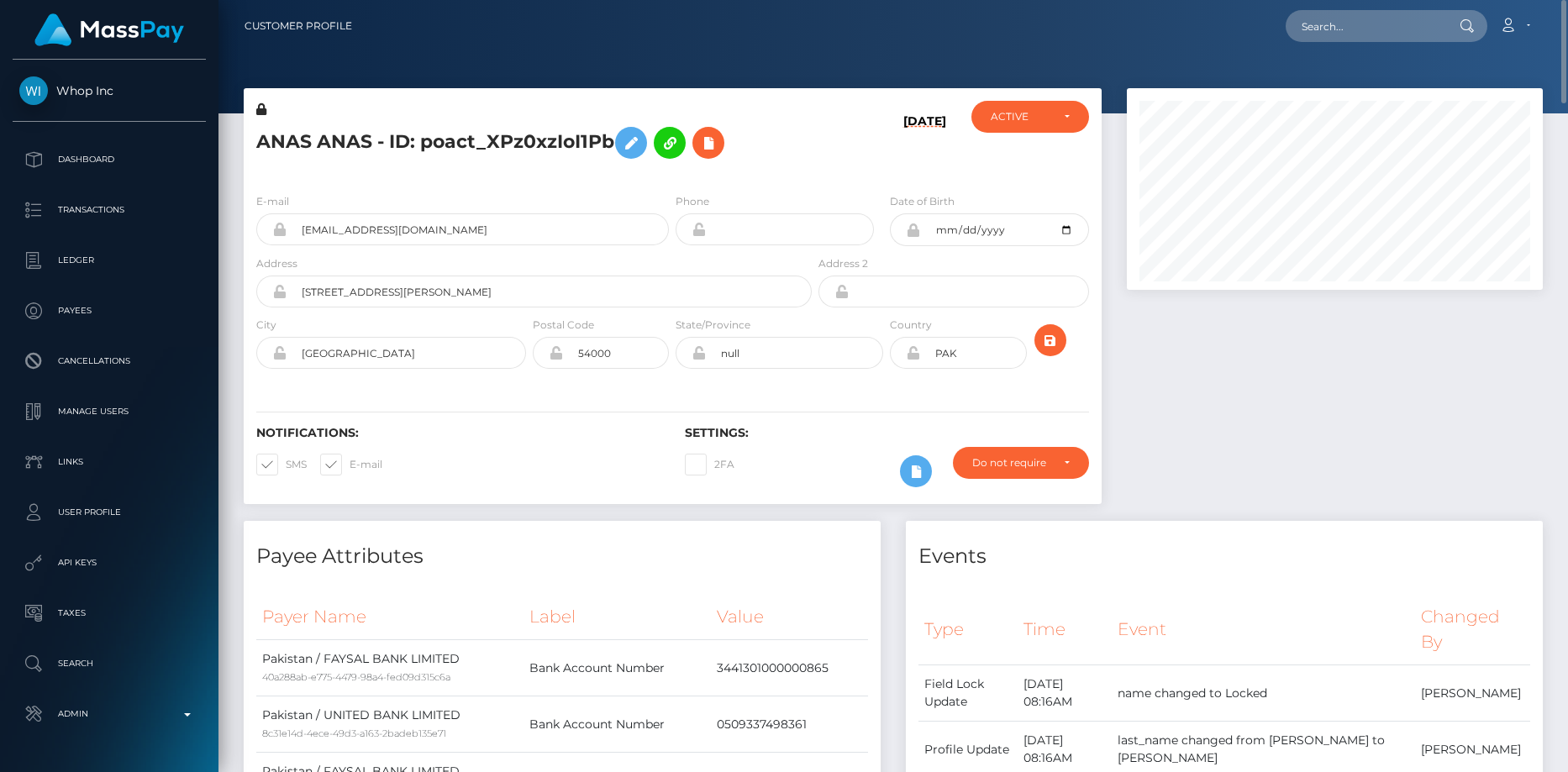
click at [415, 142] on h5 "ANAS ANAS - ID: poact_XPz0xzIoI1Pb" at bounding box center [529, 142] width 546 height 48
copy h5 "ANAS ANAS - ID: poact_XPz0xzIoI1Pb"
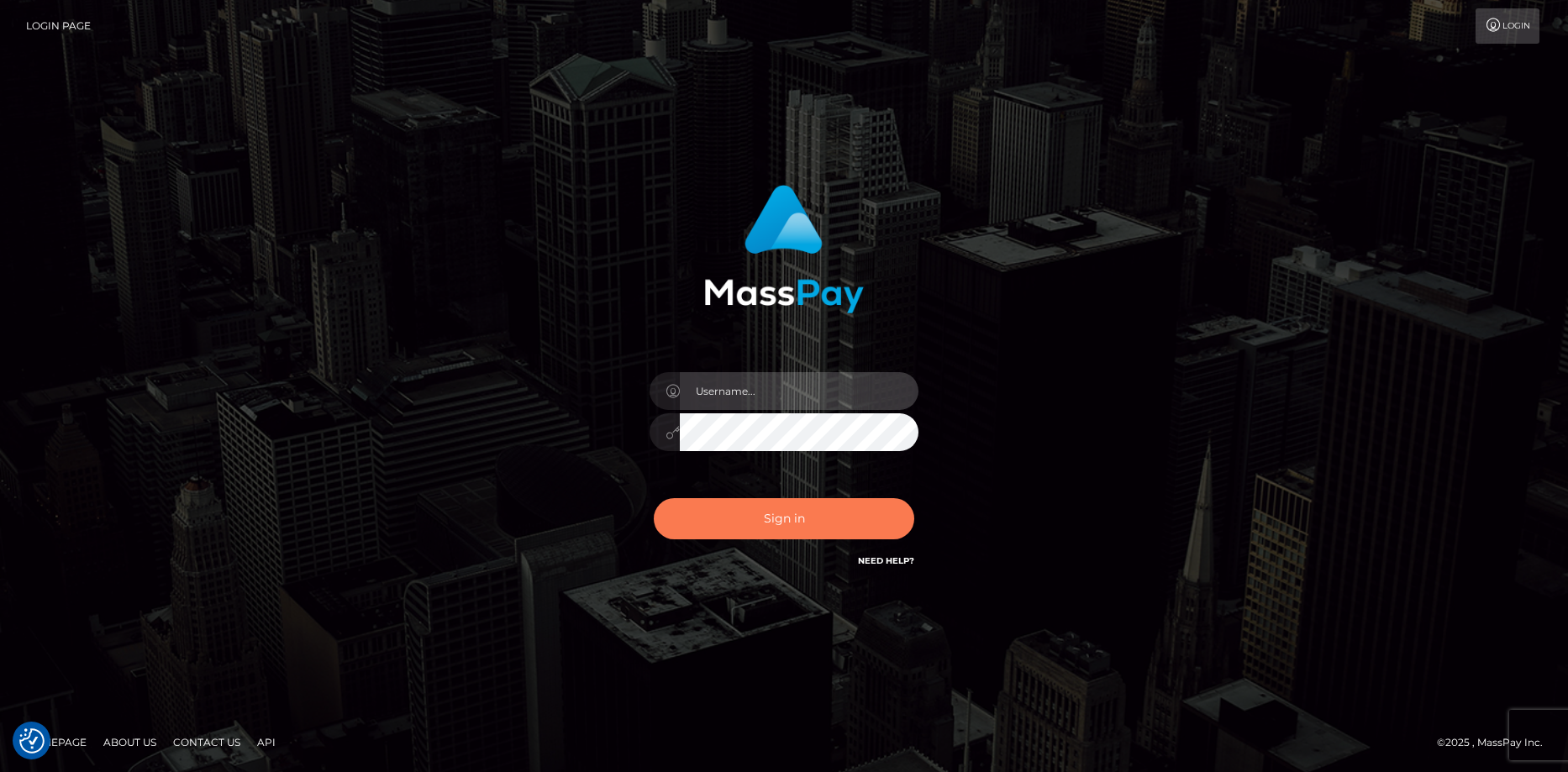
type input "[PERSON_NAME]"
click at [751, 513] on button "Sign in" at bounding box center [784, 518] width 260 height 42
type input "Eduard Gavrilescu"
click at [756, 503] on button "Sign in" at bounding box center [784, 518] width 260 height 42
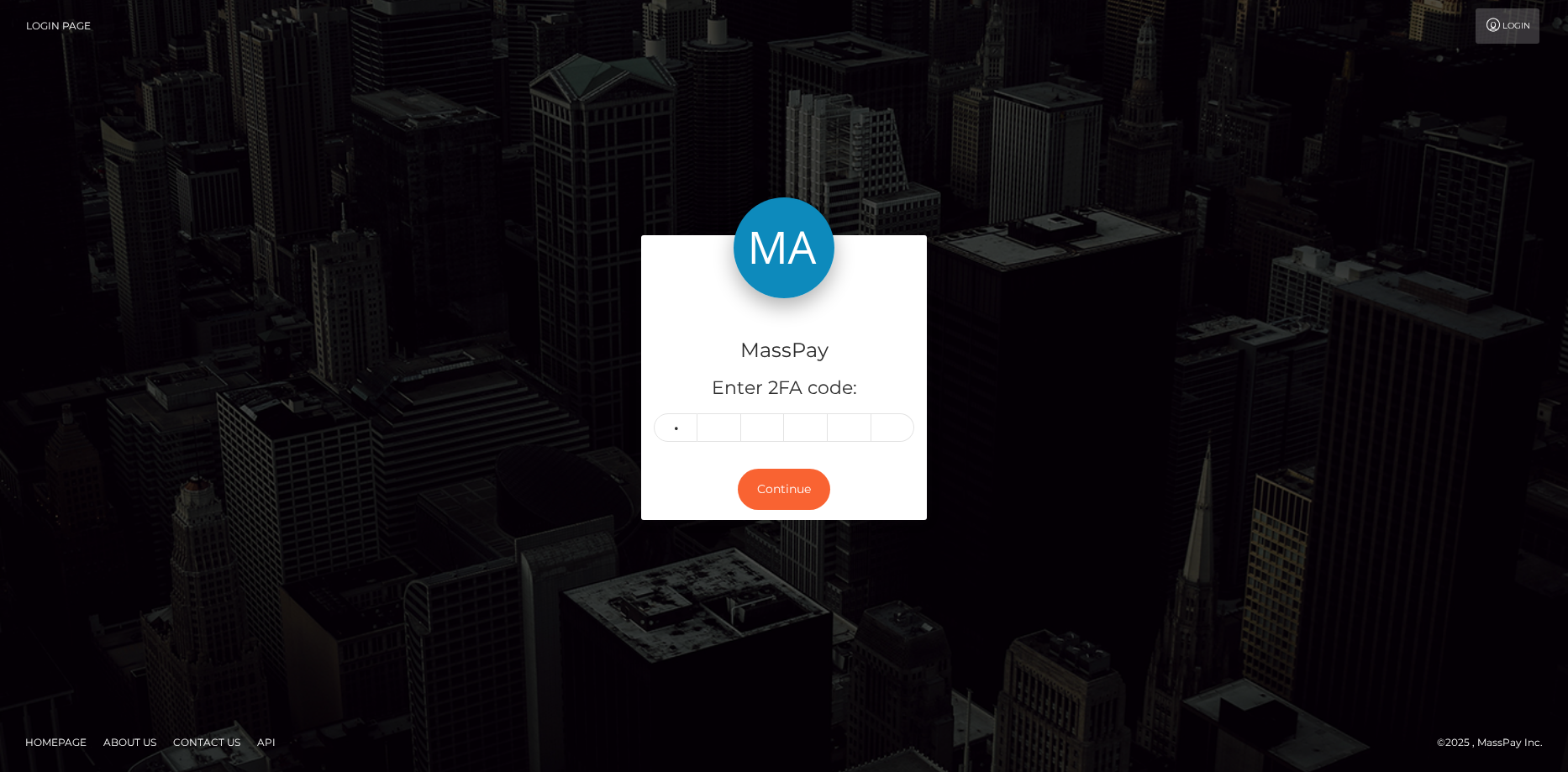
type input "0"
type input "6"
type input "1"
type input "5"
type input "4"
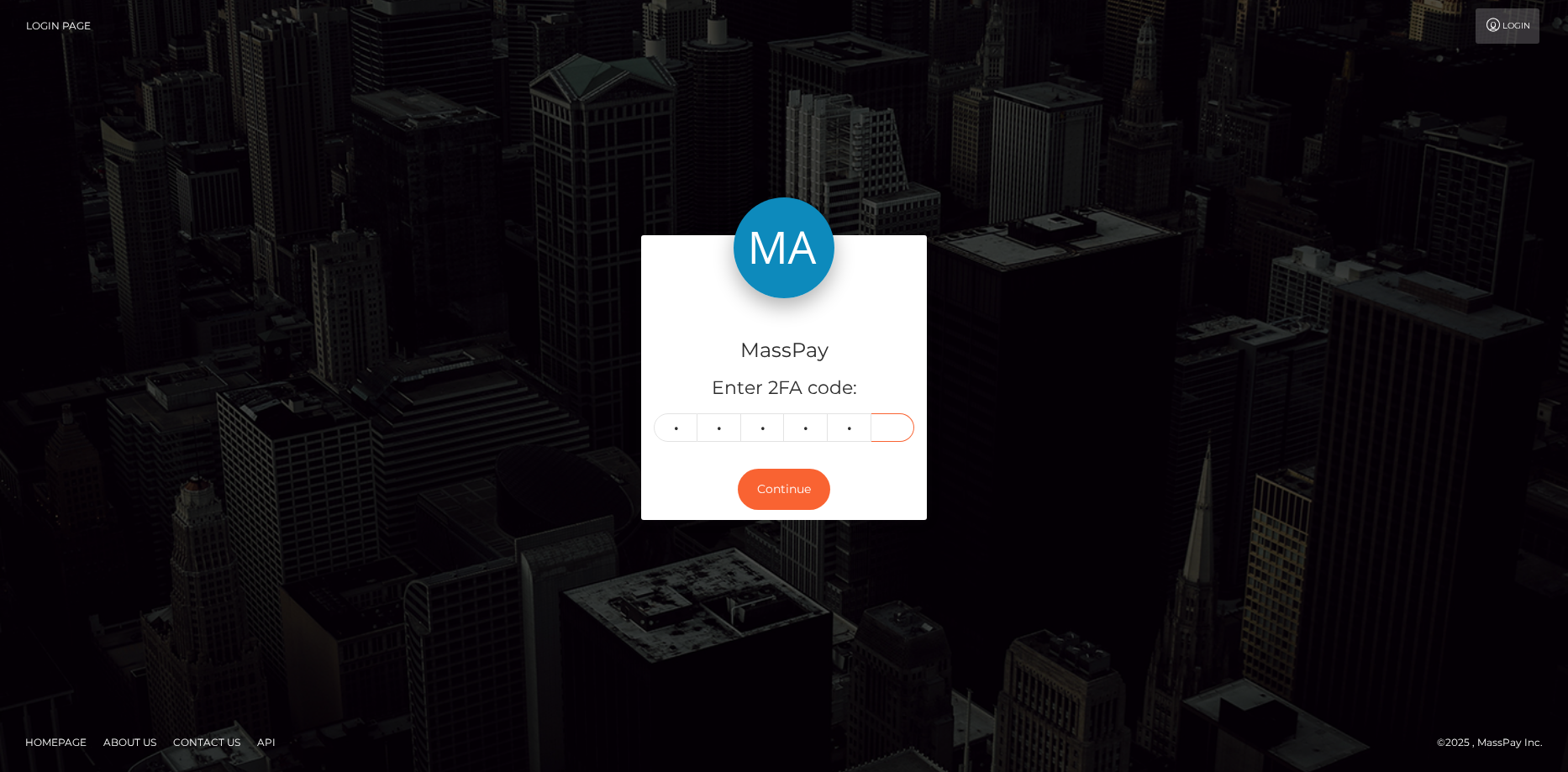
type input "0"
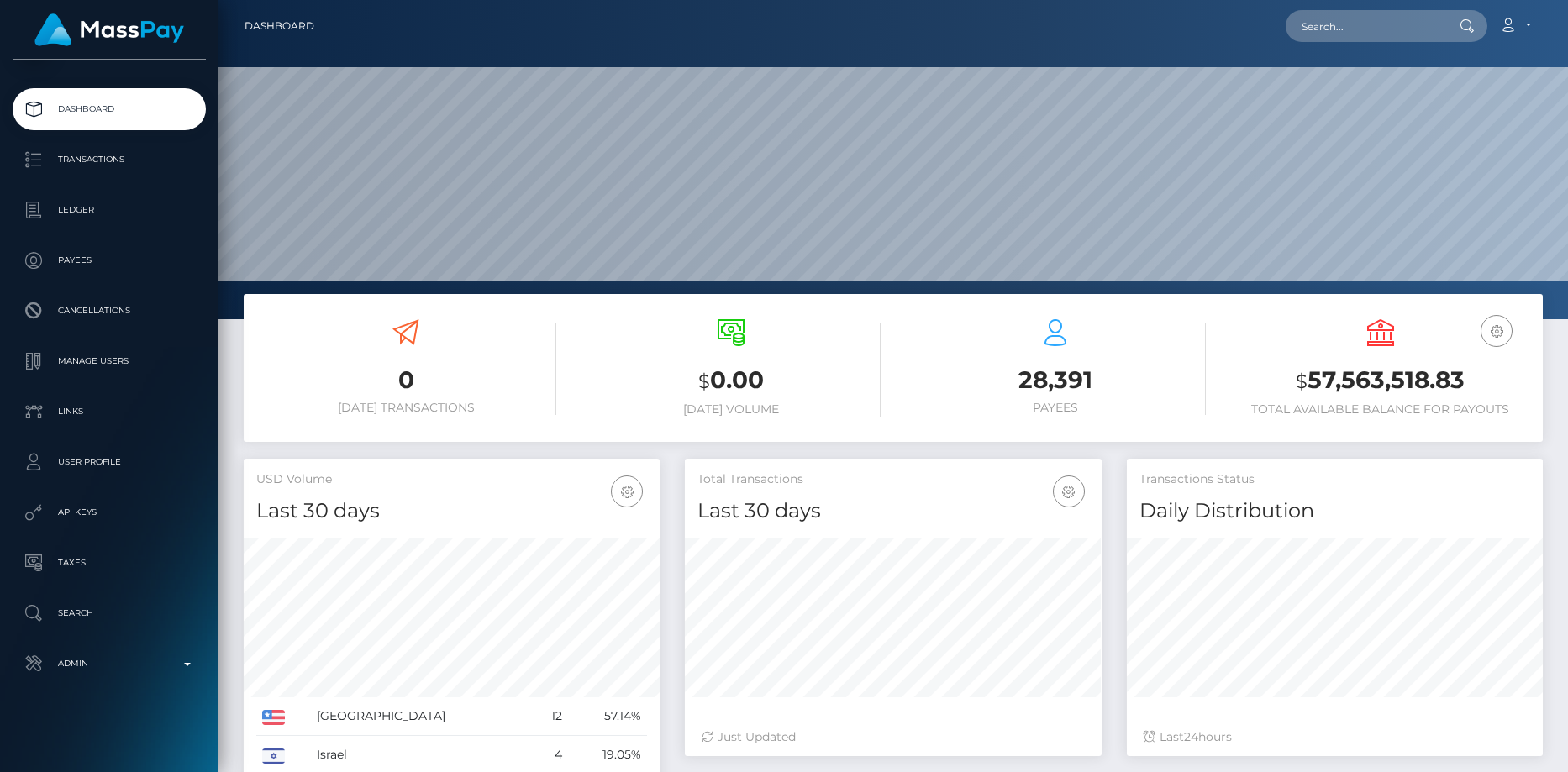
scroll to position [298, 416]
click at [115, 662] on p "Admin" at bounding box center [109, 663] width 180 height 26
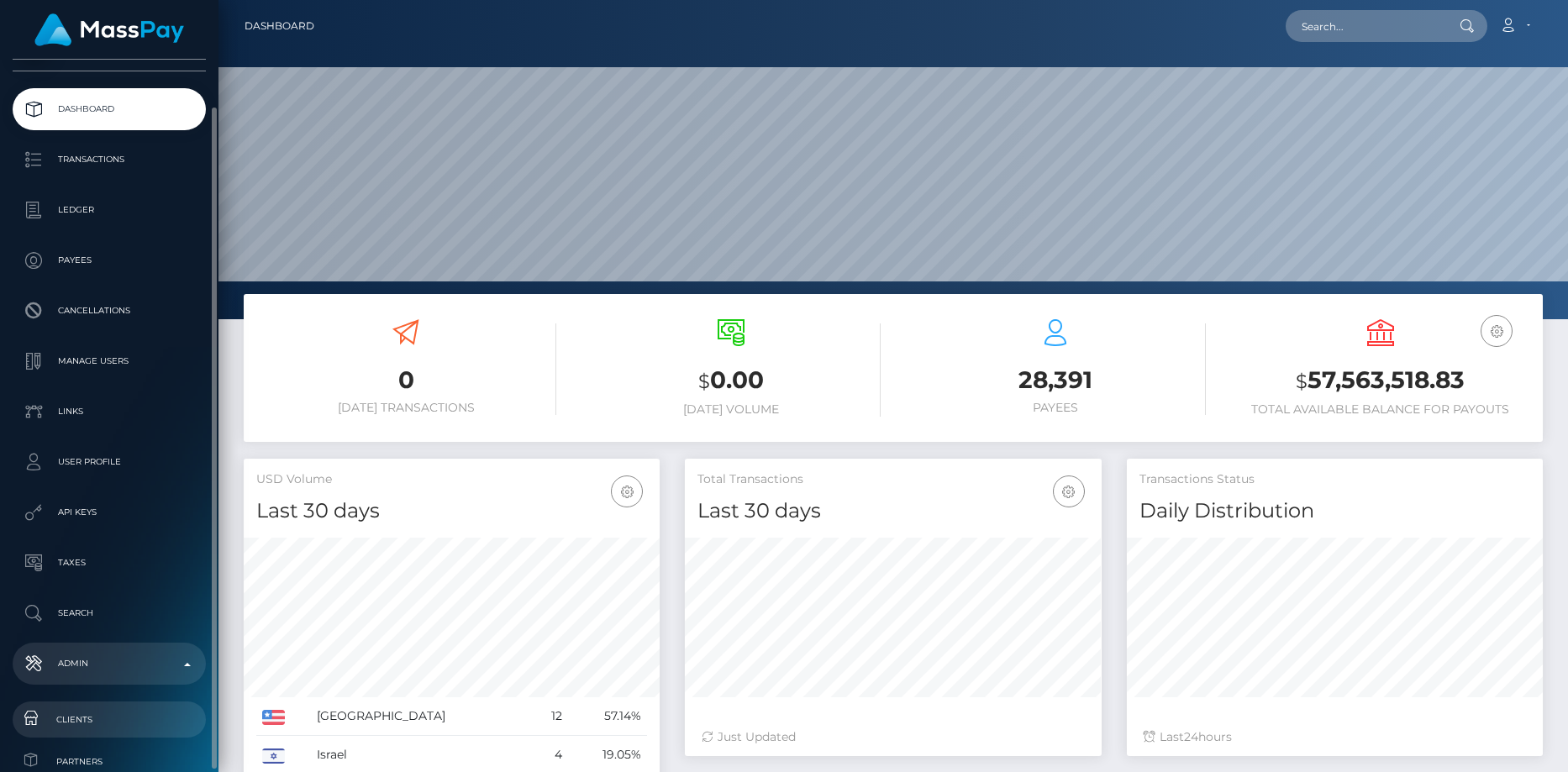
click at [107, 722] on span "Clients" at bounding box center [109, 719] width 180 height 19
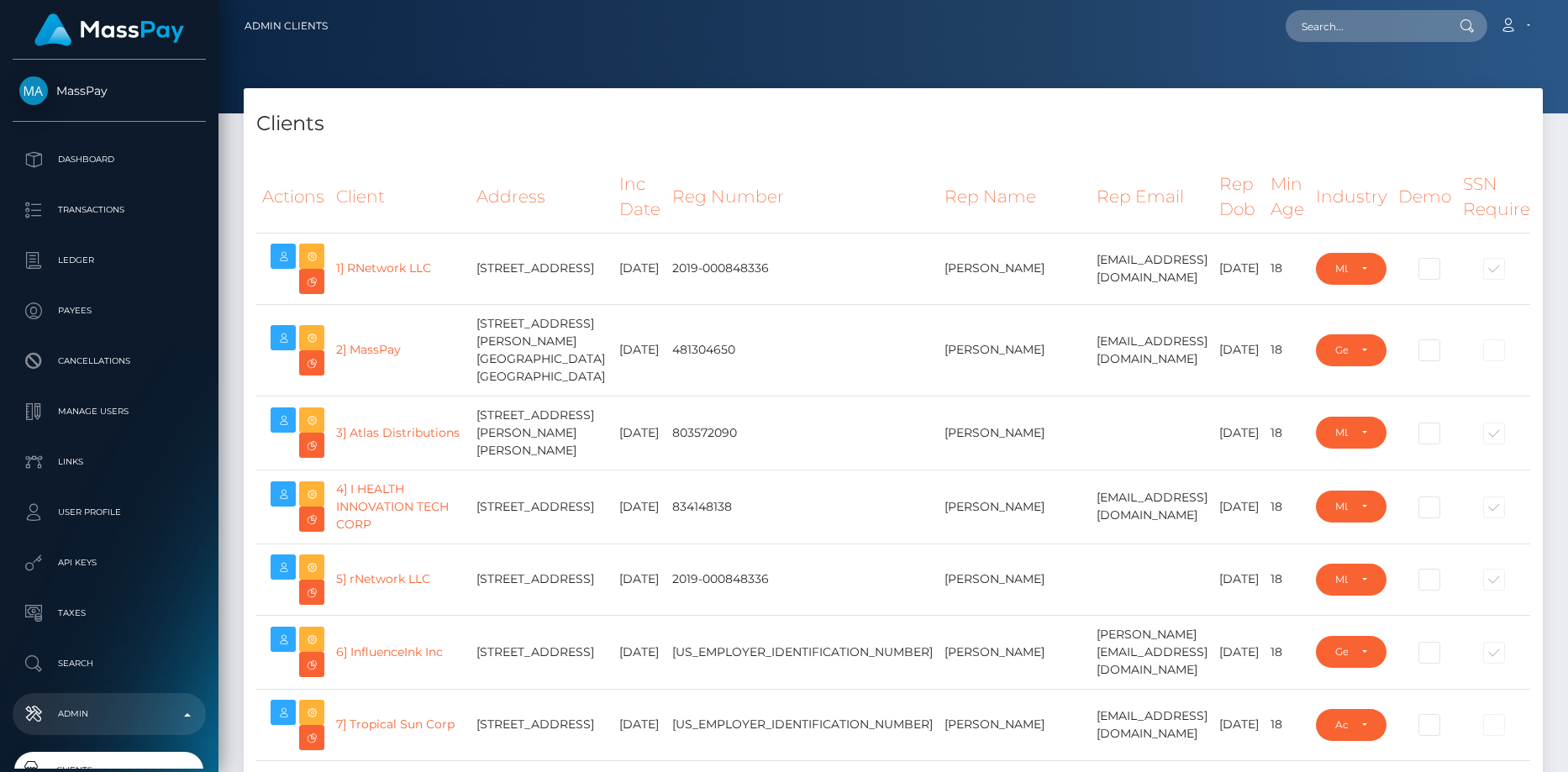
select select "223"
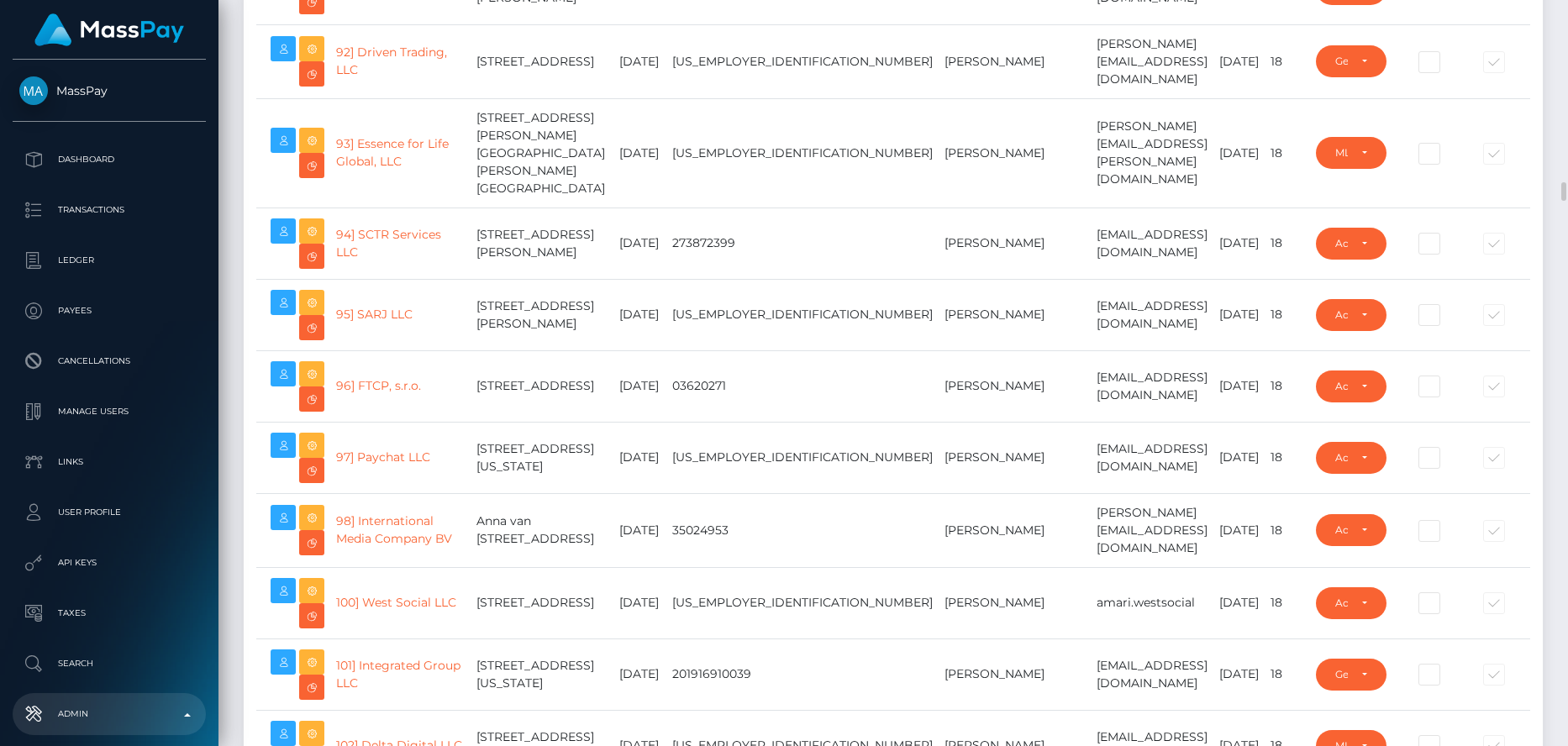
scroll to position [6808, 0]
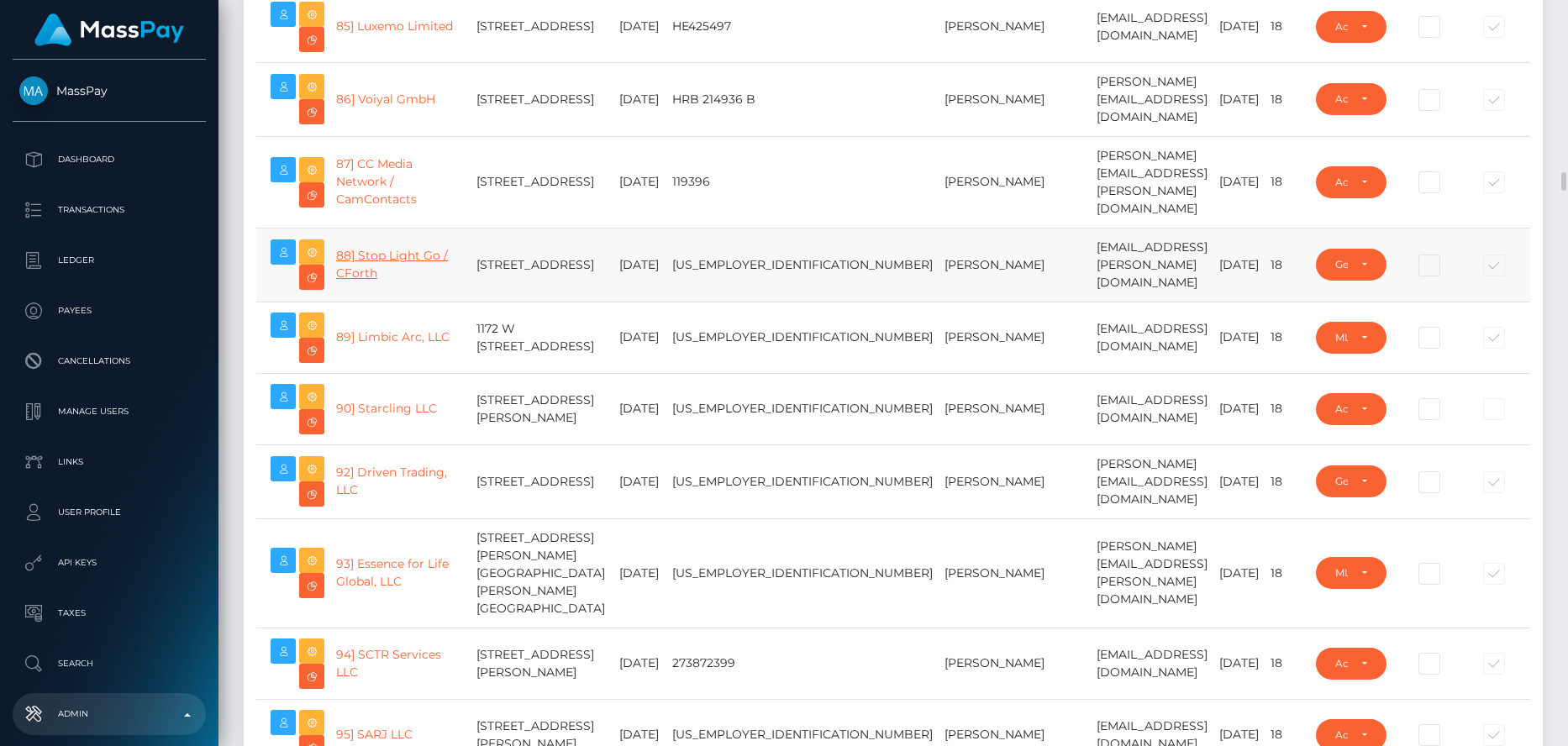
click at [409, 281] on link "88] Stop Light Go / CForth" at bounding box center [392, 264] width 112 height 33
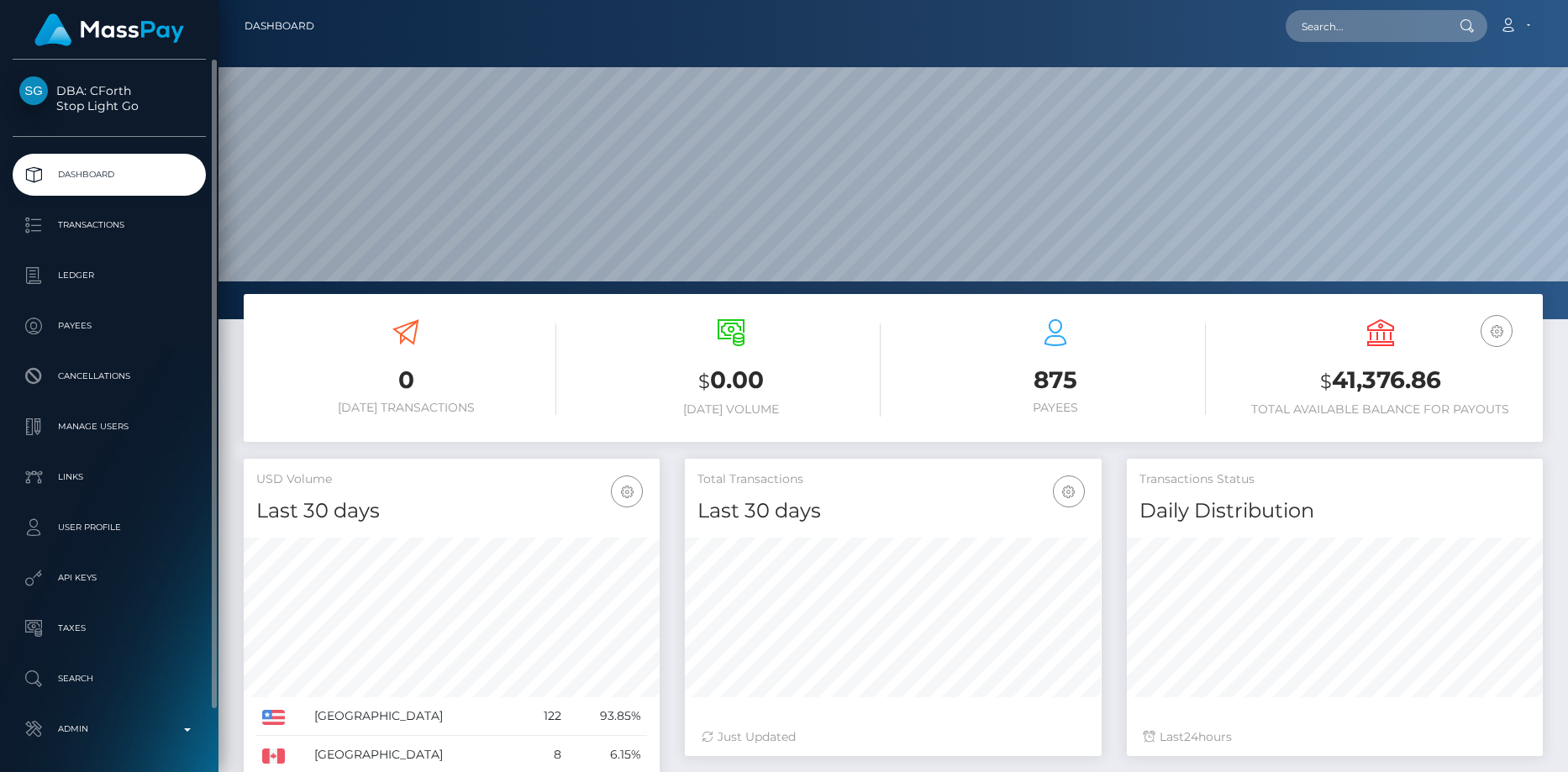
scroll to position [298, 416]
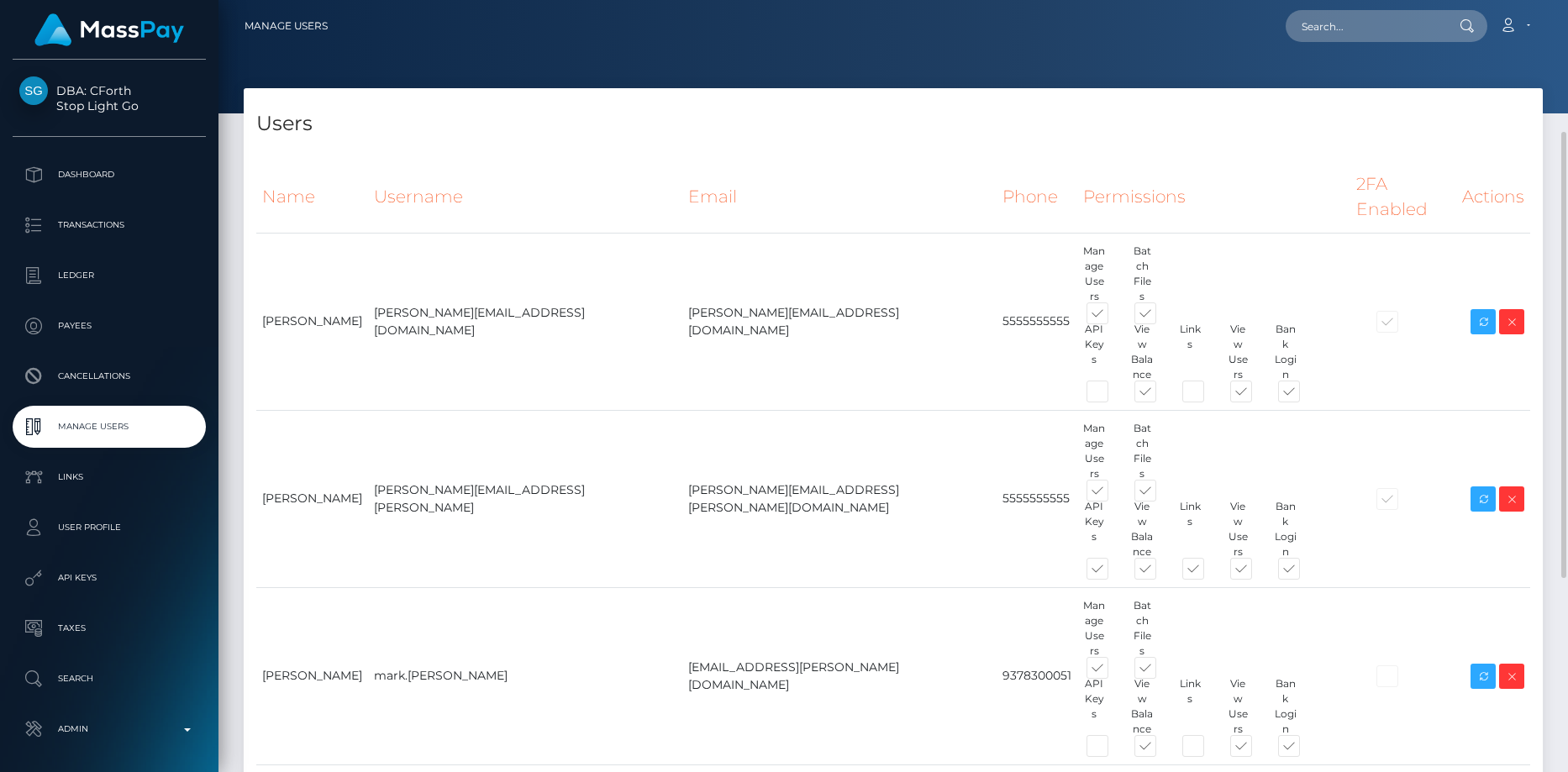
scroll to position [336, 0]
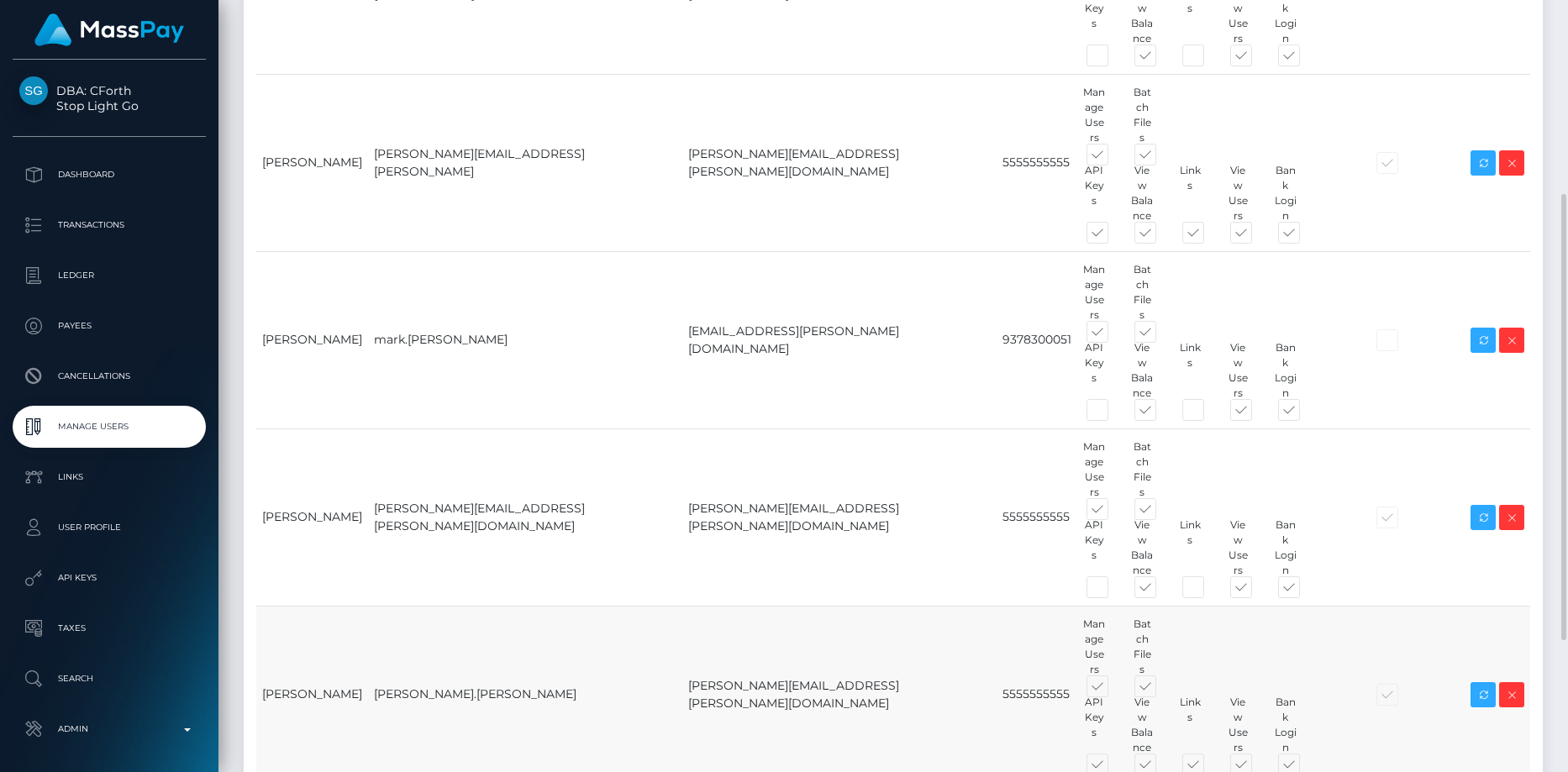
drag, startPoint x: 426, startPoint y: 464, endPoint x: 555, endPoint y: 472, distance: 129.2
click at [555, 605] on td "[PERSON_NAME].[PERSON_NAME]" at bounding box center [525, 693] width 314 height 177
copy td "[PERSON_NAME].[PERSON_NAME]"
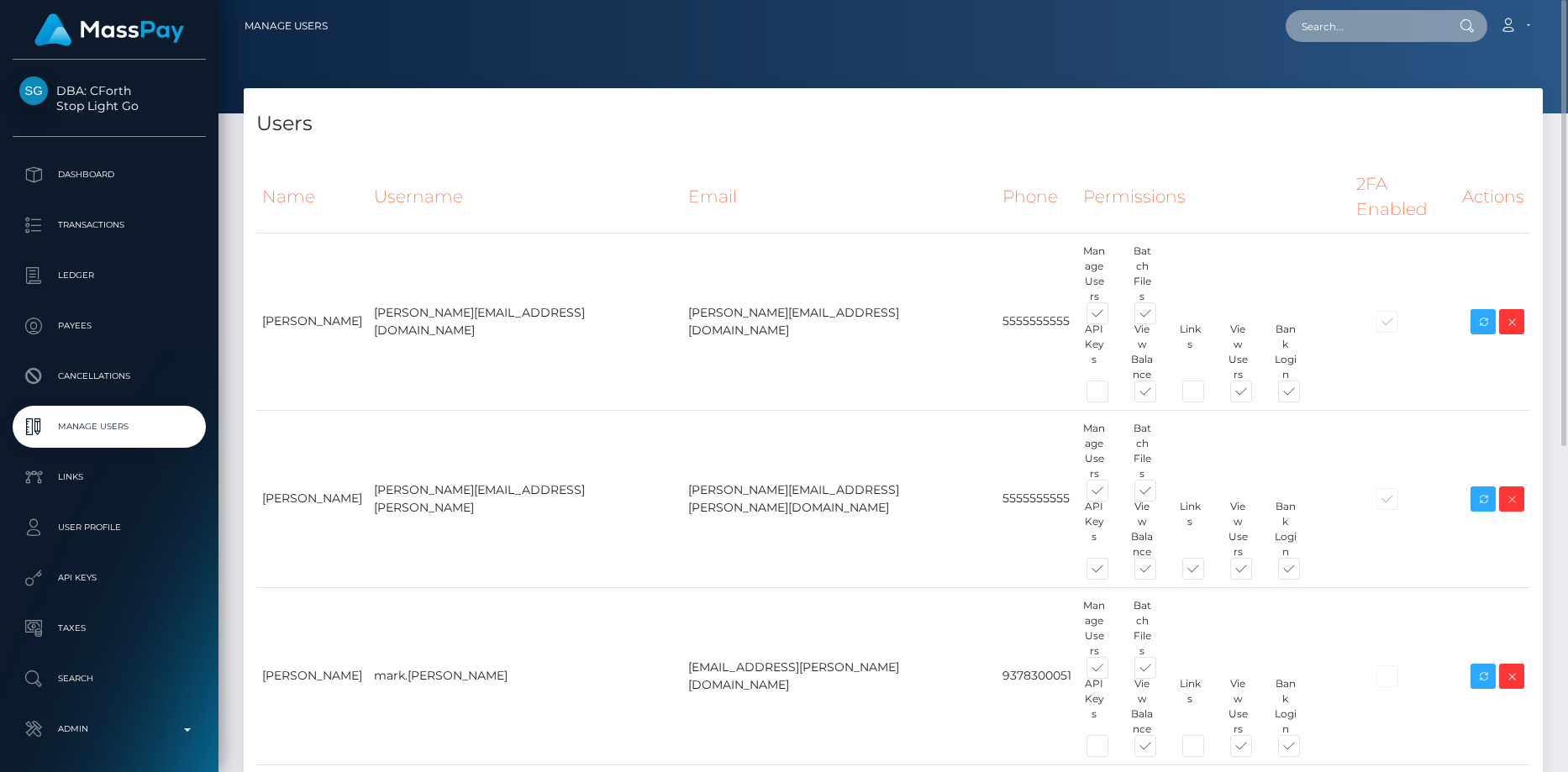
click at [1355, 31] on input "text" at bounding box center [1364, 26] width 158 height 32
paste input "poact_OB0v1opniDu6"
type input "poact_OB0v1opniDu6"
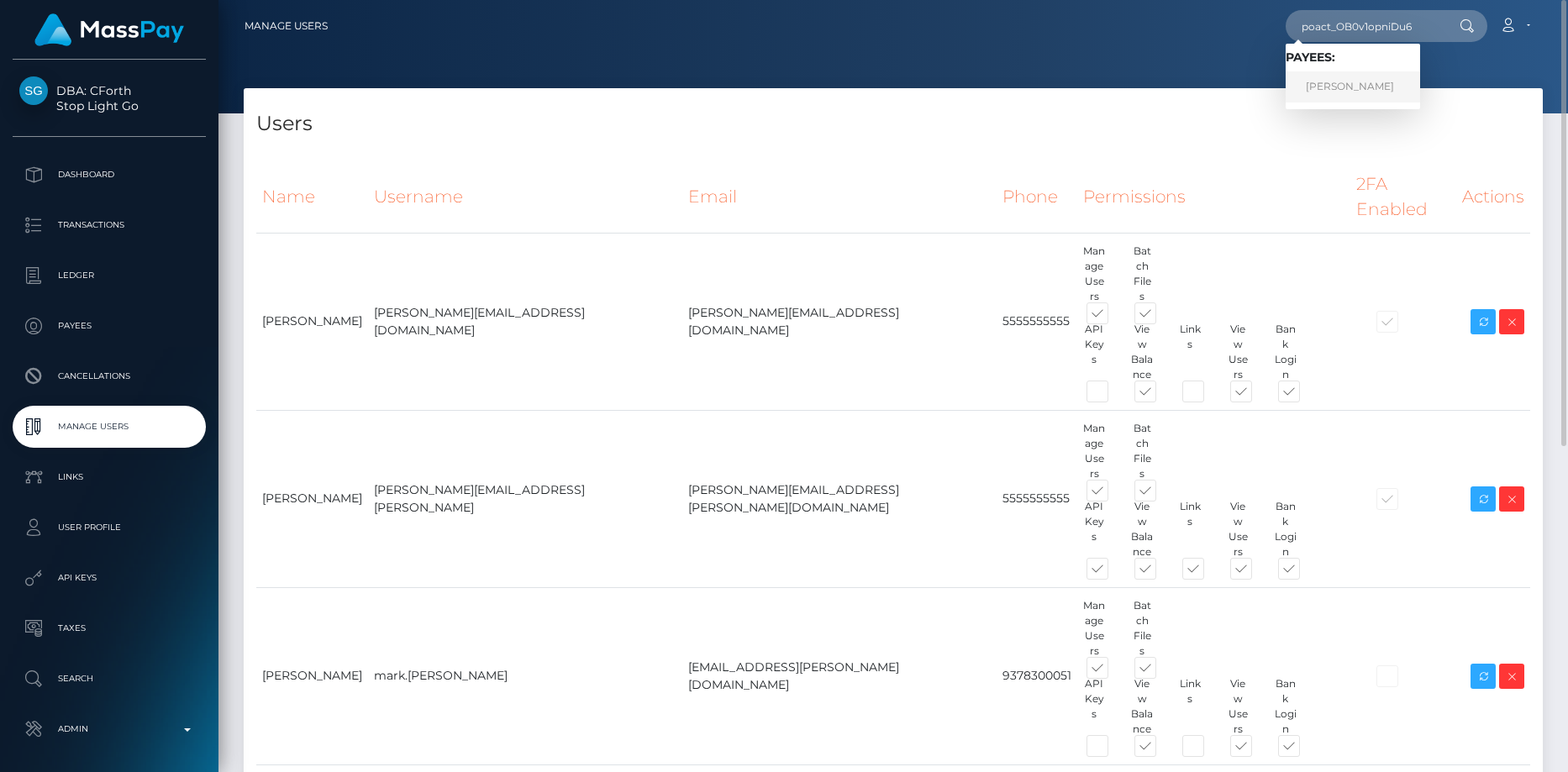
click at [1338, 87] on link "[PERSON_NAME]" at bounding box center [1352, 86] width 134 height 31
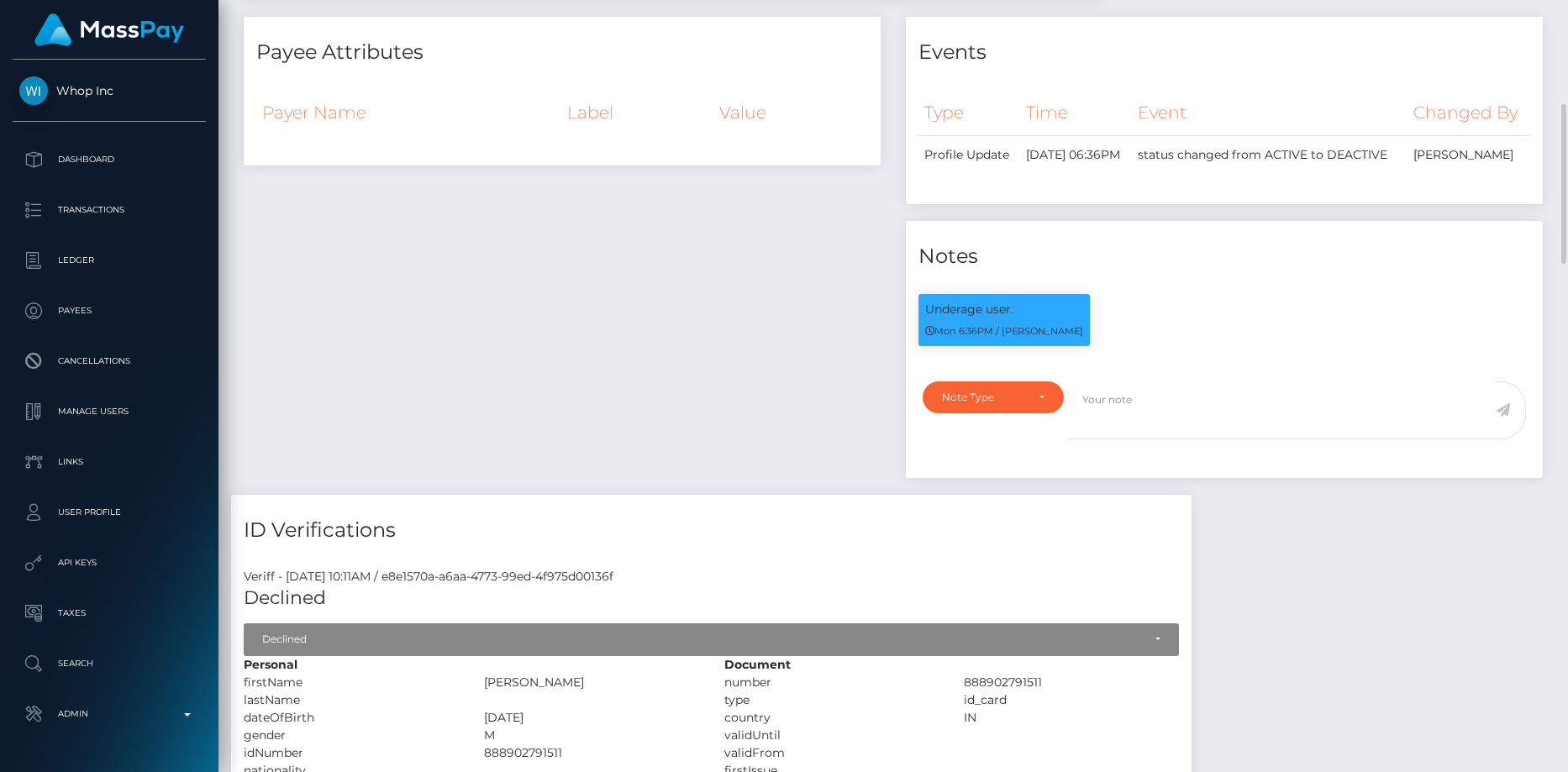
scroll to position [84, 0]
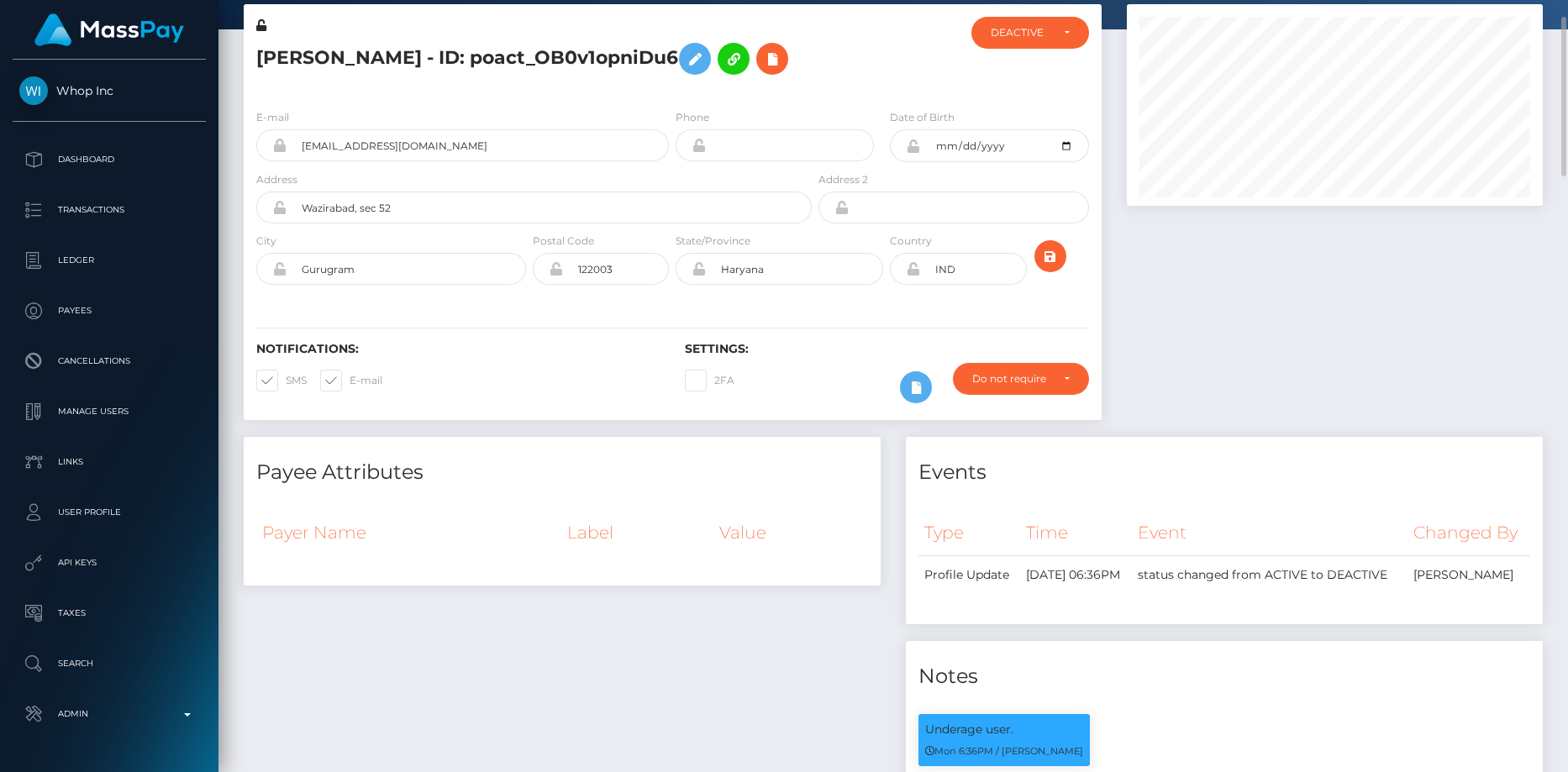
click at [347, 60] on h5 "[PERSON_NAME] - ID: poact_OB0v1opniDu6" at bounding box center [529, 58] width 546 height 48
copy h5 "[PERSON_NAME] - ID: poact_OB0v1opniDu6"
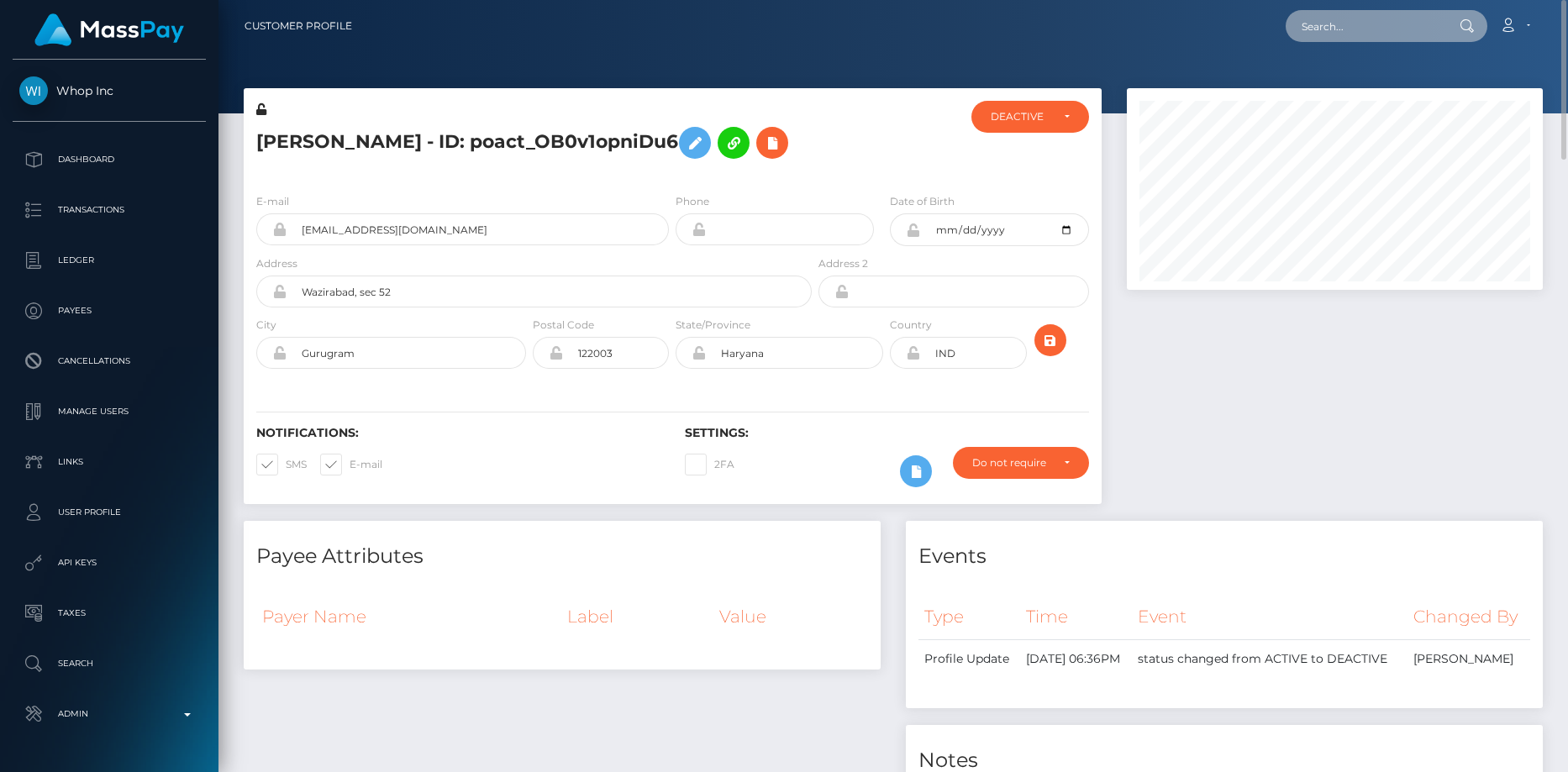
click at [1324, 34] on input "text" at bounding box center [1364, 26] width 158 height 32
paste input "pout_idojCemJxyr35"
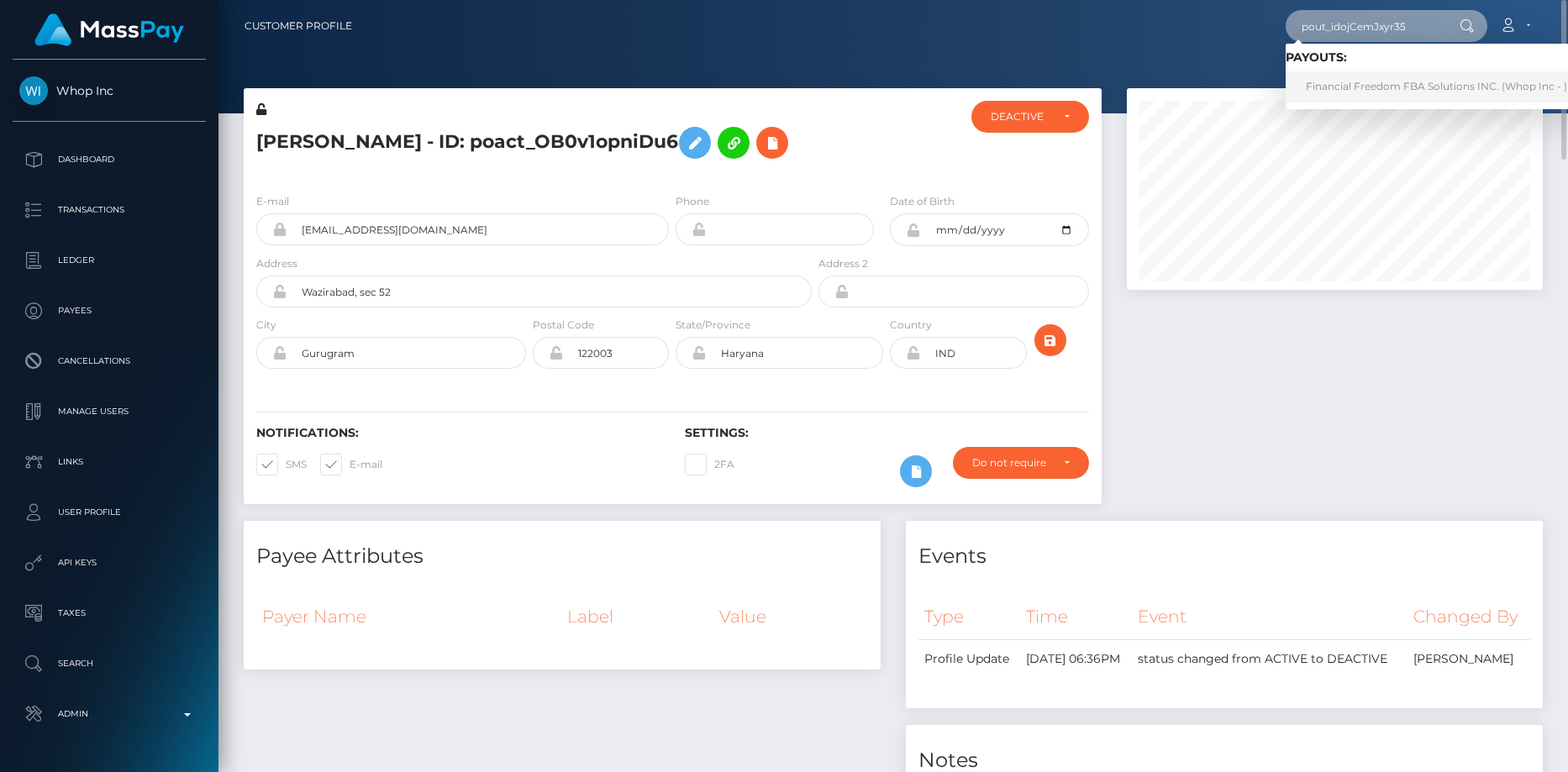
type input "pout_idojCemJxyr35"
click at [1347, 78] on link "Financial Freedom FBA Solutions INC. (Whop Inc - )" at bounding box center [1436, 86] width 302 height 31
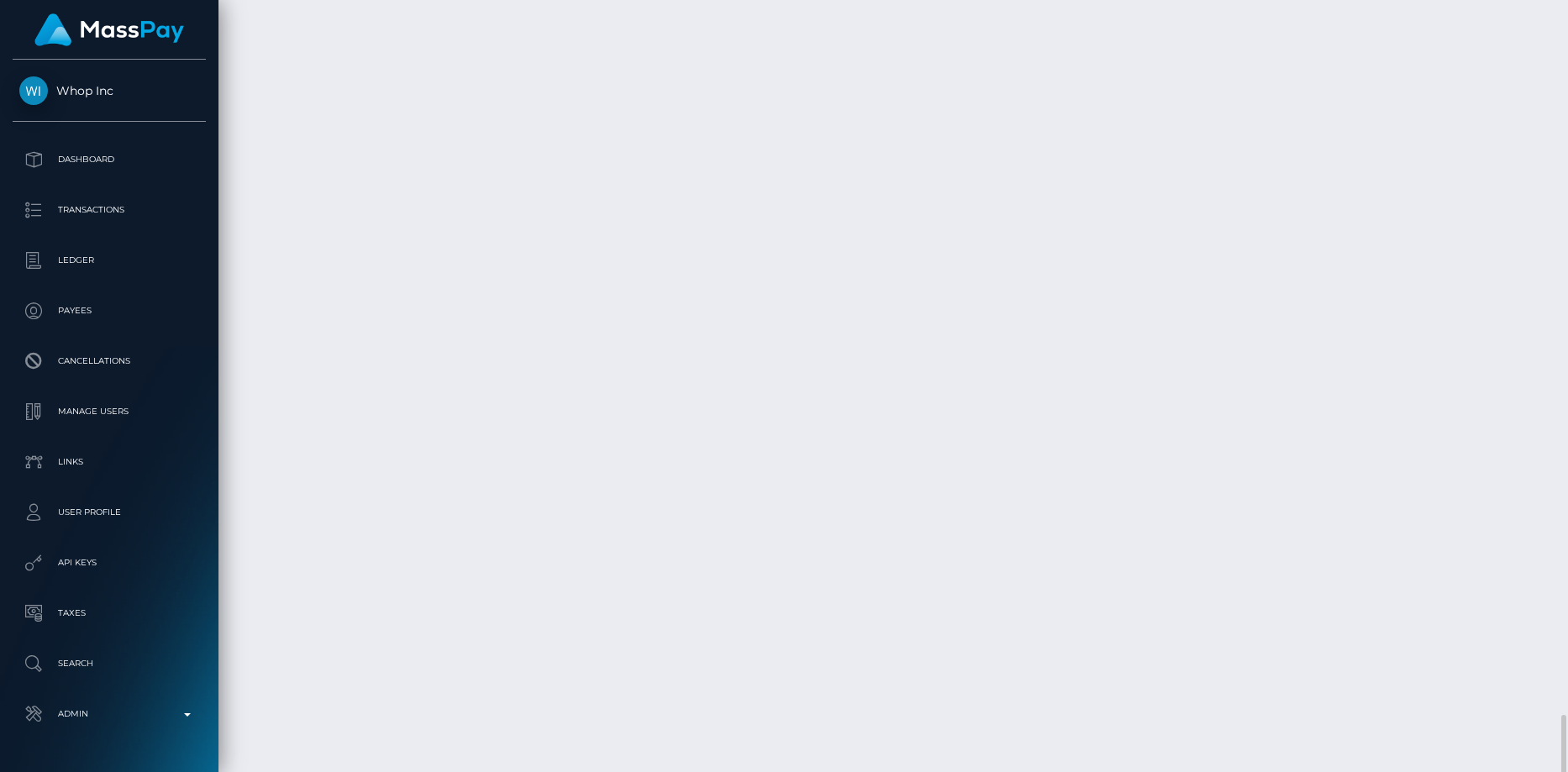
scroll to position [3646, 0]
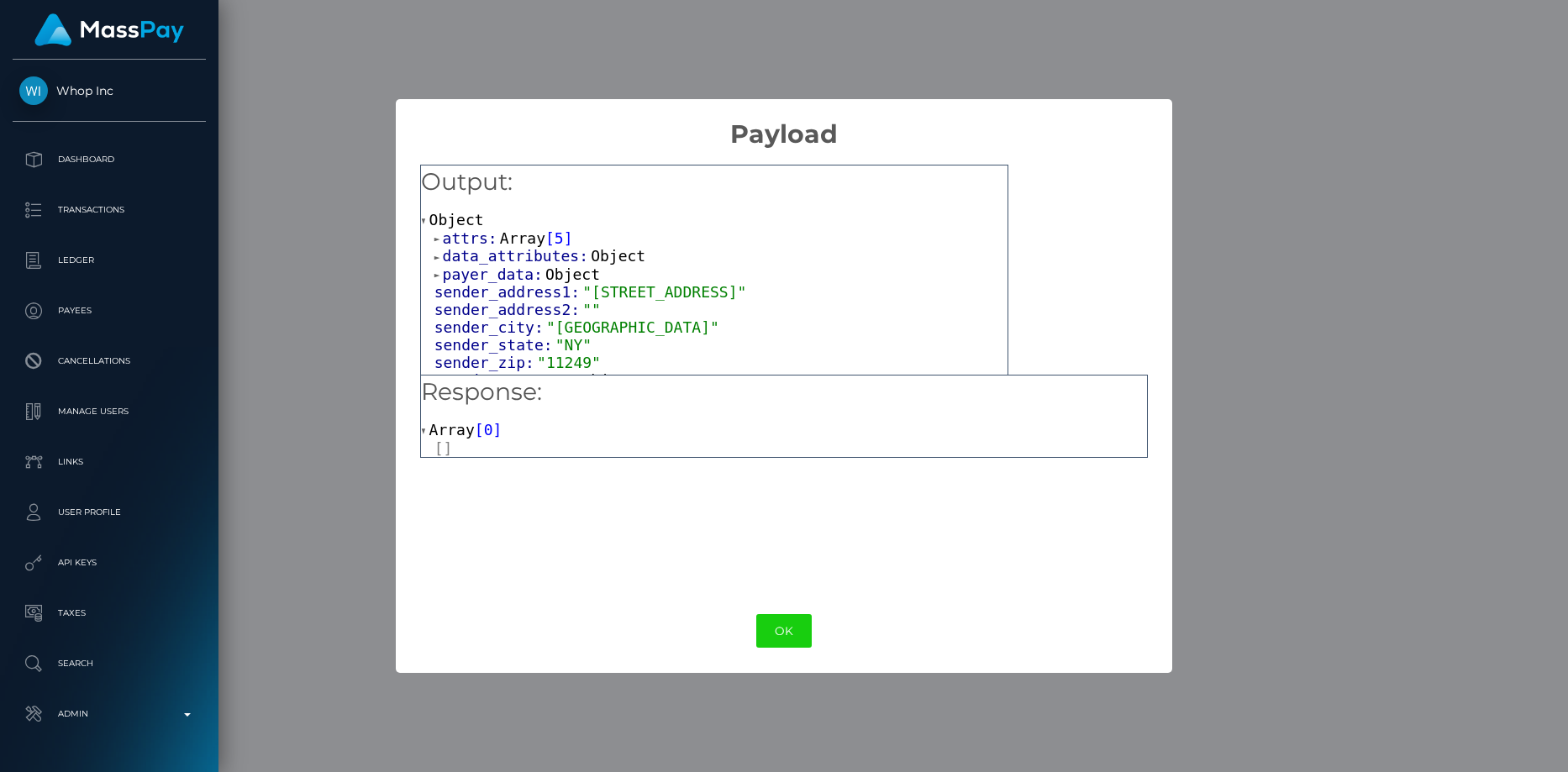
click at [528, 252] on span "data_attributes:" at bounding box center [517, 255] width 149 height 18
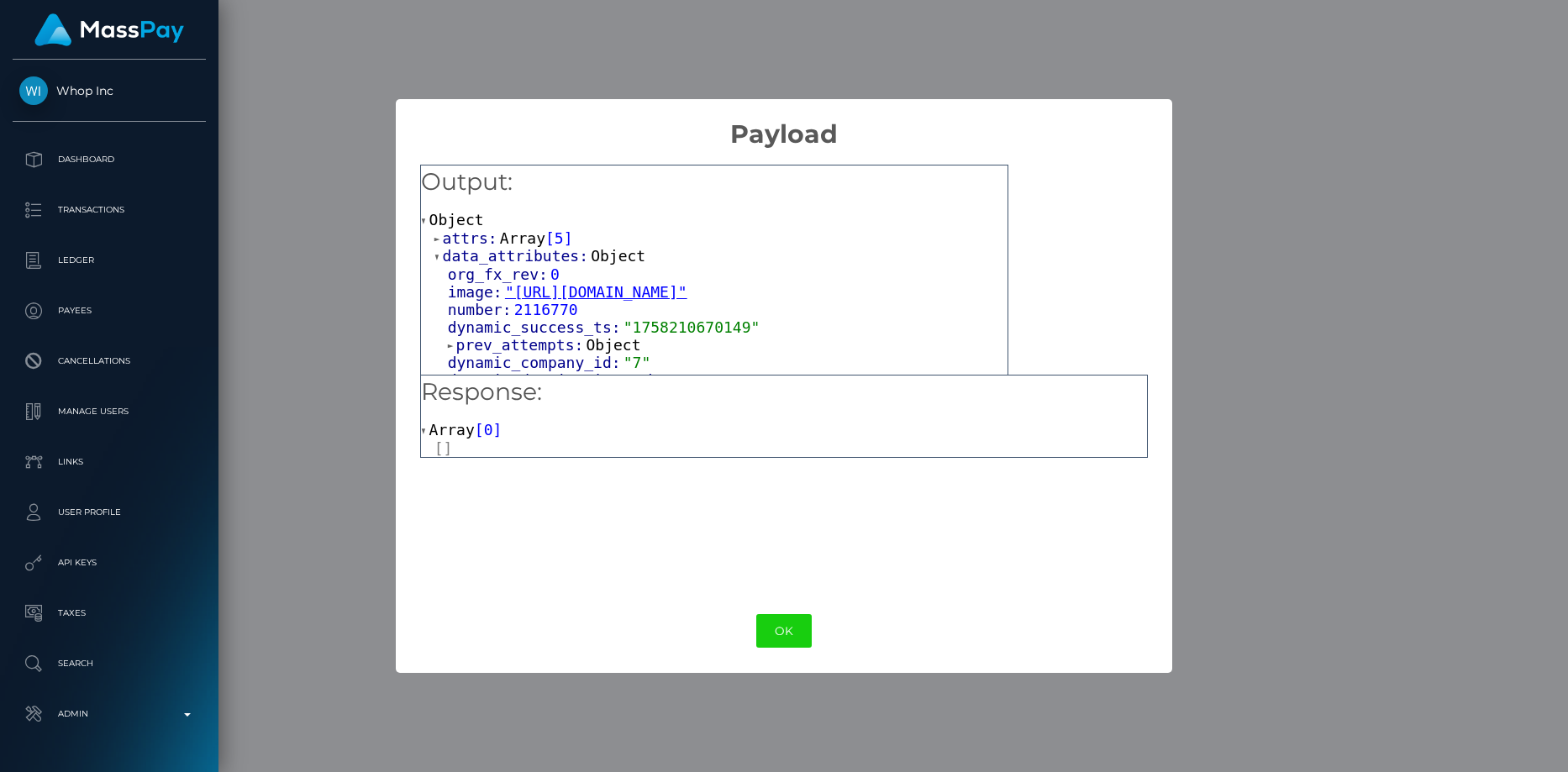
click at [519, 237] on span "Array" at bounding box center [522, 237] width 45 height 18
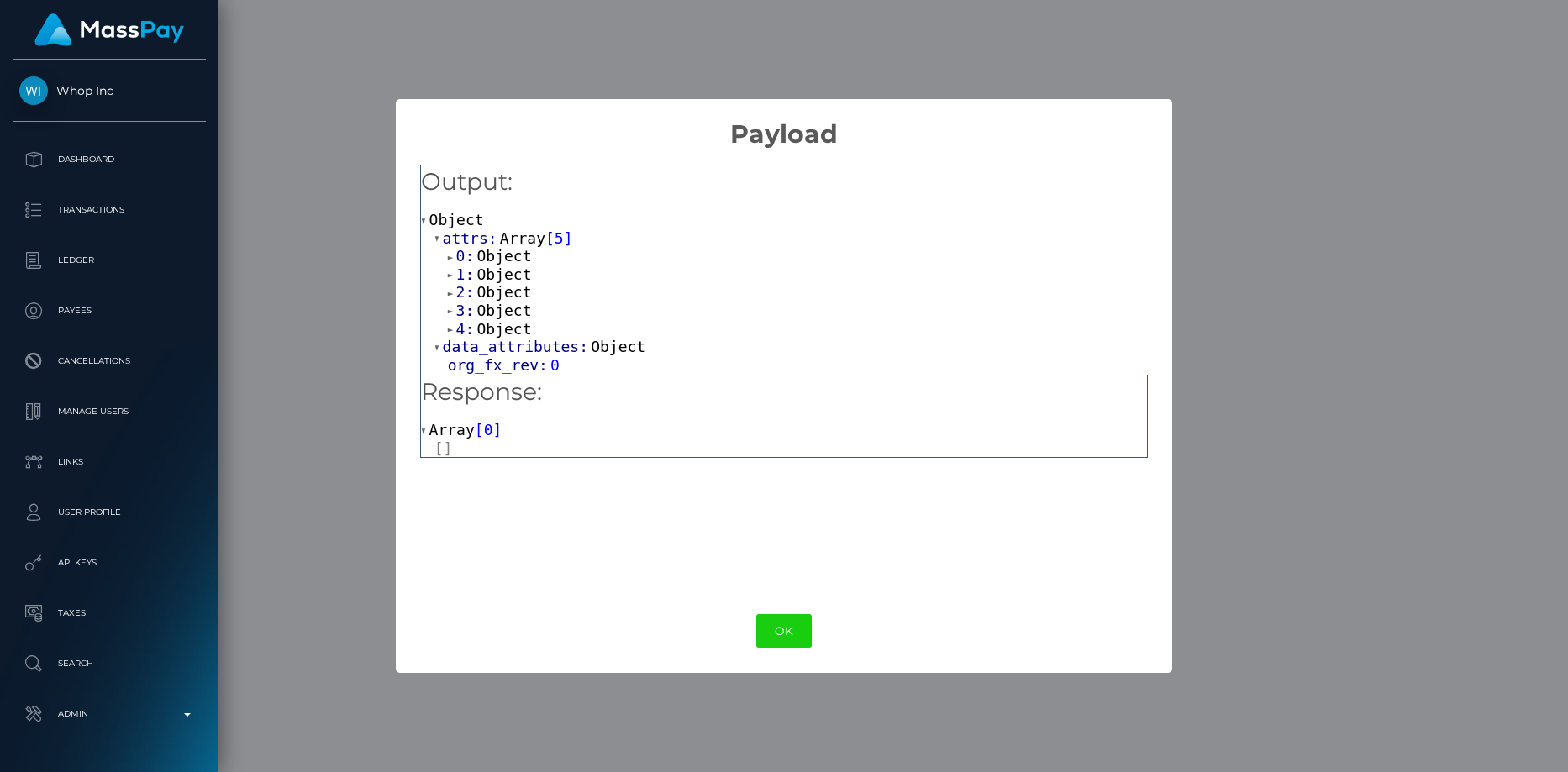
click at [485, 329] on span "Object" at bounding box center [503, 328] width 55 height 18
click at [499, 308] on span "Object" at bounding box center [503, 310] width 55 height 18
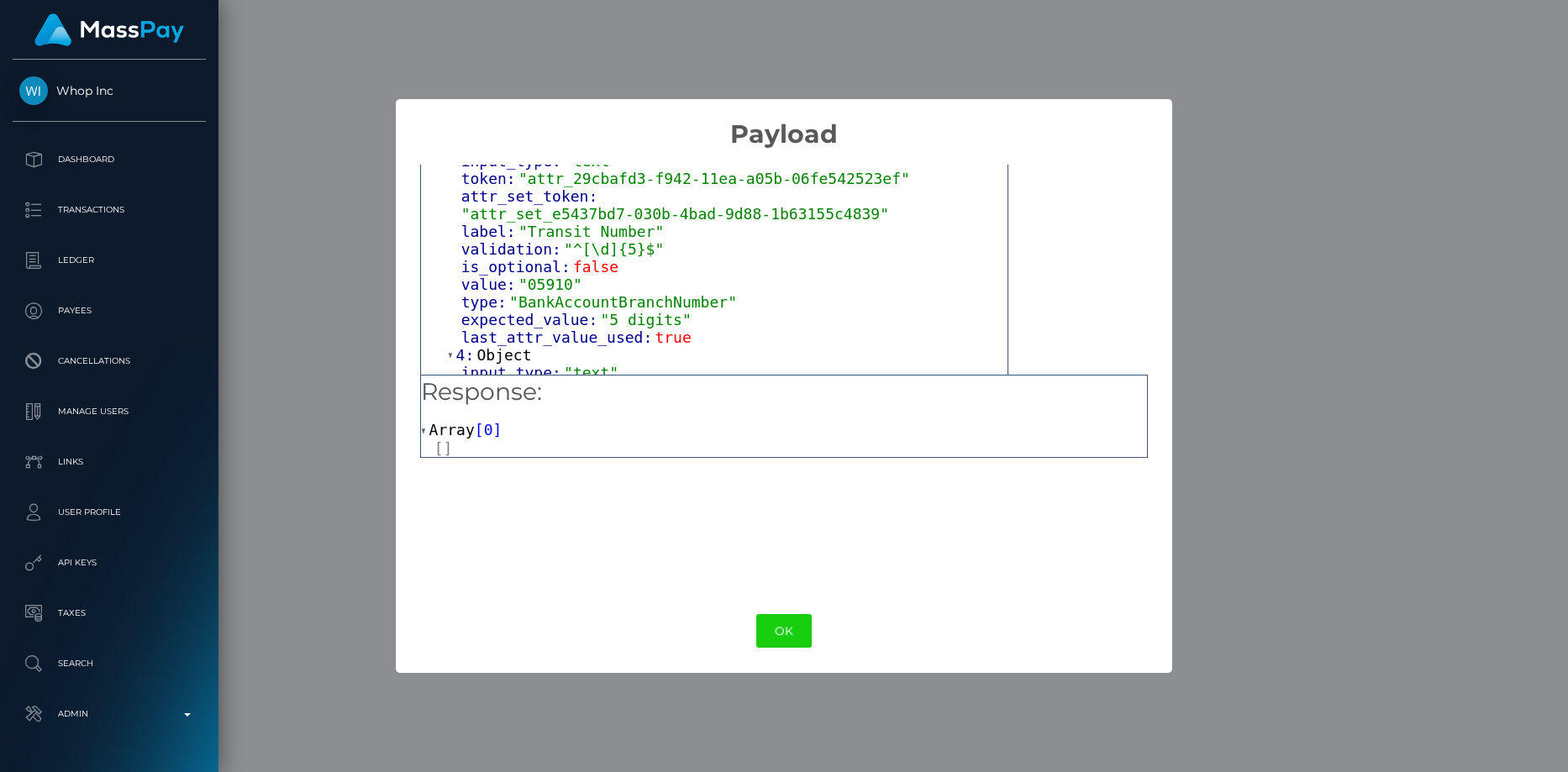
scroll to position [84, 0]
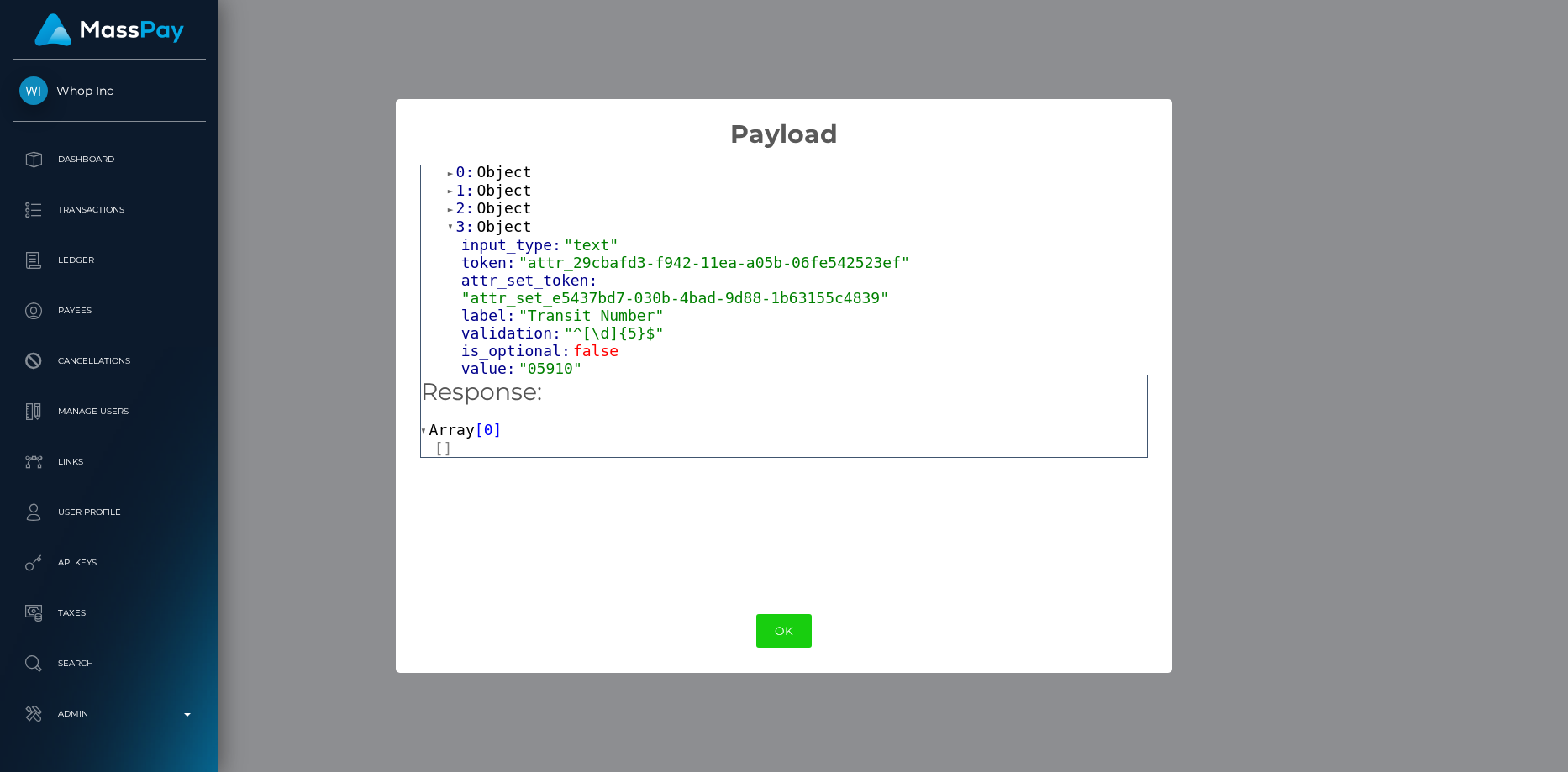
click at [505, 213] on span "Object" at bounding box center [503, 207] width 55 height 18
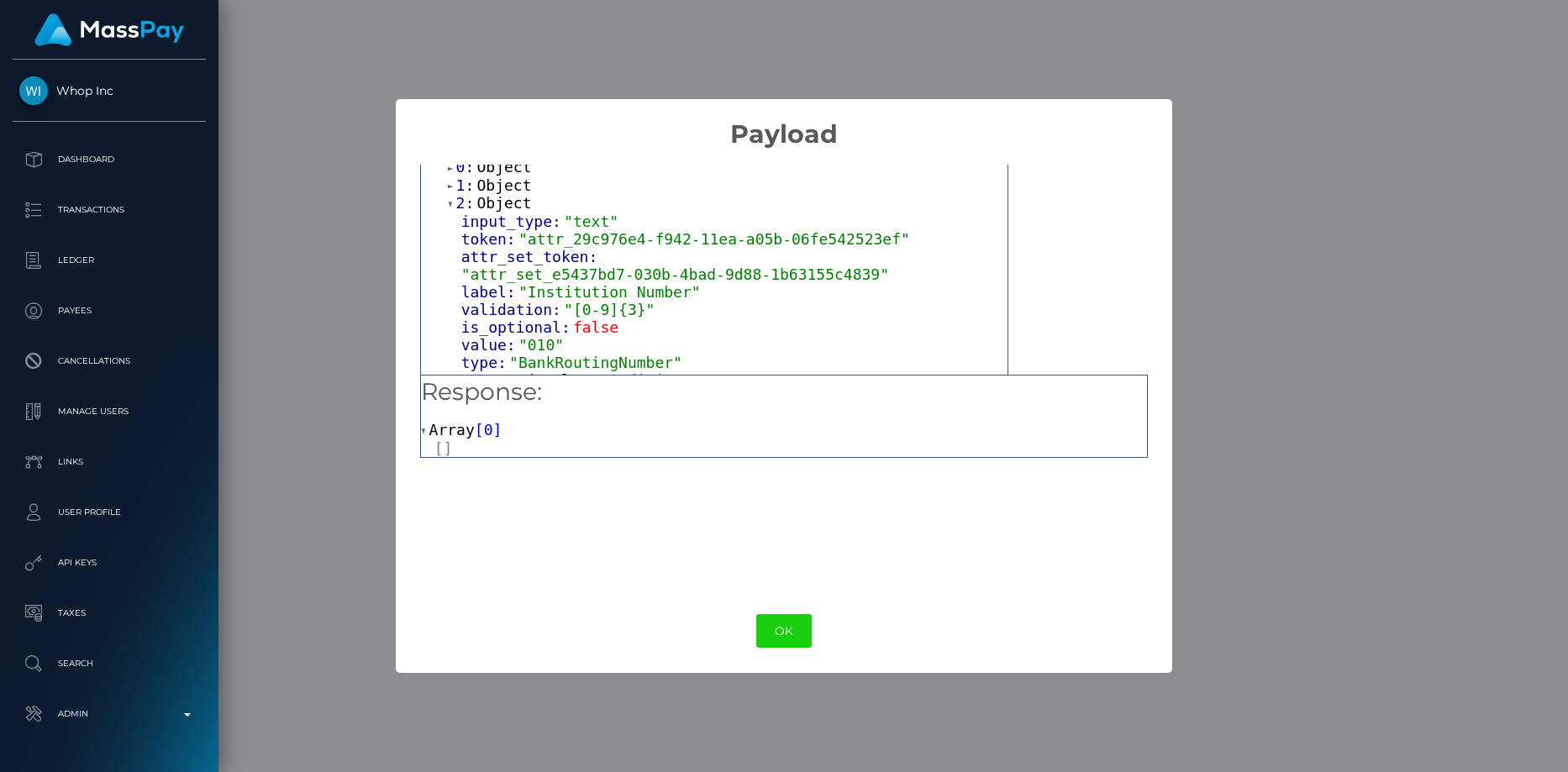
scroll to position [0, 0]
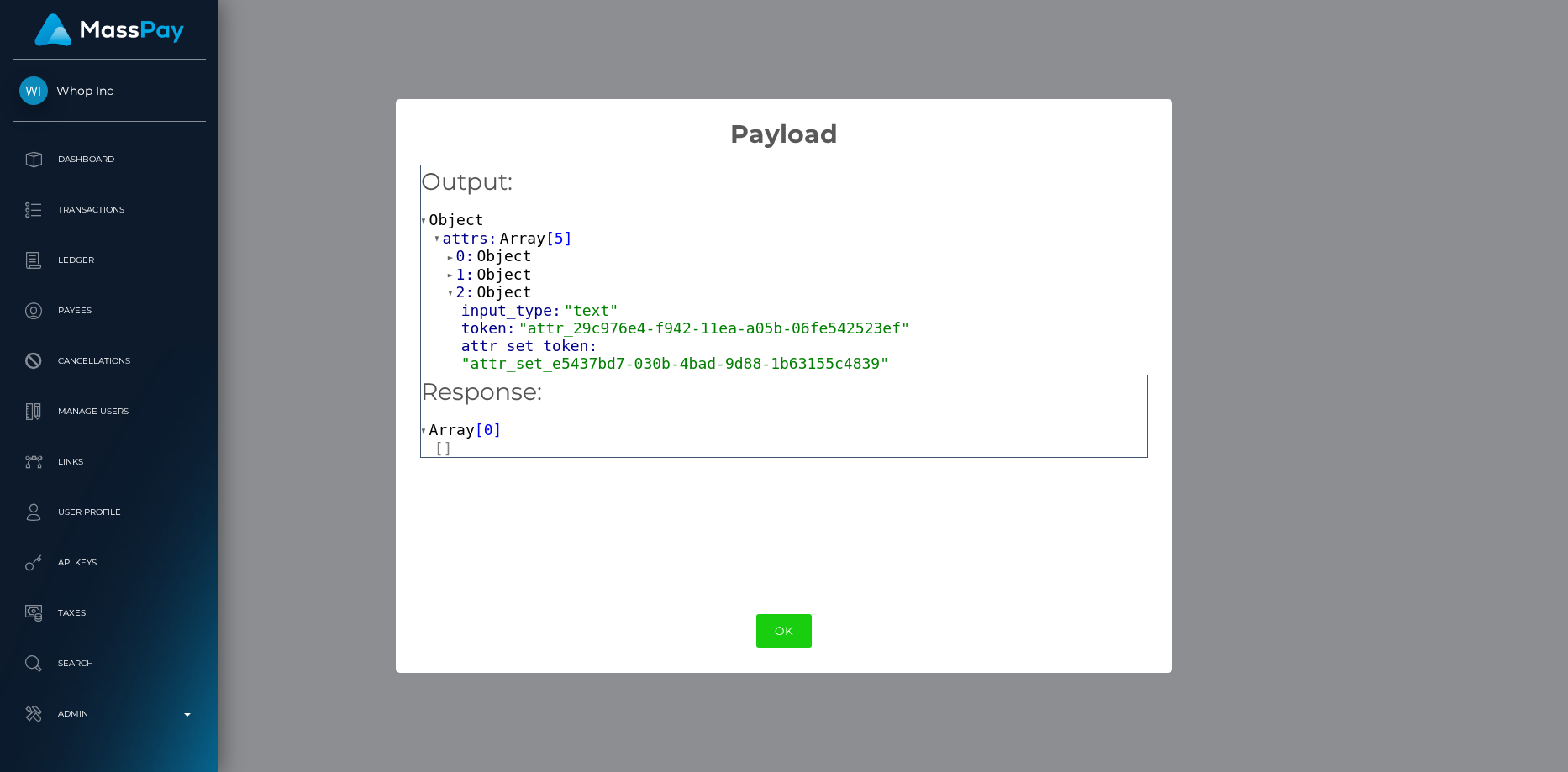
click at [493, 276] on span "Object" at bounding box center [503, 274] width 55 height 18
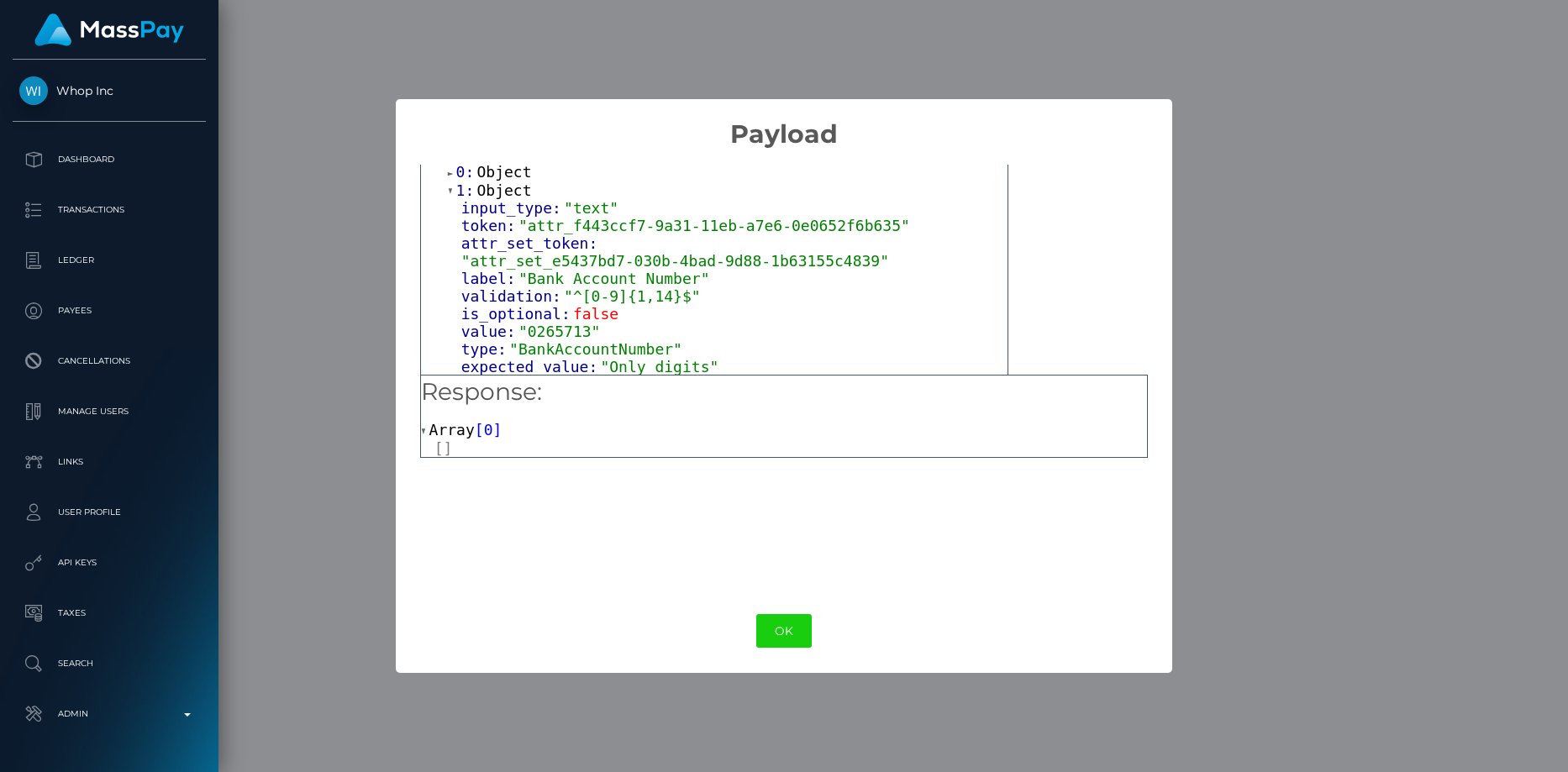
scroll to position [168, 0]
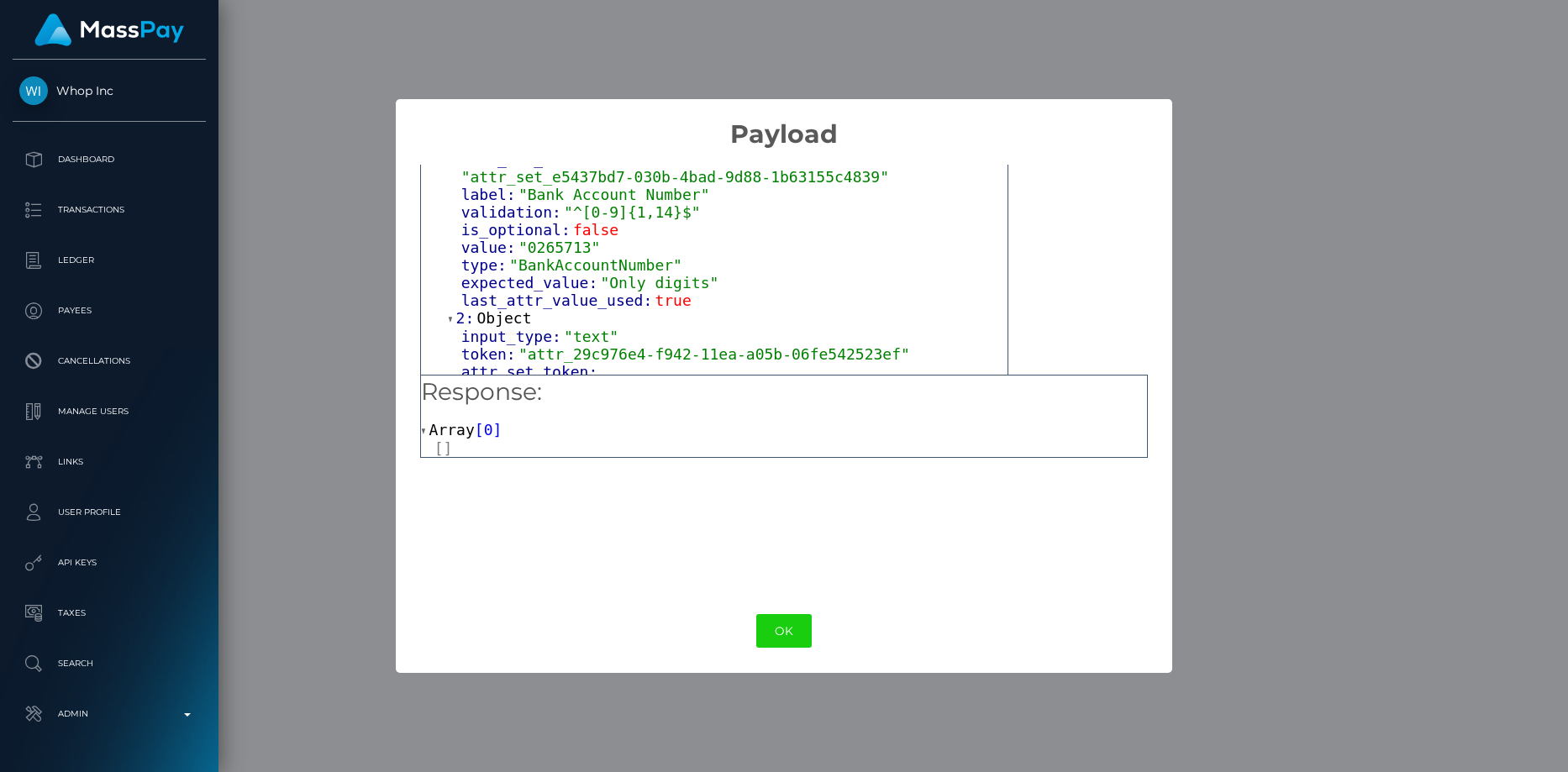
click at [296, 545] on div "× Payload Output: Object attrs: Array [ 5 ] 0: Object 1: Object input_type: "te…" at bounding box center [784, 386] width 1568 height 772
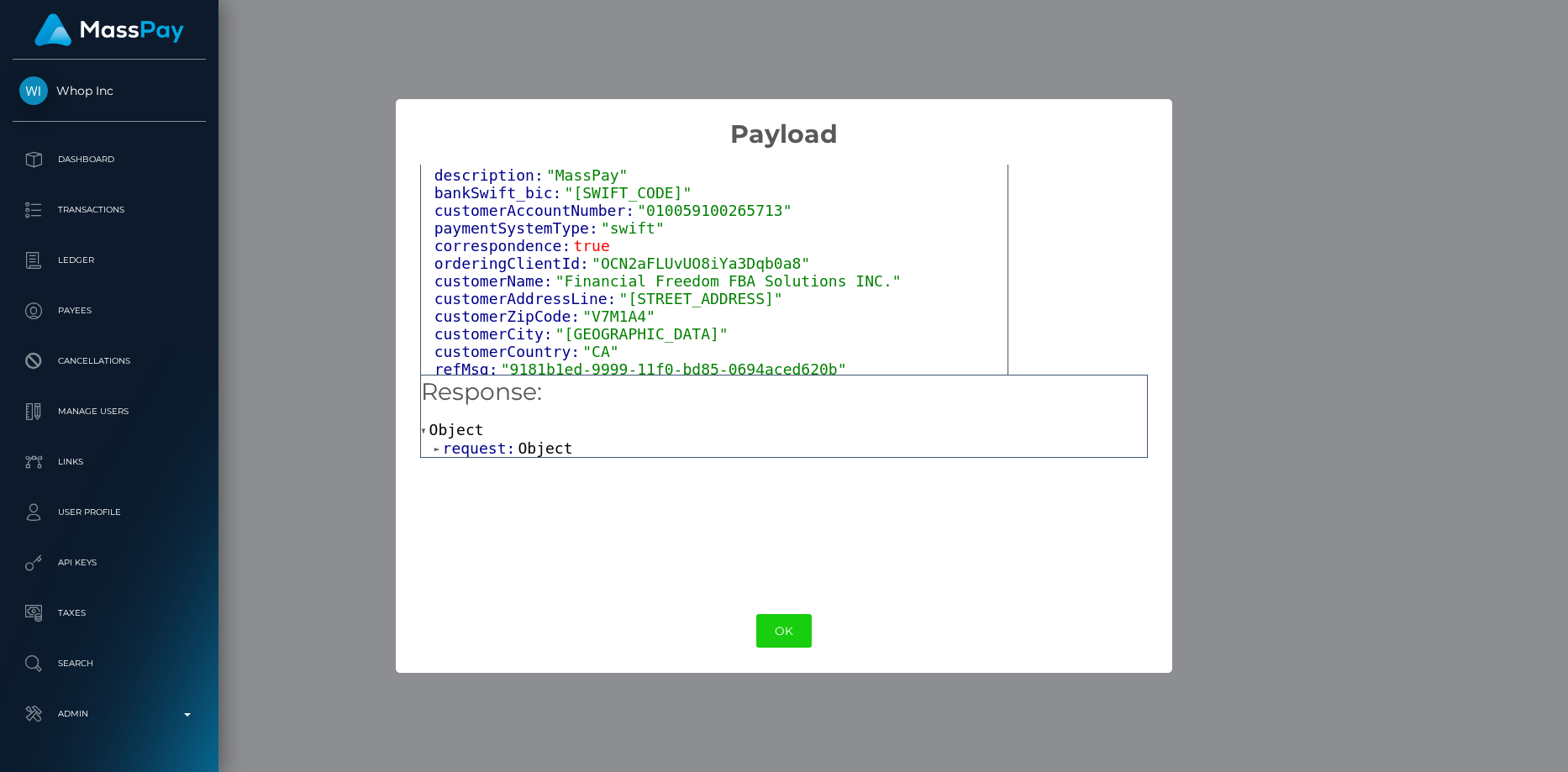
scroll to position [132, 0]
click at [478, 454] on span "request:" at bounding box center [481, 447] width 76 height 18
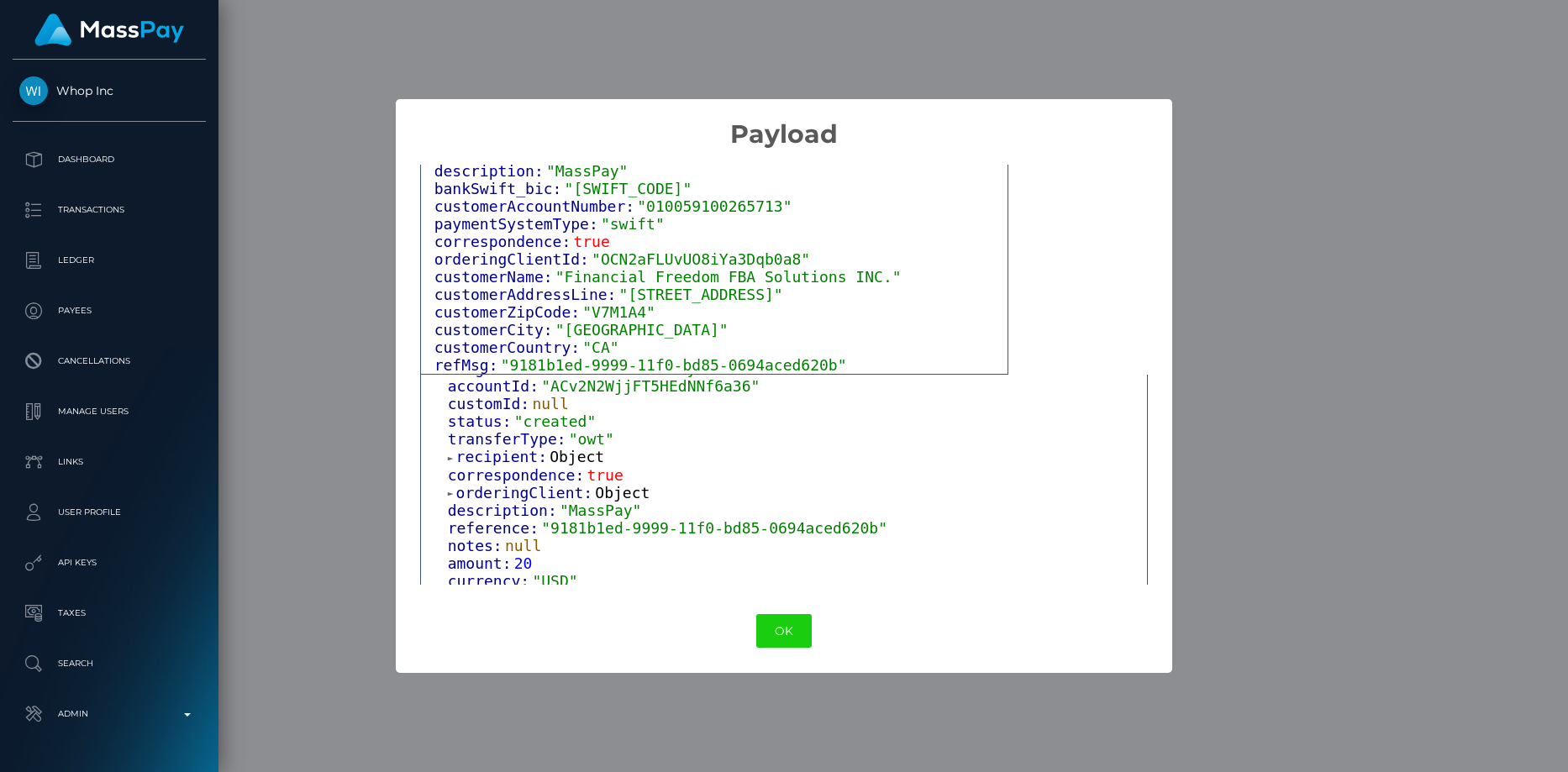
scroll to position [168, 0]
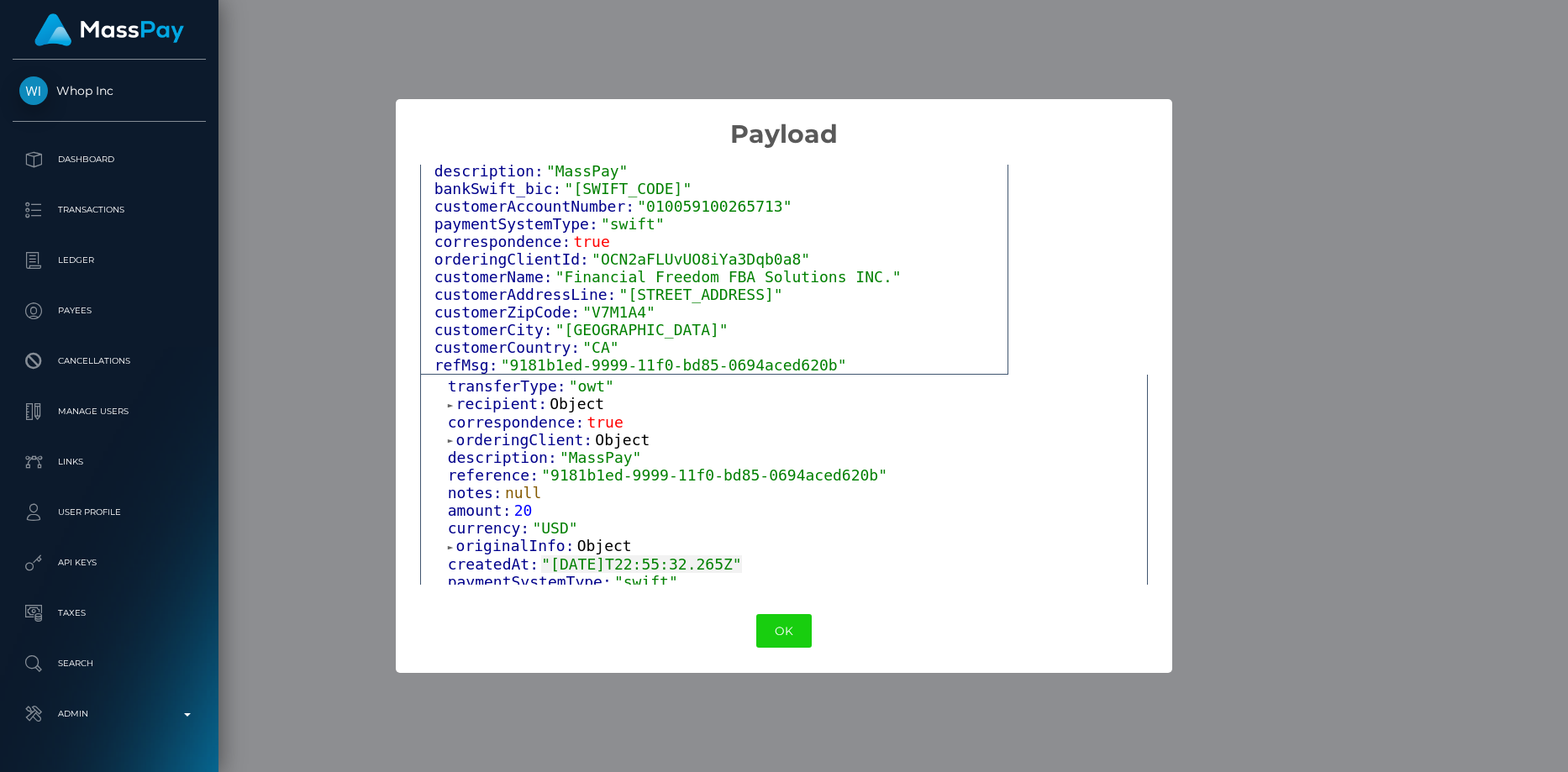
click at [520, 408] on span "recipient:" at bounding box center [502, 403] width 94 height 18
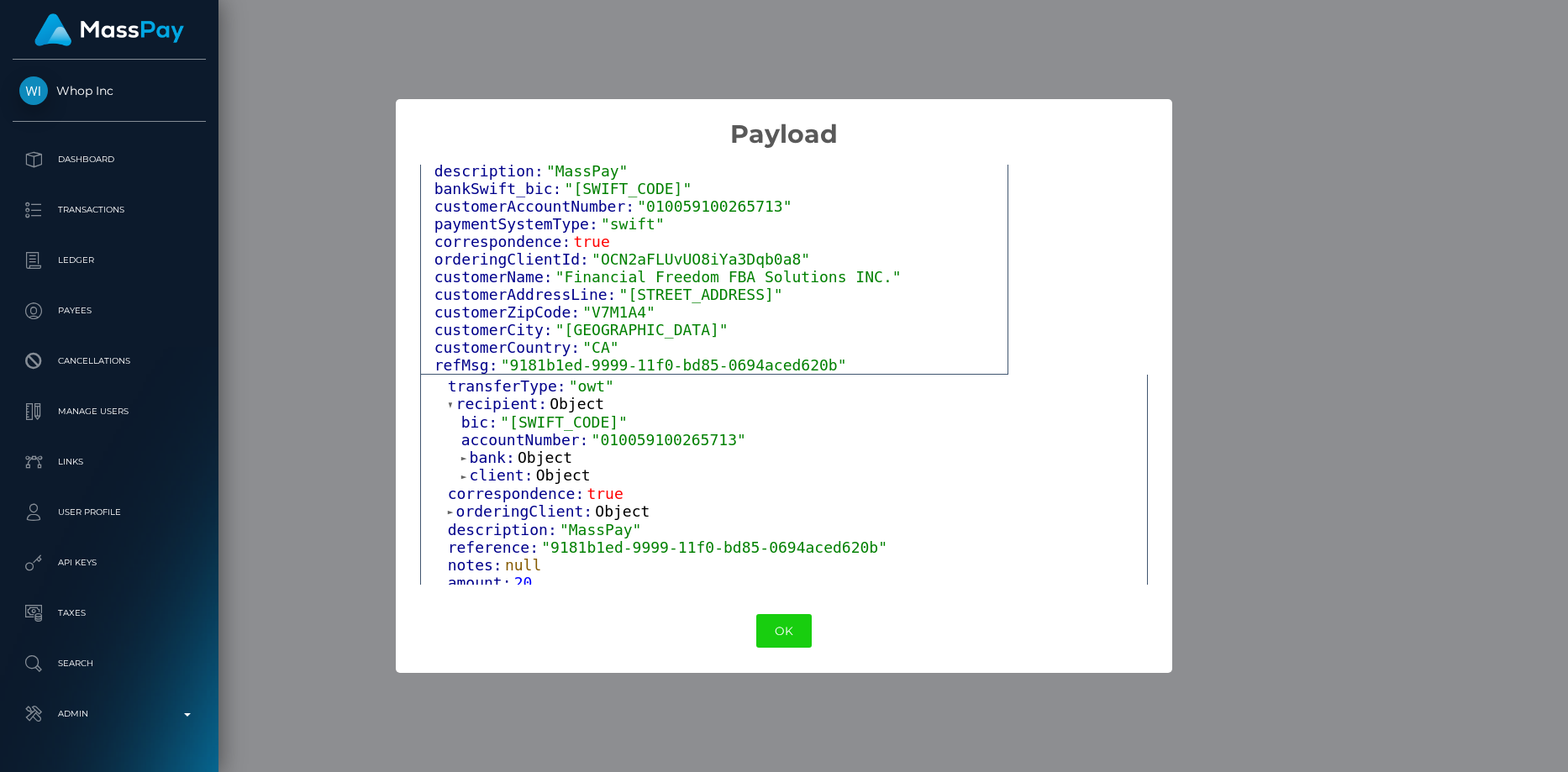
click at [936, 713] on div "× Payload Output: Object accountId: "ACv2N2WjjFT5HEdNNf6a36" currencyCode: "USD…" at bounding box center [784, 386] width 1568 height 772
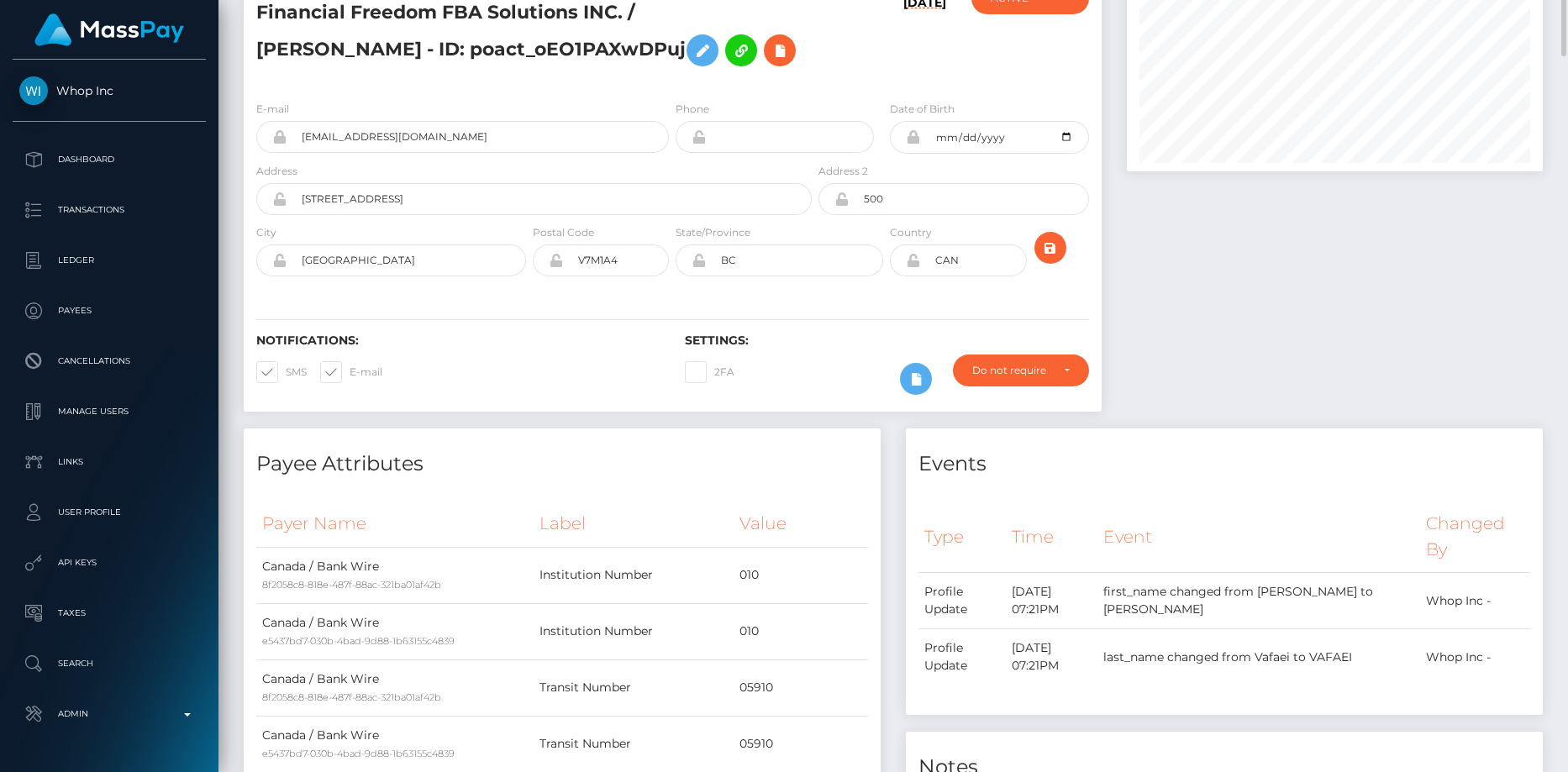
scroll to position [0, 0]
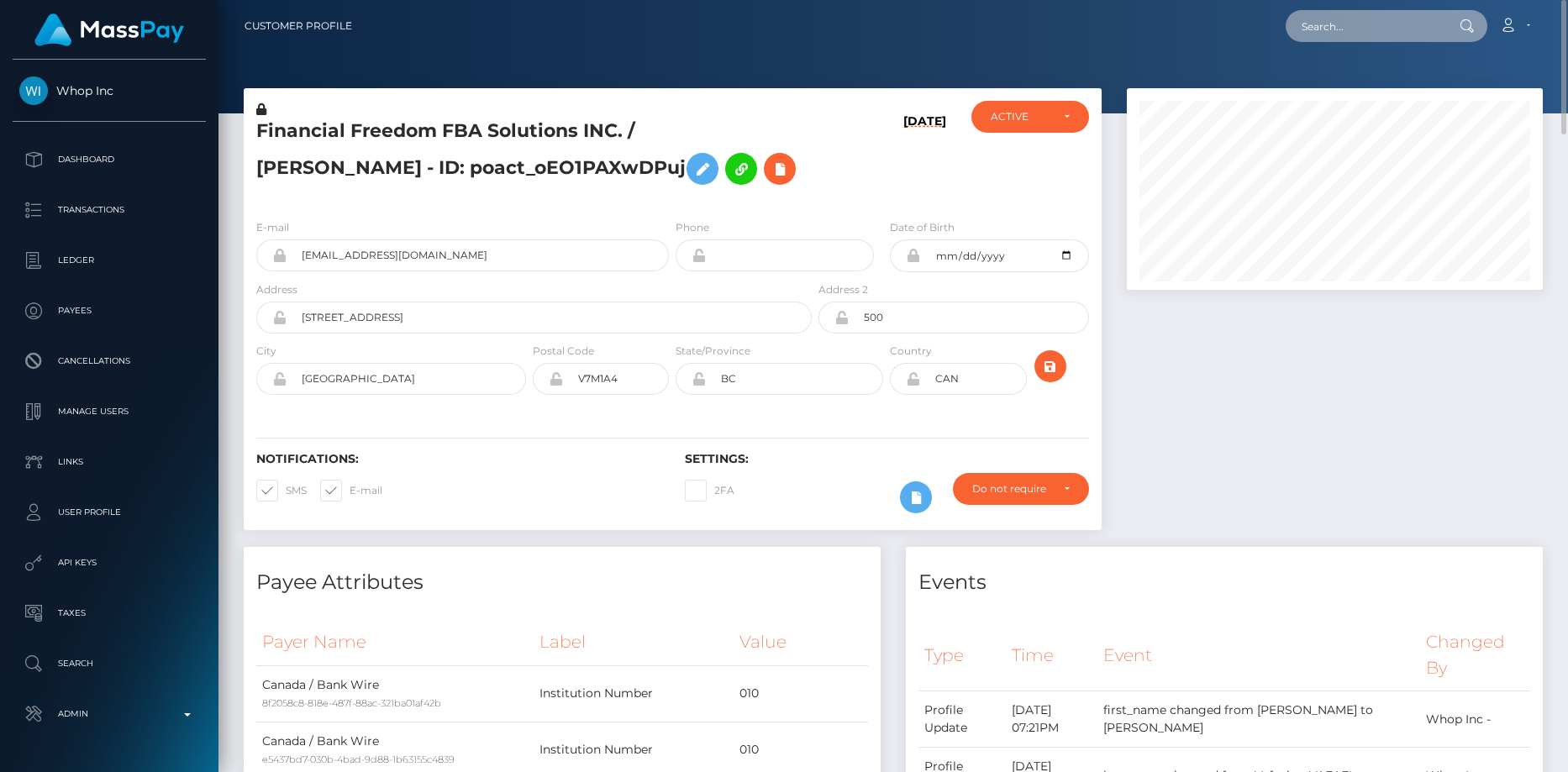
click at [1348, 33] on input "text" at bounding box center [1364, 26] width 158 height 32
paste input "a5ea8c6b-994c-11f0-bd85-0694aced620b"
type input "a5ea8c6b-994c-11f0-bd85-0694aced620b"
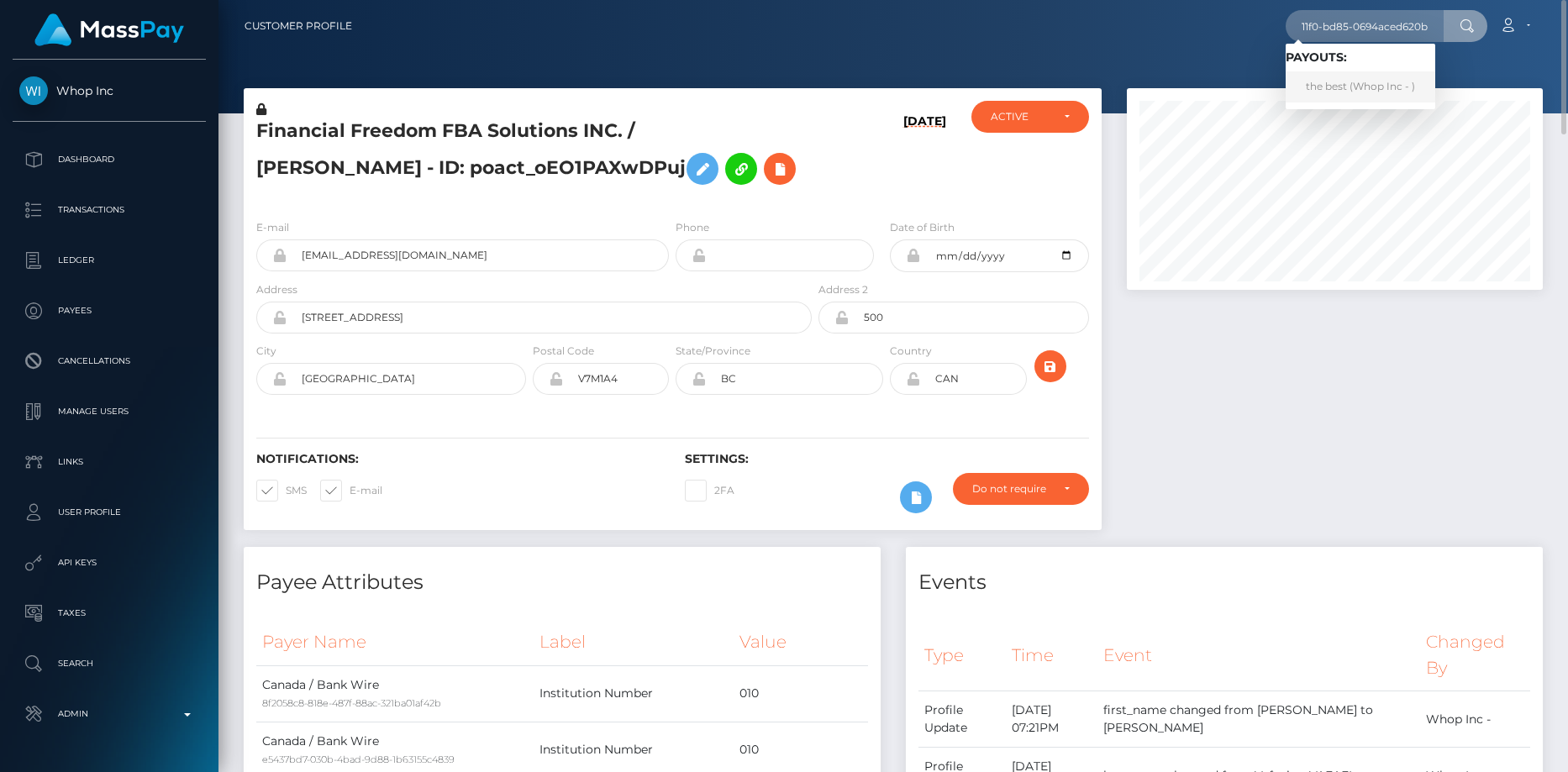
click at [1348, 83] on link "the best (Whop Inc - )" at bounding box center [1360, 86] width 150 height 31
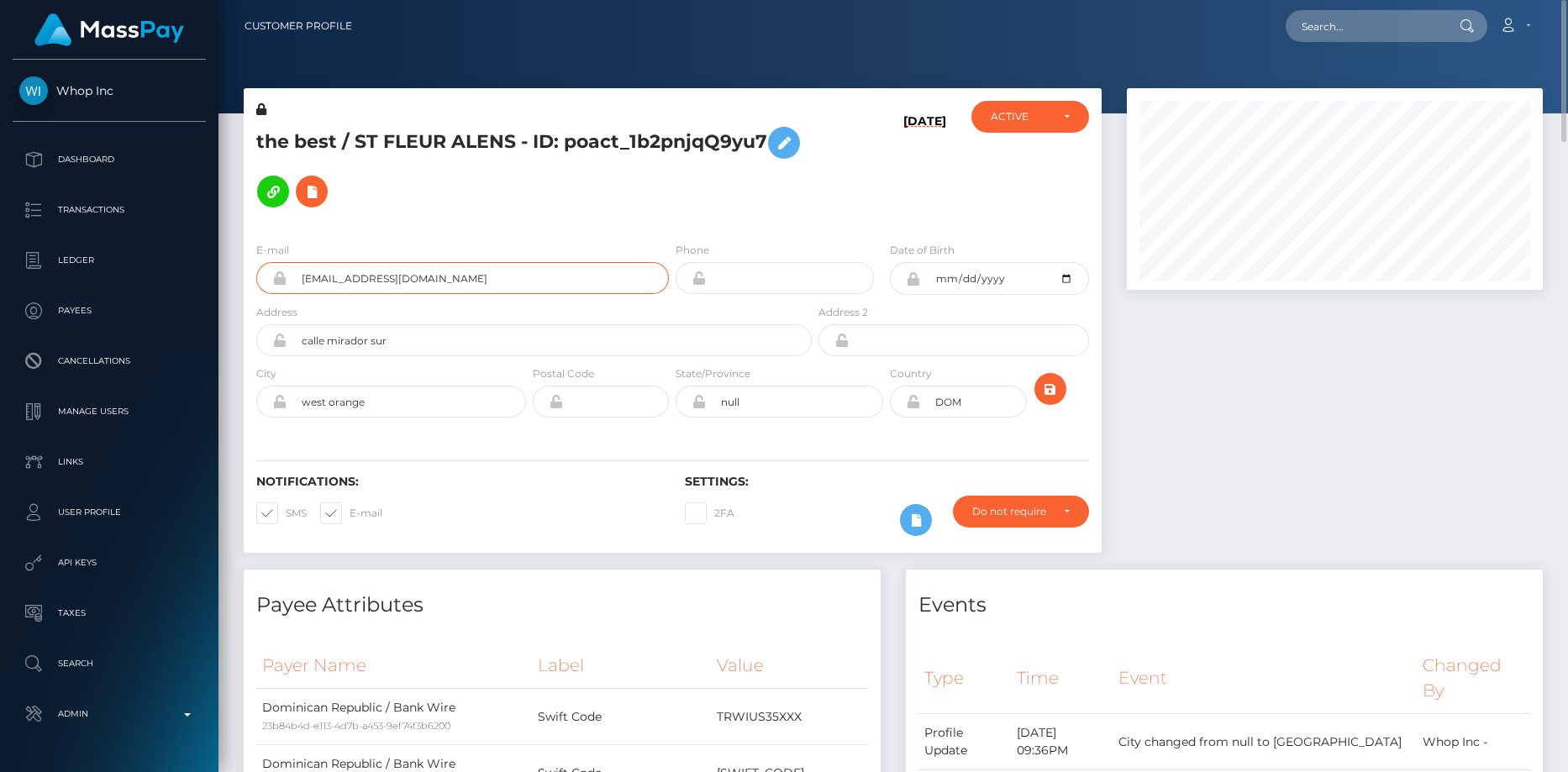
click at [333, 262] on input "[EMAIL_ADDRESS][DOMAIN_NAME]" at bounding box center [478, 278] width 382 height 32
click at [529, 194] on div "the best / ST FLEUR ALENS - ID: poact_1b2pnjqQ9yu7" at bounding box center [529, 165] width 572 height 128
drag, startPoint x: 379, startPoint y: 219, endPoint x: 367, endPoint y: 245, distance: 28.6
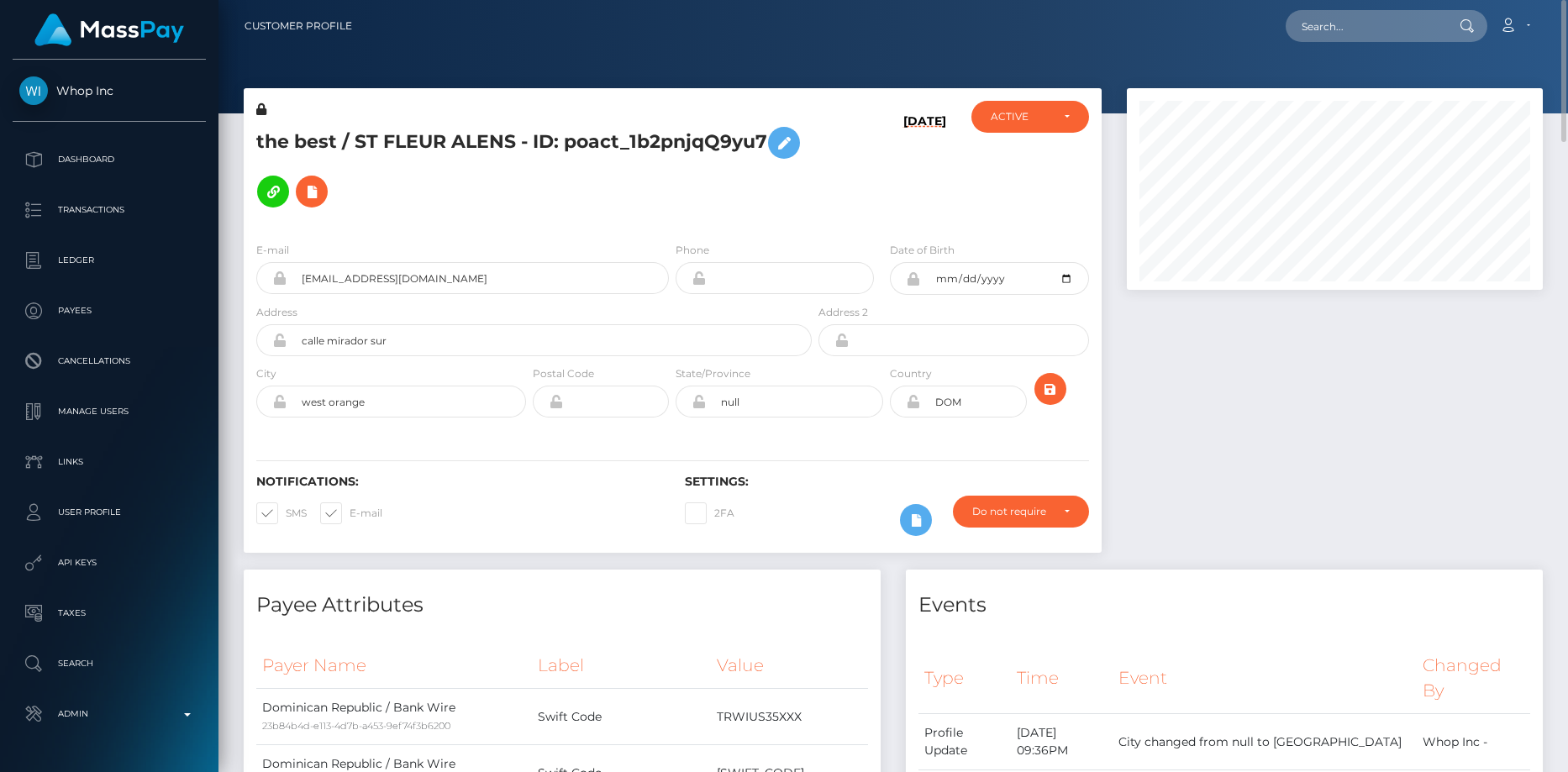
click at [379, 241] on div "E-mail [EMAIL_ADDRESS][DOMAIN_NAME]" at bounding box center [463, 268] width 413 height 53
click at [367, 262] on input "[EMAIL_ADDRESS][DOMAIN_NAME]" at bounding box center [478, 278] width 382 height 32
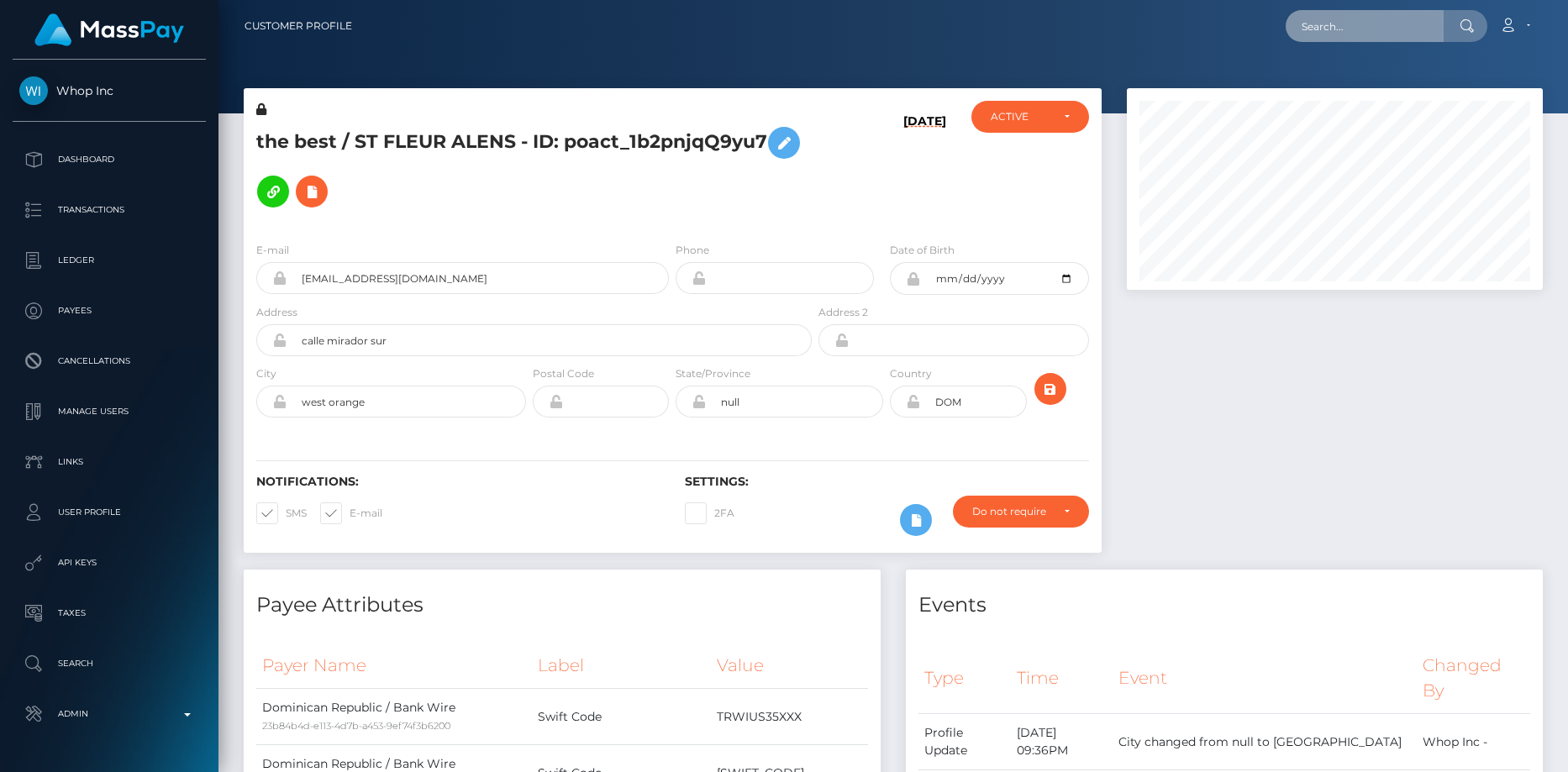
click at [1323, 30] on input "text" at bounding box center [1364, 26] width 158 height 32
paste input "5298378b-9366-4ae8-823c-82f1eb29b7eb"
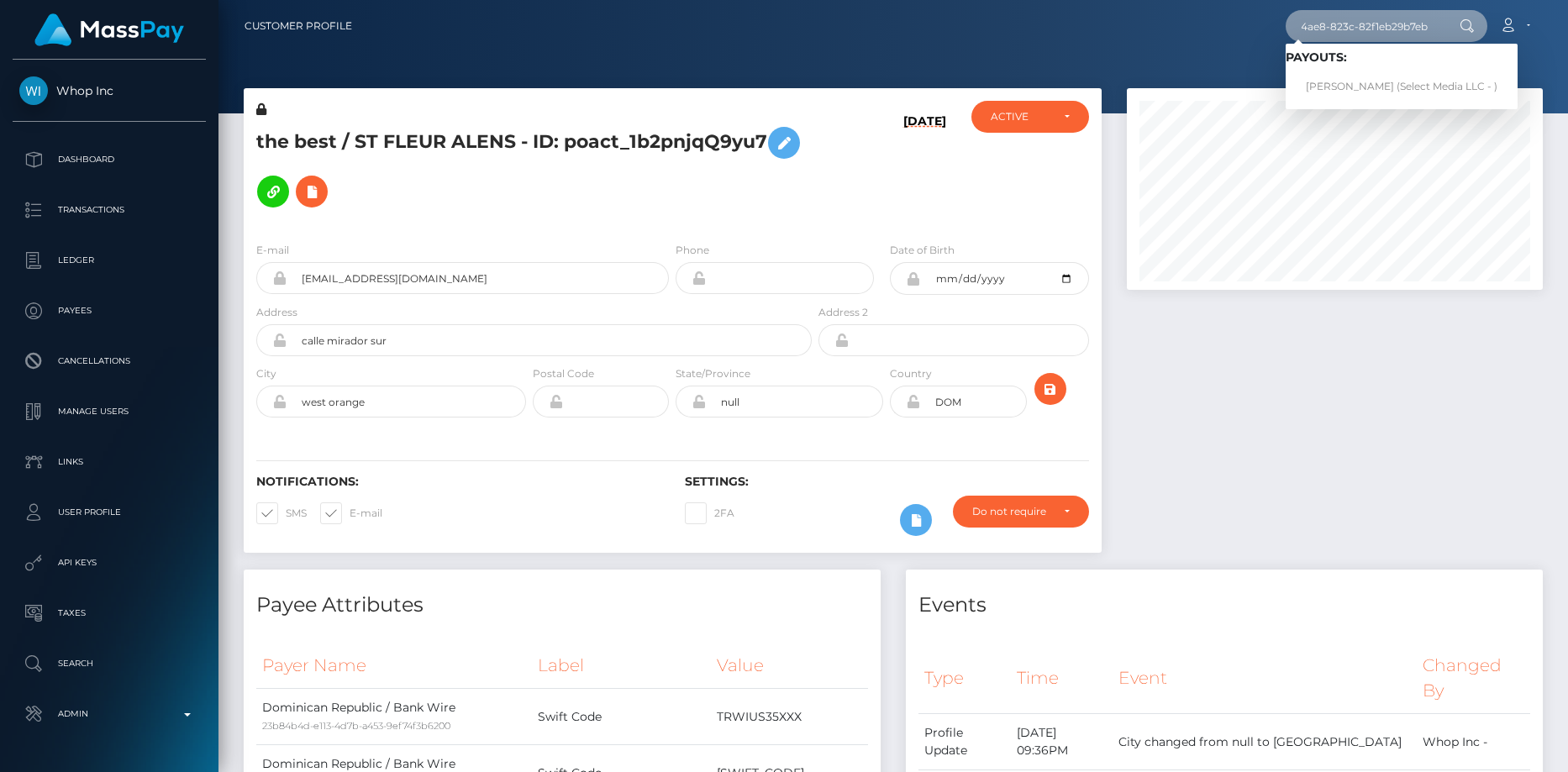
type input "5298378b-9366-4ae8-823c-82f1eb29b7eb"
click at [1353, 90] on link "[PERSON_NAME] (Select Media LLC - )" at bounding box center [1401, 86] width 232 height 31
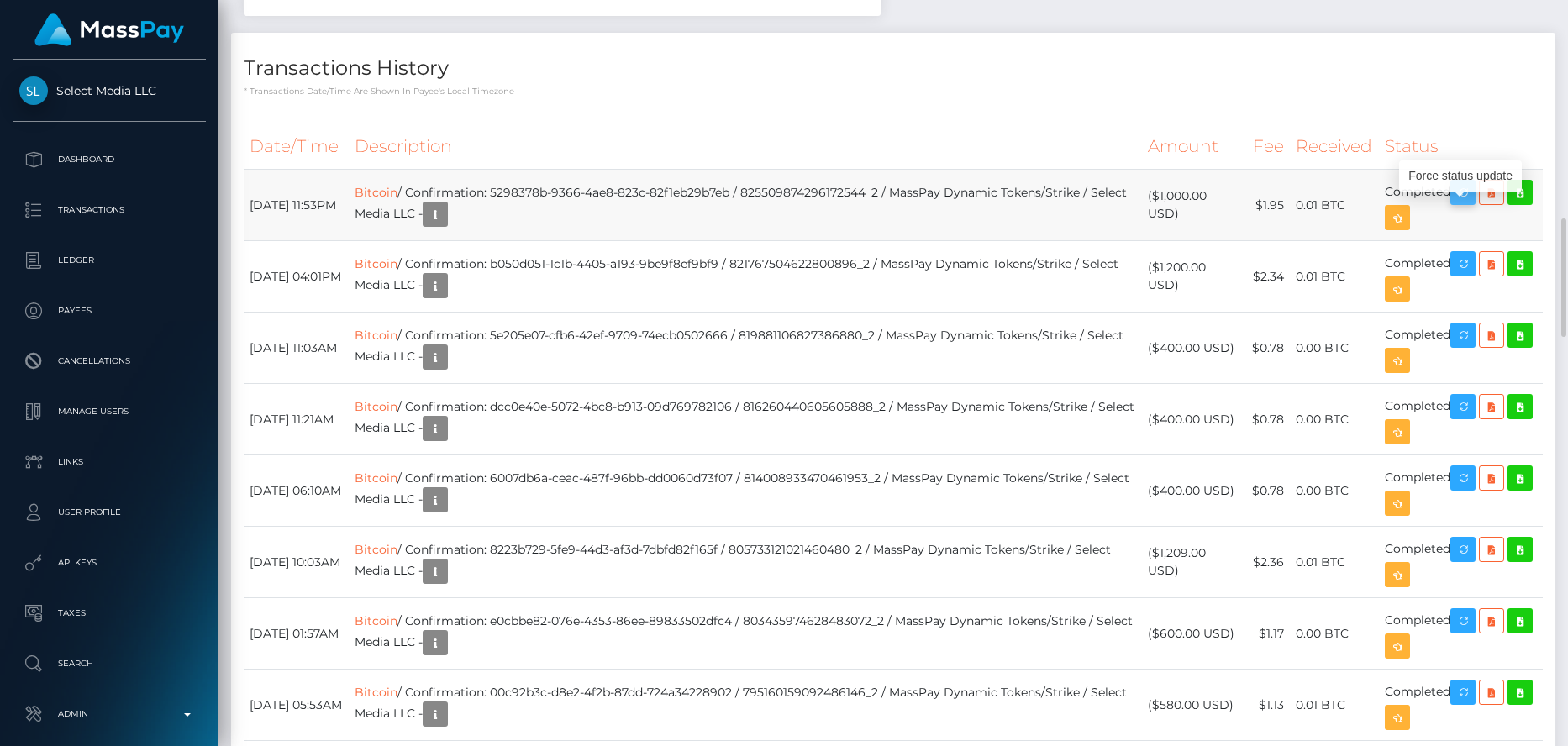
scroll to position [202, 416]
click at [1460, 204] on icon "button" at bounding box center [1462, 193] width 20 height 21
